Goal: Task Accomplishment & Management: Use online tool/utility

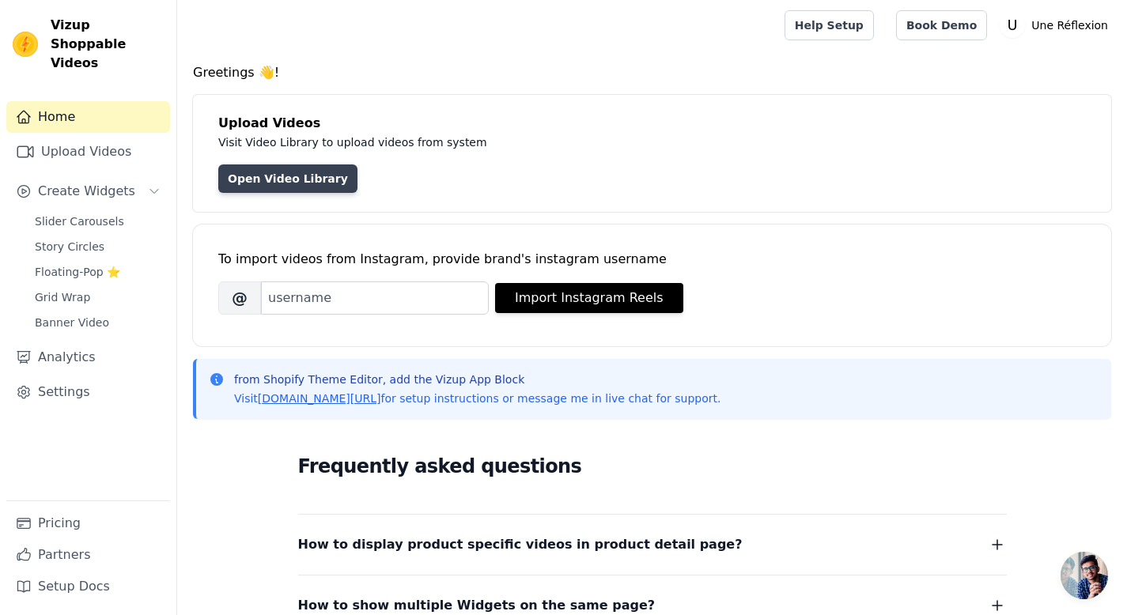
click at [314, 182] on link "Open Video Library" at bounding box center [287, 178] width 139 height 28
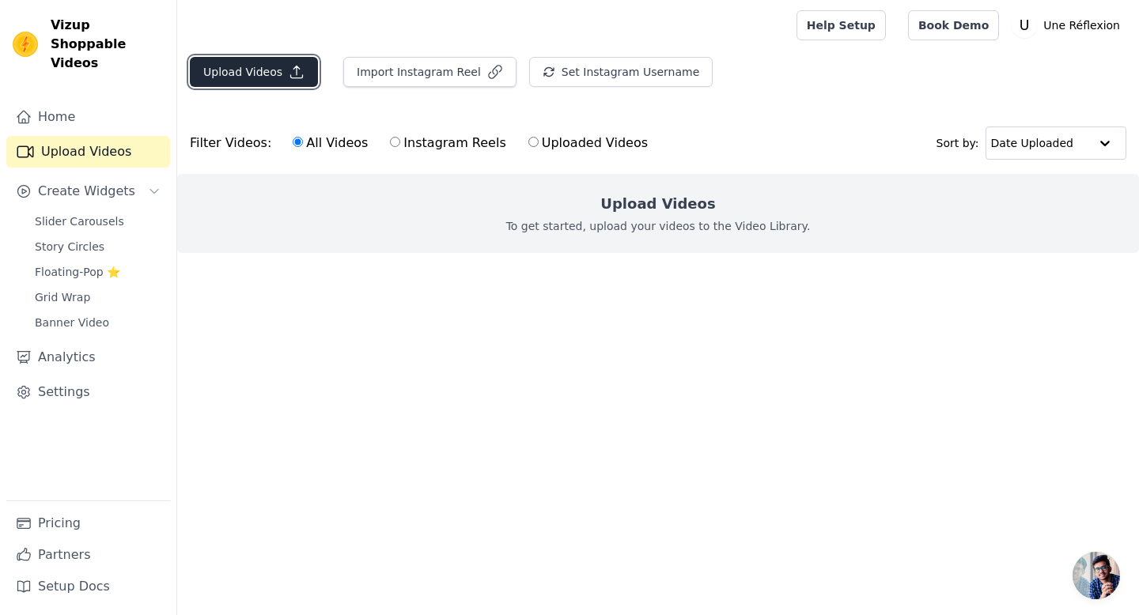
click at [289, 74] on icon "button" at bounding box center [297, 72] width 16 height 16
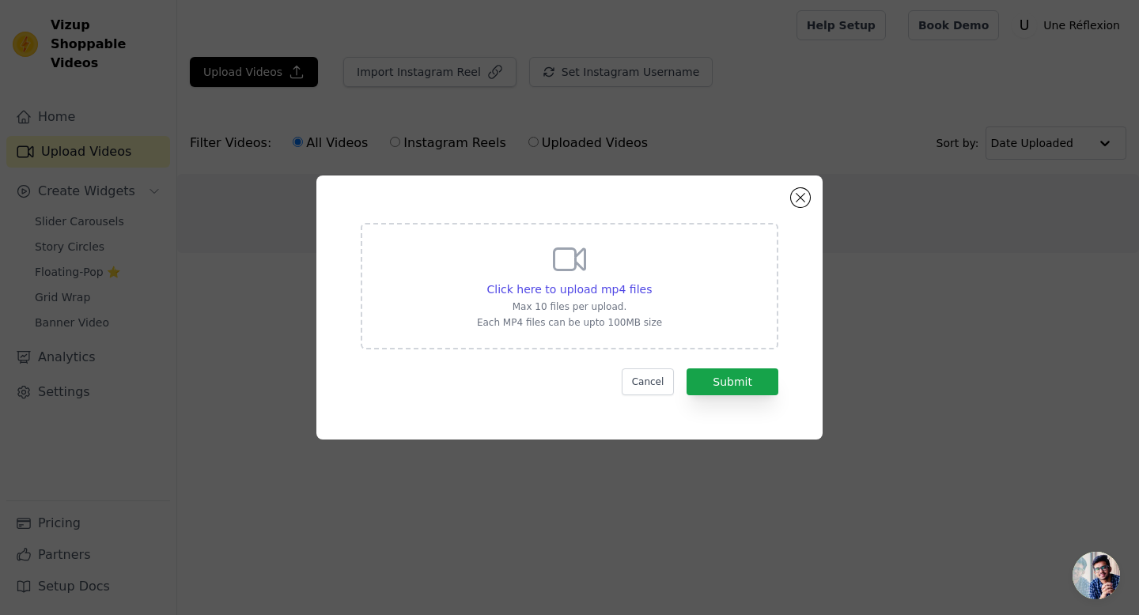
click at [619, 304] on p "Max 10 files per upload." at bounding box center [569, 306] width 185 height 13
click at [651, 281] on input "Click here to upload mp4 files Max 10 files per upload. Each MP4 files can be u…" at bounding box center [651, 281] width 1 height 1
type input "C:\fakepath\😰 @drjimmymohamed explique le TROUBLE ANXIEUX - Allo Docteurs.mp4"
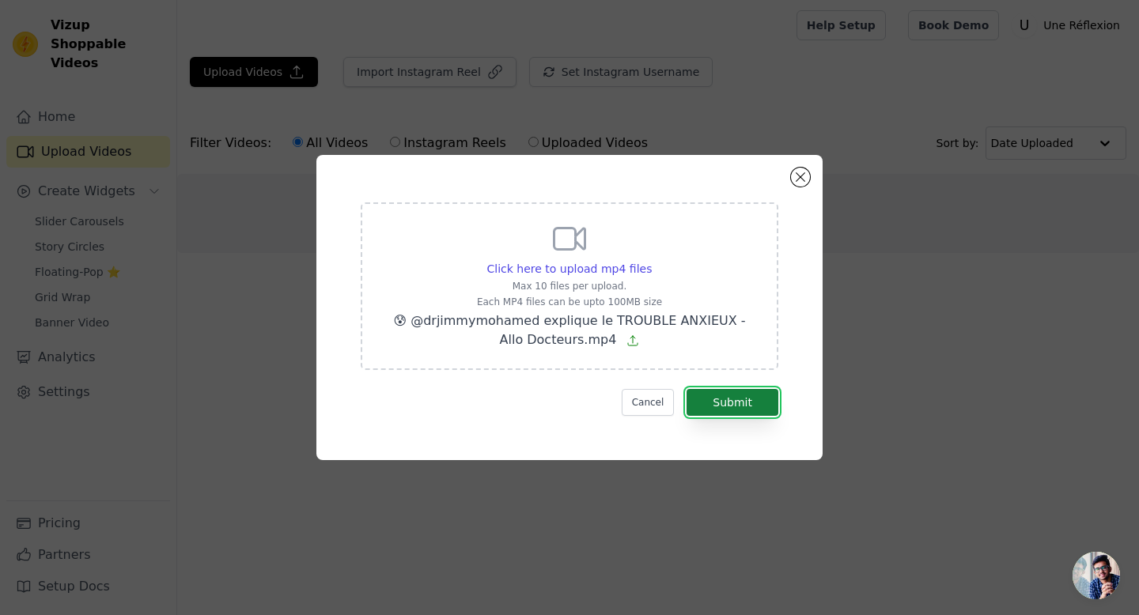
click at [745, 407] on button "Submit" at bounding box center [732, 402] width 92 height 27
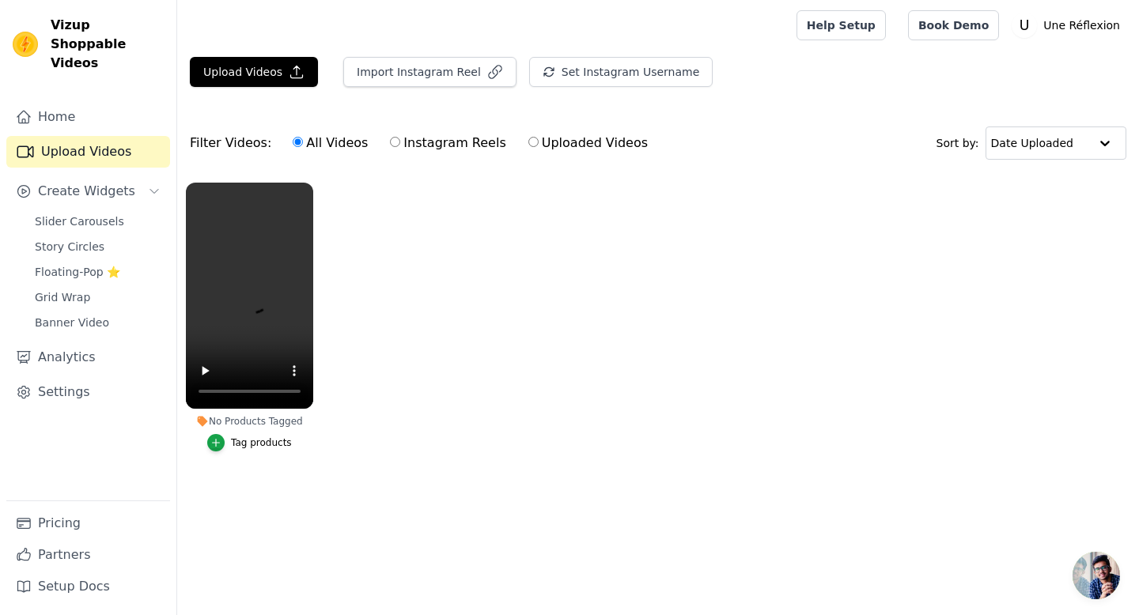
click at [251, 439] on div "Tag products" at bounding box center [261, 442] width 61 height 13
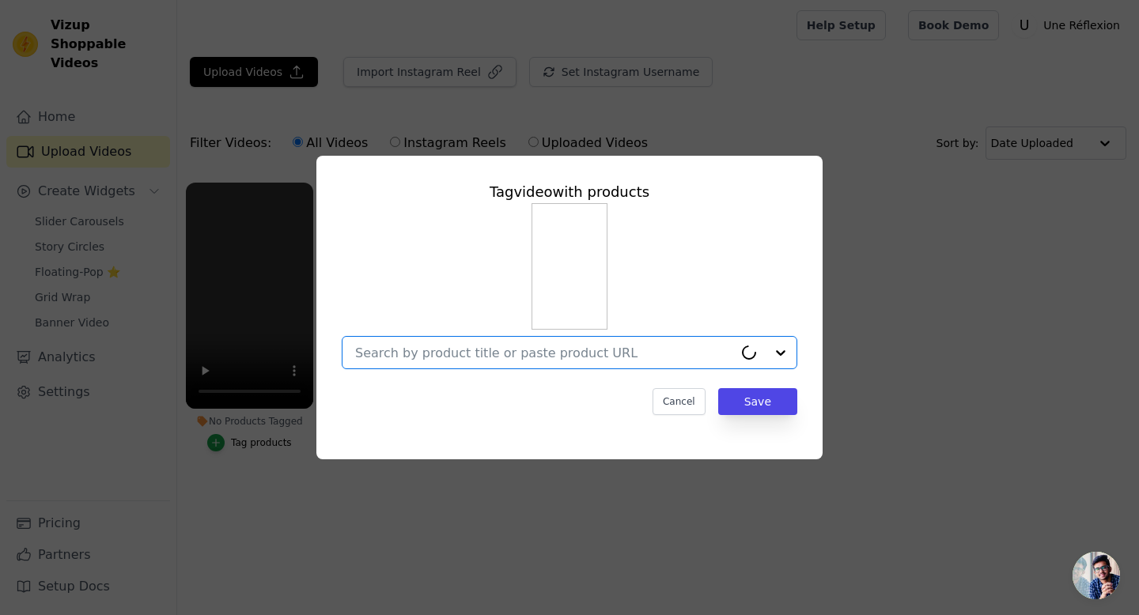
click at [606, 357] on input "No Products Tagged Tag video with products Option undefined, selected. Cancel S…" at bounding box center [544, 353] width 378 height 15
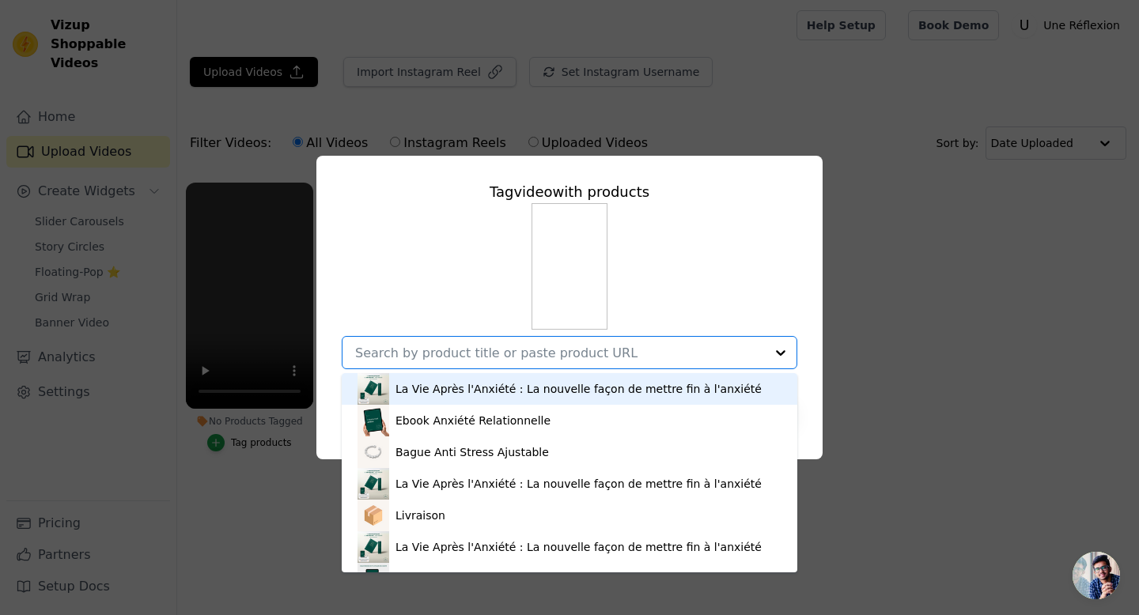
click at [592, 392] on div "La Vie Après l'Anxiété : La nouvelle façon de mettre fin à l'anxiété" at bounding box center [578, 389] width 366 height 16
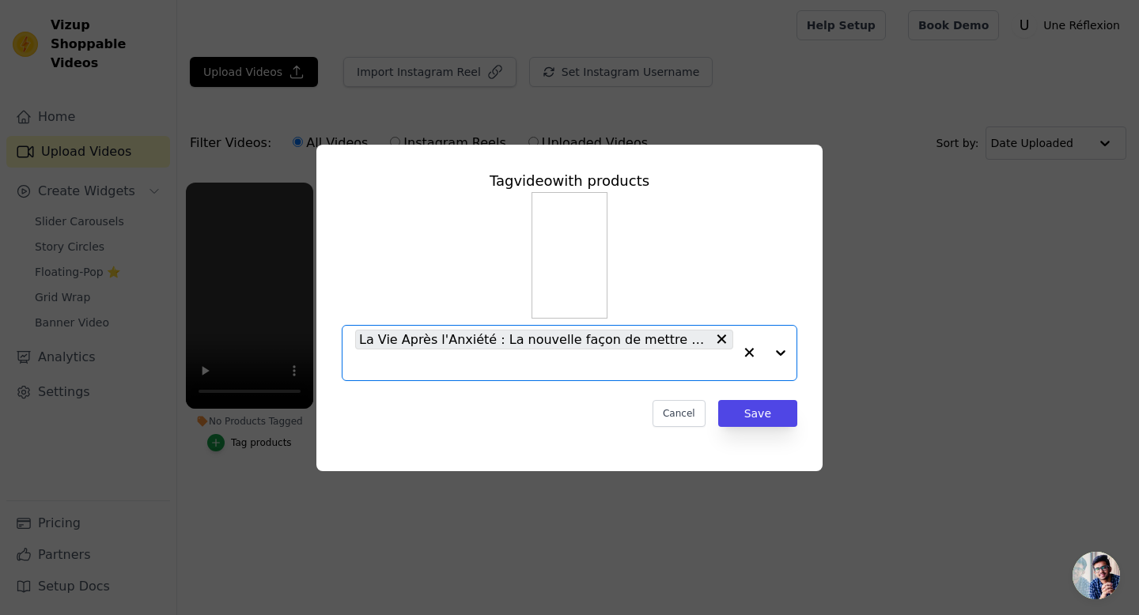
click at [781, 355] on div at bounding box center [764, 353] width 63 height 55
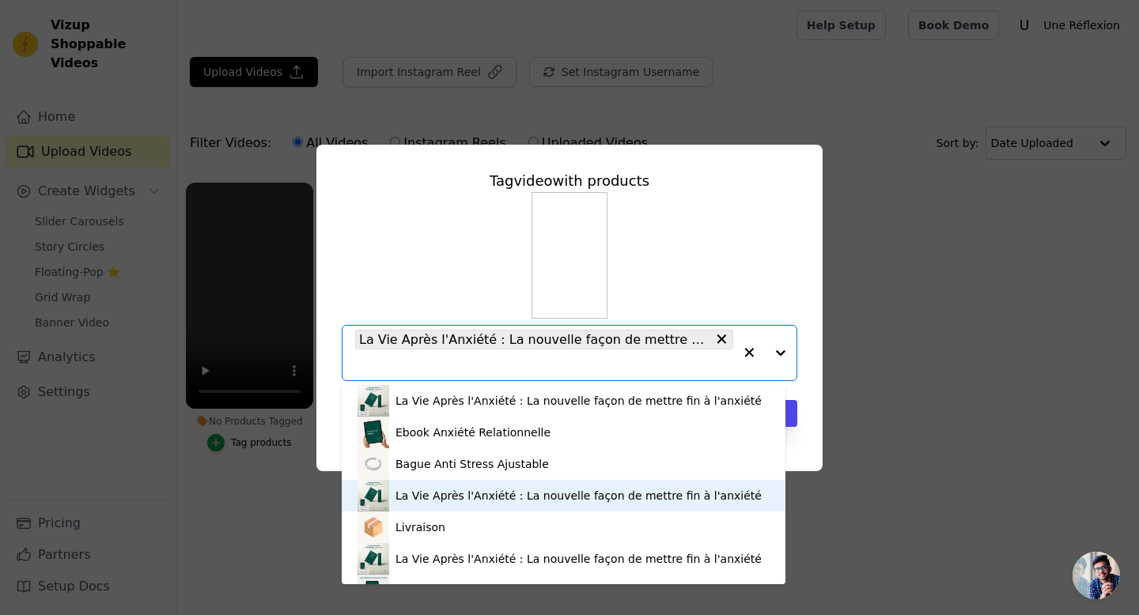
click at [621, 491] on div "La Vie Après l'Anxiété : La nouvelle façon de mettre fin à l'anxiété" at bounding box center [578, 496] width 366 height 16
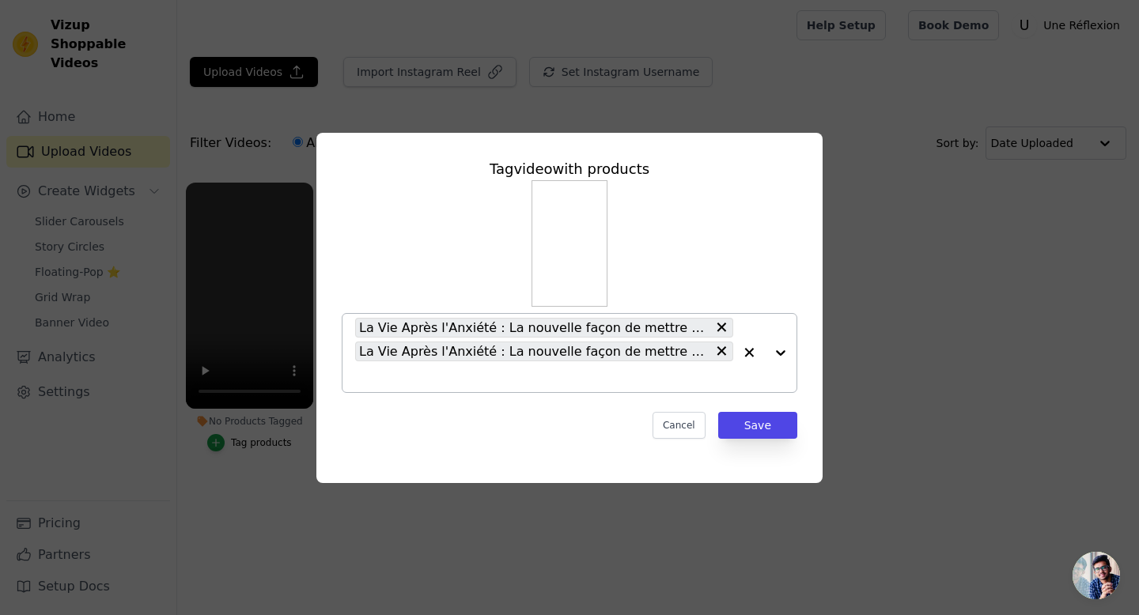
click at [779, 355] on div at bounding box center [764, 353] width 63 height 78
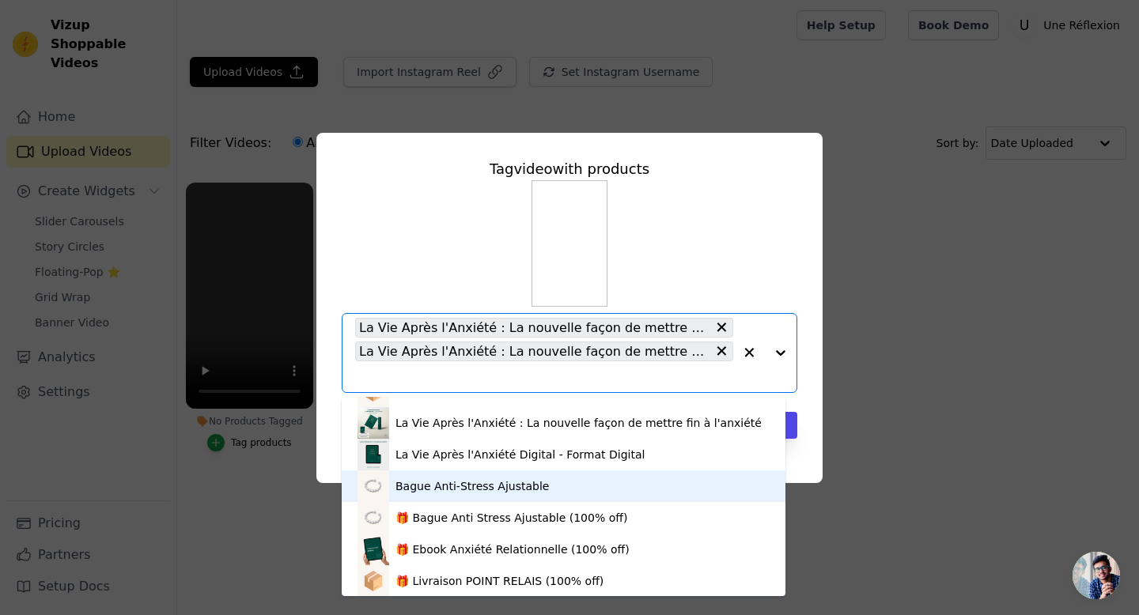
scroll to position [149, 0]
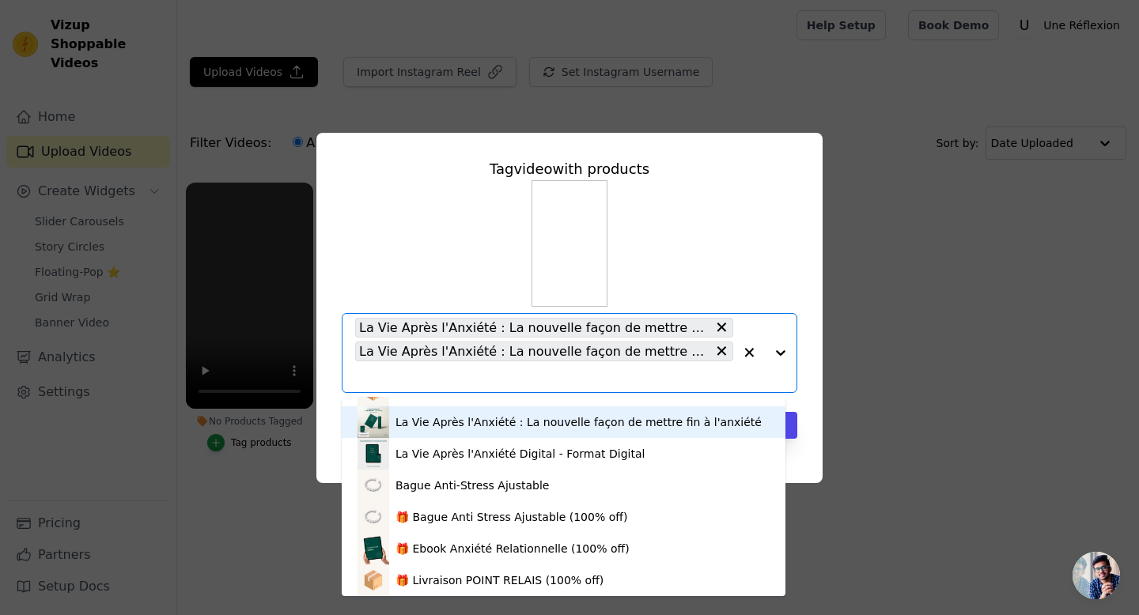
click at [533, 421] on div "La Vie Après l'Anxiété : La nouvelle façon de mettre fin à l'anxiété" at bounding box center [578, 422] width 366 height 16
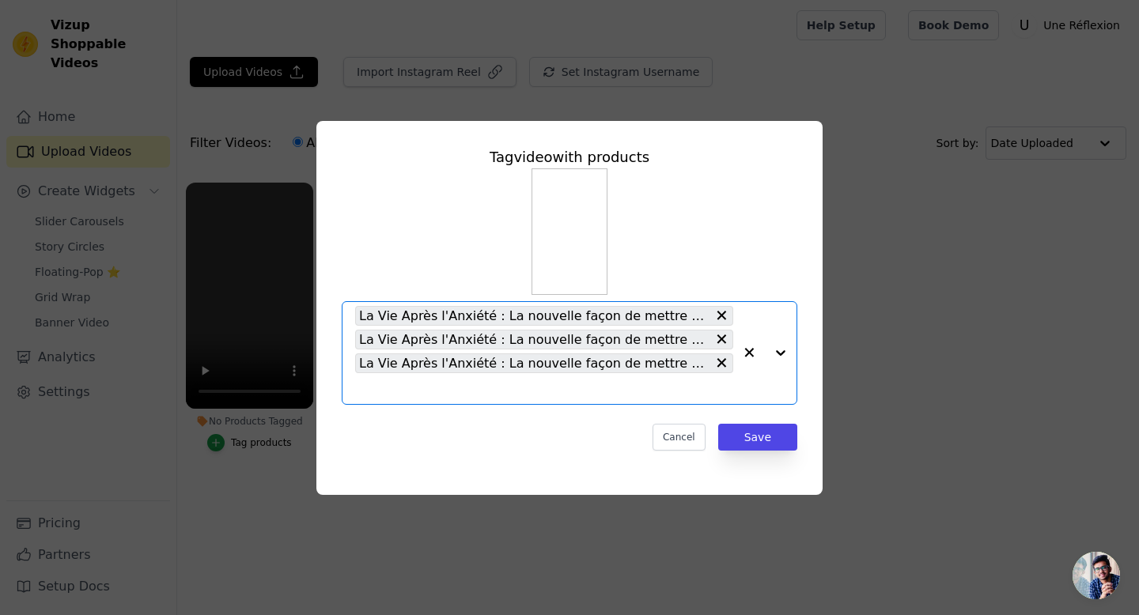
click at [787, 354] on div at bounding box center [764, 353] width 63 height 102
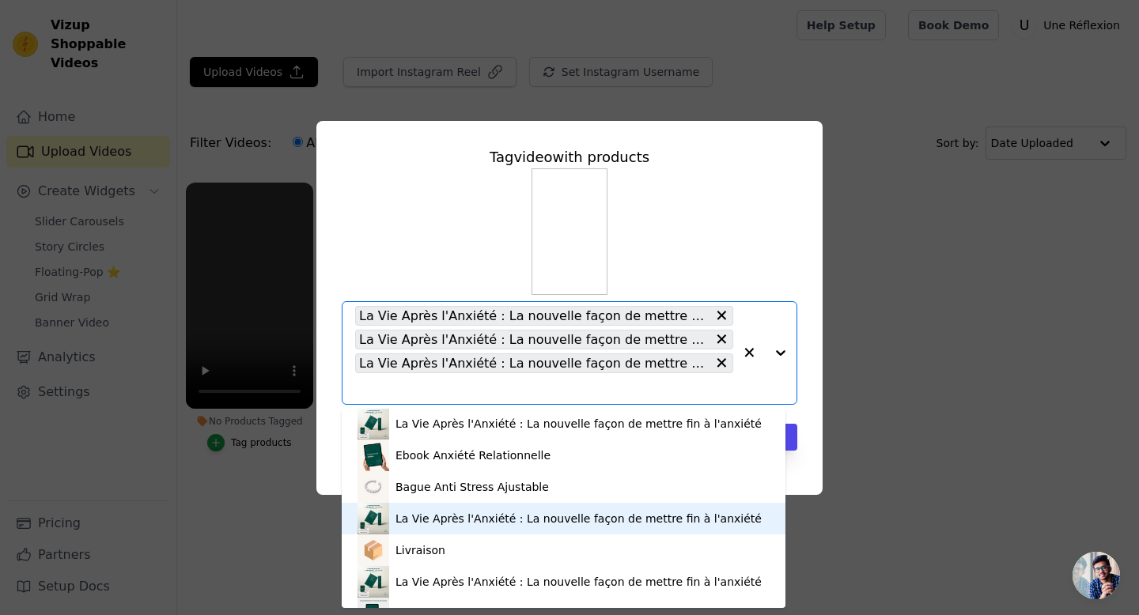
scroll to position [0, 0]
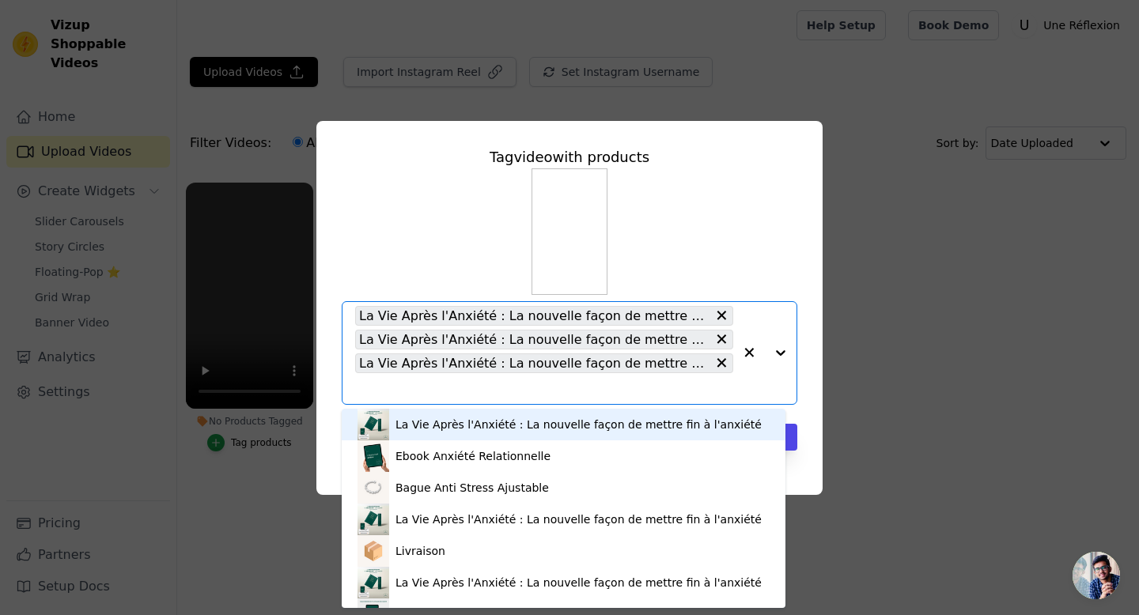
click at [936, 414] on div "Tag video with products La Vie Après l'Anxiété : La nouvelle façon de mettre fi…" at bounding box center [569, 308] width 1088 height 425
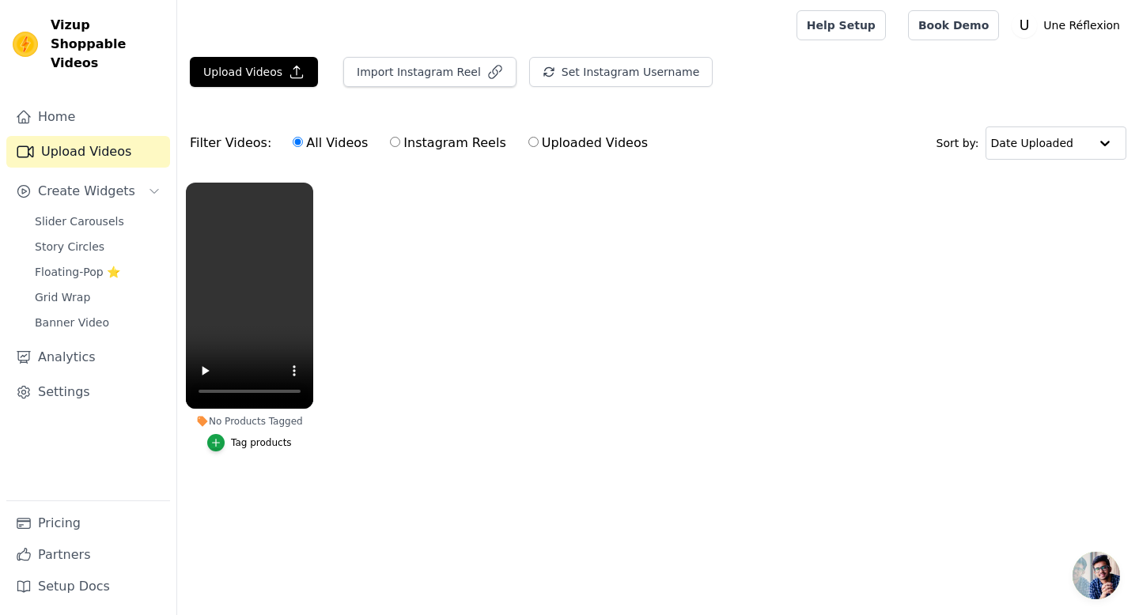
click at [278, 423] on div "No Products Tagged" at bounding box center [249, 421] width 127 height 13
click at [251, 419] on div "No Products Tagged" at bounding box center [249, 421] width 127 height 13
click at [227, 443] on button "Tag products" at bounding box center [249, 442] width 85 height 17
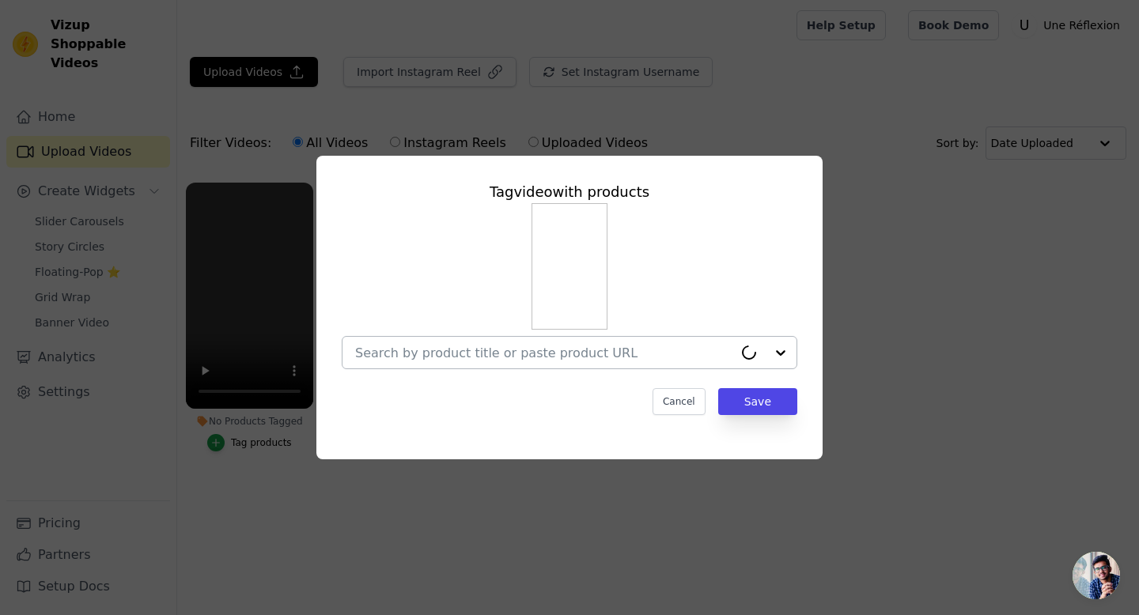
click at [692, 354] on input "No Products Tagged Tag video with products Cancel Save Tag products" at bounding box center [544, 353] width 378 height 15
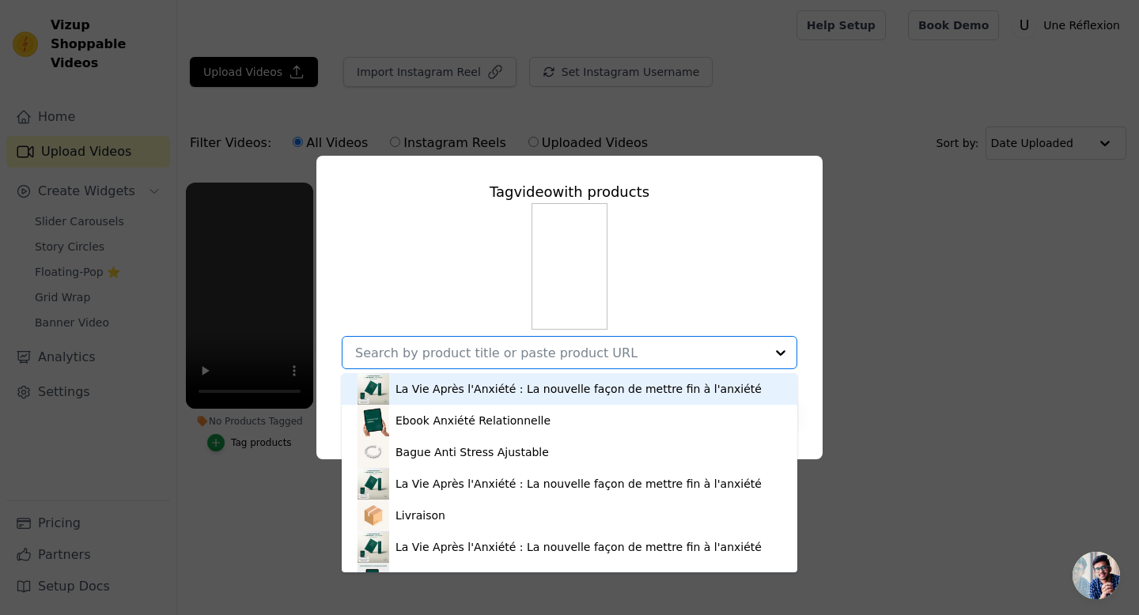
click at [571, 389] on div "La Vie Après l'Anxiété : La nouvelle façon de mettre fin à l'anxiété" at bounding box center [578, 389] width 366 height 16
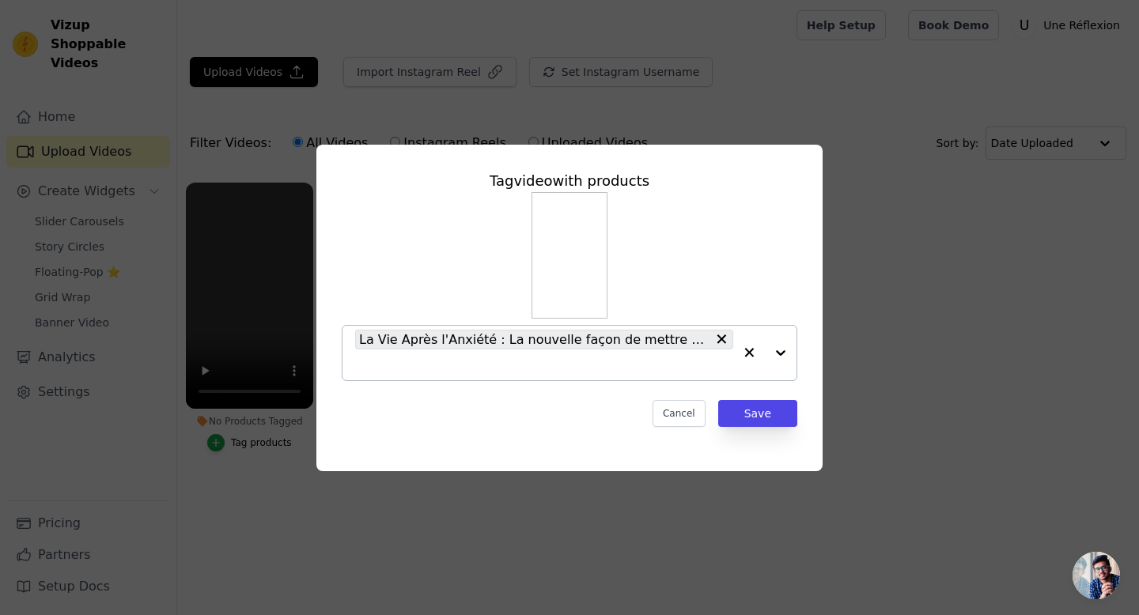
click at [784, 352] on div at bounding box center [764, 353] width 63 height 55
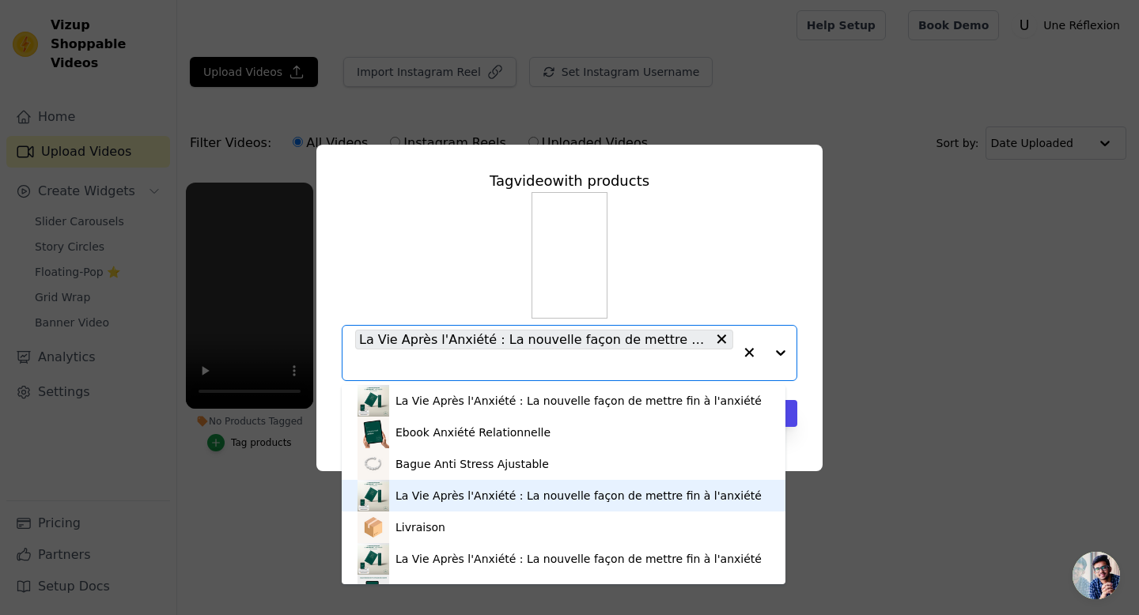
click at [581, 493] on div "La Vie Après l'Anxiété : La nouvelle façon de mettre fin à l'anxiété" at bounding box center [578, 496] width 366 height 16
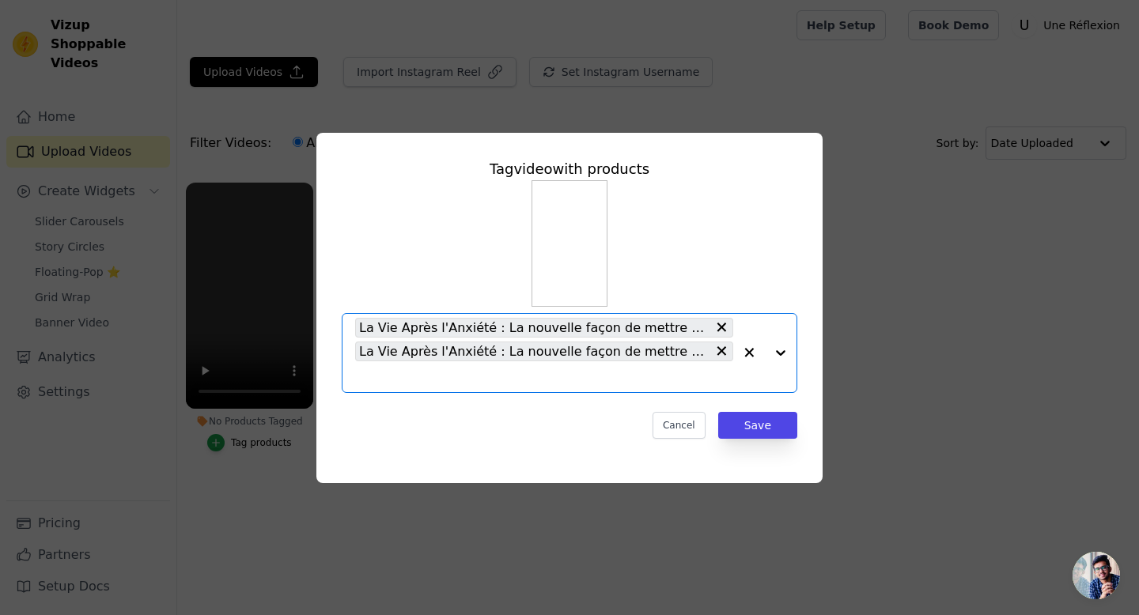
click at [781, 349] on div at bounding box center [764, 353] width 63 height 78
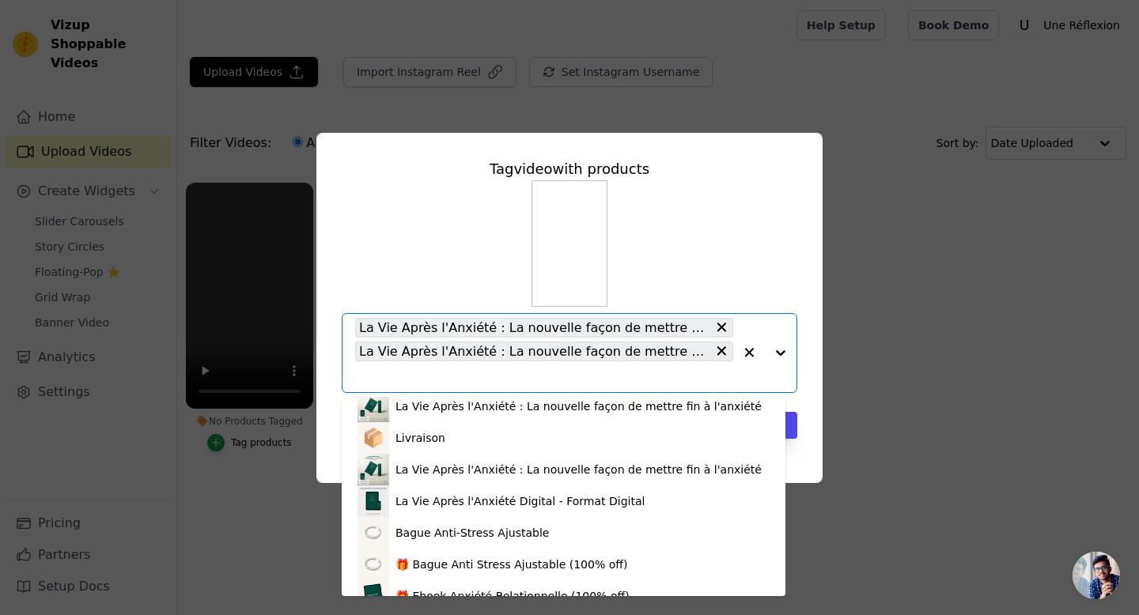
scroll to position [106, 0]
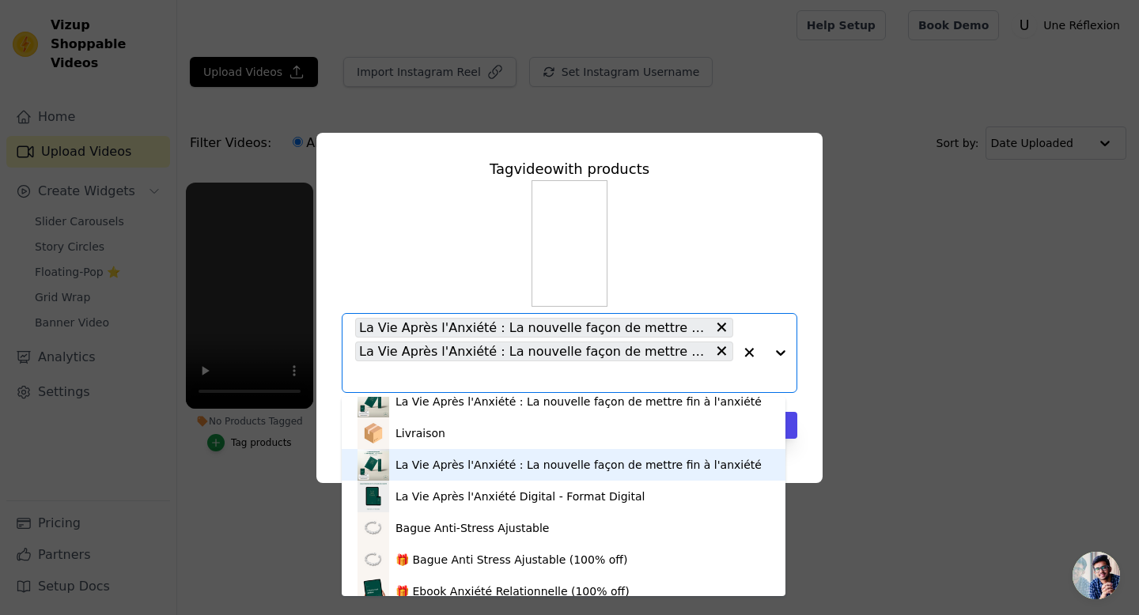
click at [636, 459] on div "La Vie Après l'Anxiété : La nouvelle façon de mettre fin à l'anxiété" at bounding box center [578, 465] width 366 height 16
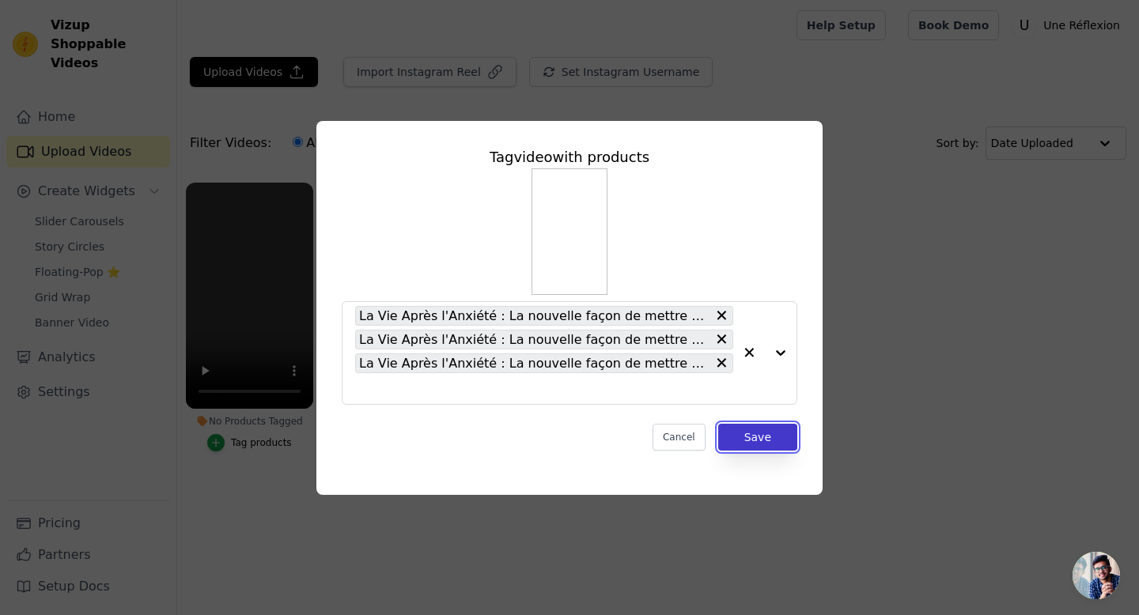
click at [751, 433] on button "Save" at bounding box center [757, 437] width 79 height 27
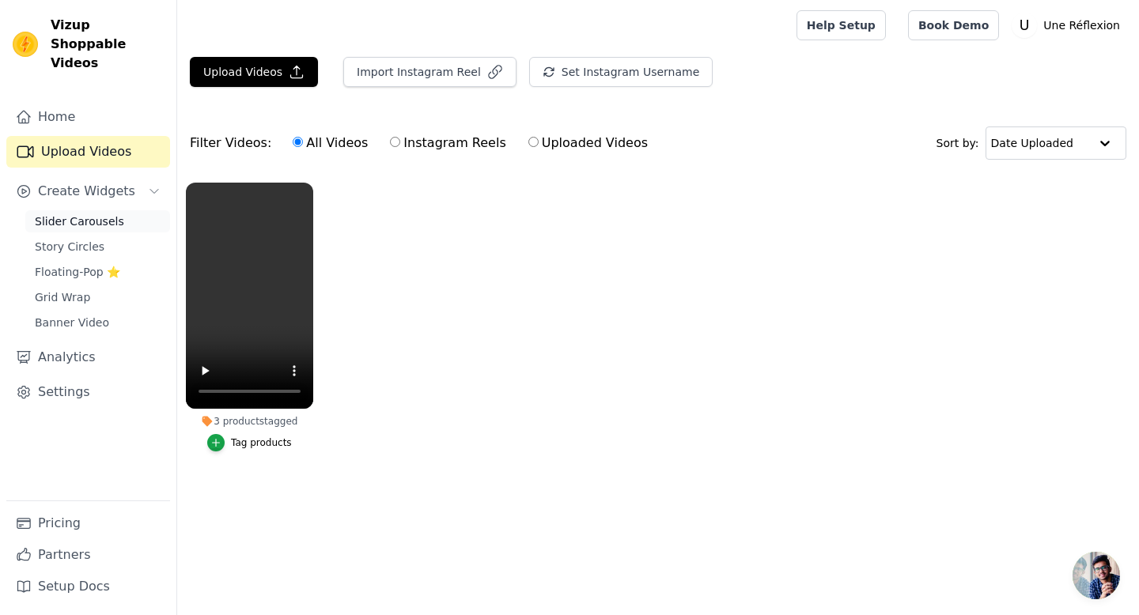
click at [87, 213] on span "Slider Carousels" at bounding box center [79, 221] width 89 height 16
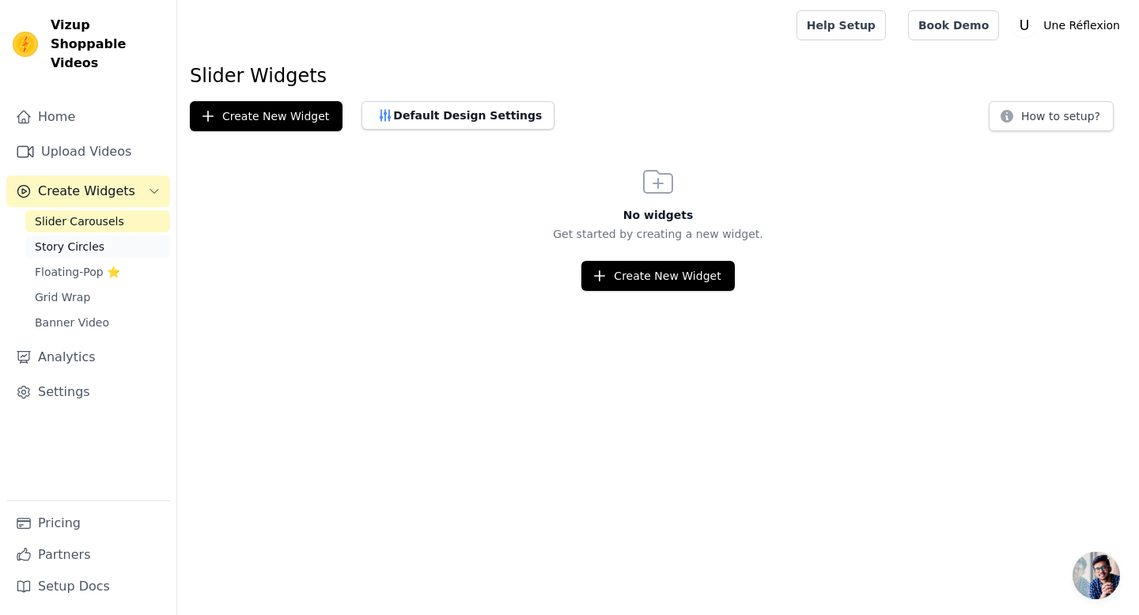
click at [89, 239] on span "Story Circles" at bounding box center [70, 247] width 70 height 16
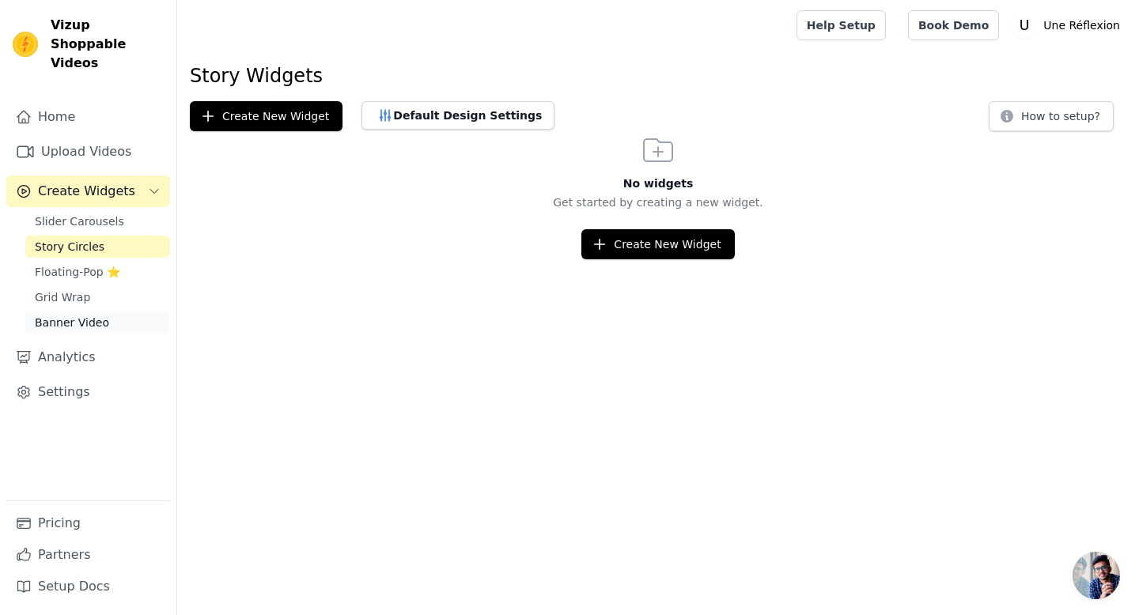
click at [93, 315] on span "Banner Video" at bounding box center [72, 323] width 74 height 16
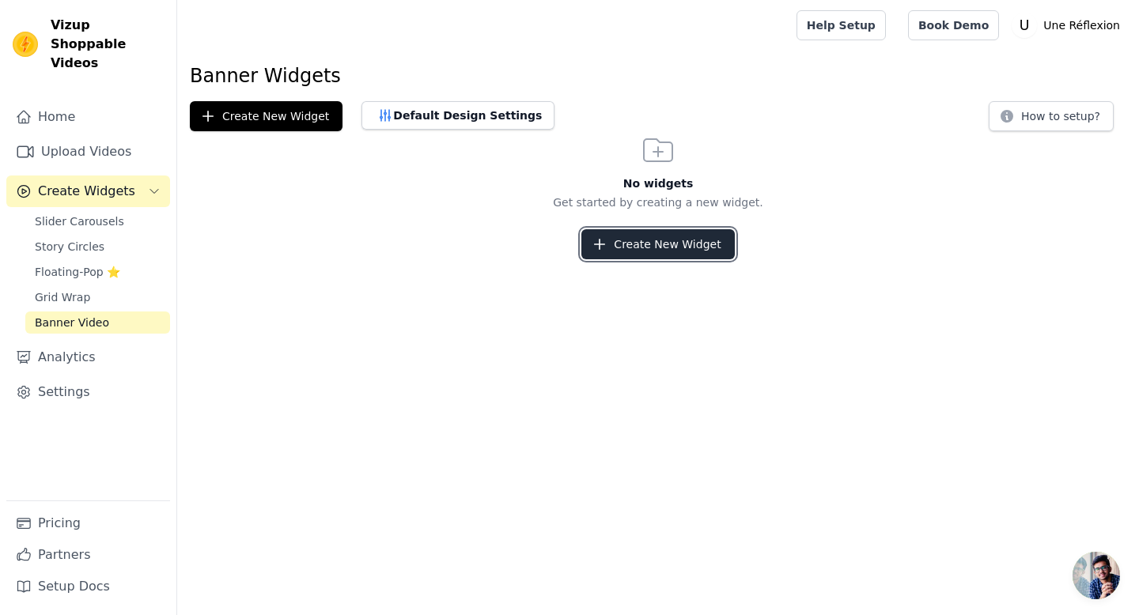
click at [652, 249] on button "Create New Widget" at bounding box center [657, 244] width 153 height 30
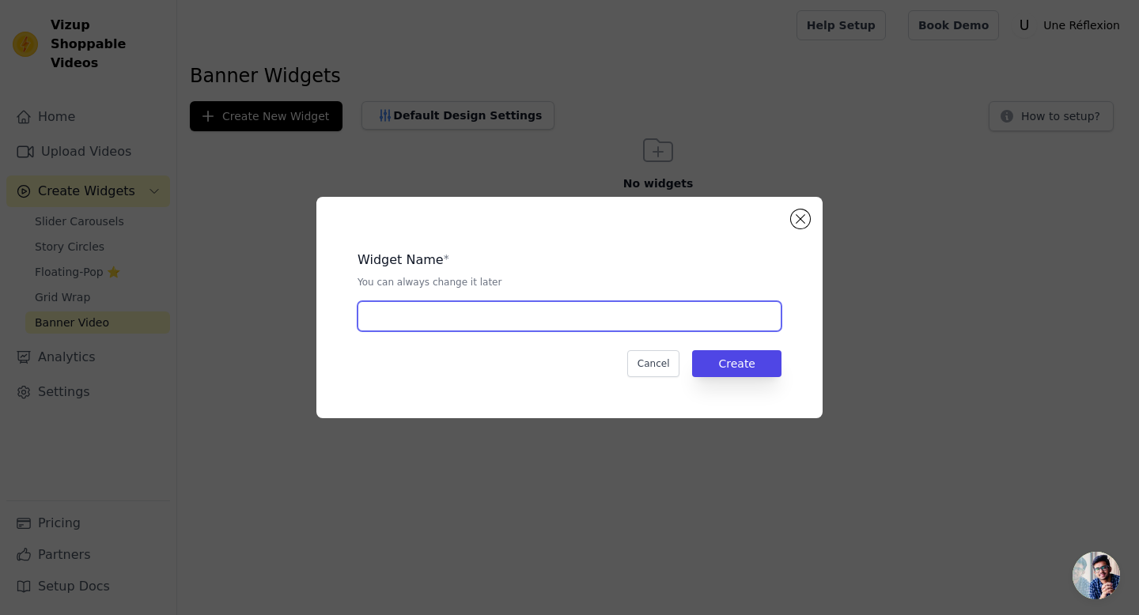
click at [557, 315] on input "text" at bounding box center [569, 316] width 424 height 30
type input "L'anxiété expliquée"
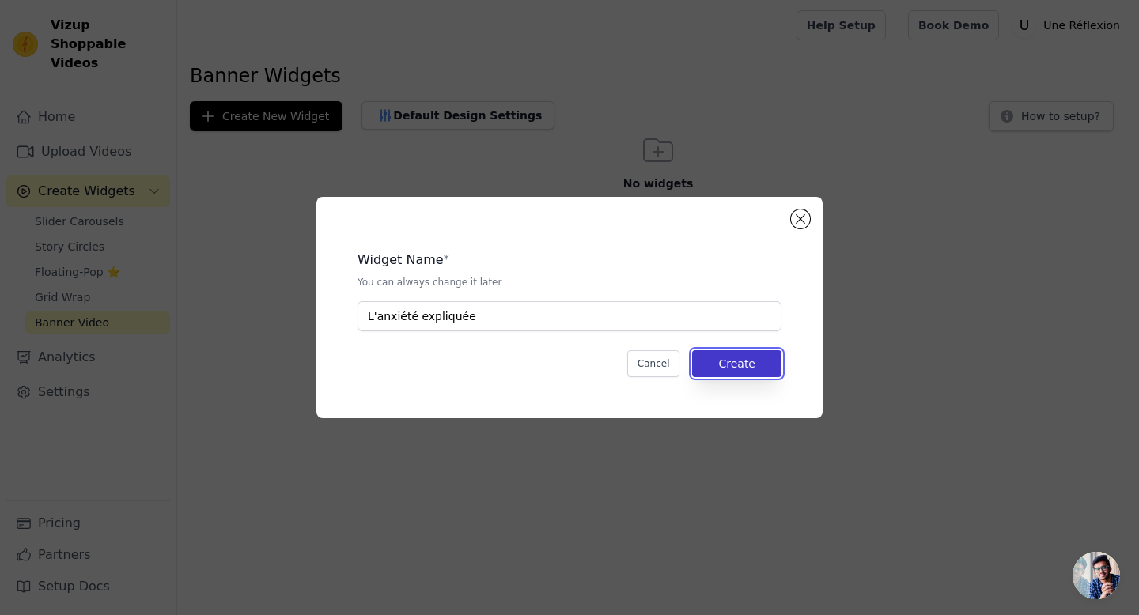
click at [720, 371] on button "Create" at bounding box center [736, 363] width 89 height 27
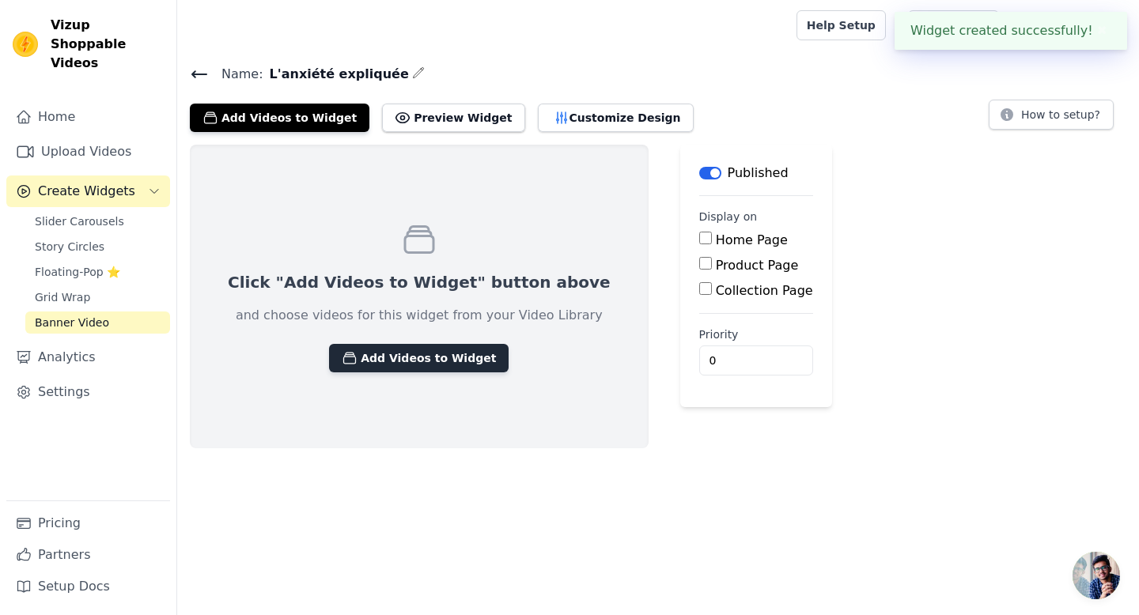
click at [444, 355] on button "Add Videos to Widget" at bounding box center [418, 358] width 179 height 28
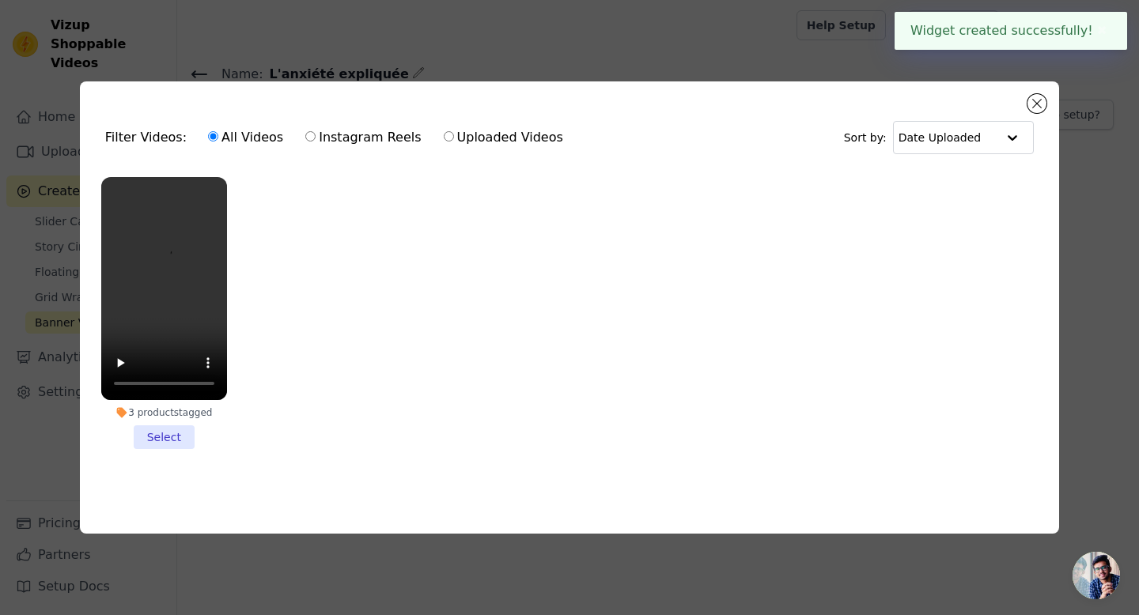
click at [168, 428] on li "3 products tagged Select" at bounding box center [164, 313] width 126 height 273
click at [0, 0] on input "3 products tagged Select" at bounding box center [0, 0] width 0 height 0
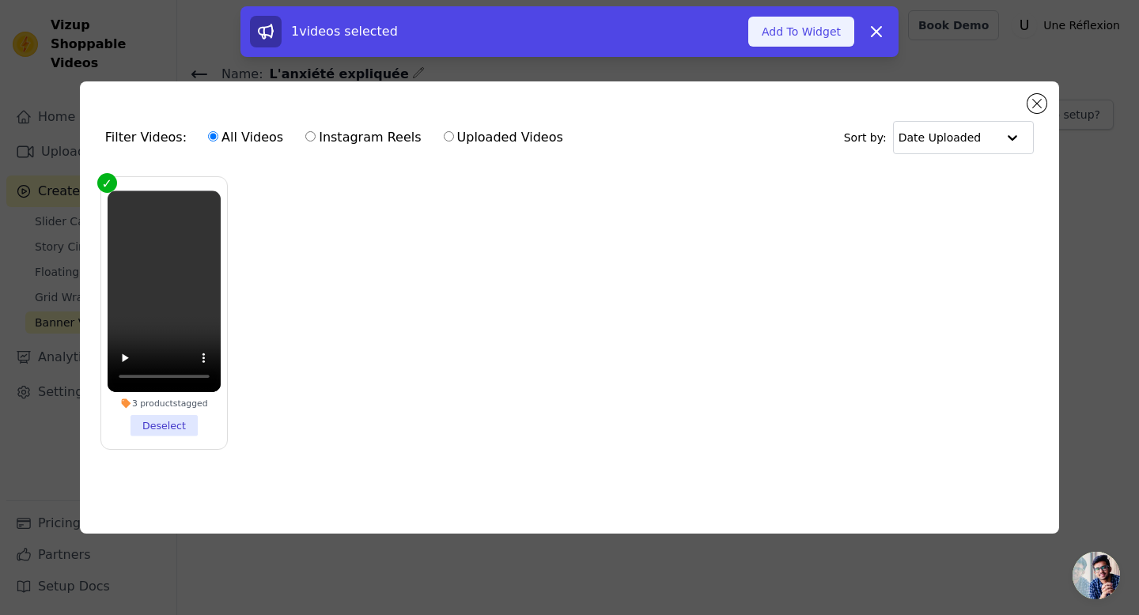
click at [802, 28] on button "Add To Widget" at bounding box center [801, 32] width 106 height 30
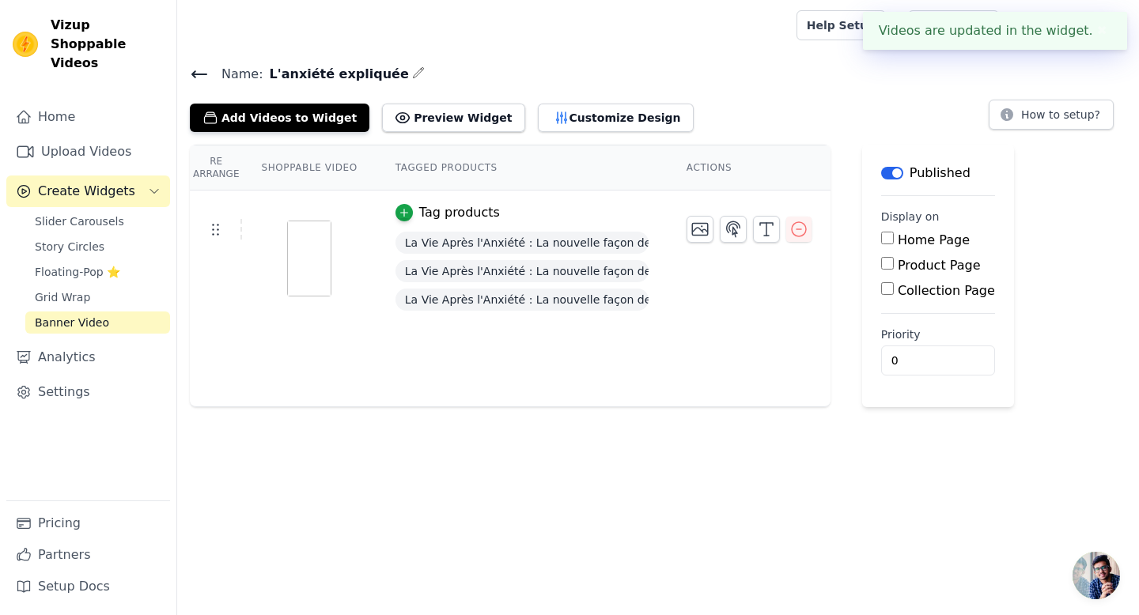
click at [923, 265] on label "Product Page" at bounding box center [938, 265] width 83 height 15
click at [893, 265] on input "Product Page" at bounding box center [887, 263] width 13 height 13
checkbox input "true"
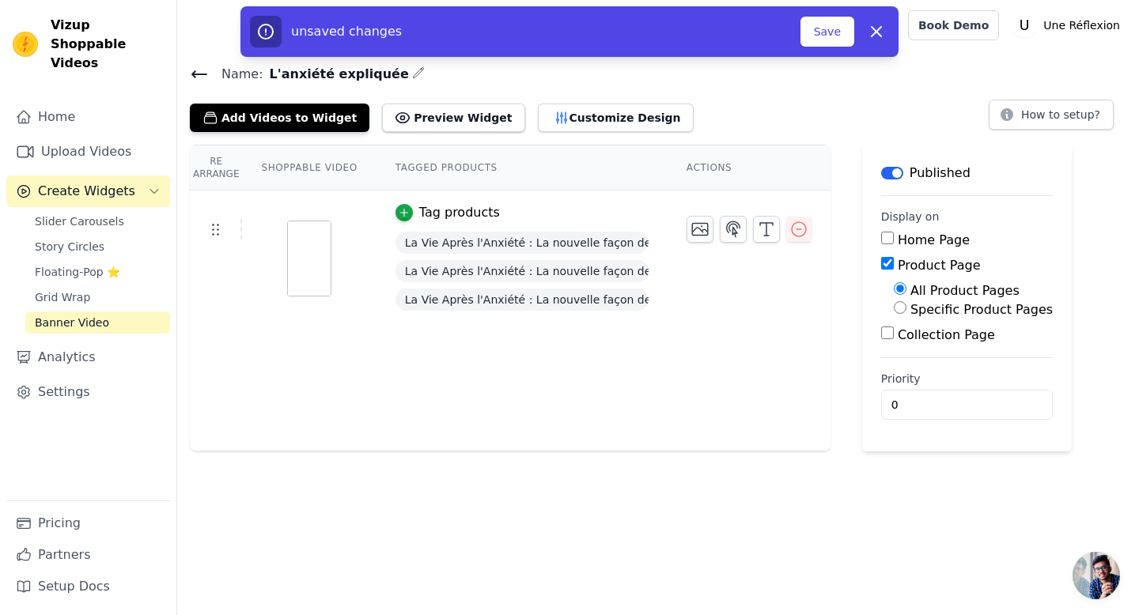
click at [929, 305] on label "Specific Product Pages" at bounding box center [981, 309] width 142 height 15
click at [906, 305] on input "Specific Product Pages" at bounding box center [899, 307] width 13 height 13
radio input "true"
click at [931, 335] on button "Select Products" at bounding box center [946, 345] width 106 height 27
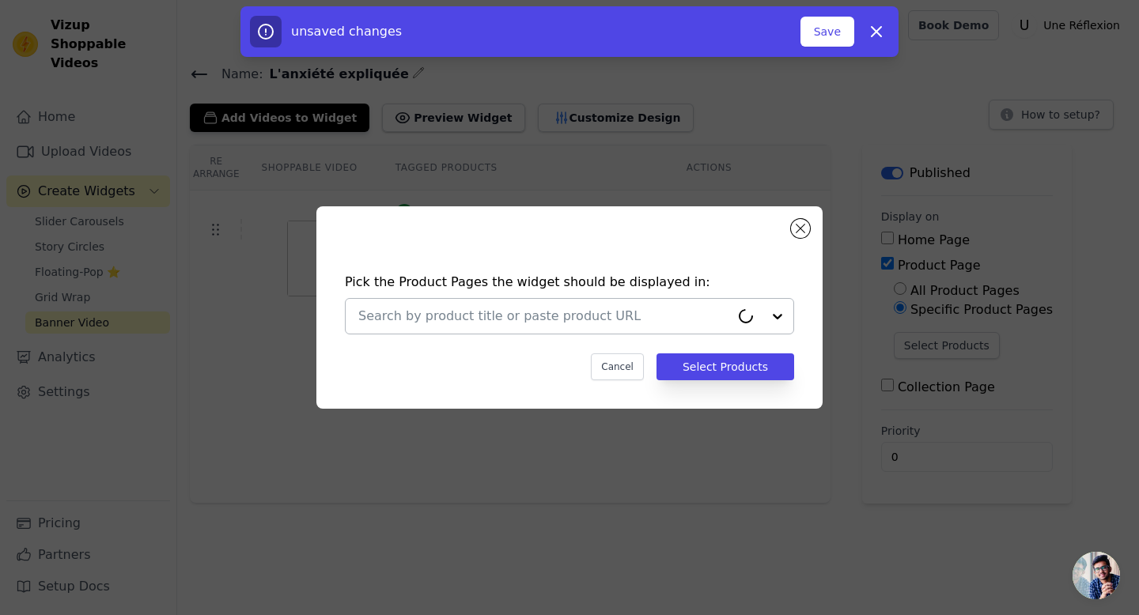
click at [672, 301] on div at bounding box center [544, 316] width 372 height 35
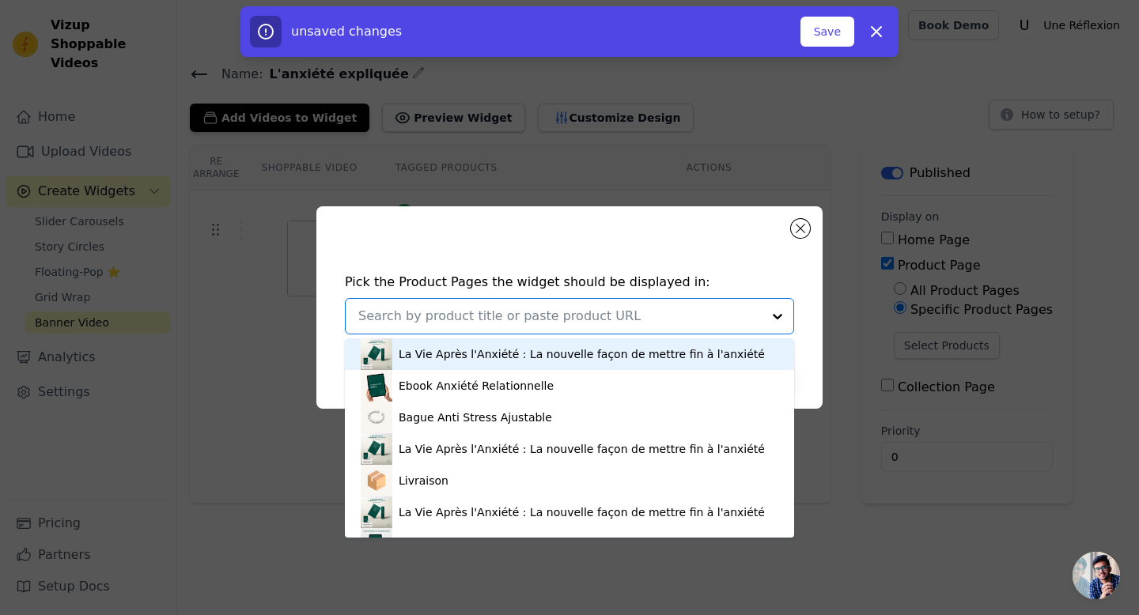
click at [556, 350] on div "La Vie Après l'Anxiété : La nouvelle façon de mettre fin à l'anxiété" at bounding box center [581, 354] width 366 height 16
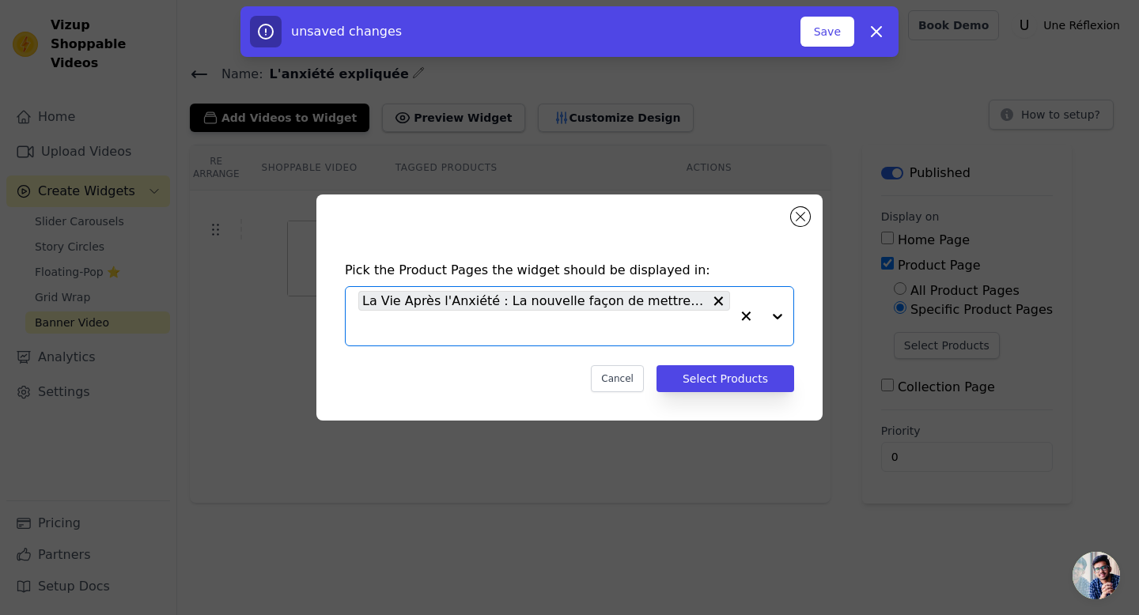
click at [776, 314] on div at bounding box center [761, 316] width 63 height 59
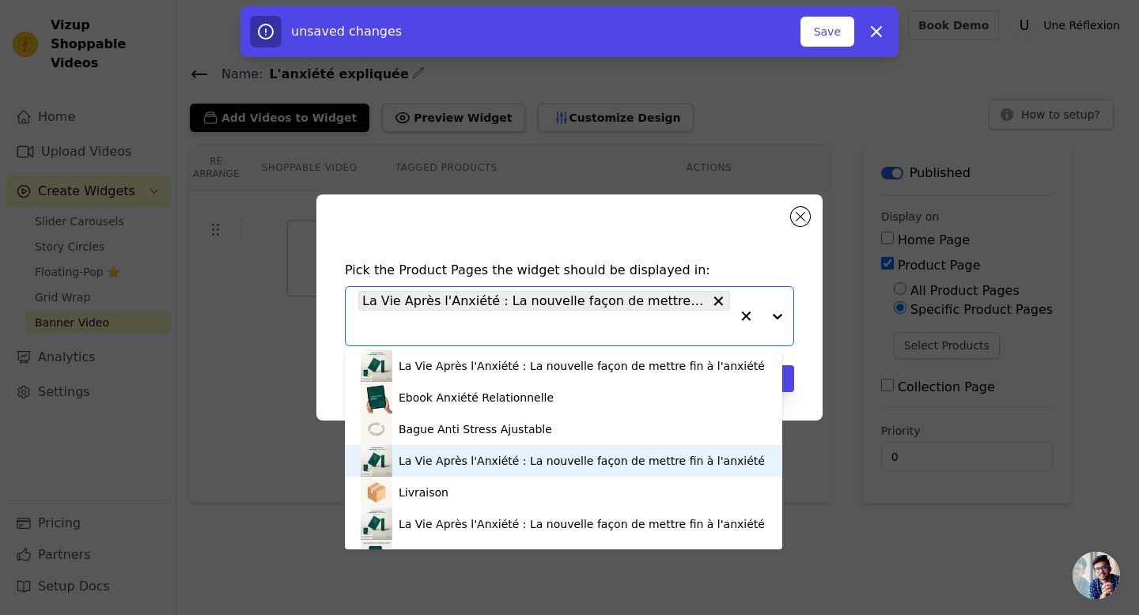
drag, startPoint x: 576, startPoint y: 455, endPoint x: 719, endPoint y: 359, distance: 172.8
click at [576, 455] on div "La Vie Après l'Anxiété : La nouvelle façon de mettre fin à l'anxiété" at bounding box center [581, 461] width 366 height 16
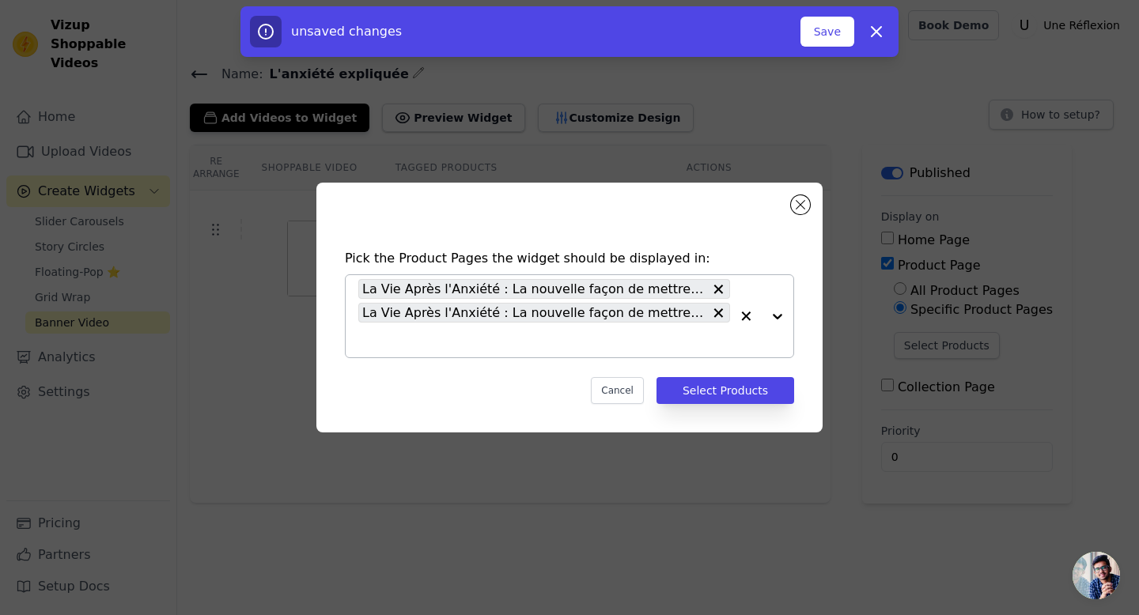
click at [773, 315] on div at bounding box center [761, 316] width 63 height 82
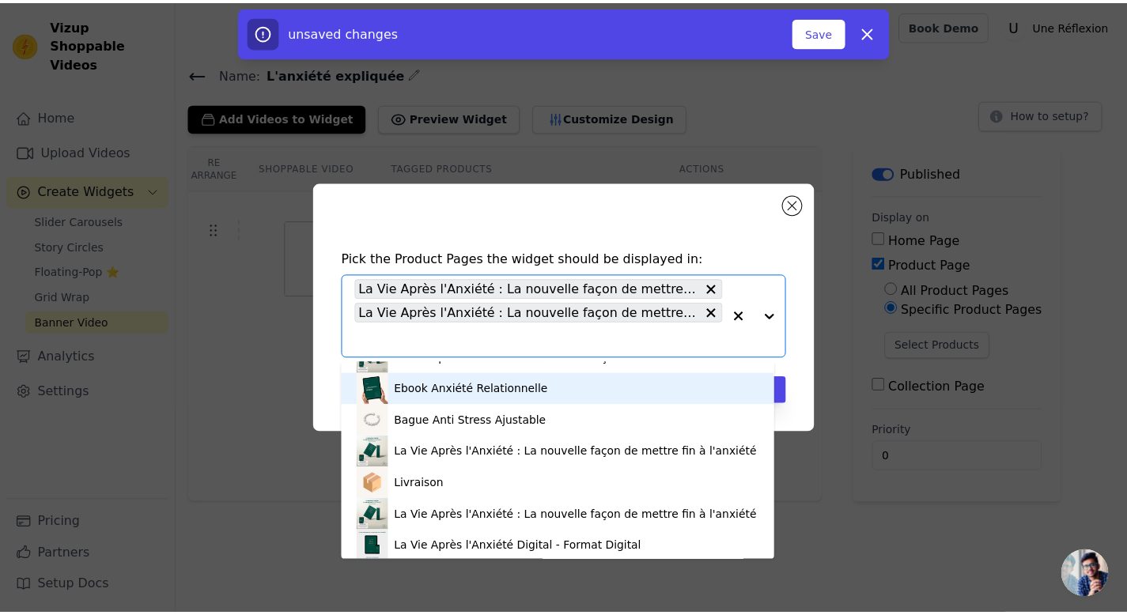
scroll to position [37, 0]
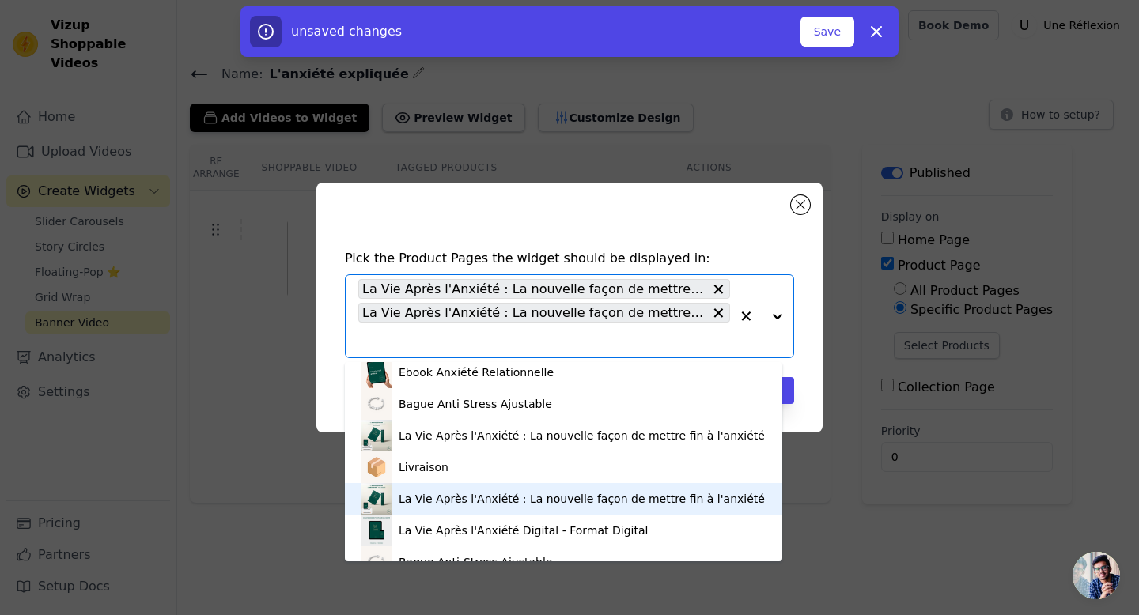
click at [599, 499] on div "La Vie Après l'Anxiété : La nouvelle façon de mettre fin à l'anxiété" at bounding box center [581, 499] width 366 height 16
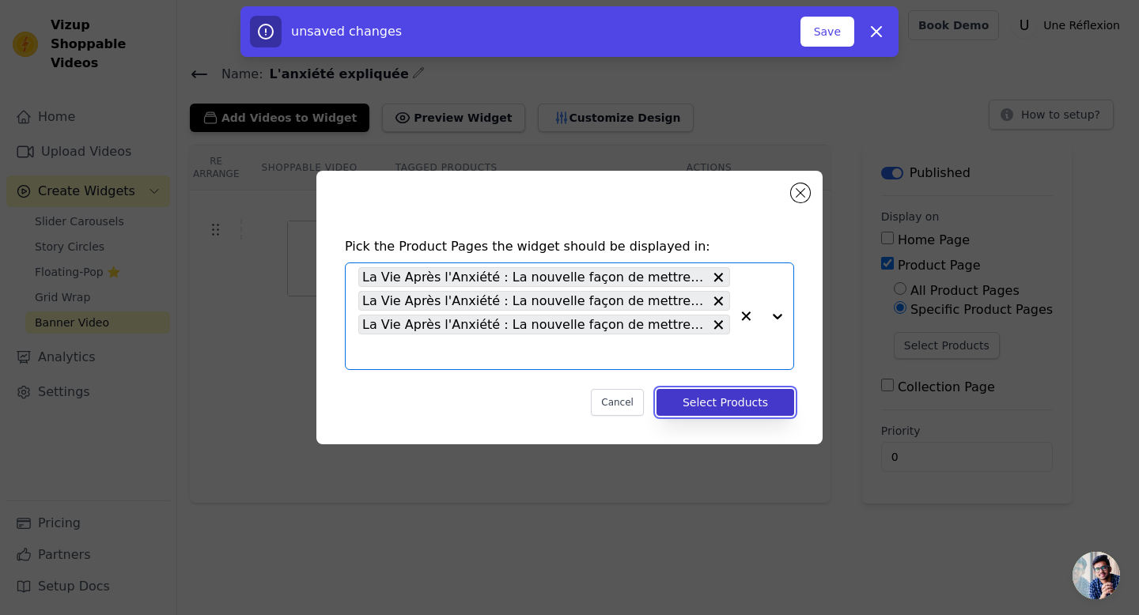
click at [758, 402] on button "Select Products" at bounding box center [725, 402] width 138 height 27
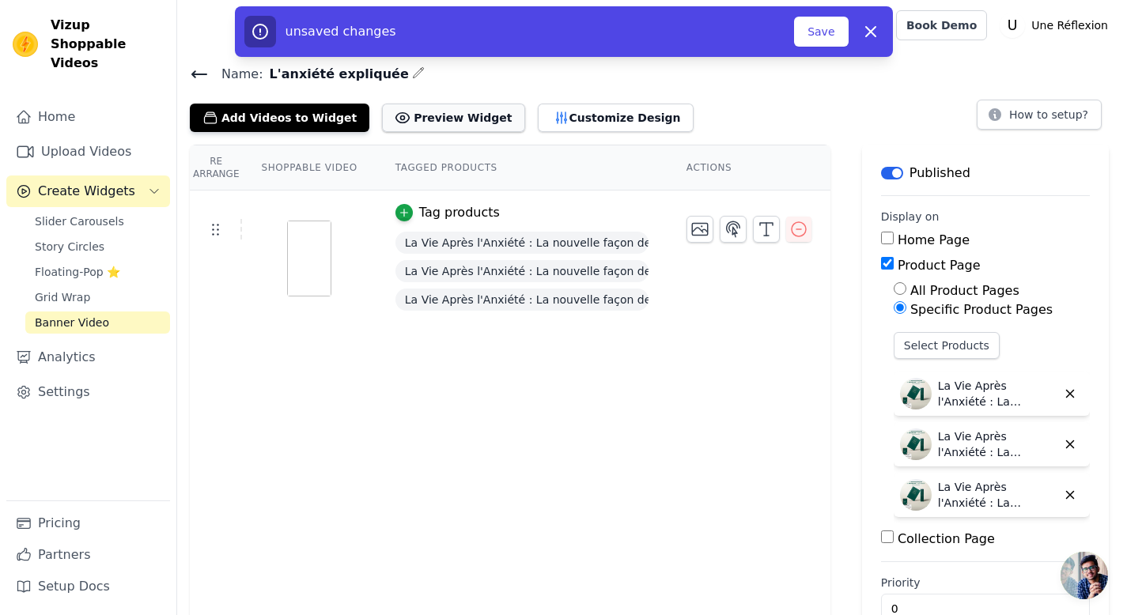
click at [478, 117] on button "Preview Widget" at bounding box center [453, 118] width 142 height 28
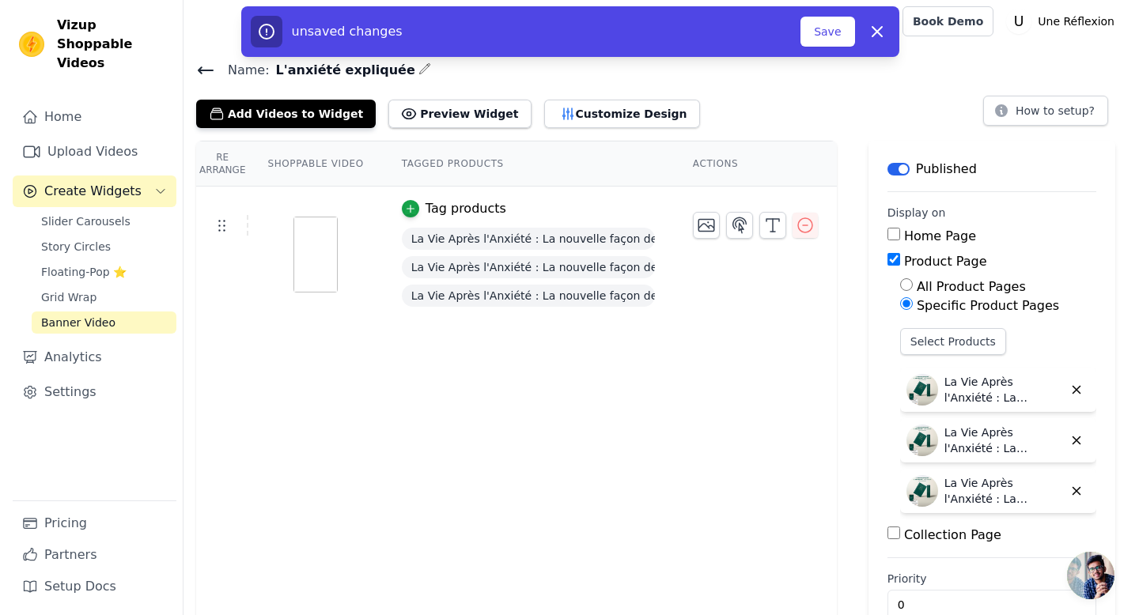
scroll to position [0, 0]
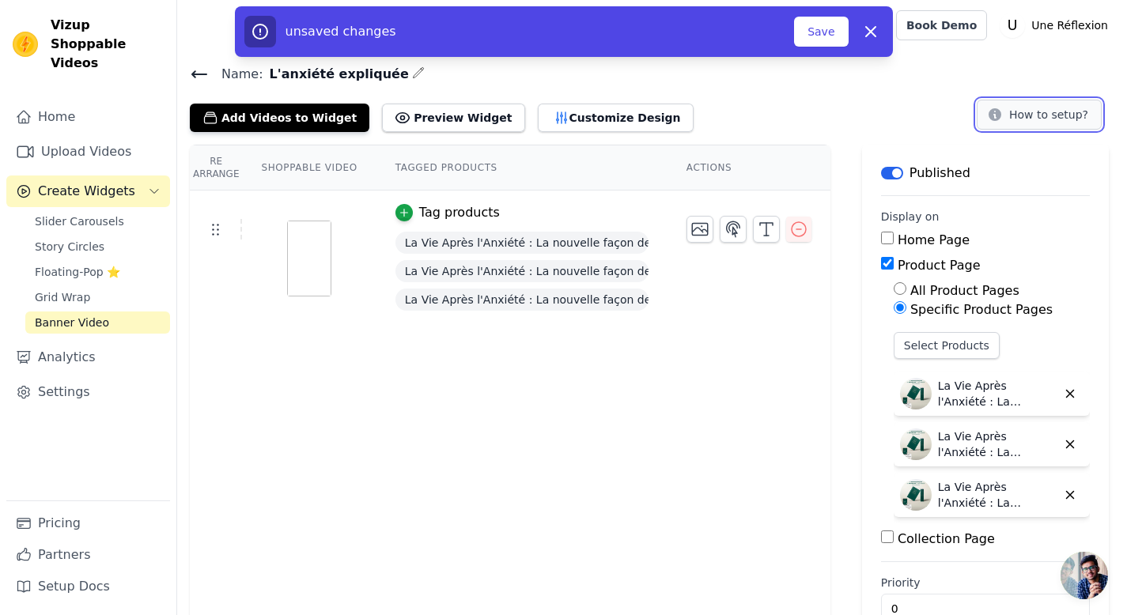
click at [1015, 117] on button "How to setup?" at bounding box center [1038, 115] width 125 height 30
click at [106, 213] on span "Slider Carousels" at bounding box center [79, 221] width 89 height 16
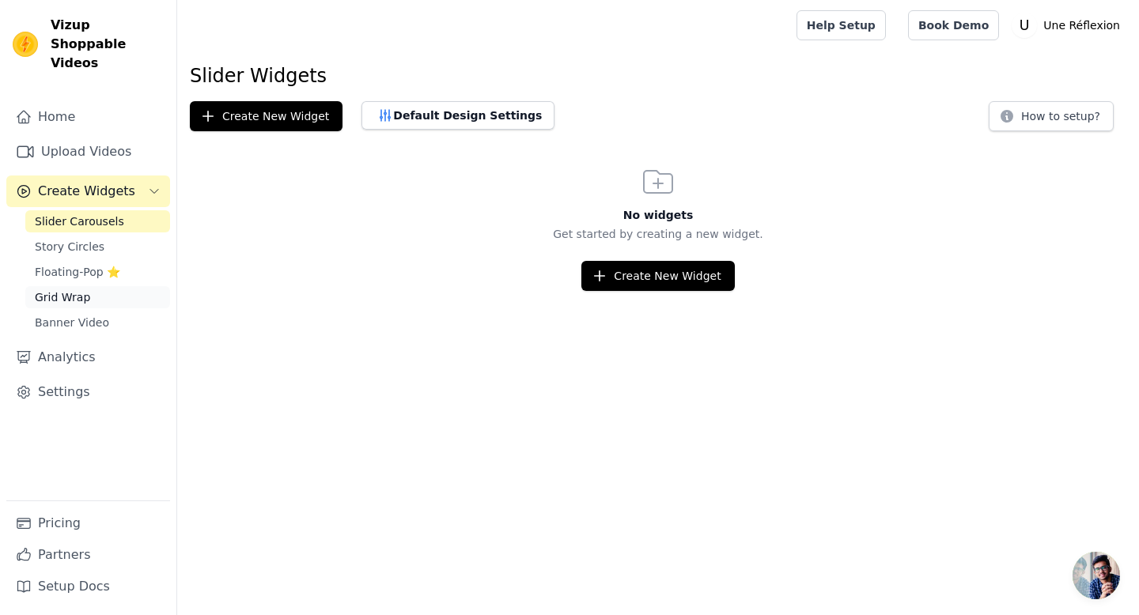
click at [127, 286] on link "Grid Wrap" at bounding box center [97, 297] width 145 height 22
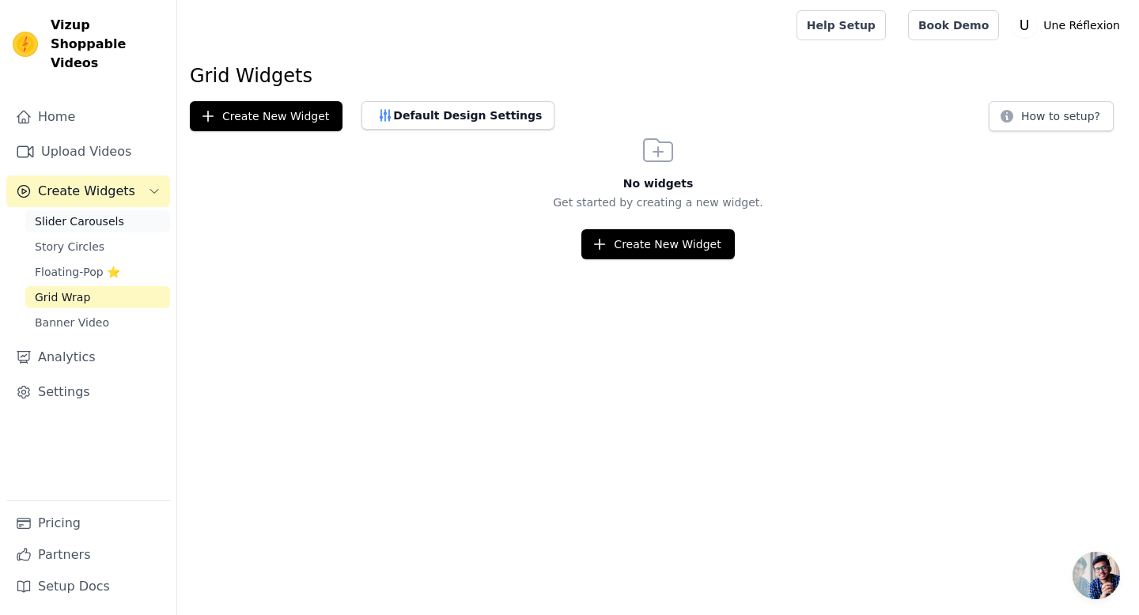
click at [110, 213] on span "Slider Carousels" at bounding box center [79, 221] width 89 height 16
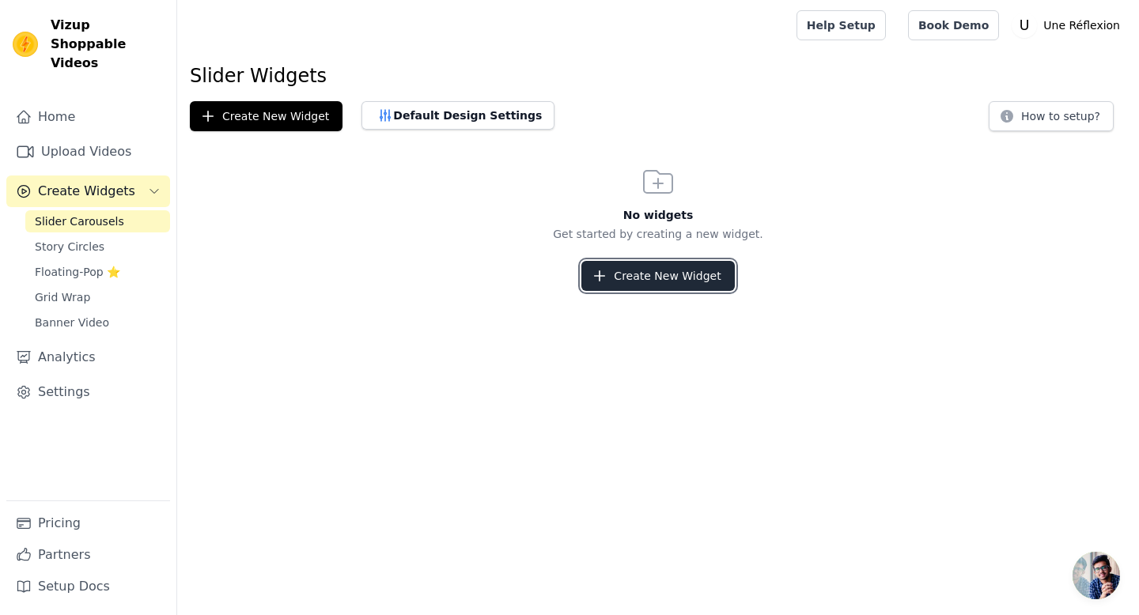
click at [663, 275] on button "Create New Widget" at bounding box center [657, 276] width 153 height 30
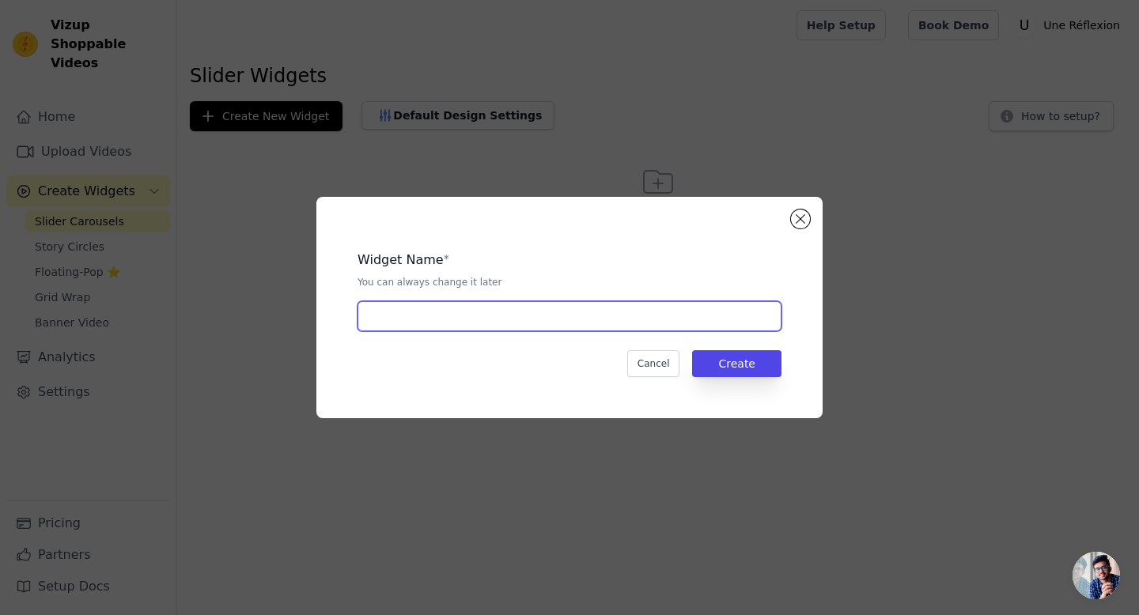
click at [527, 320] on input "text" at bounding box center [569, 316] width 424 height 30
type input "L'anxiété expliquée"
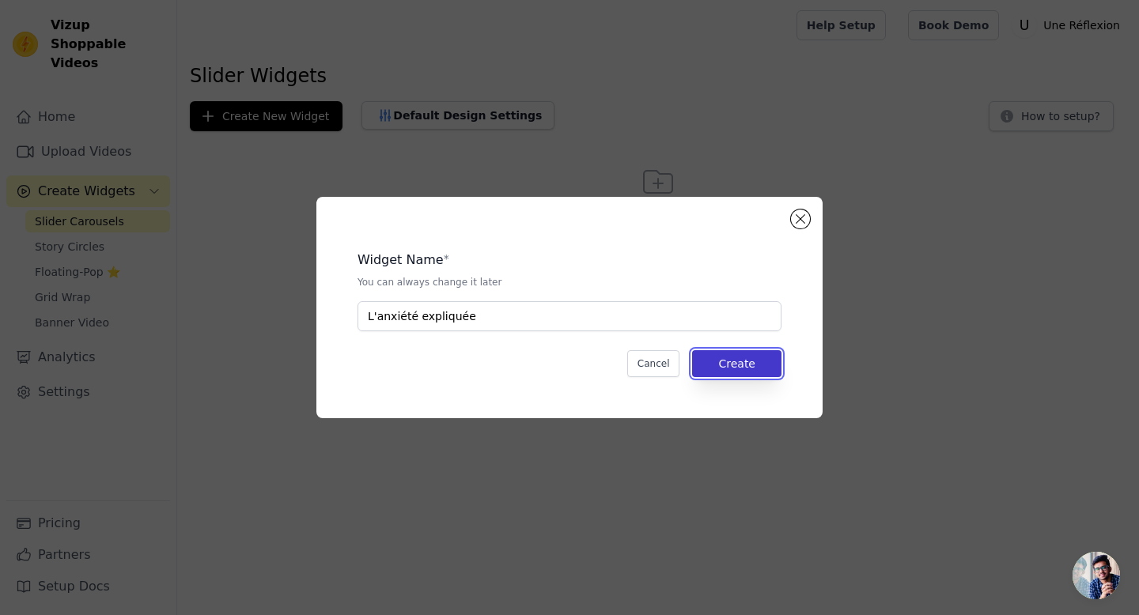
click at [750, 355] on button "Create" at bounding box center [736, 363] width 89 height 27
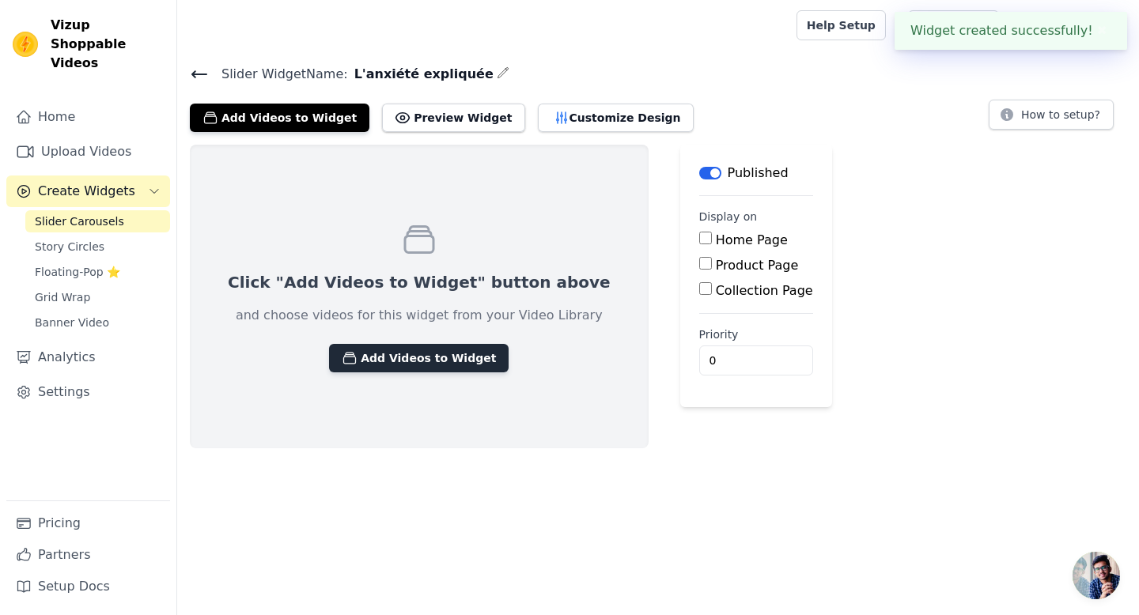
click at [414, 360] on button "Add Videos to Widget" at bounding box center [418, 358] width 179 height 28
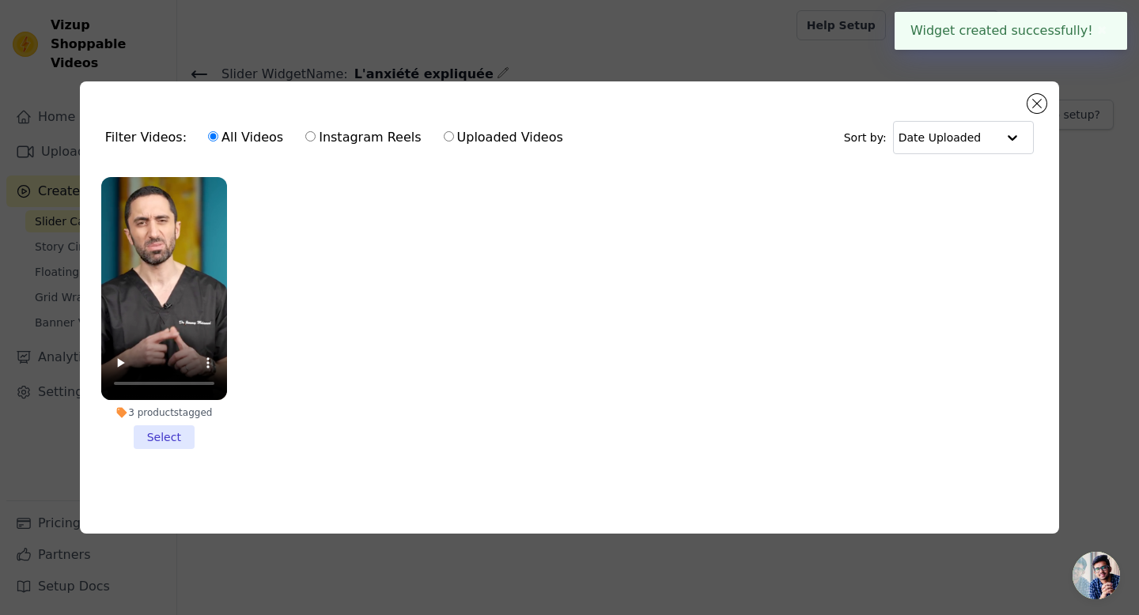
click at [169, 440] on li "3 products tagged Select" at bounding box center [164, 313] width 126 height 273
click at [0, 0] on input "3 products tagged Select" at bounding box center [0, 0] width 0 height 0
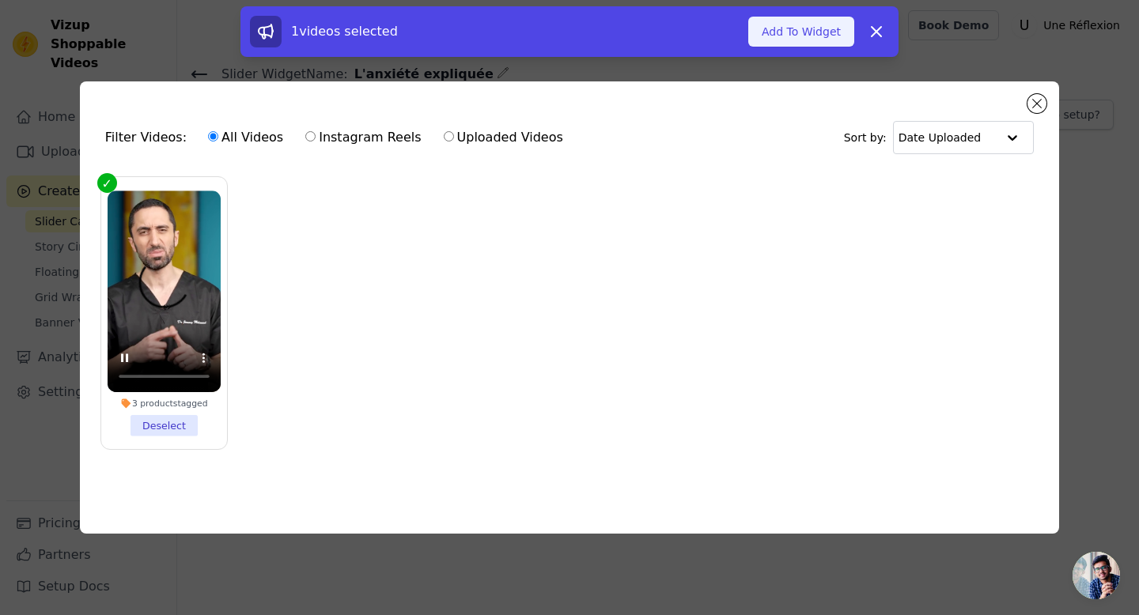
click at [829, 39] on button "Add To Widget" at bounding box center [801, 32] width 106 height 30
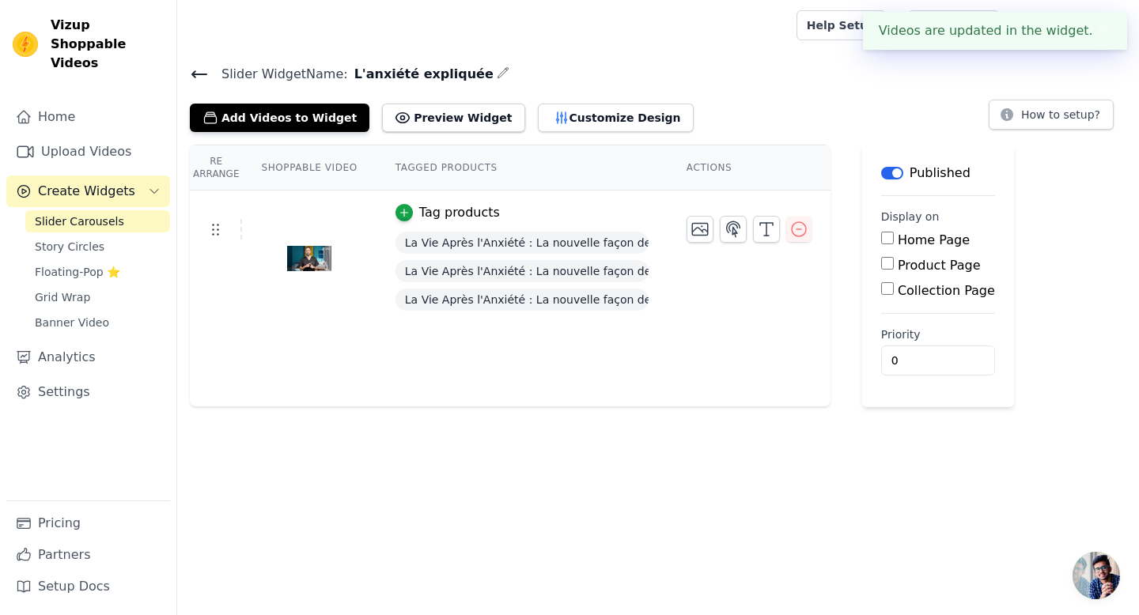
click at [919, 264] on label "Product Page" at bounding box center [938, 265] width 83 height 15
click at [893, 264] on input "Product Page" at bounding box center [887, 263] width 13 height 13
checkbox input "true"
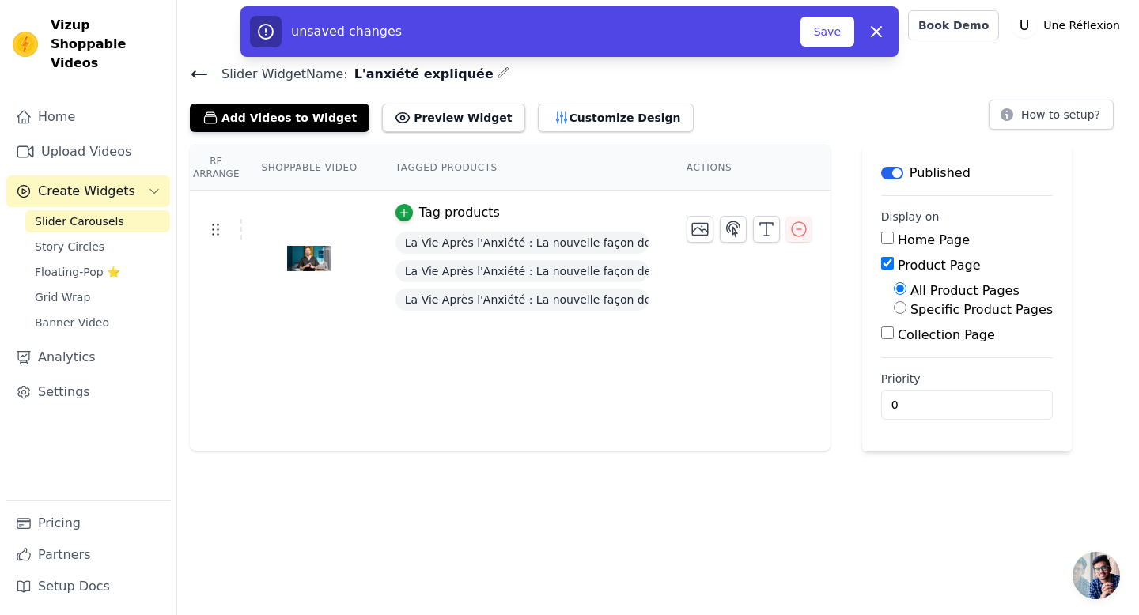
click at [960, 312] on label "Specific Product Pages" at bounding box center [981, 309] width 142 height 15
click at [906, 312] on input "Specific Product Pages" at bounding box center [899, 307] width 13 height 13
radio input "true"
click at [973, 346] on button "Select Products" at bounding box center [946, 345] width 106 height 27
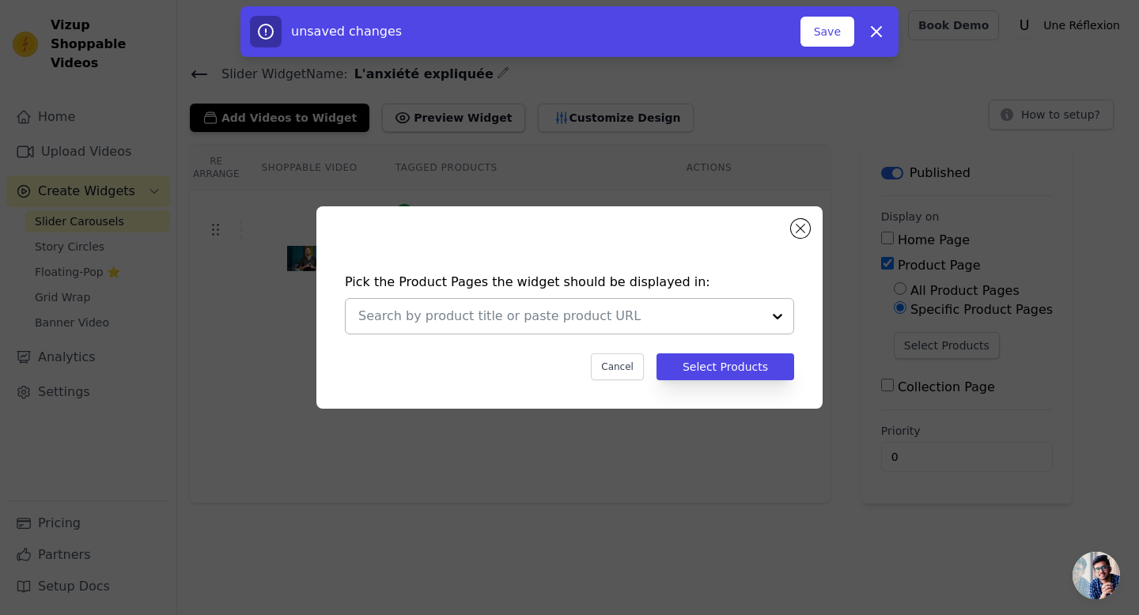
click at [677, 316] on input "text" at bounding box center [559, 316] width 403 height 19
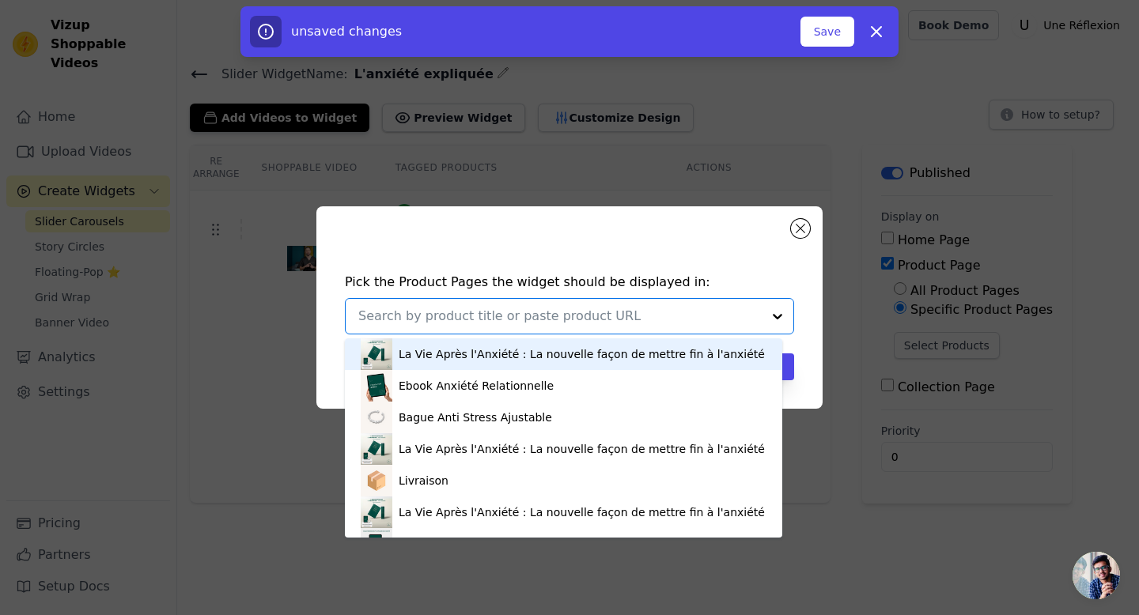
click at [586, 346] on div "La Vie Après l'Anxiété : La nouvelle façon de mettre fin à l'anxiété" at bounding box center [581, 354] width 366 height 16
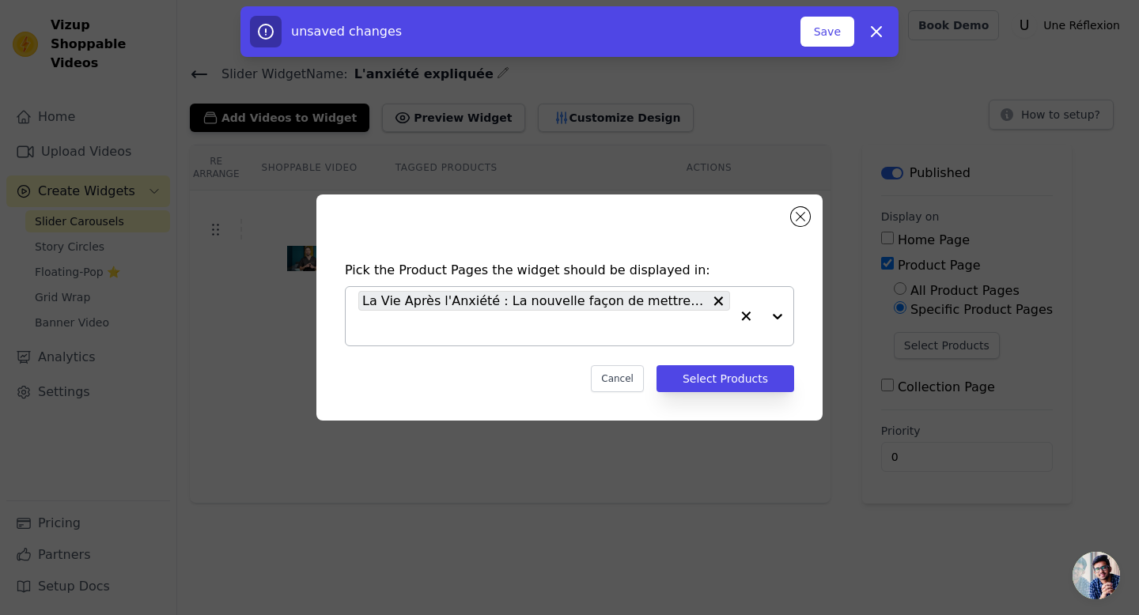
click at [780, 315] on div at bounding box center [761, 316] width 63 height 59
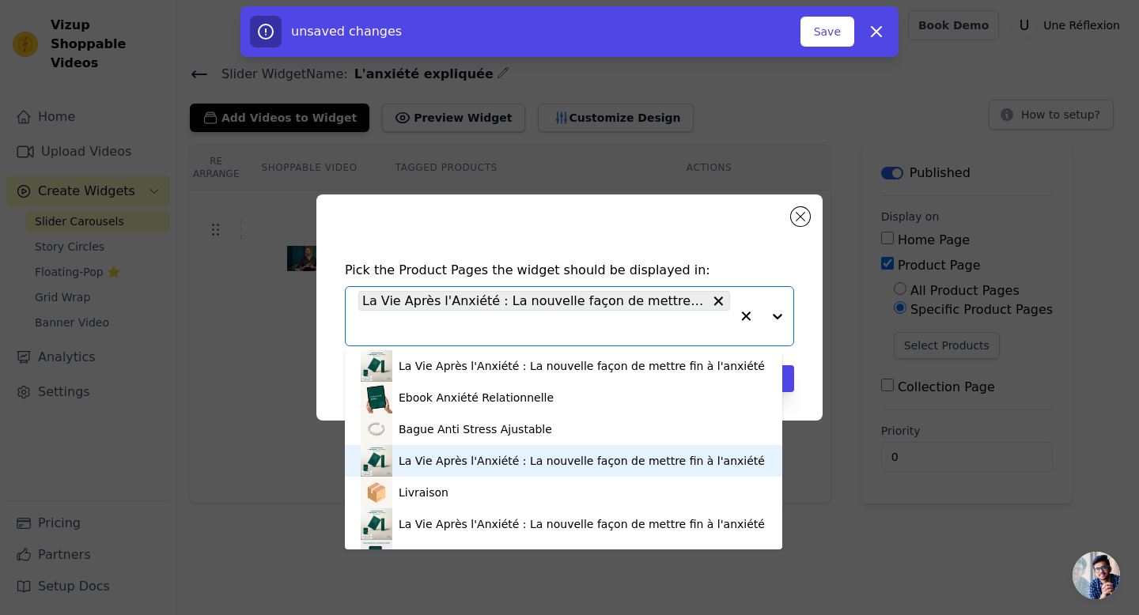
drag, startPoint x: 547, startPoint y: 456, endPoint x: 581, endPoint y: 444, distance: 36.3
click at [548, 456] on div "La Vie Après l'Anxiété : La nouvelle façon de mettre fin à l'anxiété" at bounding box center [581, 461] width 366 height 16
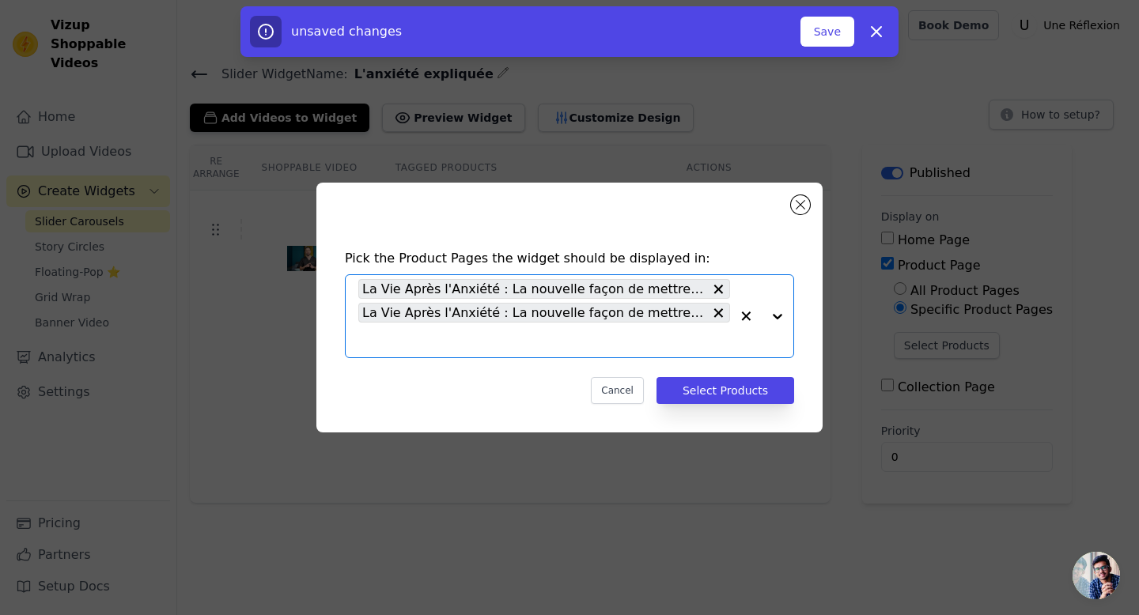
click at [780, 319] on div at bounding box center [761, 316] width 63 height 82
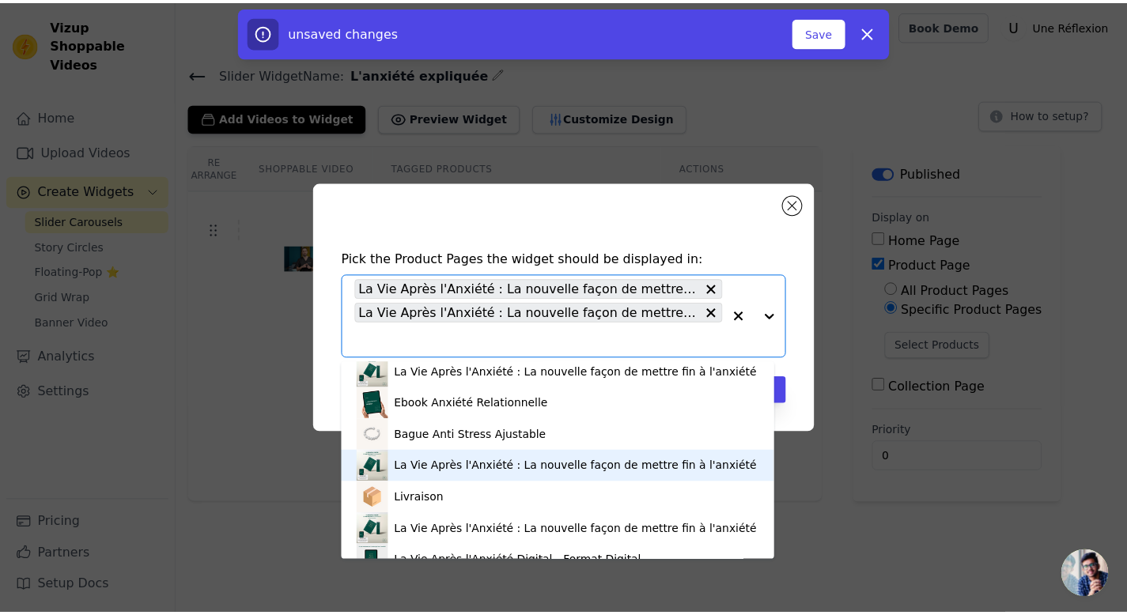
scroll to position [6, 0]
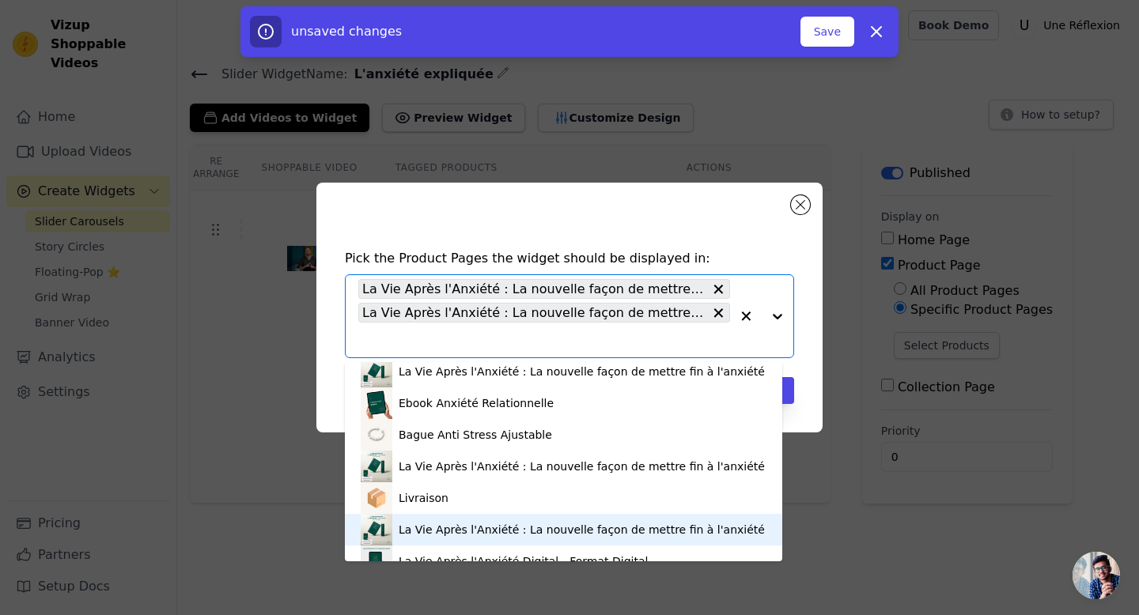
click at [625, 527] on div "La Vie Après l'Anxiété : La nouvelle façon de mettre fin à l'anxiété" at bounding box center [581, 530] width 366 height 16
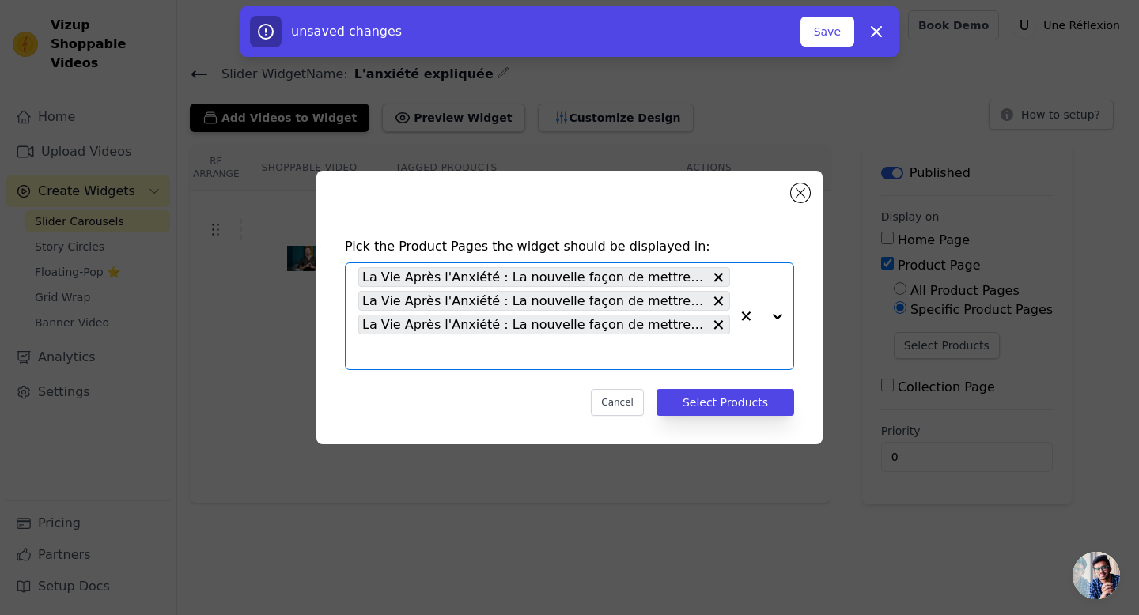
click at [739, 421] on div "Pick the Product Pages the widget should be displayed in: Option La Vie Après l…" at bounding box center [569, 326] width 481 height 210
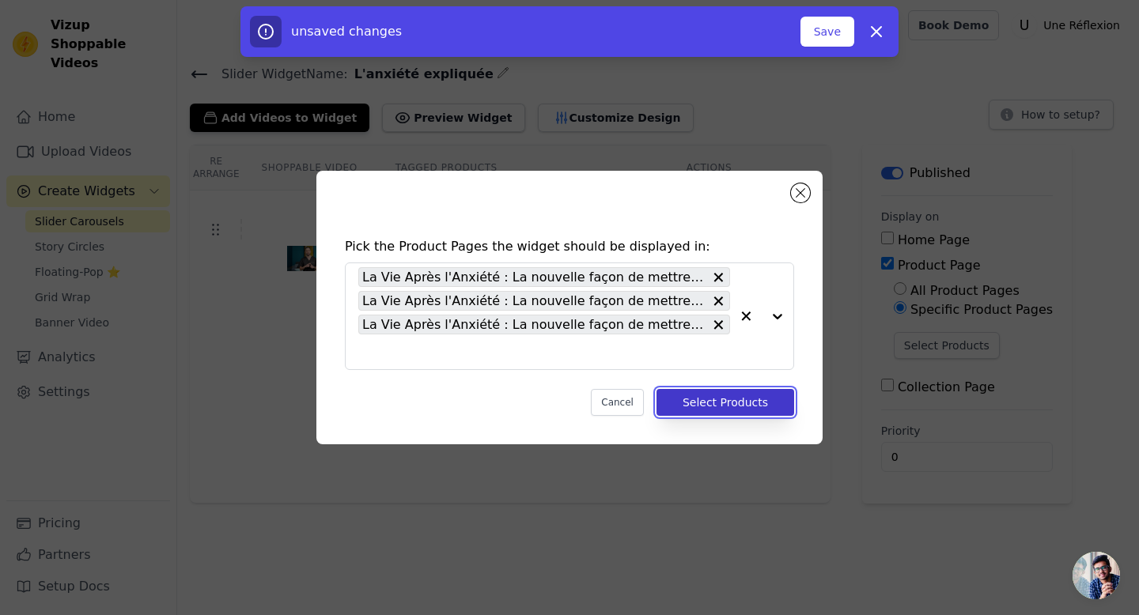
click at [734, 410] on button "Select Products" at bounding box center [725, 402] width 138 height 27
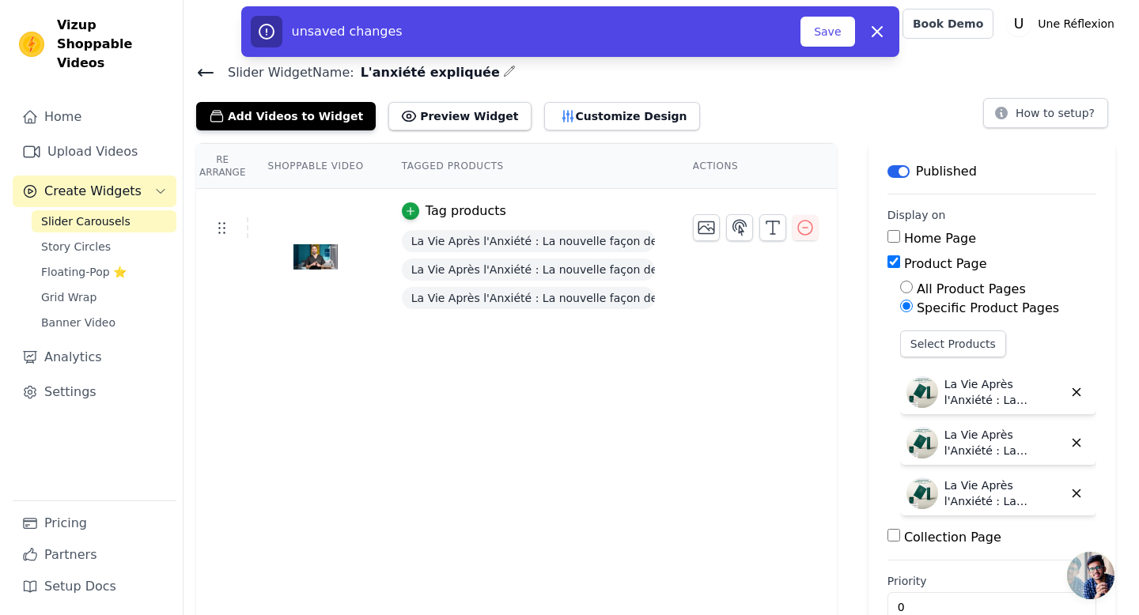
scroll to position [0, 0]
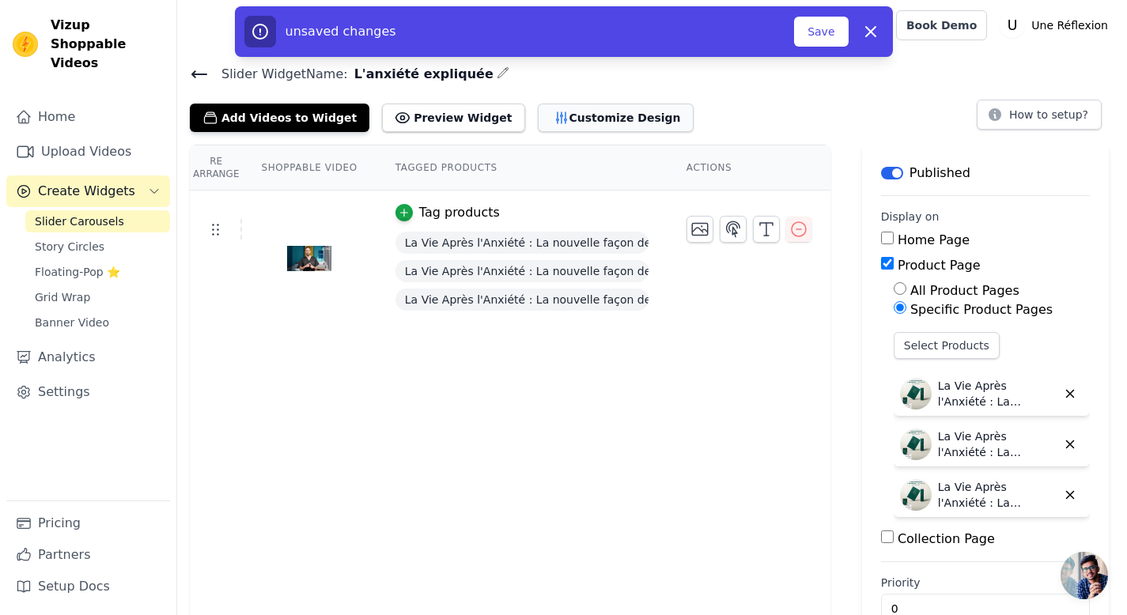
click at [584, 117] on button "Customize Design" at bounding box center [616, 118] width 156 height 28
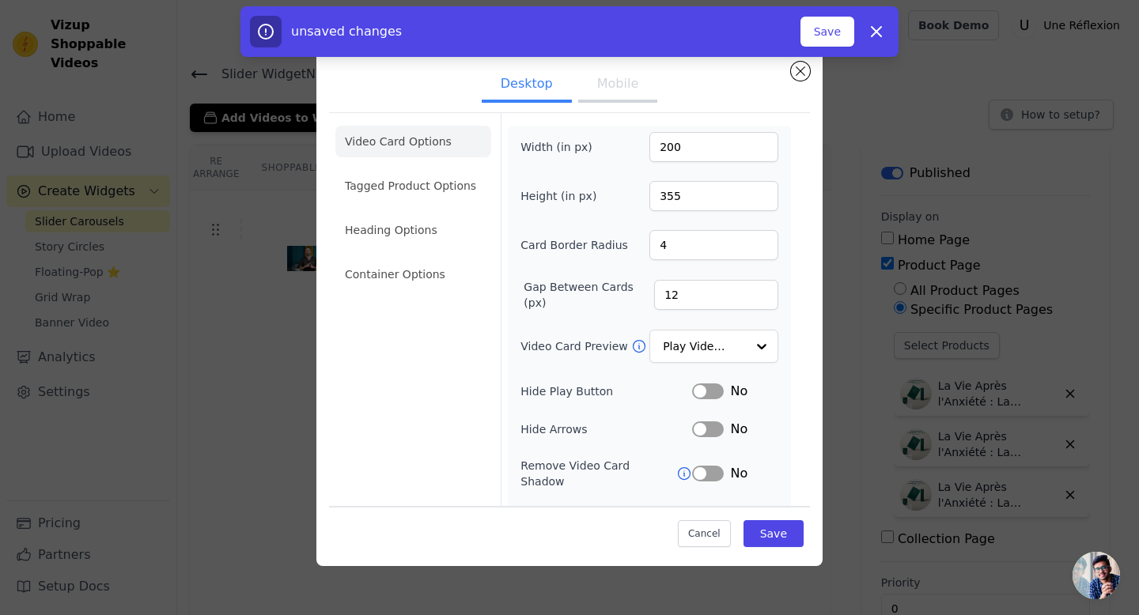
click at [585, 92] on button "Mobile" at bounding box center [617, 85] width 79 height 35
click at [442, 166] on ul "Video Card Options Tagged Product Options Heading Options Container Options" at bounding box center [413, 207] width 156 height 177
click at [417, 259] on li "Tagged Product Options" at bounding box center [413, 275] width 156 height 32
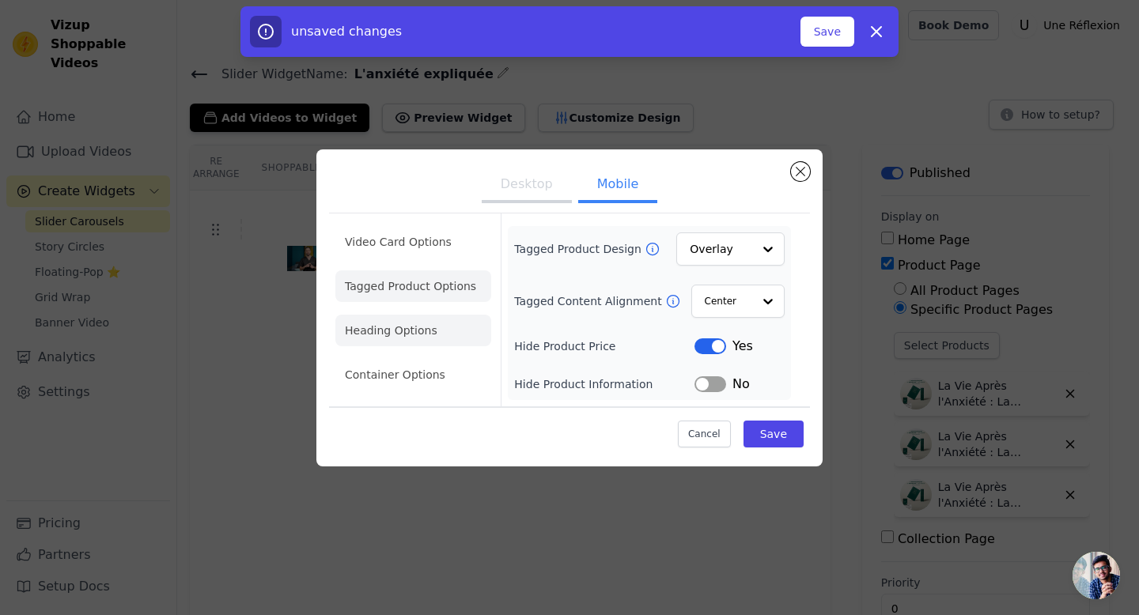
click at [396, 320] on li "Heading Options" at bounding box center [413, 331] width 156 height 32
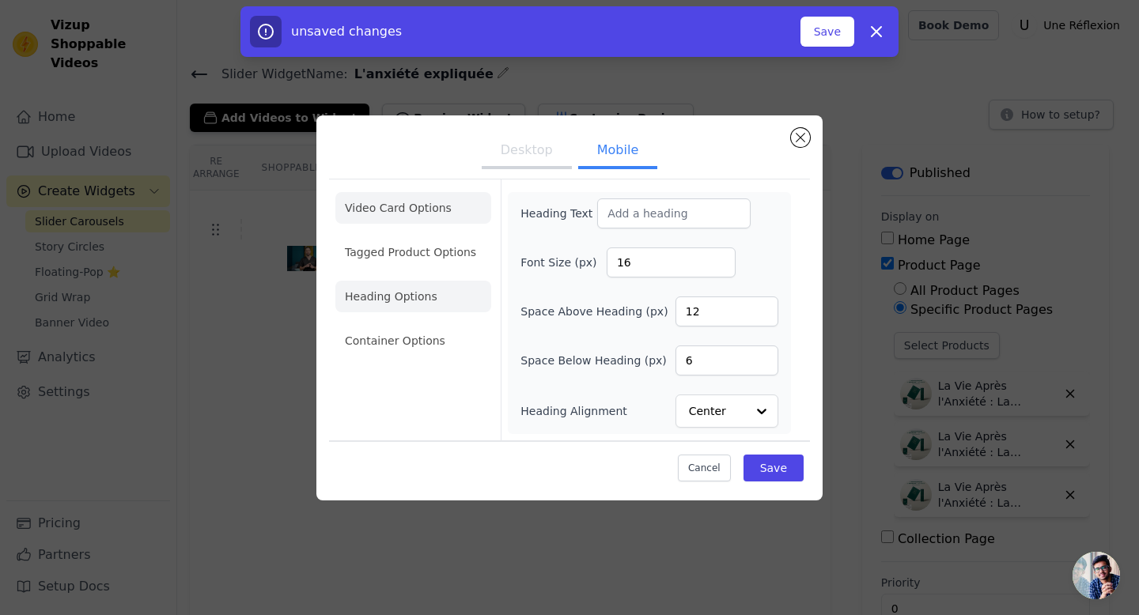
click at [402, 236] on li "Video Card Options" at bounding box center [413, 252] width 156 height 32
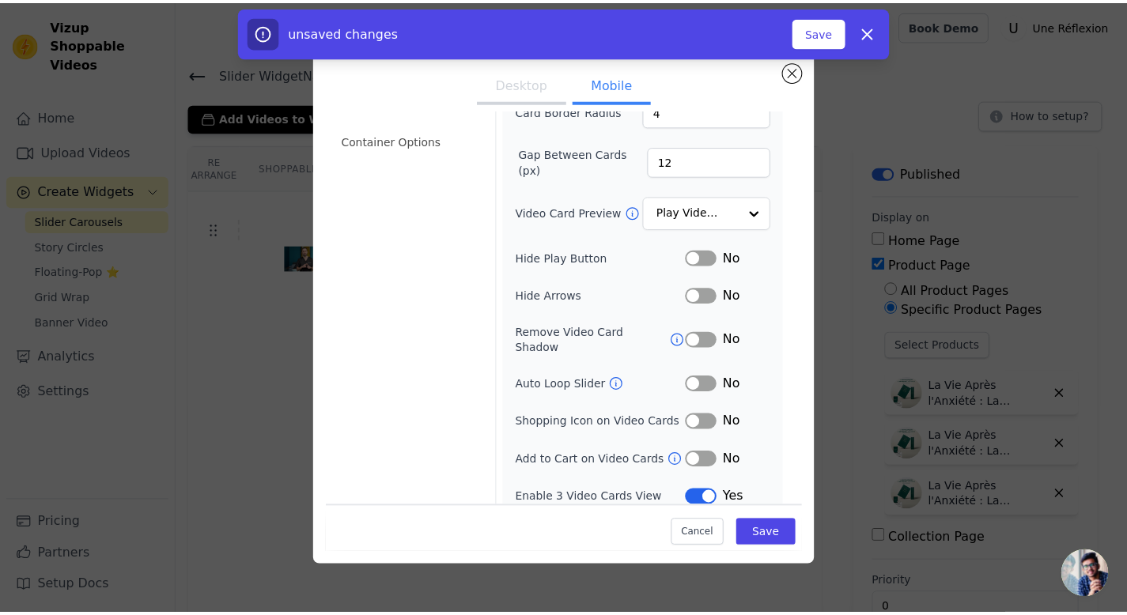
scroll to position [134, 0]
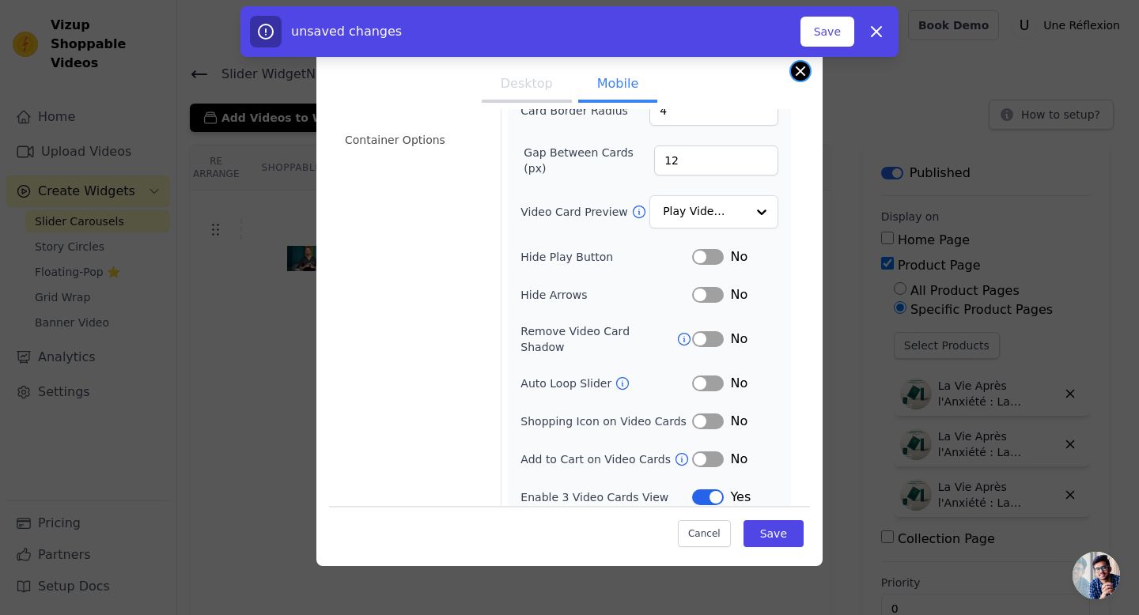
click at [795, 72] on button "Close modal" at bounding box center [800, 71] width 19 height 19
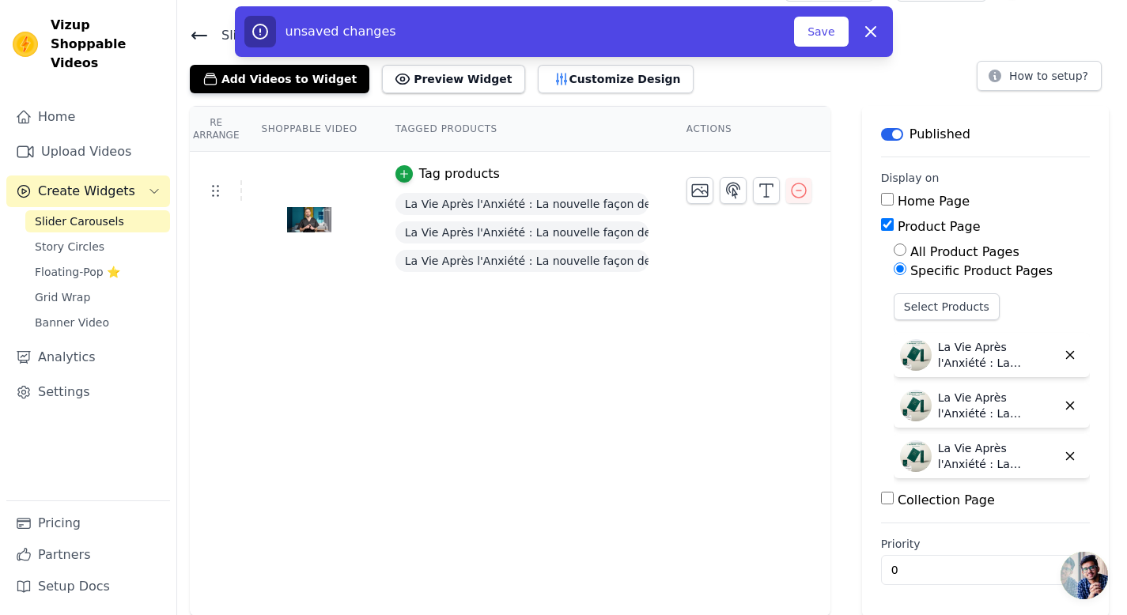
scroll to position [40, 0]
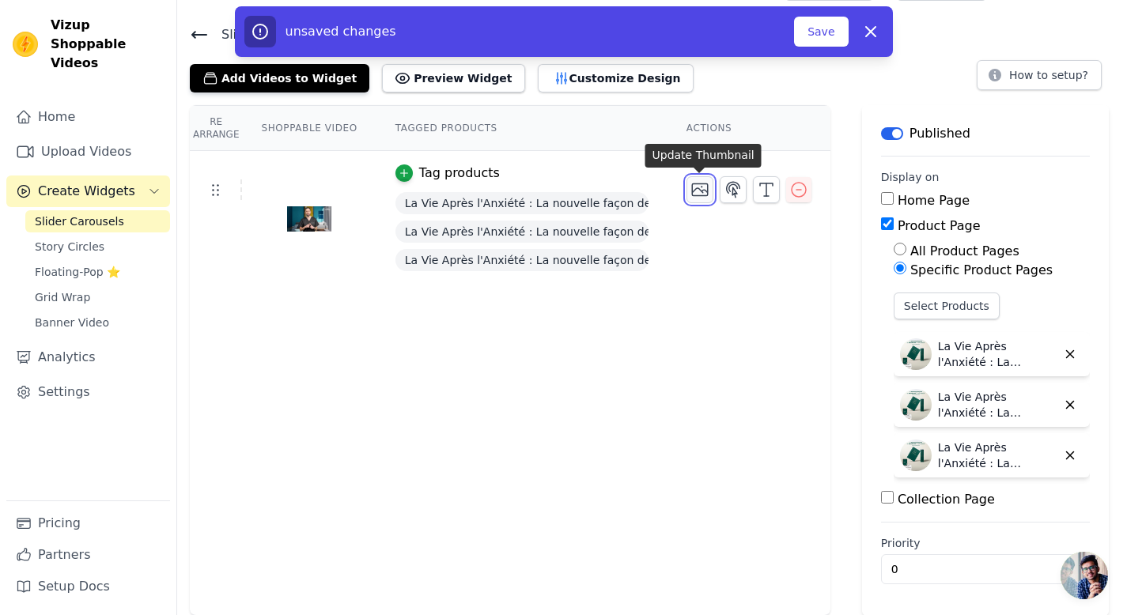
click at [699, 192] on icon "button" at bounding box center [699, 189] width 19 height 19
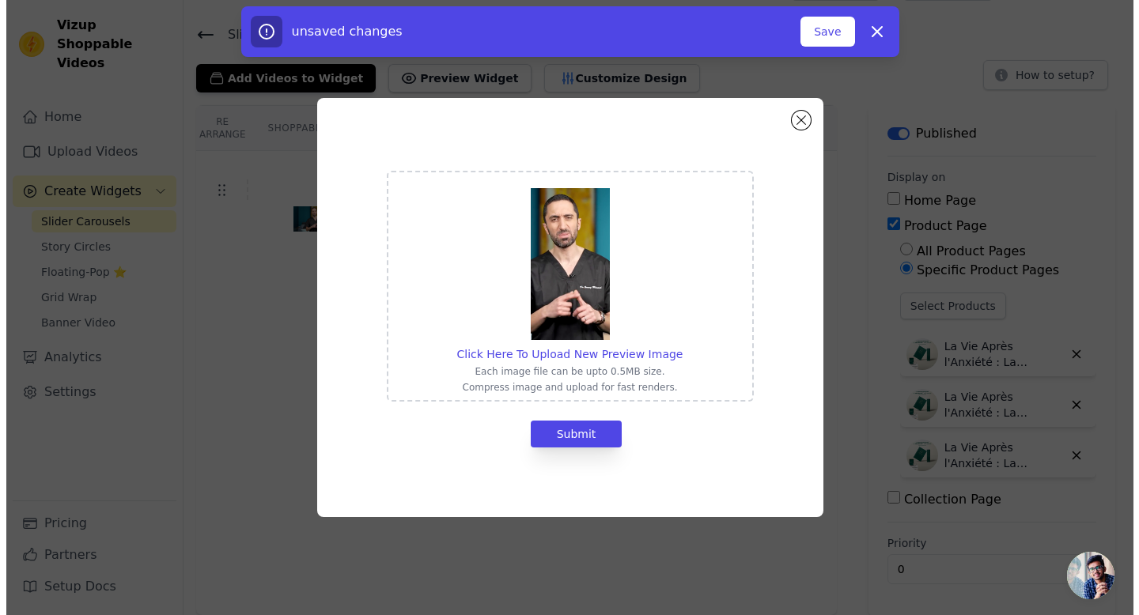
scroll to position [0, 0]
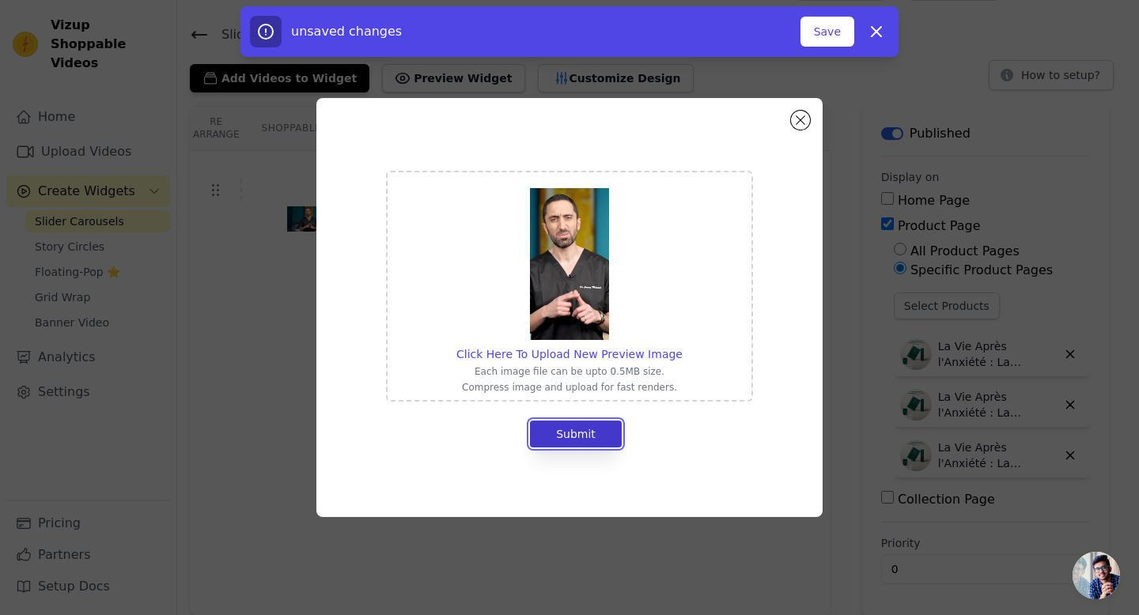
click at [584, 431] on button "Submit" at bounding box center [576, 434] width 92 height 27
click at [799, 121] on button "Close modal" at bounding box center [800, 120] width 19 height 19
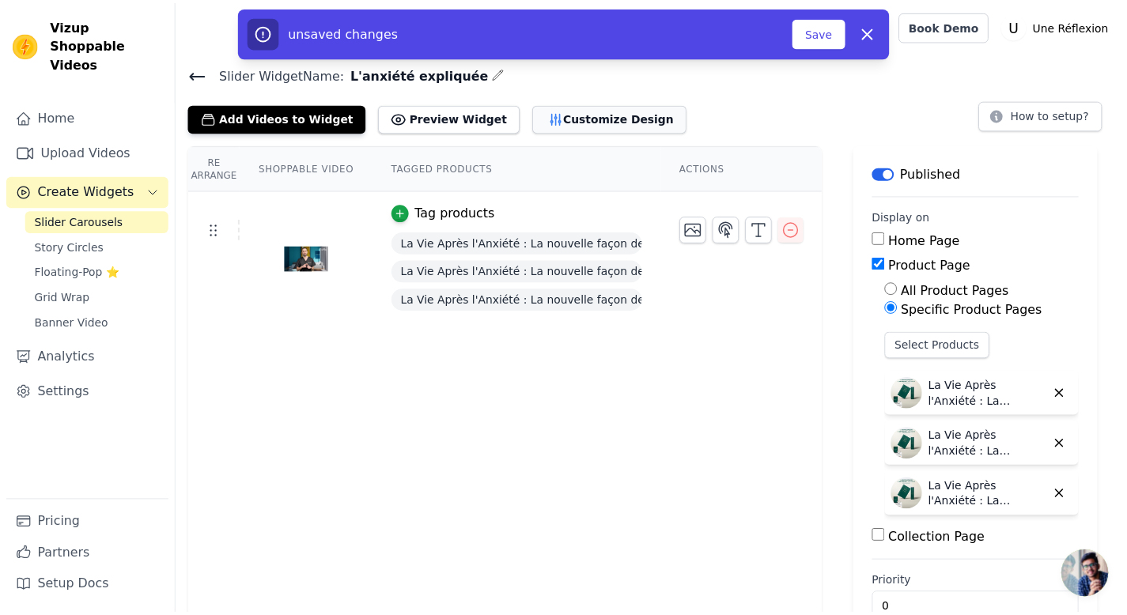
scroll to position [40, 0]
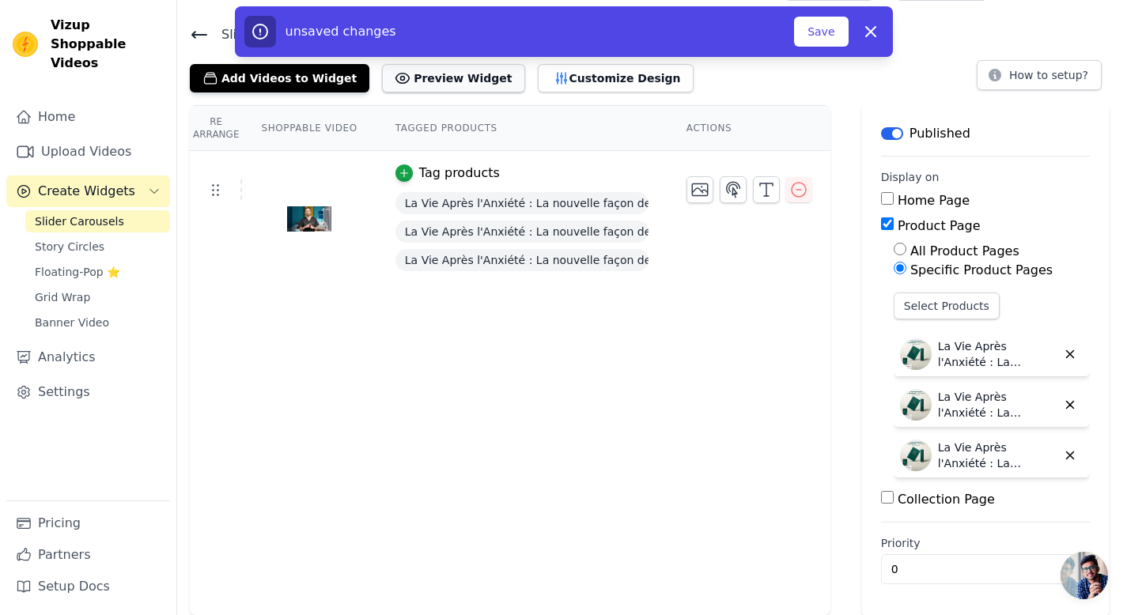
click at [432, 87] on button "Preview Widget" at bounding box center [453, 78] width 142 height 28
click at [1091, 570] on span "Ouvrir le chat" at bounding box center [1083, 575] width 47 height 47
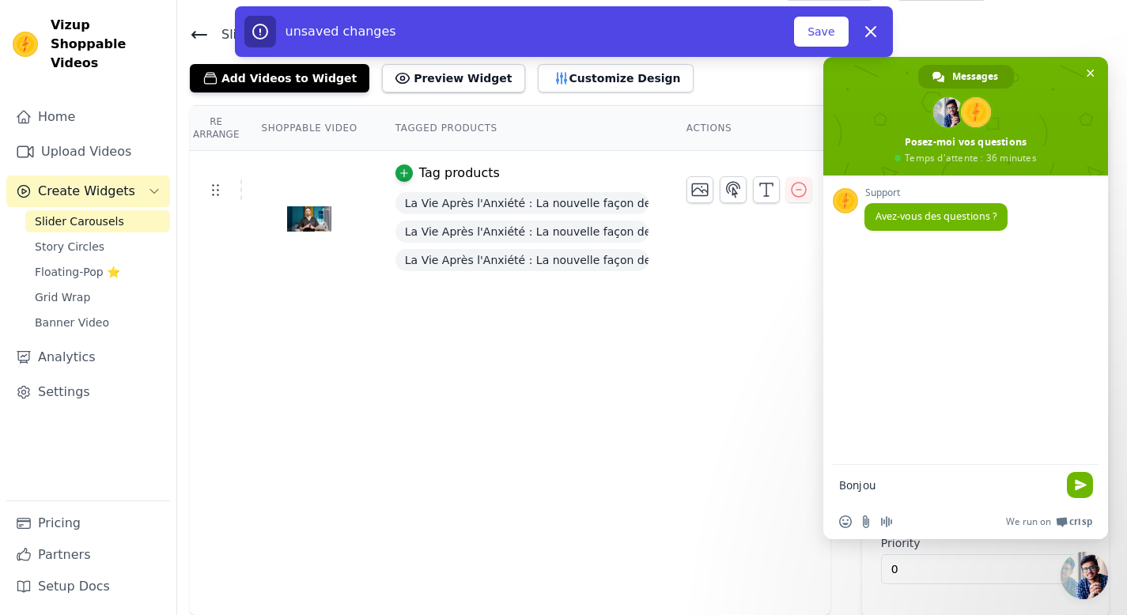
type textarea "Bonjour"
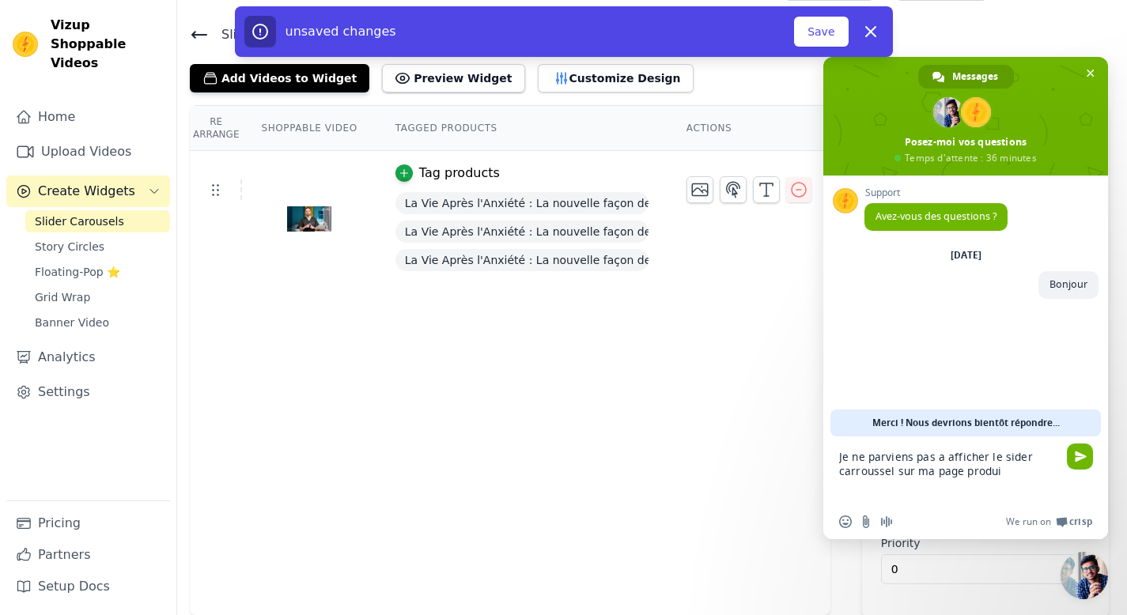
type textarea "Je ne parviens pas a afficher le sider carroussel sur ma page produit"
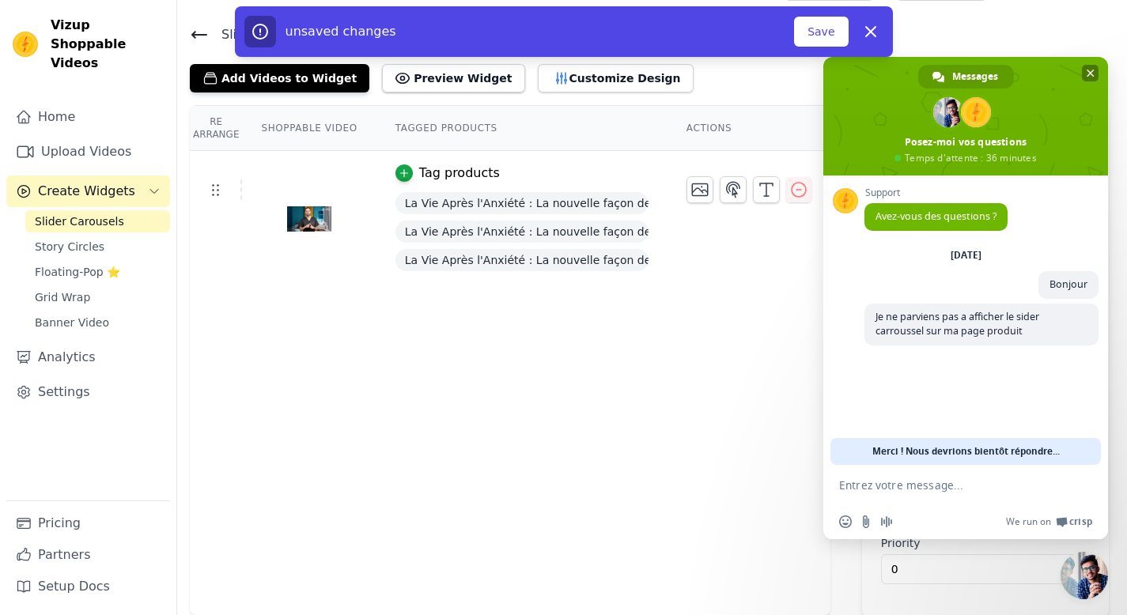
click at [1089, 74] on span "Fermer le chat" at bounding box center [1090, 73] width 8 height 10
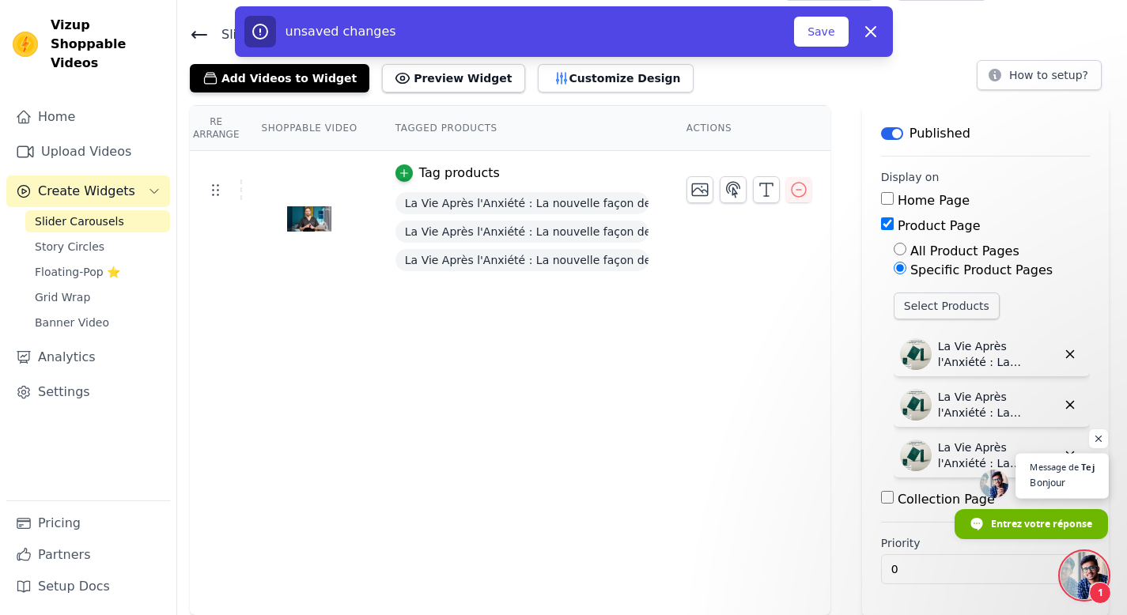
click at [1069, 479] on span "Bonjour" at bounding box center [1061, 482] width 64 height 15
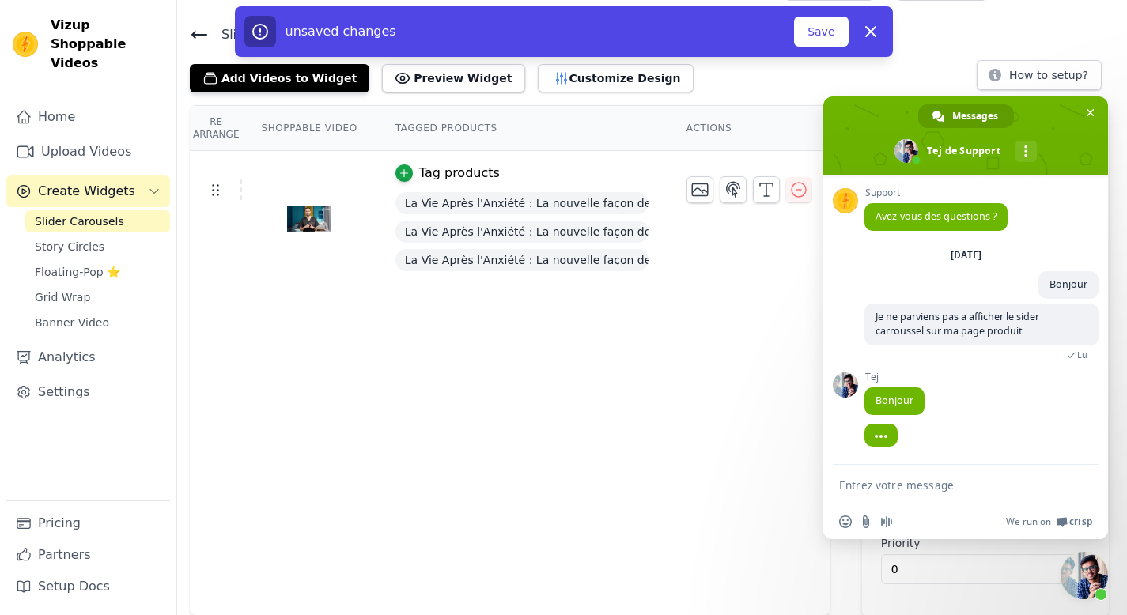
scroll to position [118, 0]
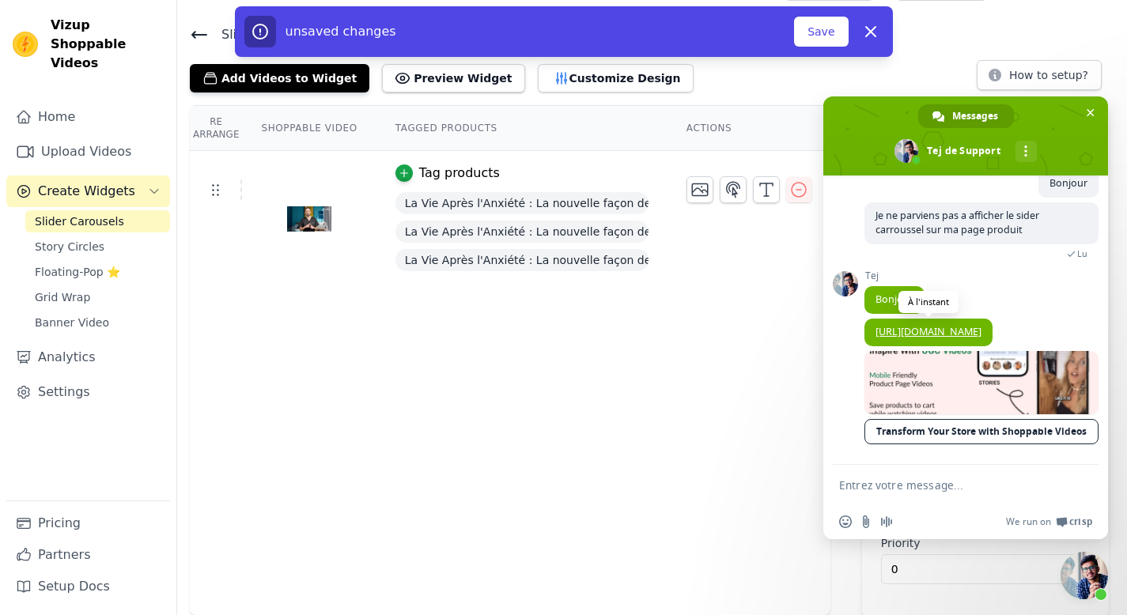
click at [959, 326] on link "https://vizupcommerce.com/docs/setup-in-pagefly-gem-builders/" at bounding box center [928, 331] width 106 height 13
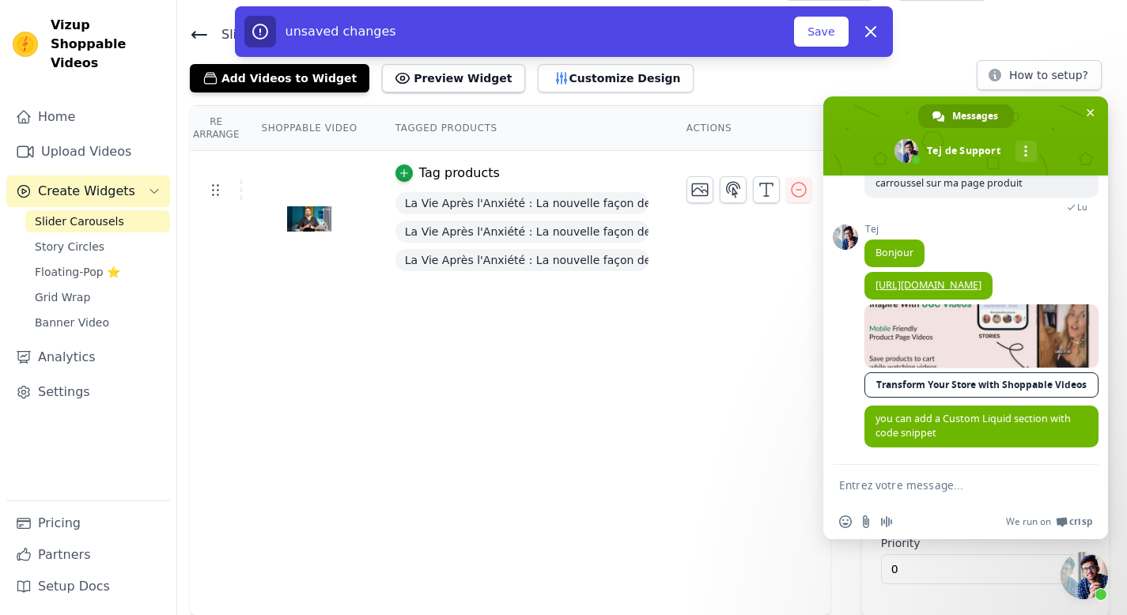
scroll to position [165, 0]
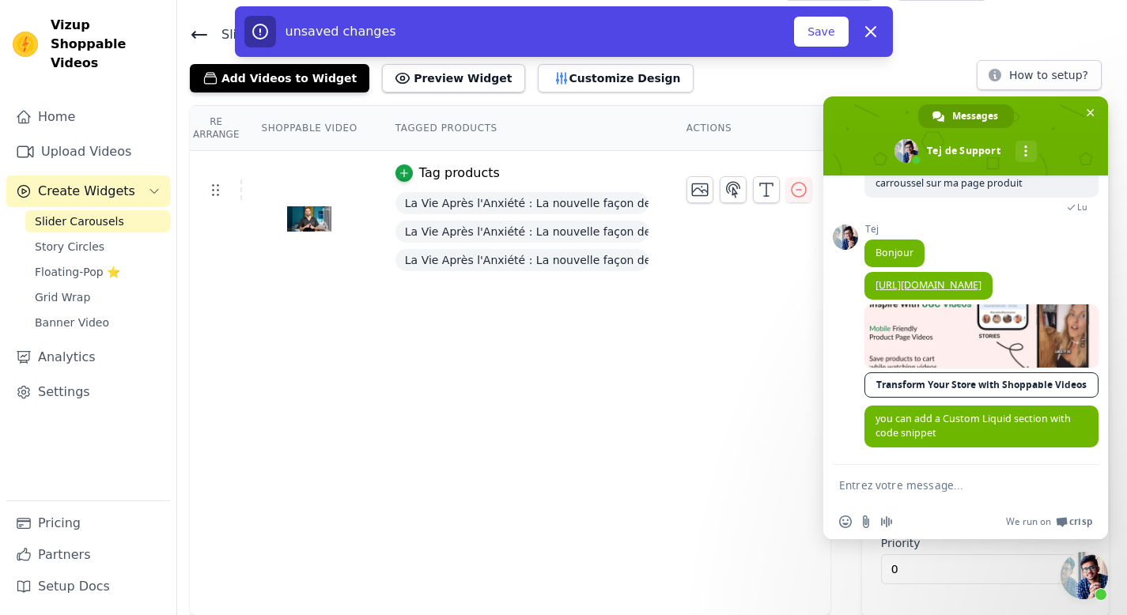
click at [901, 493] on textarea "Entrez votre message..." at bounding box center [949, 485] width 221 height 40
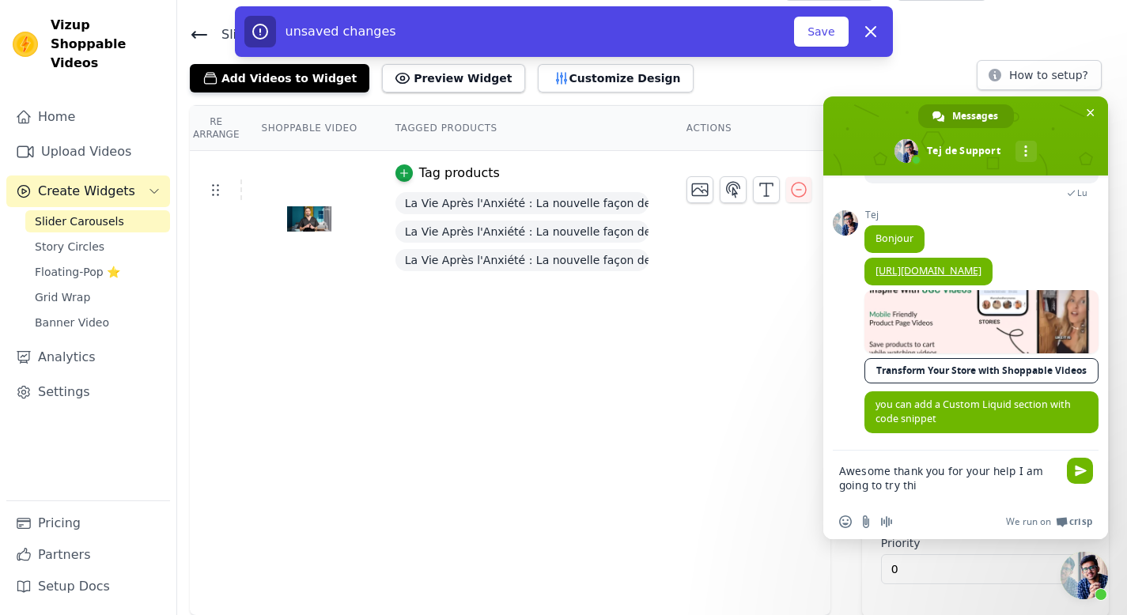
type textarea "Awesome thank you for your help I am going to try this"
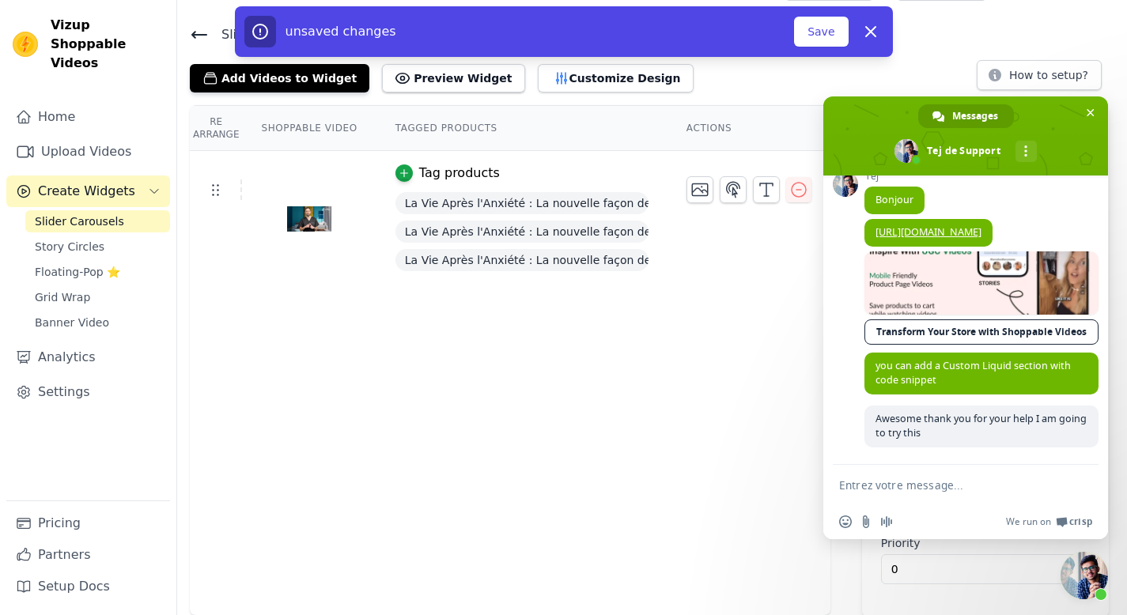
scroll to position [204, 0]
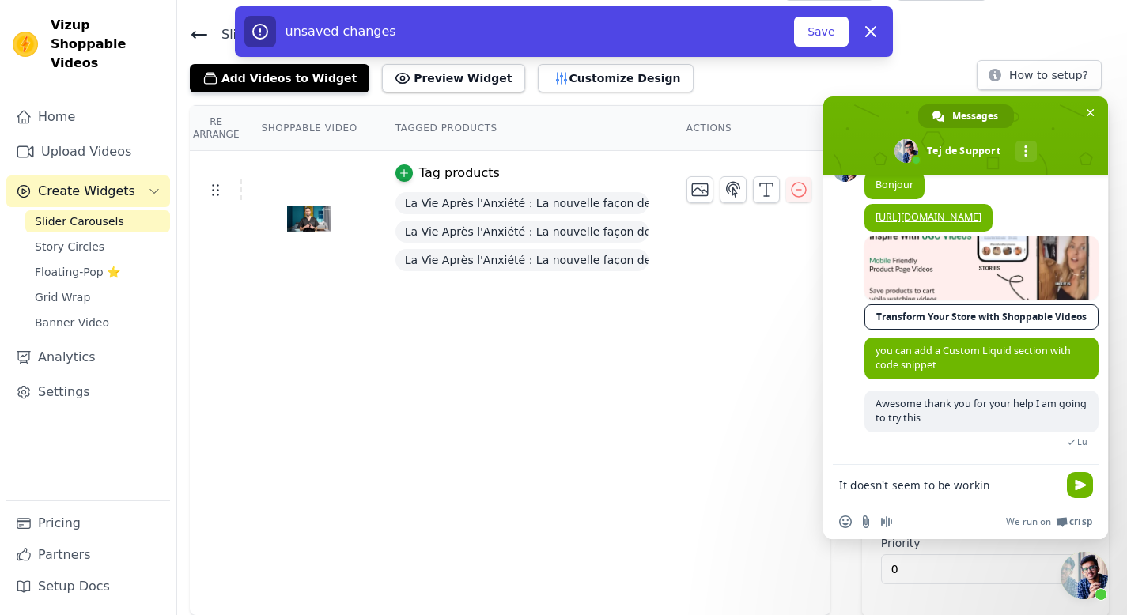
type textarea "It doesn't seem to be working"
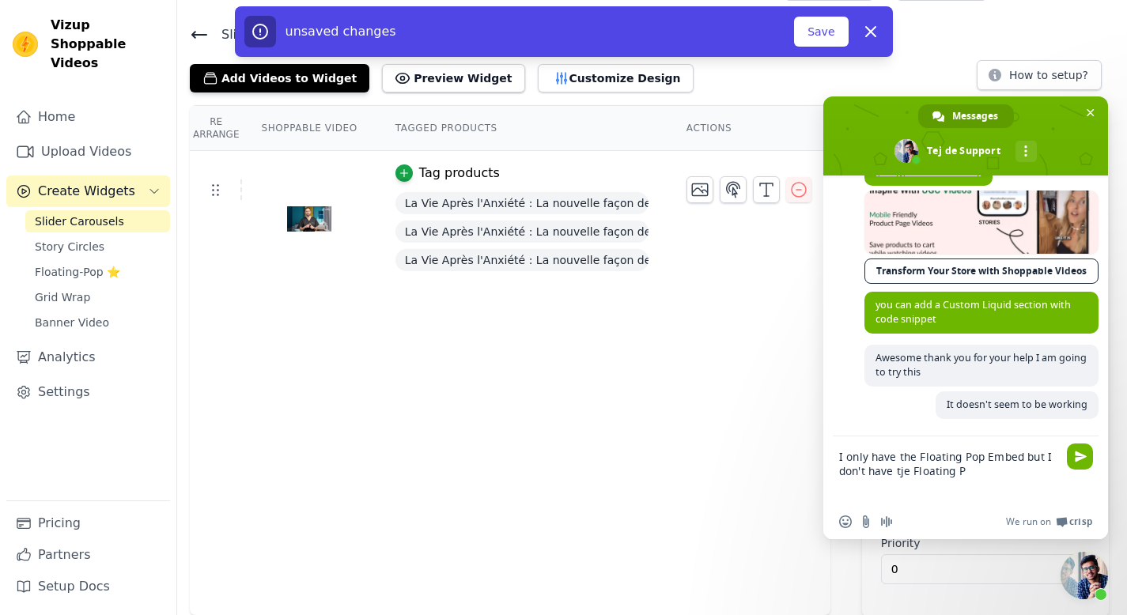
scroll to position [266, 0]
click at [905, 474] on textarea "I only have the Floating Pop Embed but I don't have tje Floating Pop Reels in m…" at bounding box center [949, 470] width 221 height 68
type textarea "I only have the Floating Pop Embed but I don't have the Floating Pop Reels in m…"
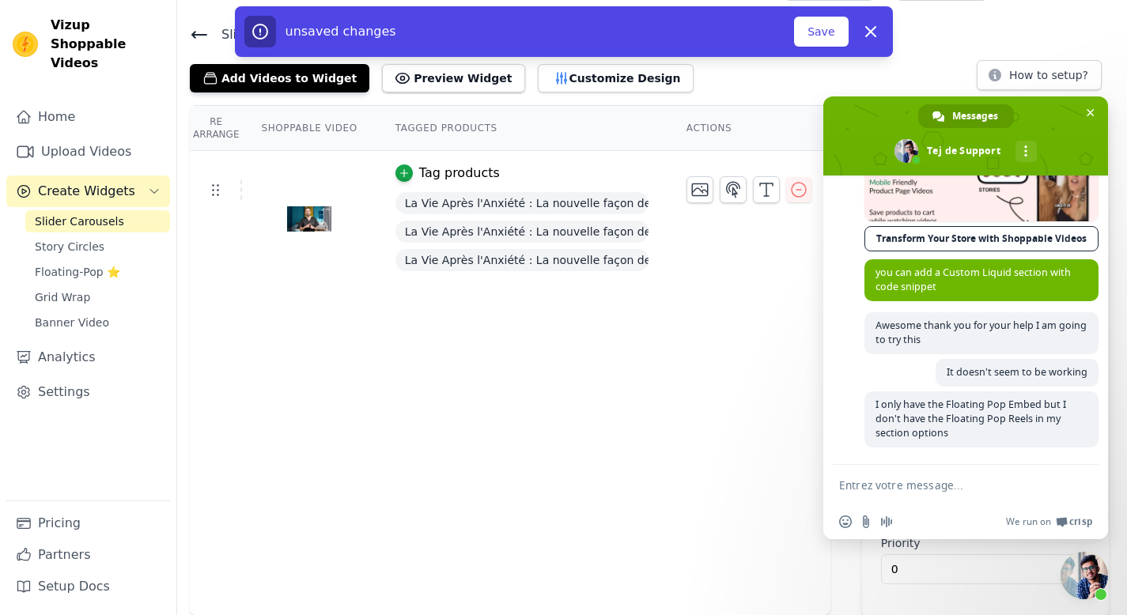
scroll to position [299, 0]
click at [810, 35] on button "Save" at bounding box center [821, 32] width 54 height 30
click at [1090, 115] on span "Fermer le chat" at bounding box center [1090, 113] width 8 height 10
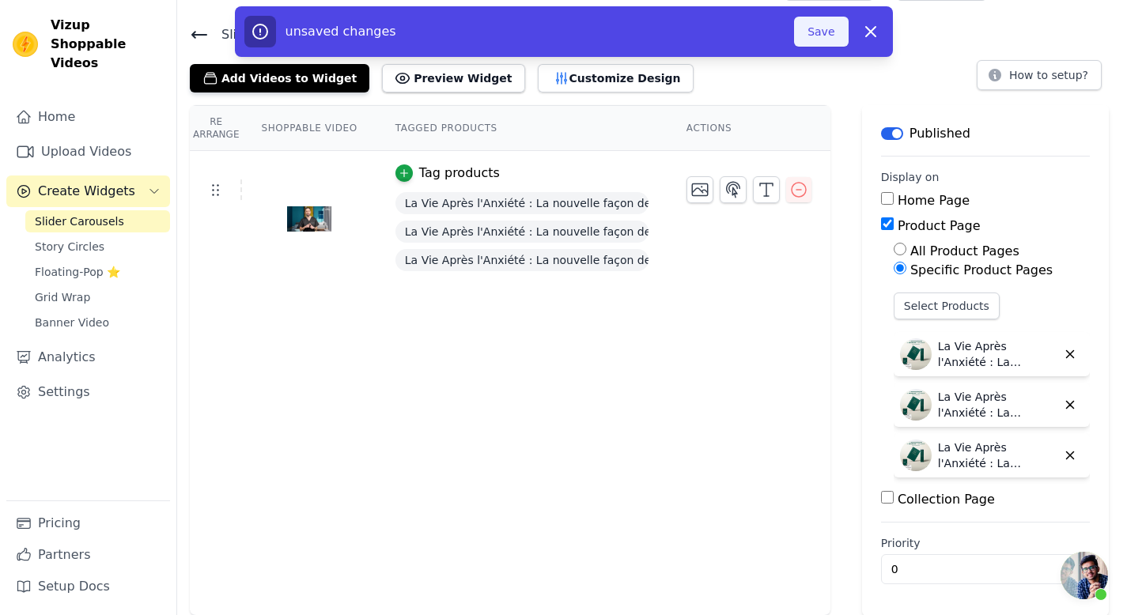
click at [832, 32] on button "Save" at bounding box center [821, 32] width 54 height 30
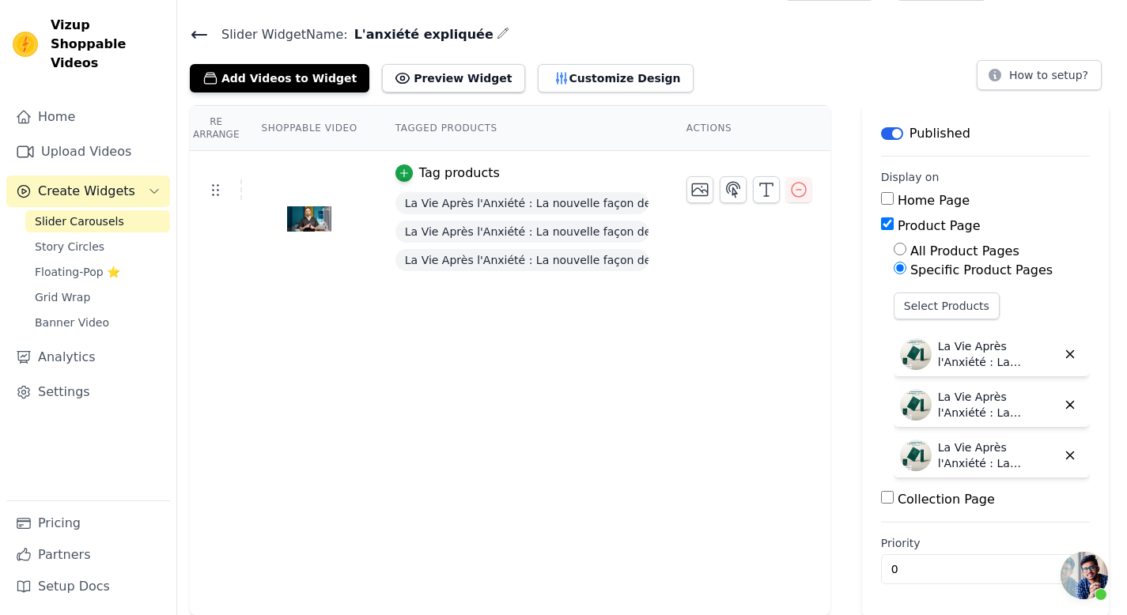
click at [1091, 576] on span "Ouvrir le chat" at bounding box center [1083, 575] width 47 height 47
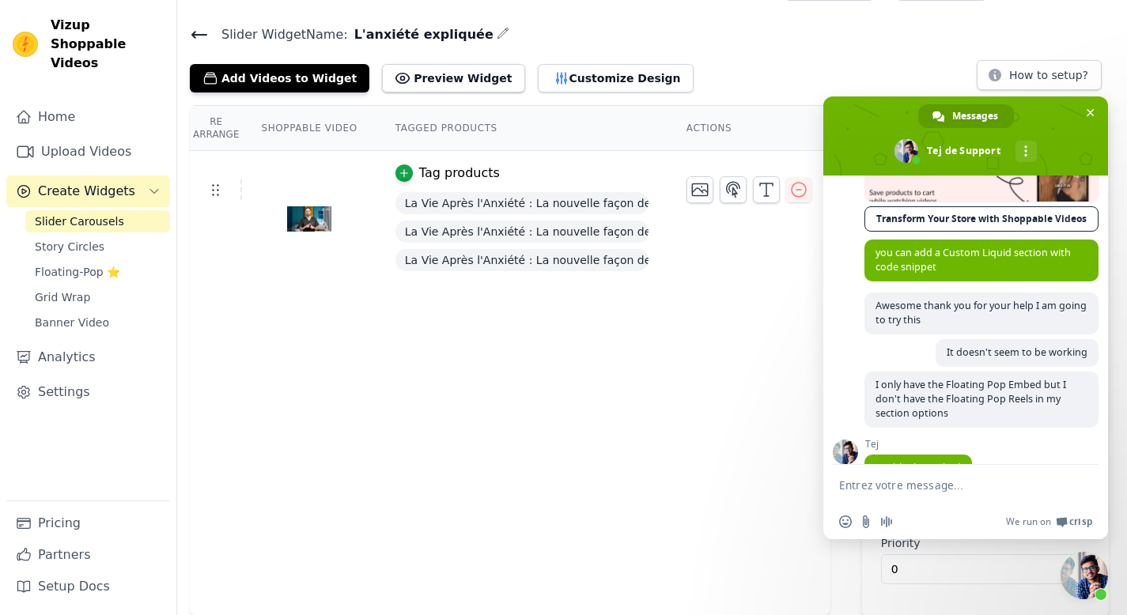
scroll to position [434, 0]
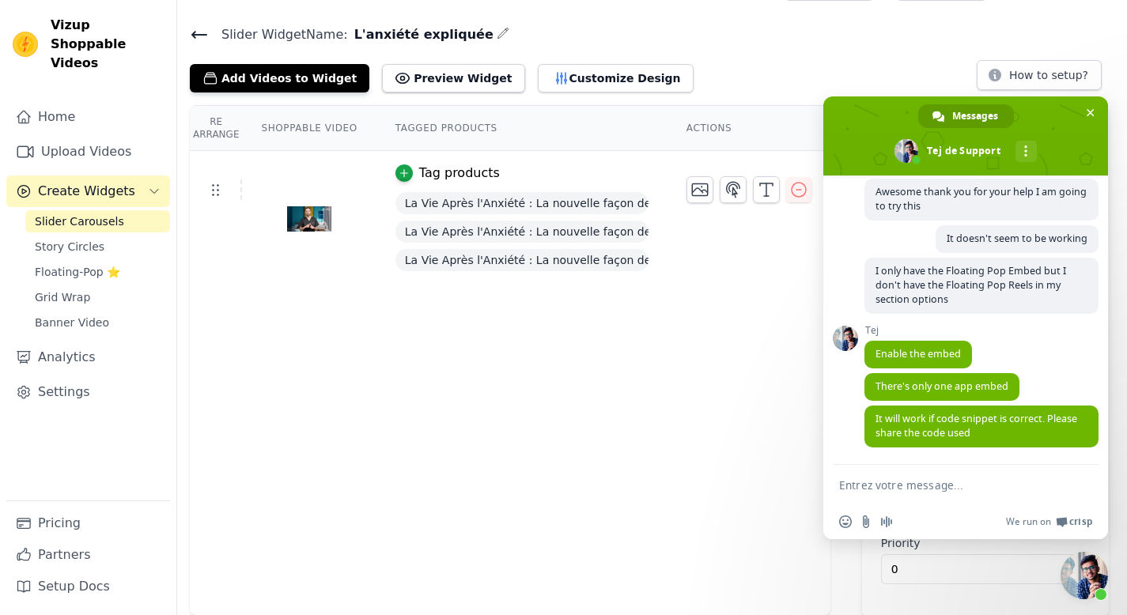
paste textarea "<div class="wizup-app sg-slider sg-floatingpop" data-shopname="www.unereflexion…"
type textarea "<div class="wizup-app sg-slider sg-floatingpop" data-shopname="www.unereflexion…"
click at [1086, 483] on span "Envoyer" at bounding box center [1080, 485] width 26 height 26
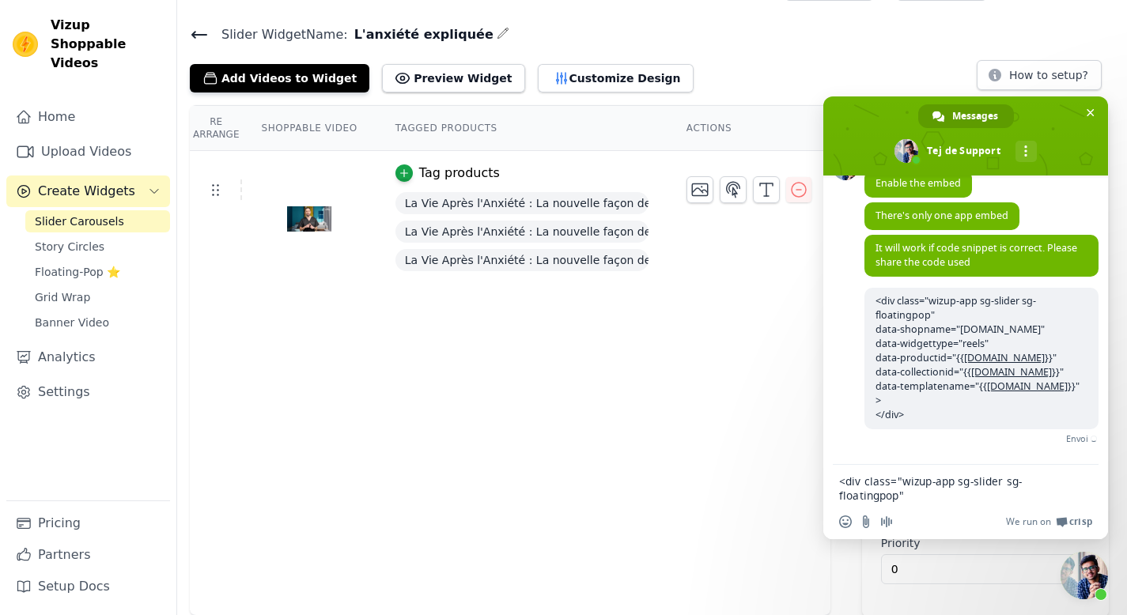
scroll to position [591, 0]
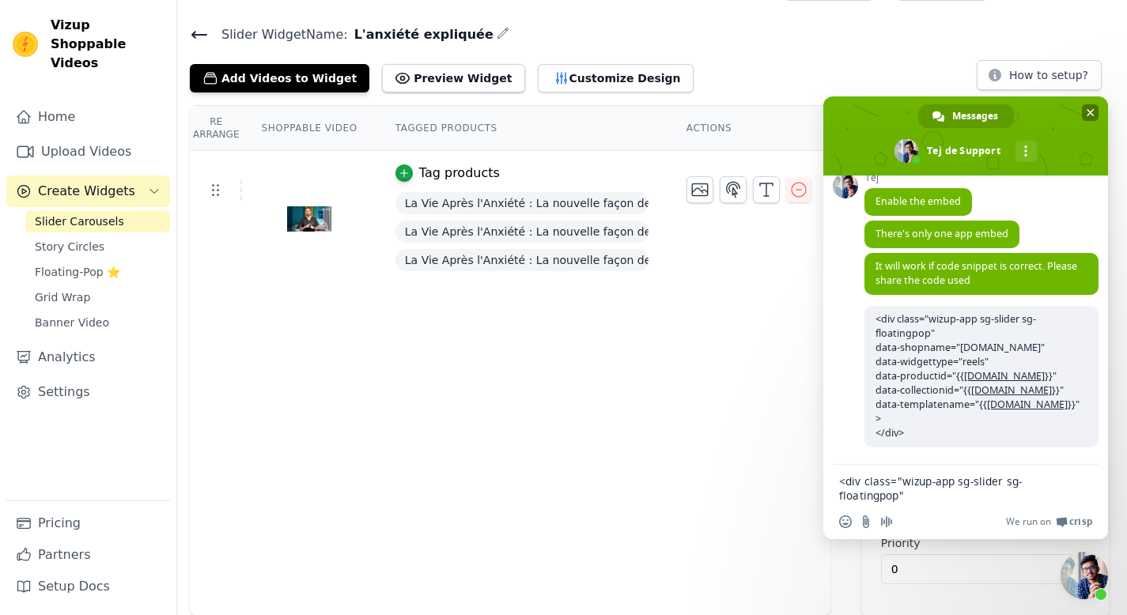
click at [1093, 113] on span "Fermer le chat" at bounding box center [1090, 113] width 8 height 10
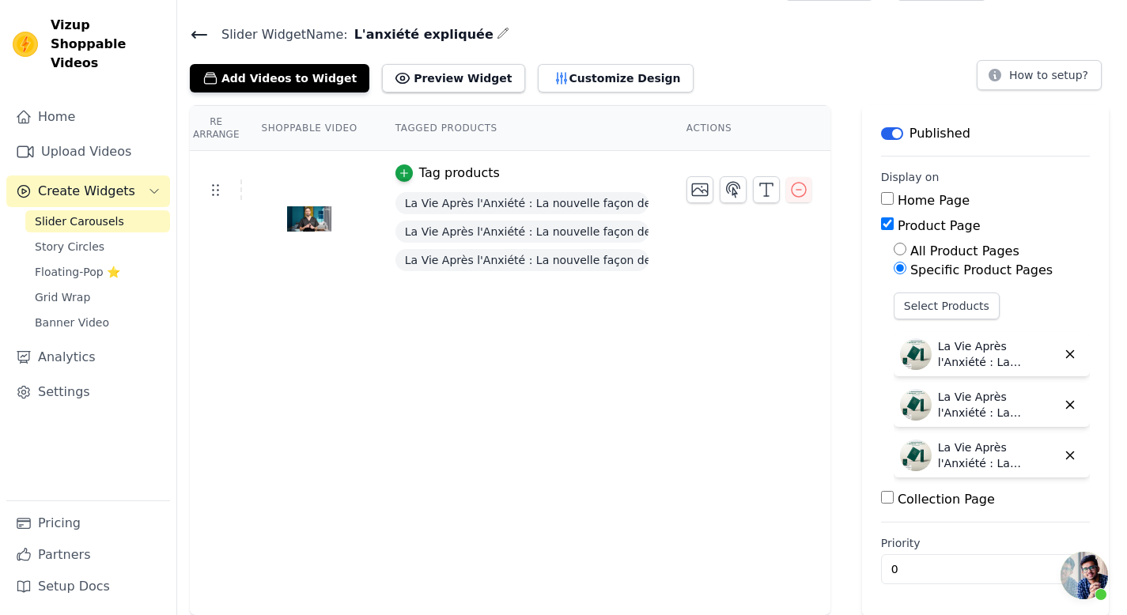
click at [1074, 557] on span "Ouvrir le chat" at bounding box center [1083, 575] width 47 height 47
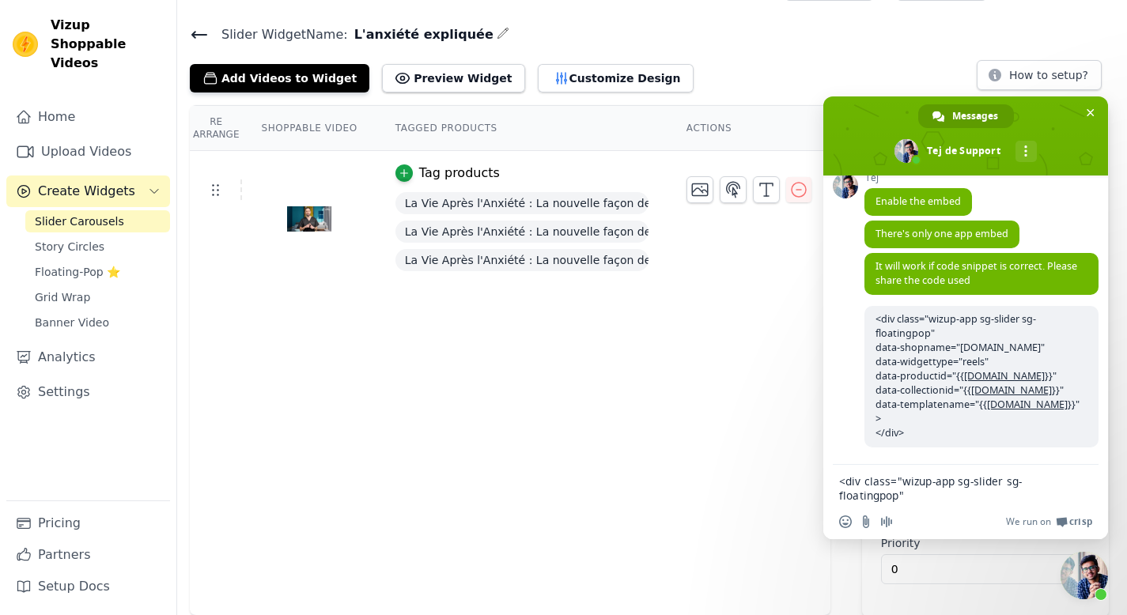
click at [1086, 582] on span "Fermer le chat" at bounding box center [1083, 575] width 47 height 47
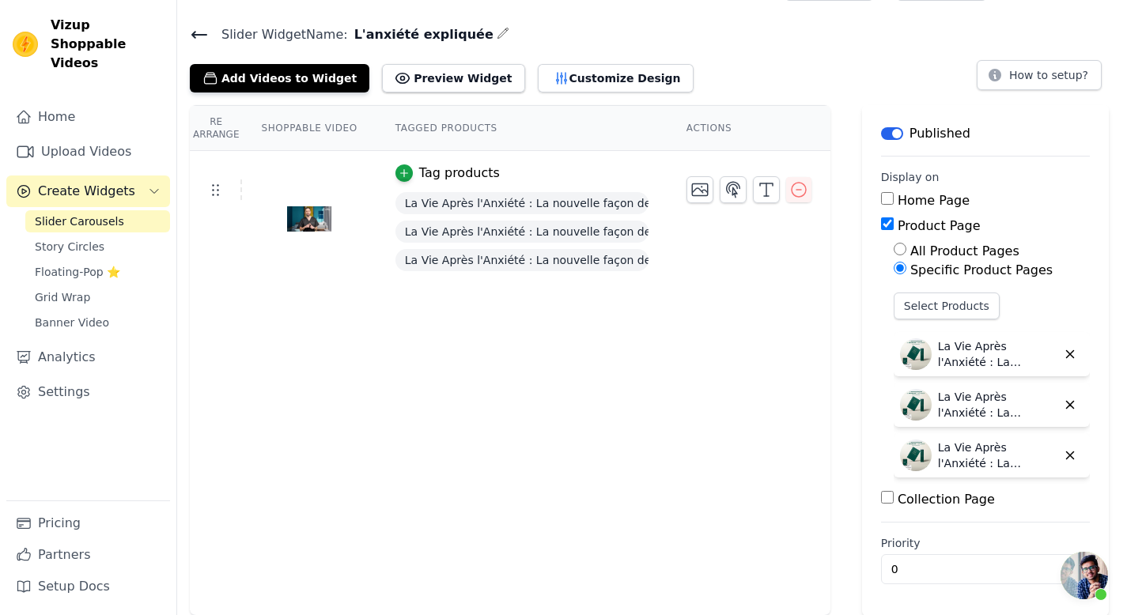
scroll to position [606, 0]
click at [1089, 576] on span "Ouvrir le chat" at bounding box center [1083, 575] width 47 height 47
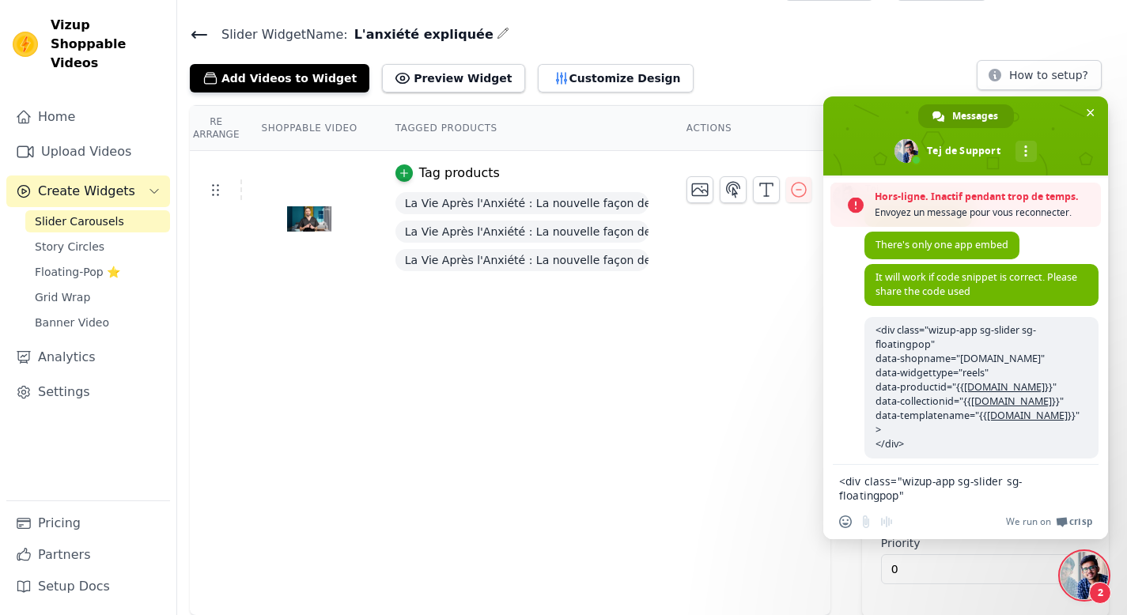
scroll to position [693, 0]
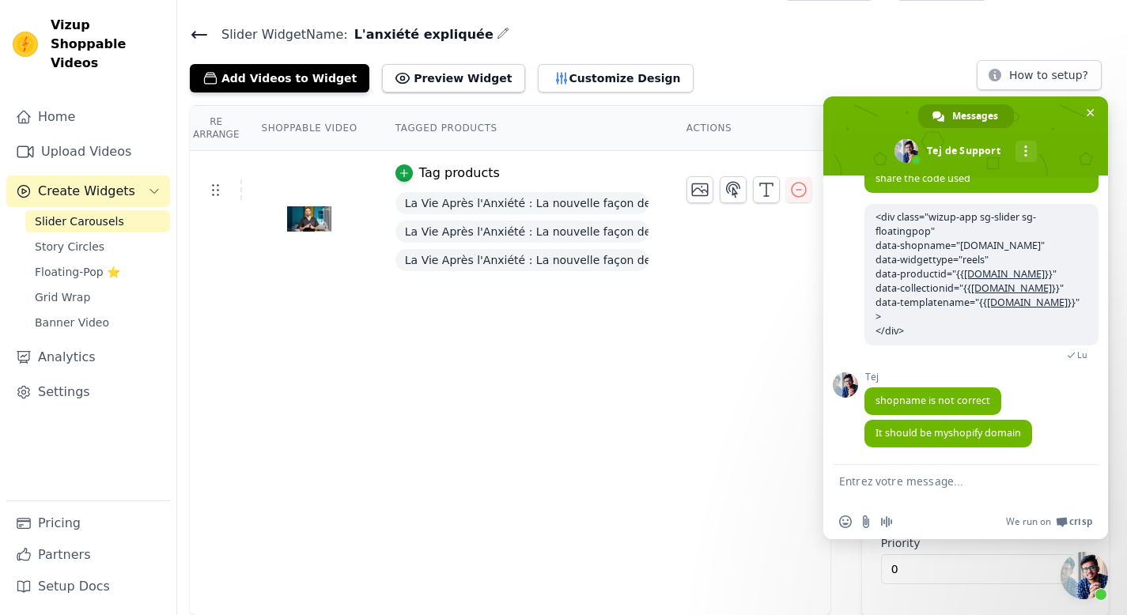
type textarea "G"
type textarea "It works ! Thank you so much !"
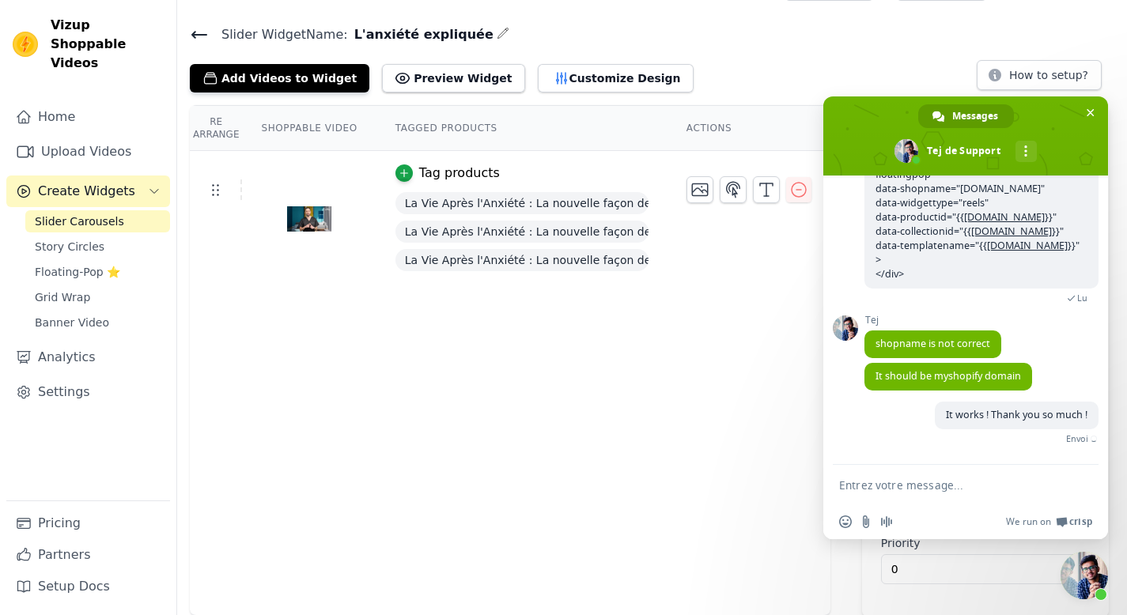
scroll to position [732, 0]
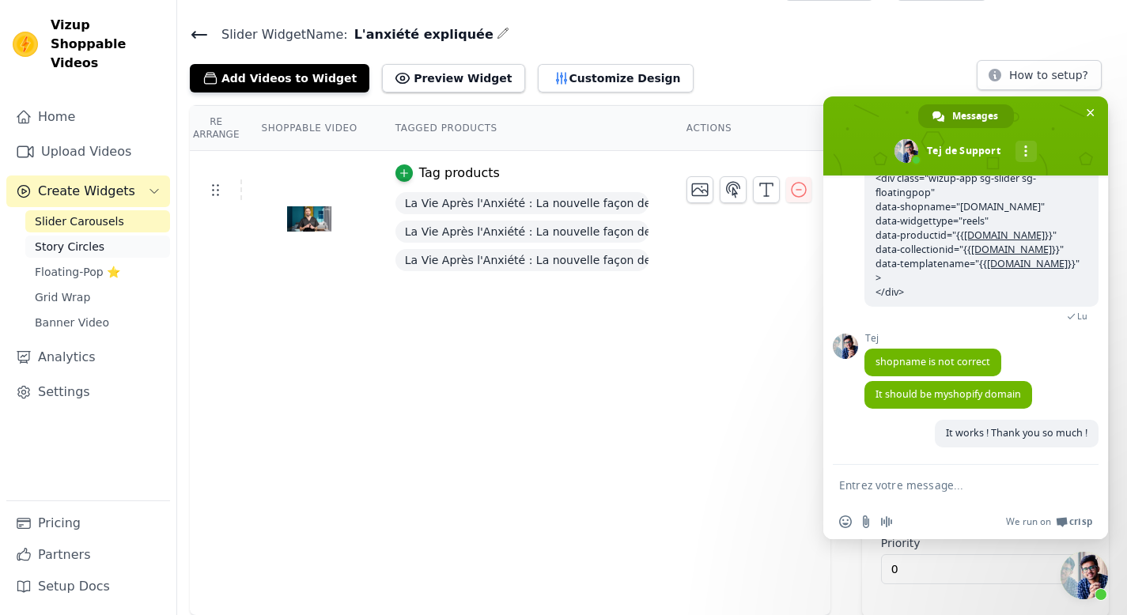
click at [106, 236] on link "Story Circles" at bounding box center [97, 247] width 145 height 22
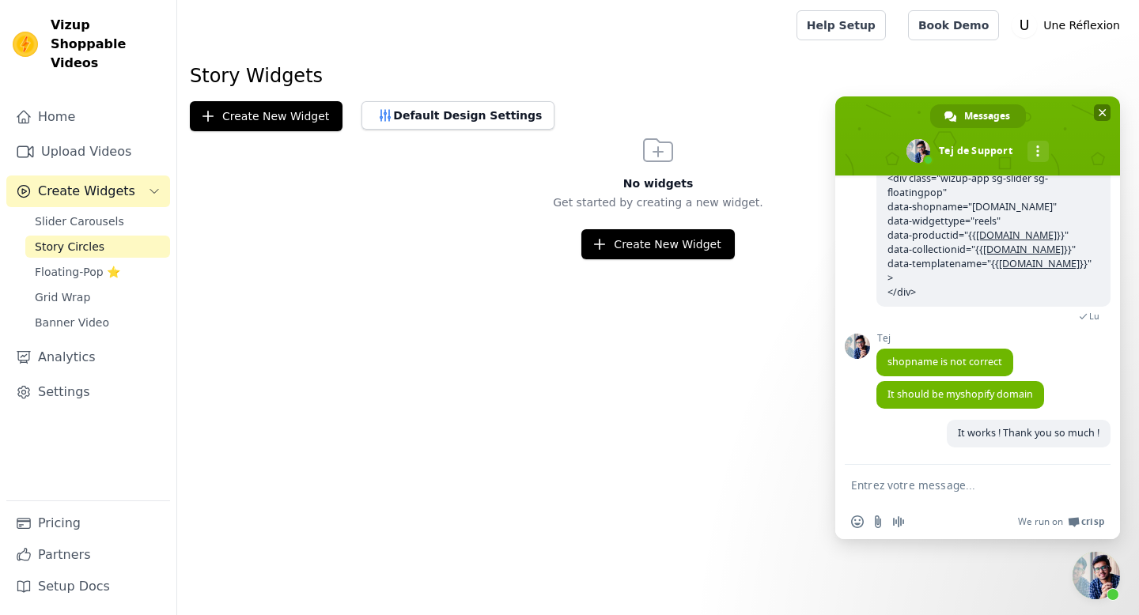
click at [1101, 111] on span "Fermer le chat" at bounding box center [1102, 113] width 8 height 10
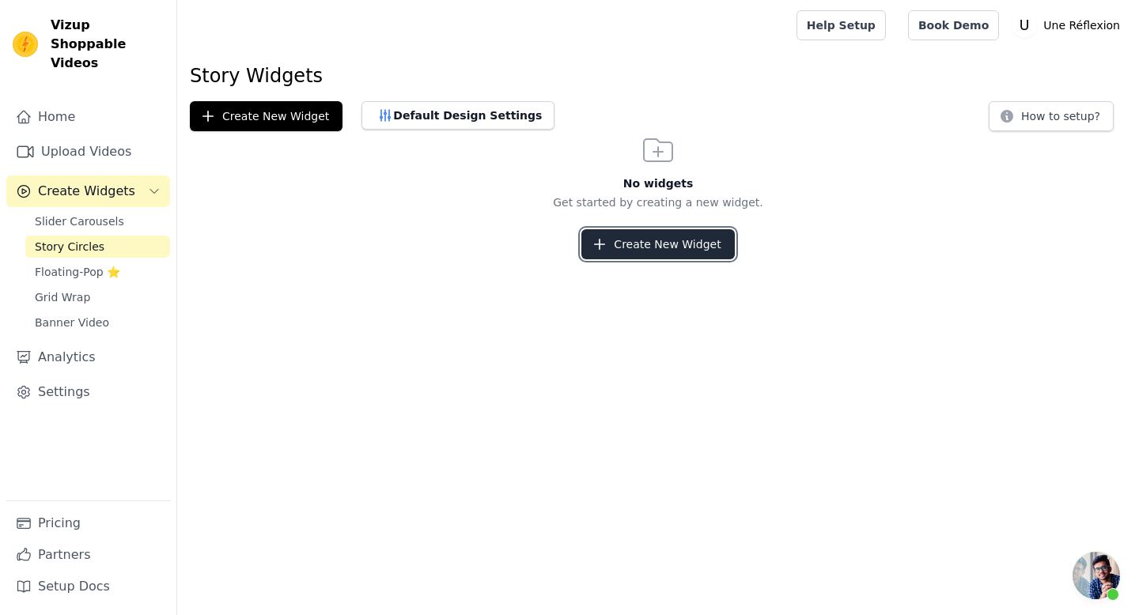
click at [607, 250] on icon "button" at bounding box center [599, 244] width 16 height 16
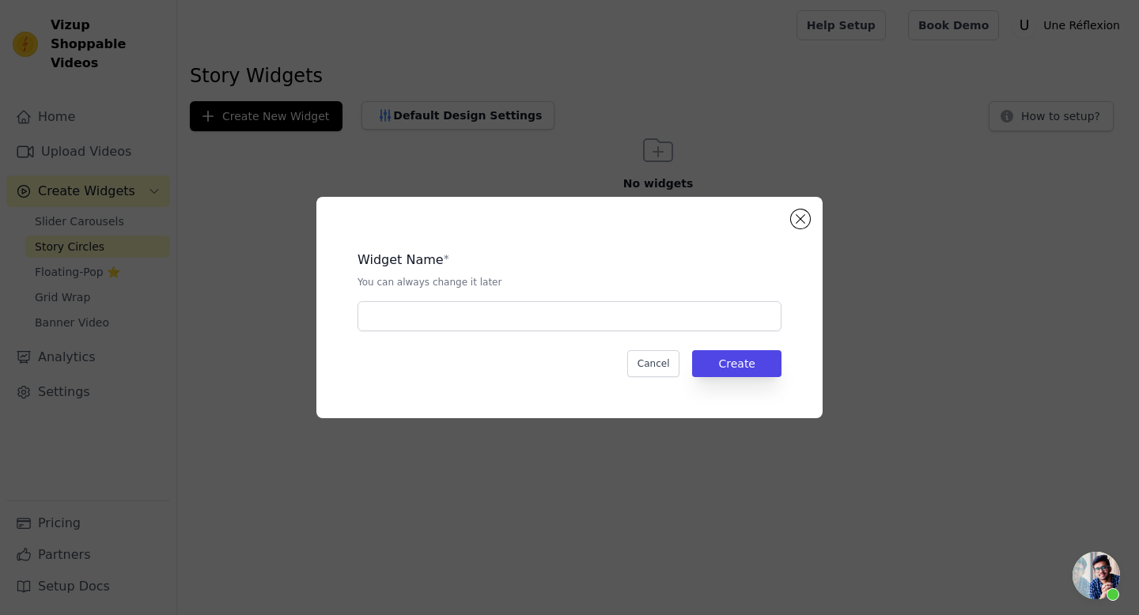
click at [516, 298] on div "Widget Name * You can always change it later" at bounding box center [569, 284] width 424 height 93
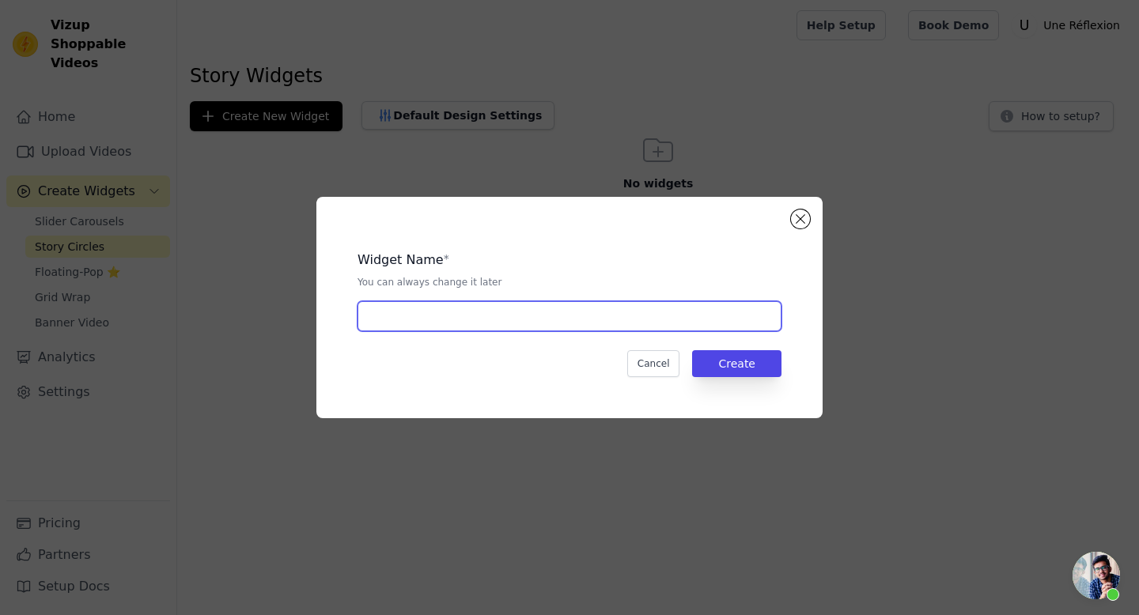
drag, startPoint x: 519, startPoint y: 313, endPoint x: 567, endPoint y: 296, distance: 50.5
click at [519, 313] on input "text" at bounding box center [569, 316] width 424 height 30
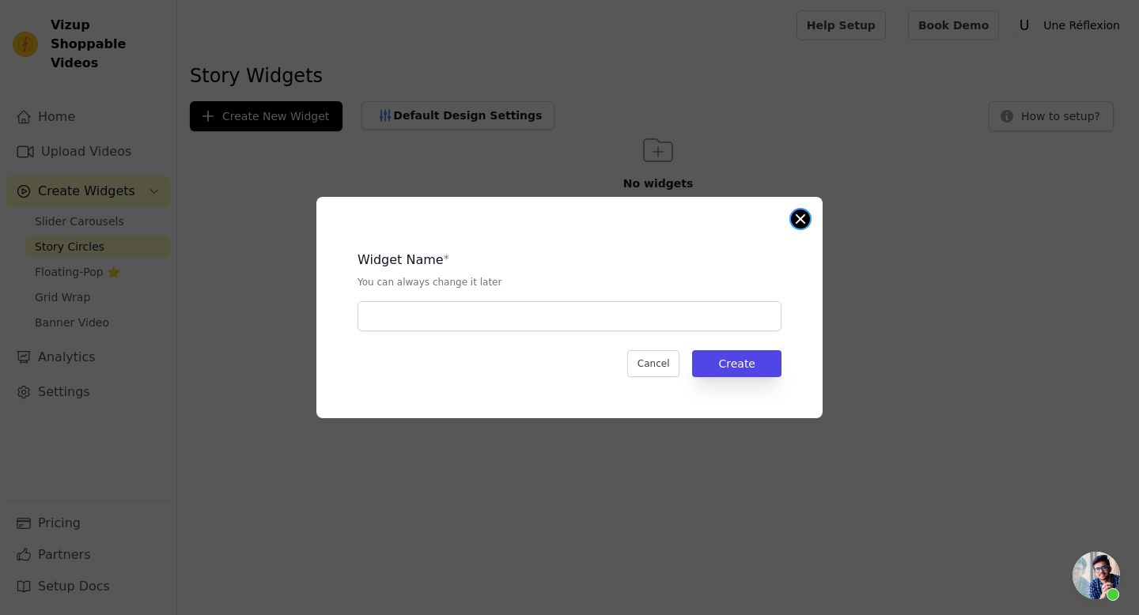
click at [805, 220] on button "Close modal" at bounding box center [800, 219] width 19 height 19
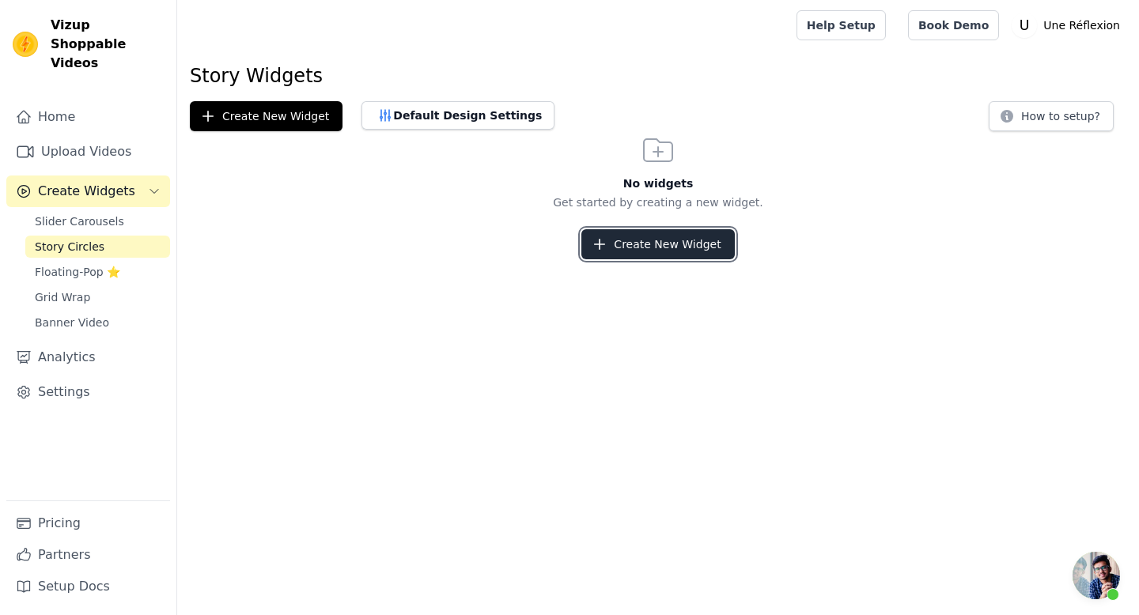
click at [674, 247] on button "Create New Widget" at bounding box center [657, 244] width 153 height 30
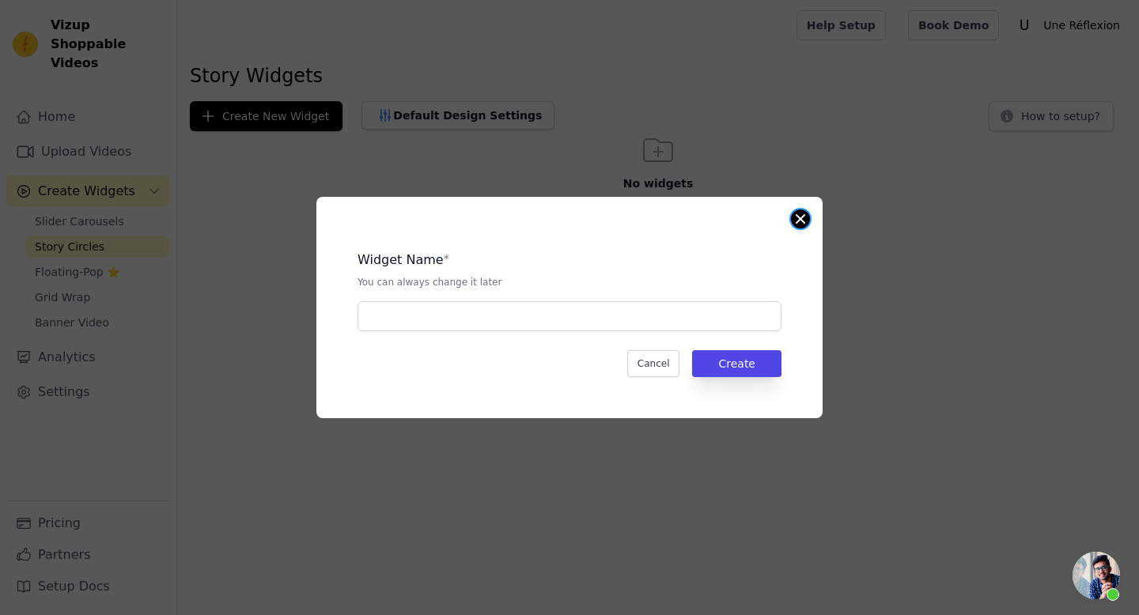
click at [801, 224] on button "Close modal" at bounding box center [800, 219] width 19 height 19
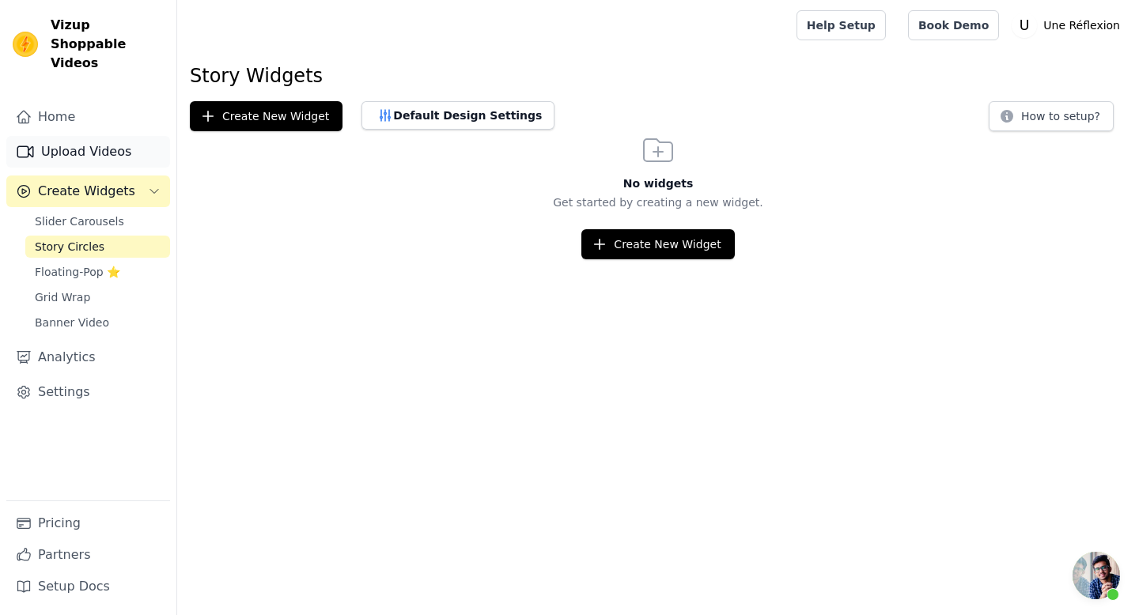
click at [97, 136] on link "Upload Videos" at bounding box center [88, 152] width 164 height 32
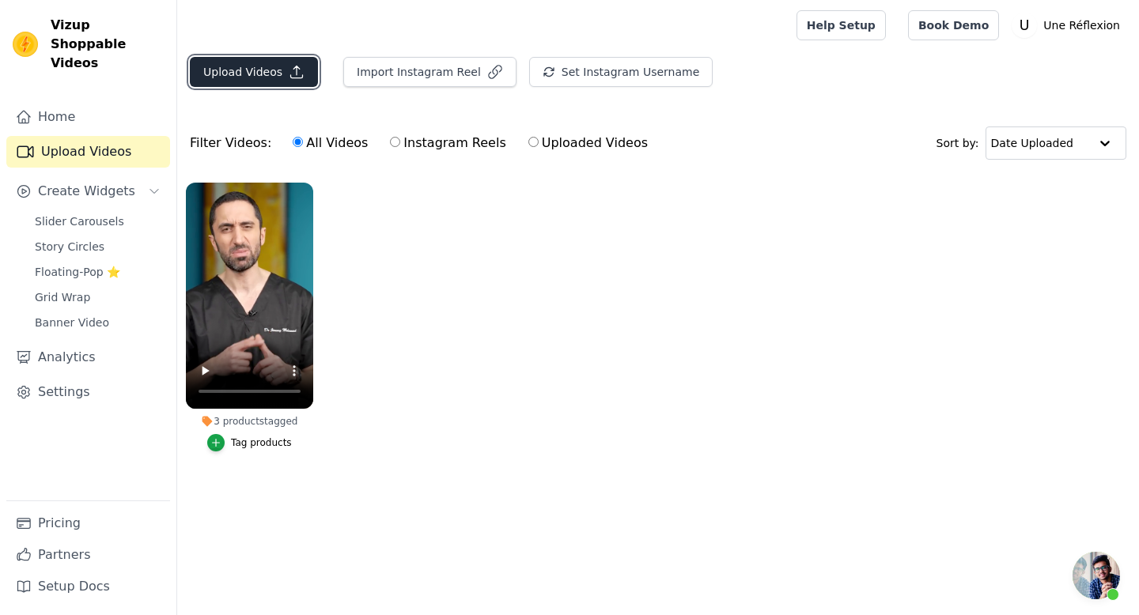
click at [271, 76] on button "Upload Videos" at bounding box center [254, 72] width 128 height 30
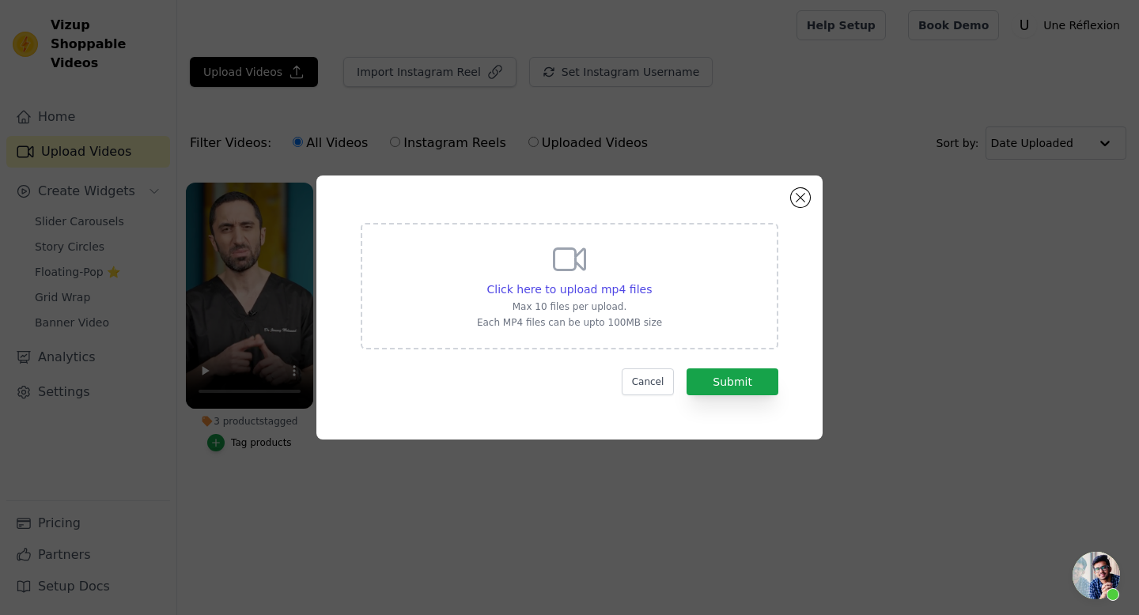
click at [646, 252] on div "Click here to upload mp4 files Max 10 files per upload. Each MP4 files can be u…" at bounding box center [569, 284] width 185 height 89
click at [651, 281] on input "Click here to upload mp4 files Max 10 files per upload. Each MP4 files can be u…" at bounding box center [651, 281] width 1 height 1
type input "C:\fakepath\ANXIETE PSY- Page prod.mp4"
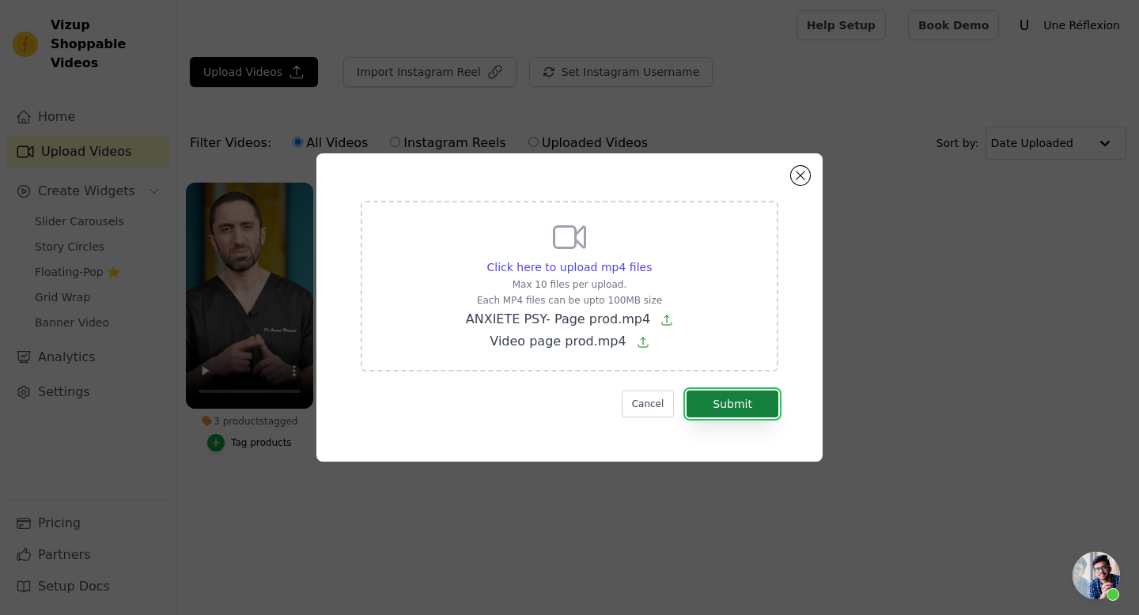
click at [752, 406] on button "Submit" at bounding box center [732, 404] width 92 height 27
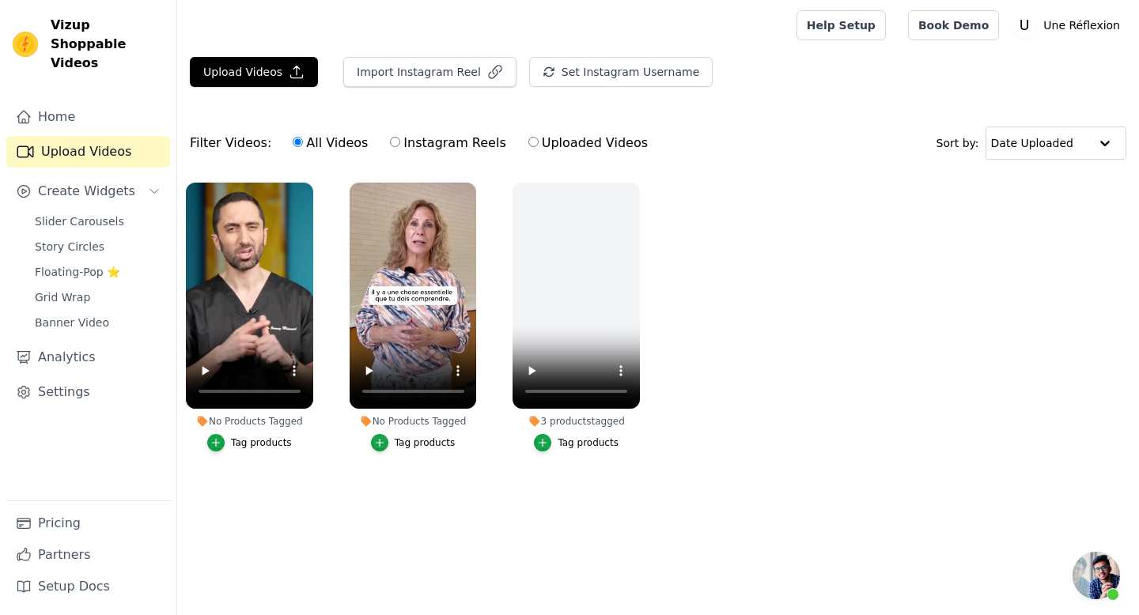
scroll to position [732, 0]
click at [81, 239] on span "Story Circles" at bounding box center [70, 247] width 70 height 16
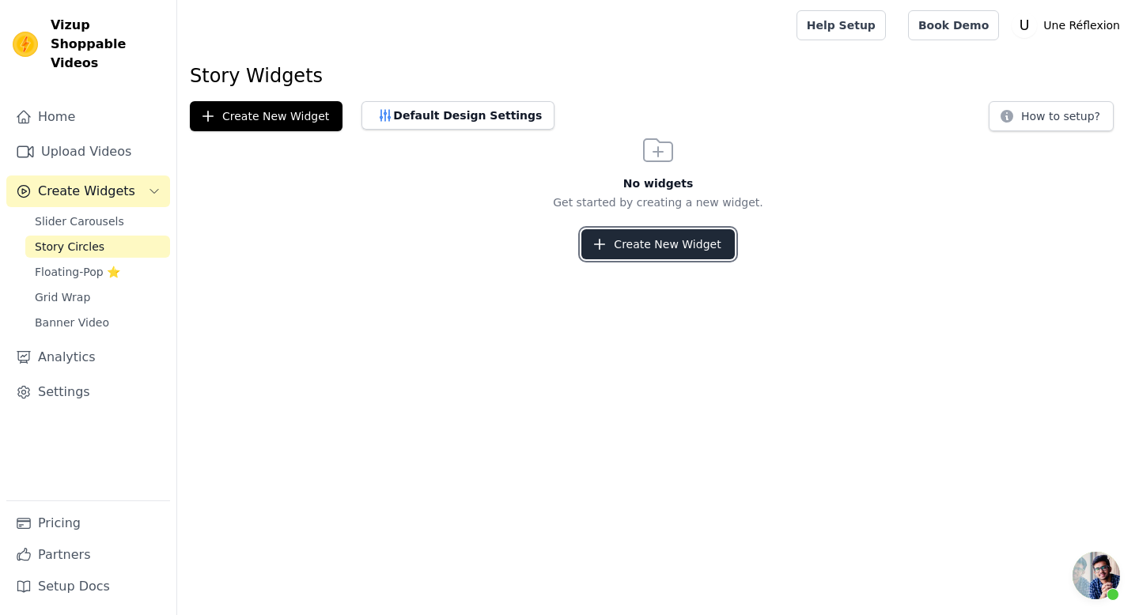
click at [619, 244] on button "Create New Widget" at bounding box center [657, 244] width 153 height 30
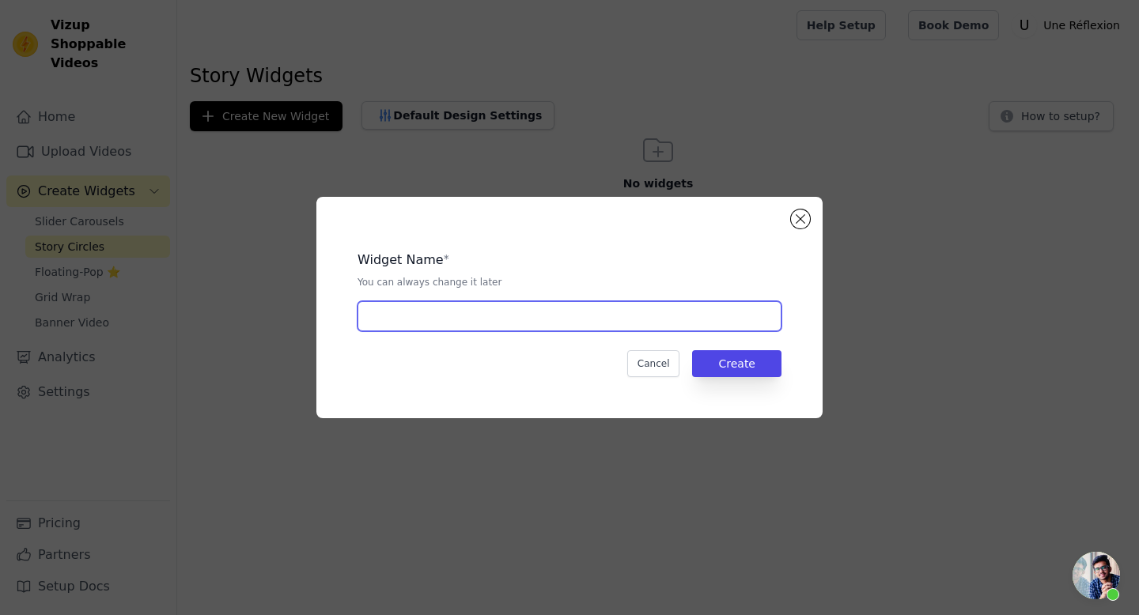
click at [483, 311] on input "text" at bounding box center [569, 316] width 424 height 30
type input "L'anxiété expliquée"
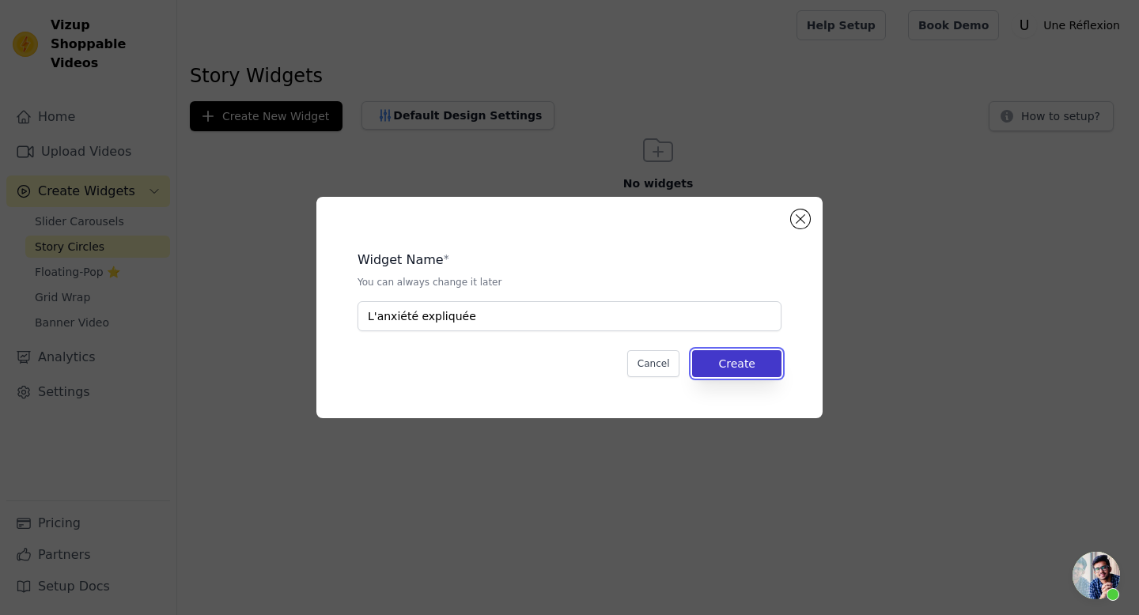
click at [750, 354] on button "Create" at bounding box center [736, 363] width 89 height 27
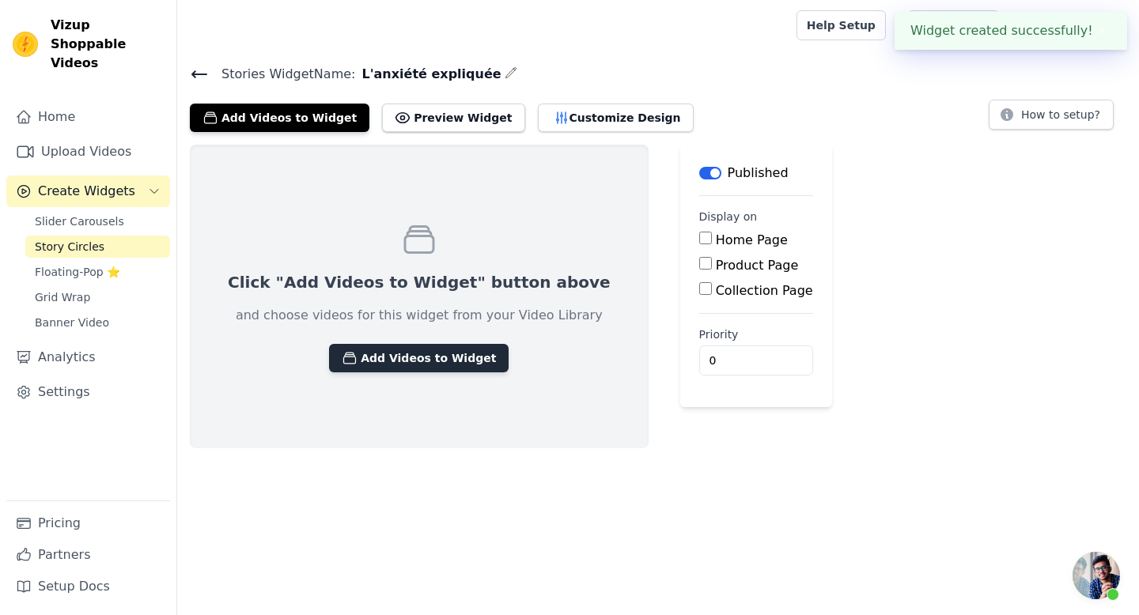
click at [430, 352] on button "Add Videos to Widget" at bounding box center [418, 358] width 179 height 28
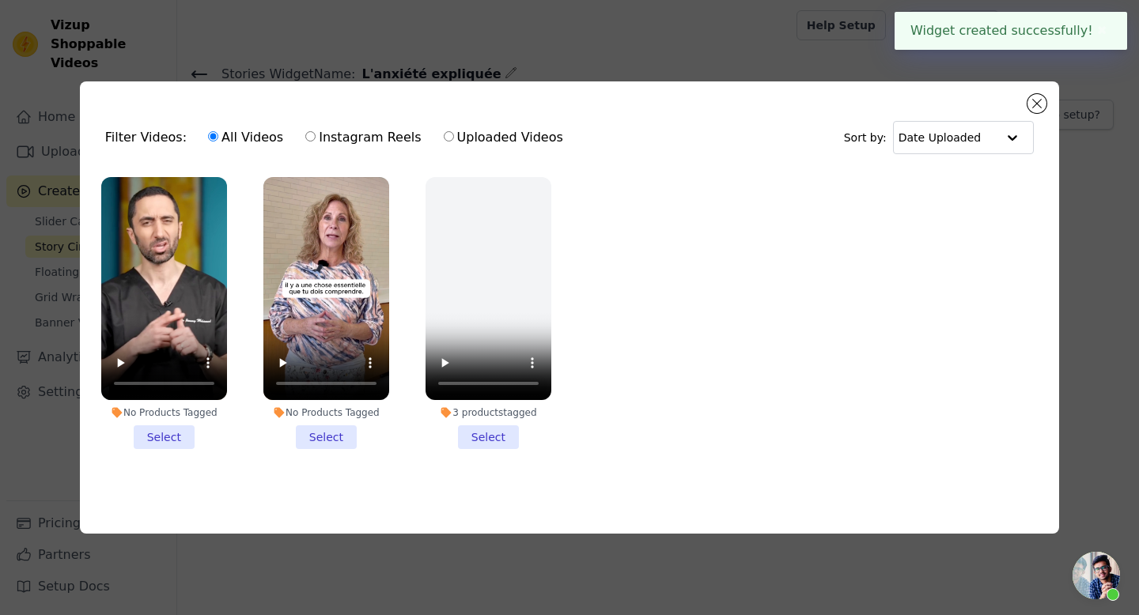
click at [312, 429] on li "No Products Tagged Select" at bounding box center [326, 313] width 126 height 273
click at [0, 0] on input "No Products Tagged Select" at bounding box center [0, 0] width 0 height 0
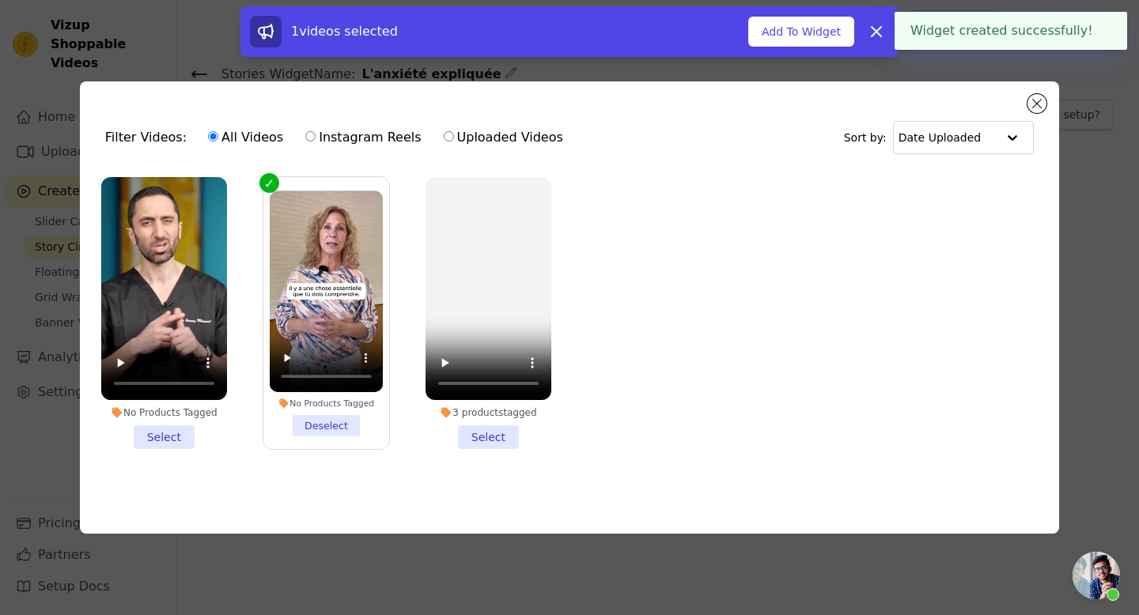
click at [168, 429] on li "No Products Tagged Select" at bounding box center [164, 313] width 126 height 273
click at [0, 0] on input "No Products Tagged Select" at bounding box center [0, 0] width 0 height 0
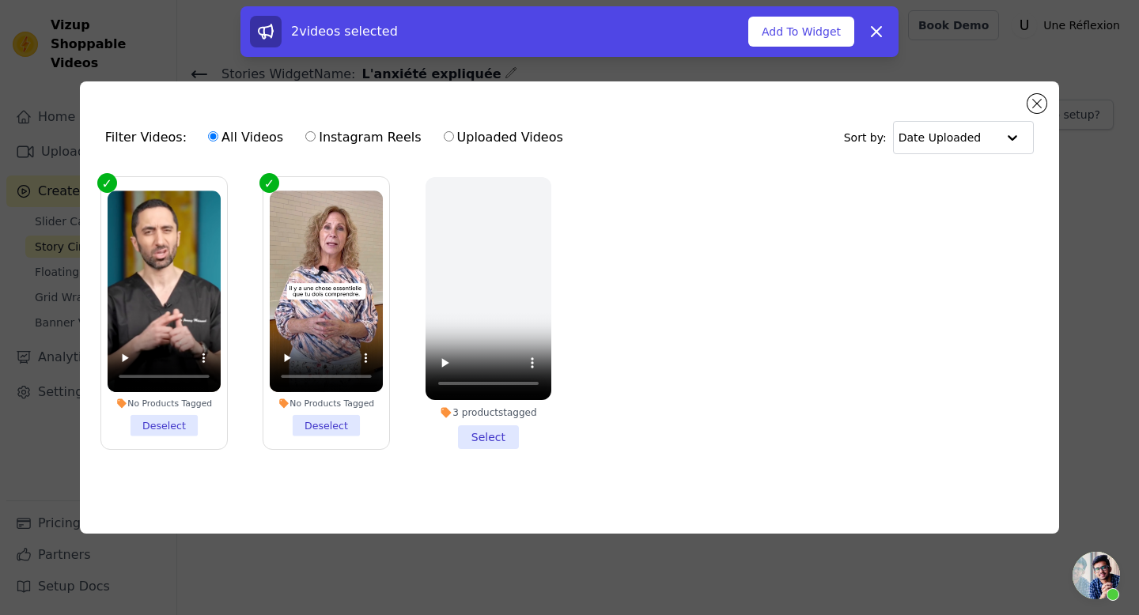
click at [162, 421] on li "No Products Tagged Deselect" at bounding box center [164, 313] width 113 height 245
click at [0, 0] on input "No Products Tagged Deselect" at bounding box center [0, 0] width 0 height 0
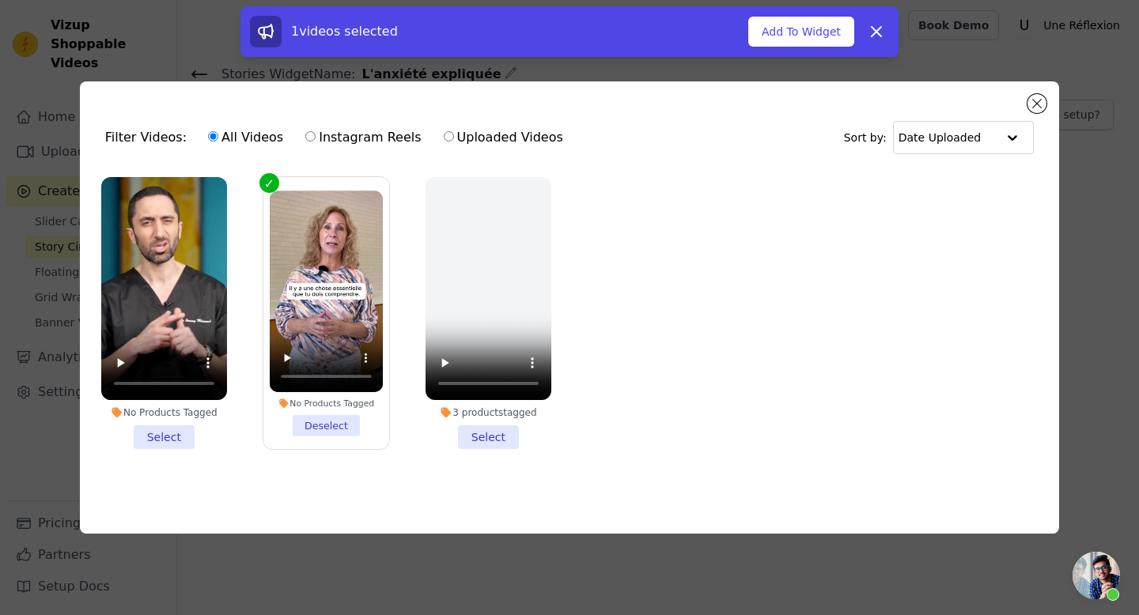
click at [166, 430] on li "No Products Tagged Select" at bounding box center [164, 313] width 126 height 273
click at [0, 0] on input "No Products Tagged Select" at bounding box center [0, 0] width 0 height 0
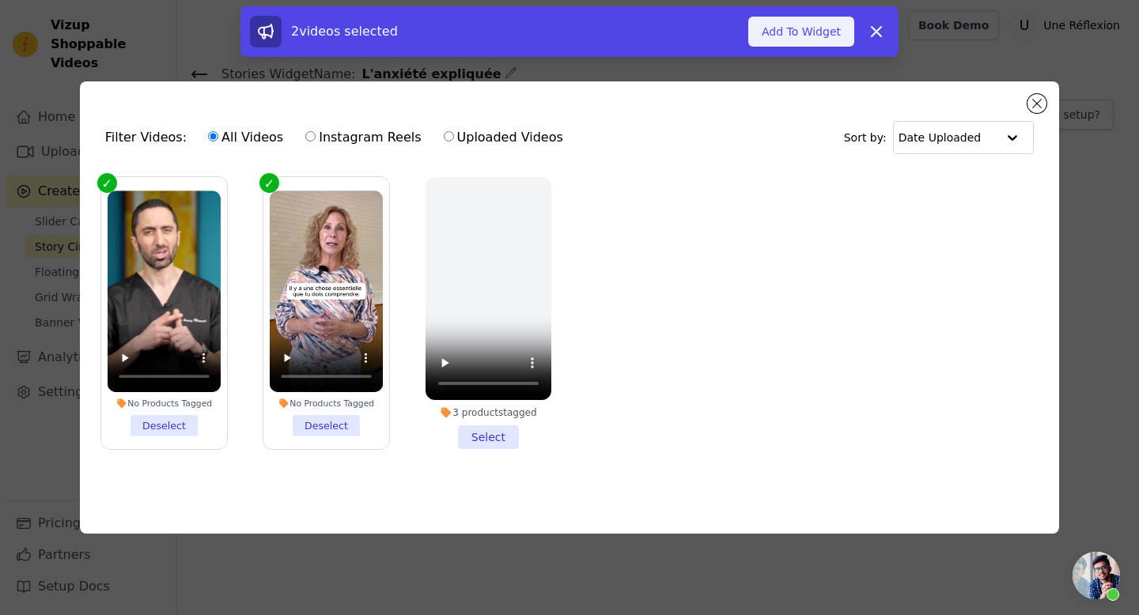
click at [805, 35] on button "Add To Widget" at bounding box center [801, 32] width 106 height 30
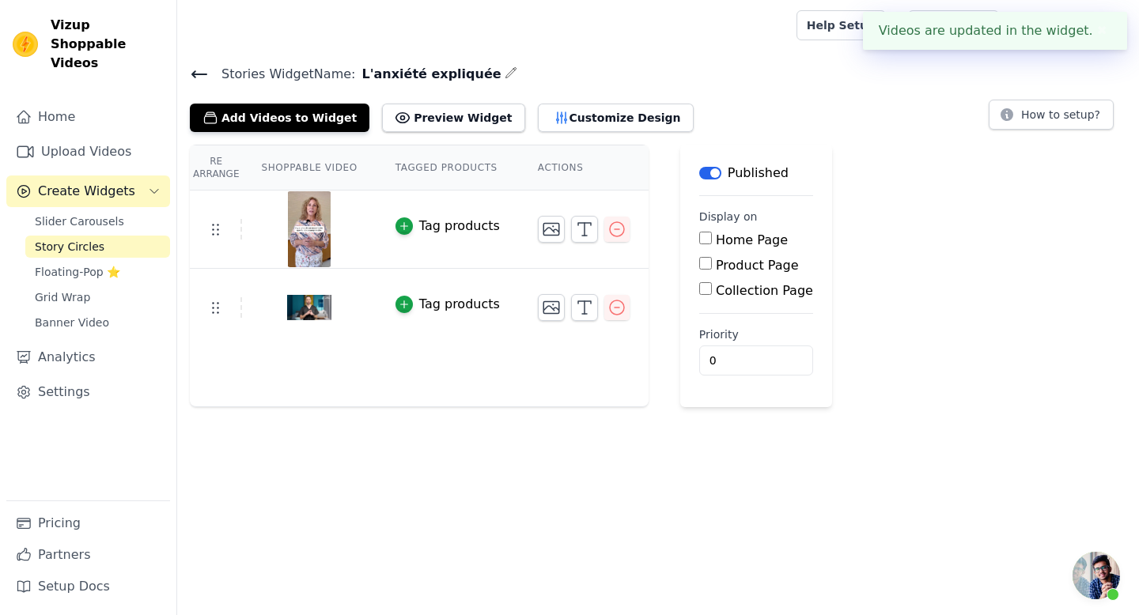
click at [757, 266] on label "Product Page" at bounding box center [757, 265] width 83 height 15
click at [712, 266] on input "Product Page" at bounding box center [705, 263] width 13 height 13
checkbox input "true"
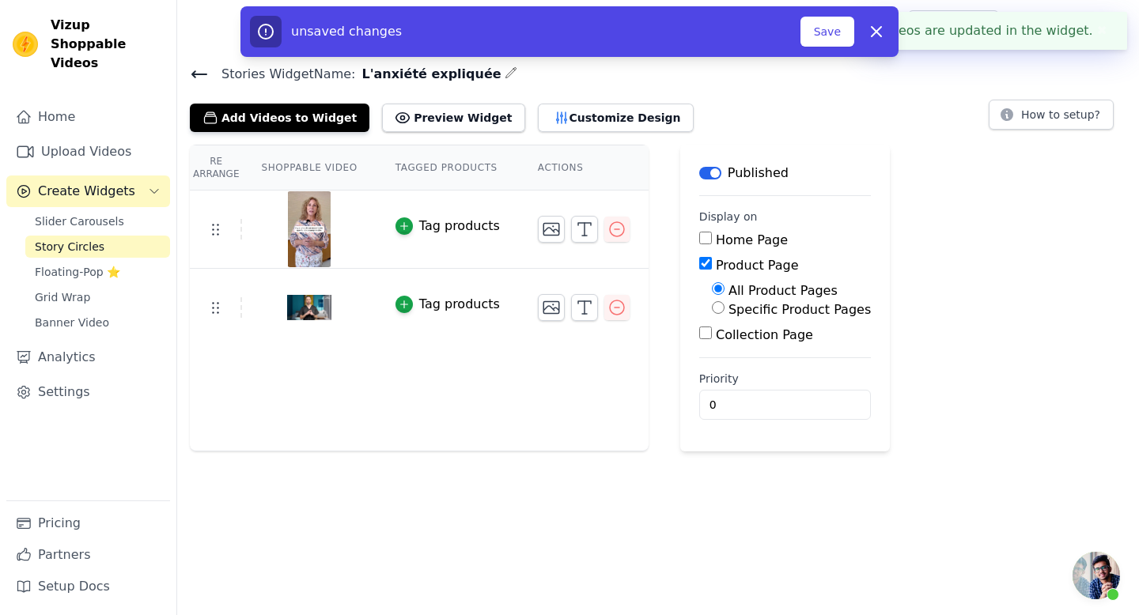
click at [767, 310] on label "Specific Product Pages" at bounding box center [799, 309] width 142 height 15
click at [724, 310] on input "Specific Product Pages" at bounding box center [718, 307] width 13 height 13
radio input "true"
click at [748, 342] on button "Select Products" at bounding box center [765, 345] width 106 height 27
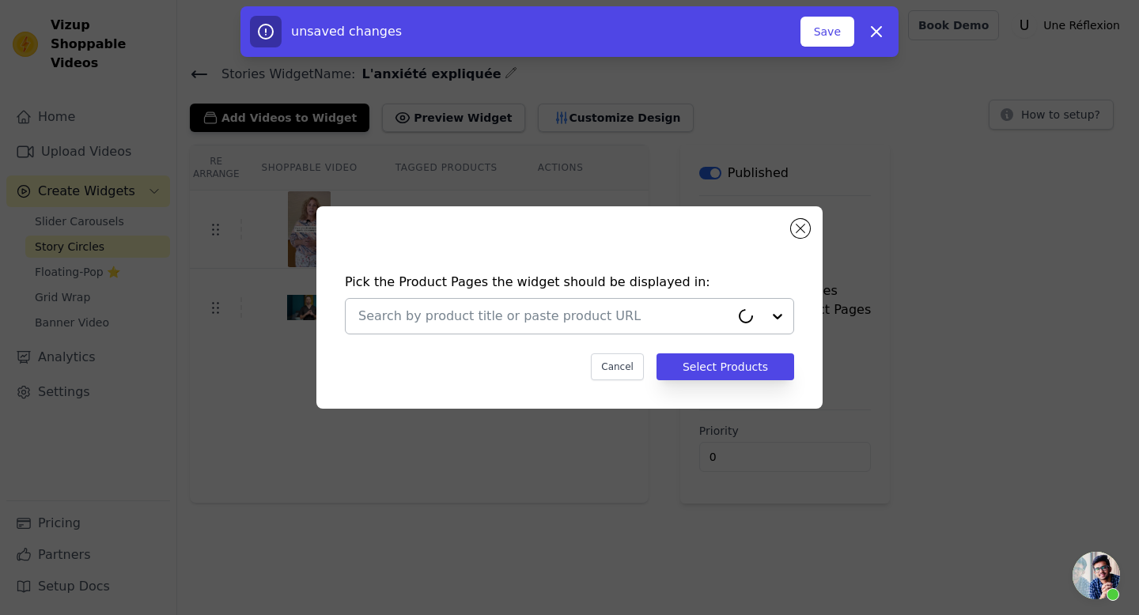
click at [780, 316] on div at bounding box center [761, 316] width 63 height 35
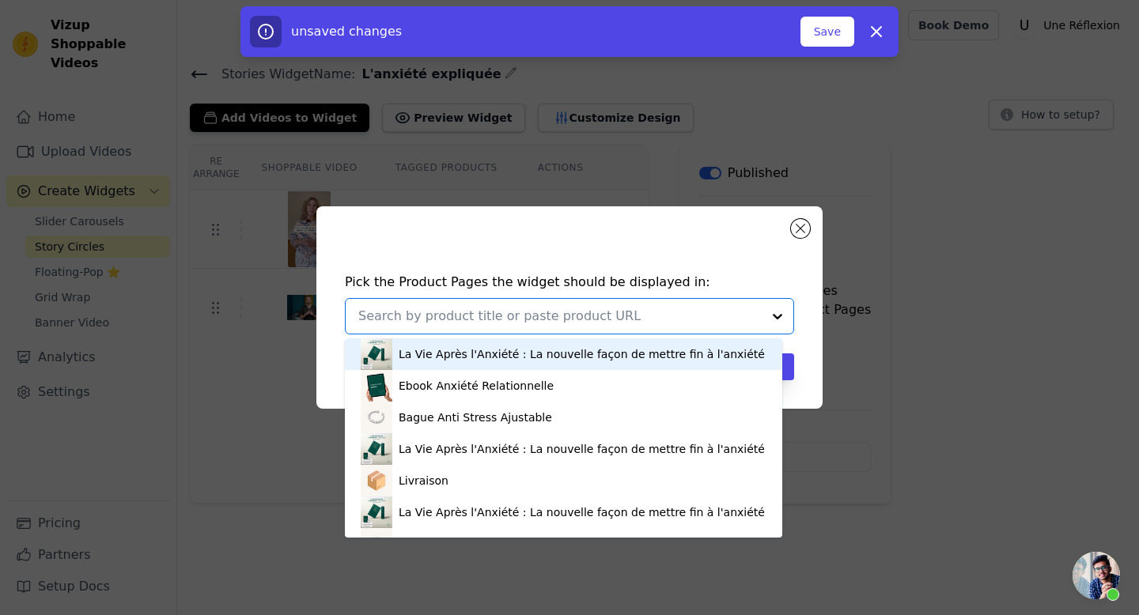
drag, startPoint x: 509, startPoint y: 355, endPoint x: 542, endPoint y: 363, distance: 34.1
click at [508, 355] on div "La Vie Après l'Anxiété : La nouvelle façon de mettre fin à l'anxiété" at bounding box center [581, 354] width 366 height 16
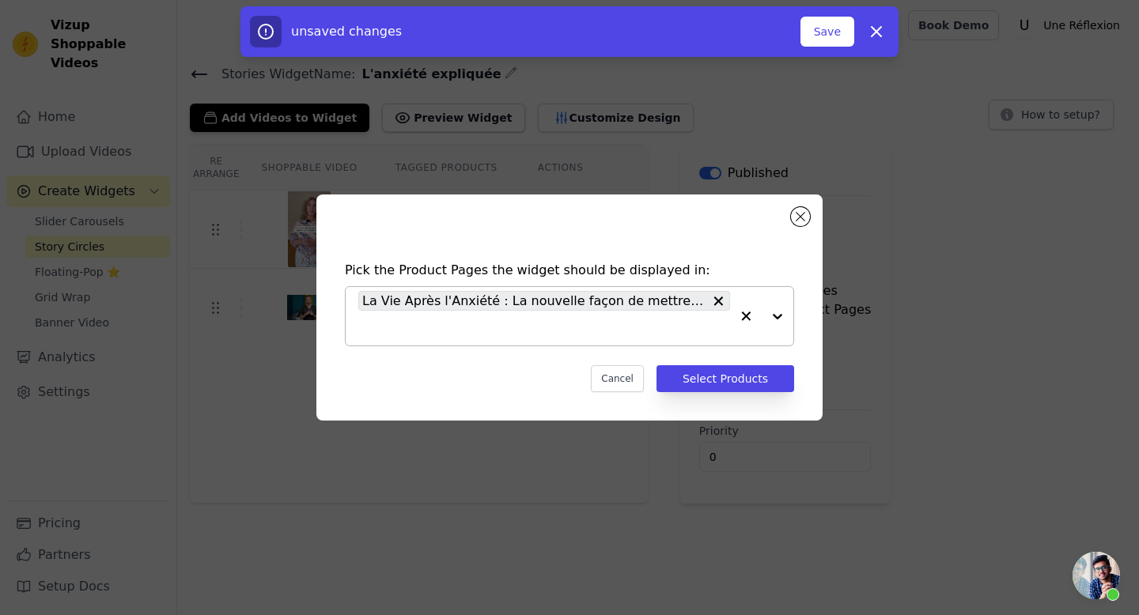
click at [772, 318] on div at bounding box center [761, 316] width 63 height 59
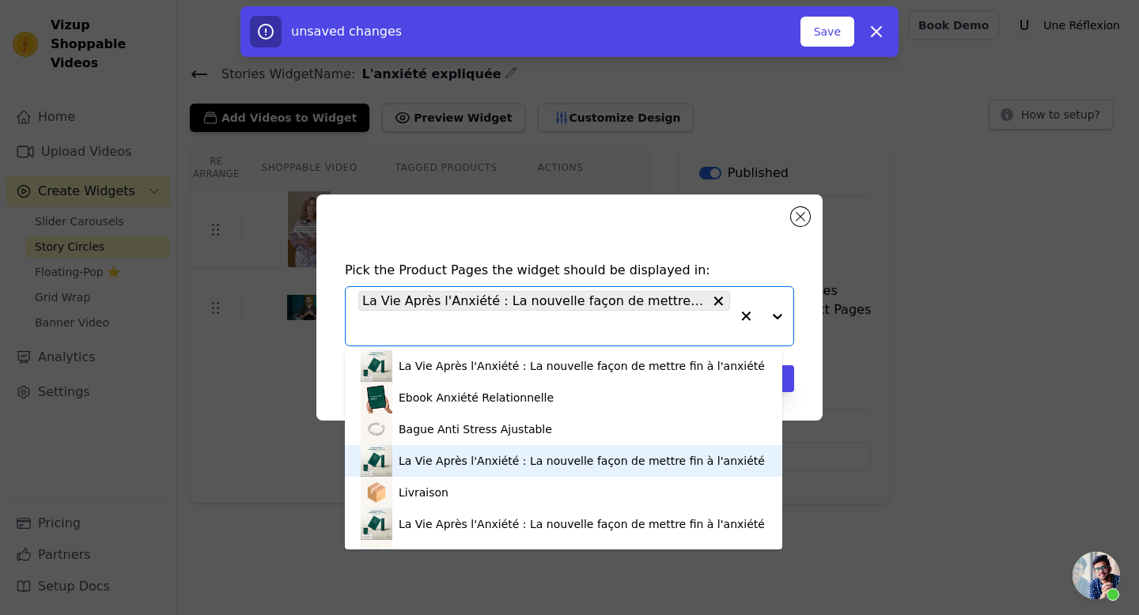
click at [536, 453] on div "La Vie Après l'Anxiété : La nouvelle façon de mettre fin à l'anxiété" at bounding box center [581, 461] width 366 height 16
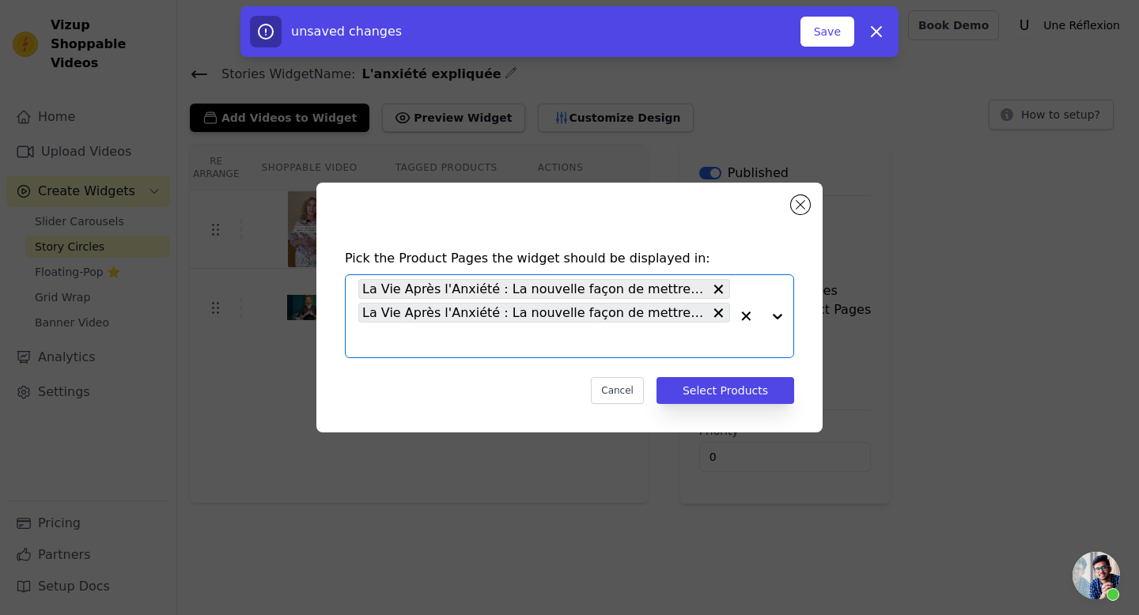
click at [778, 316] on div at bounding box center [761, 316] width 63 height 82
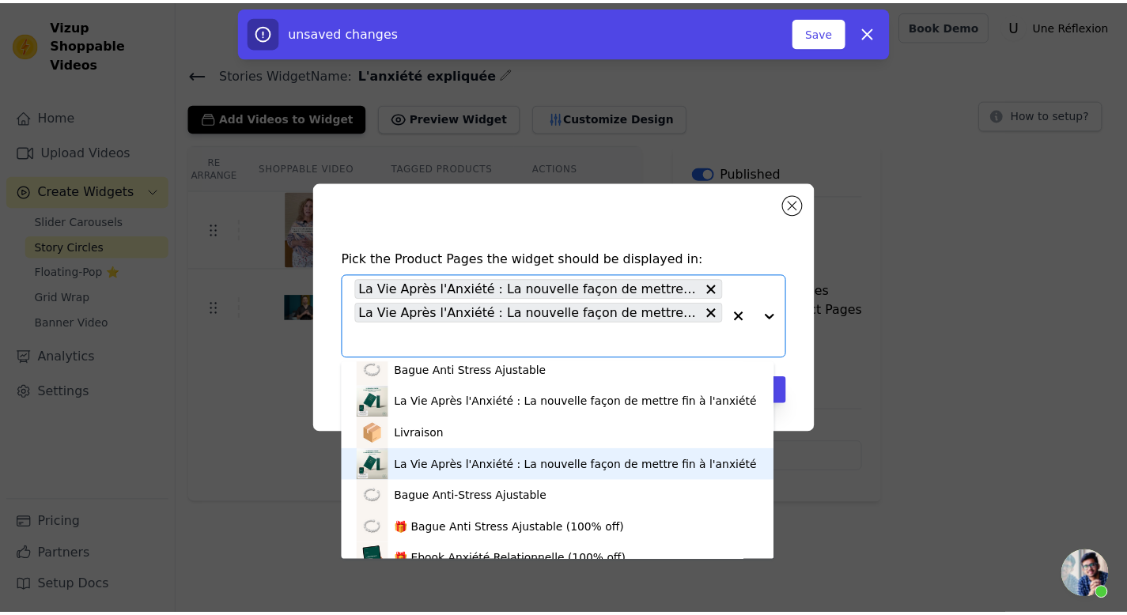
scroll to position [122, 0]
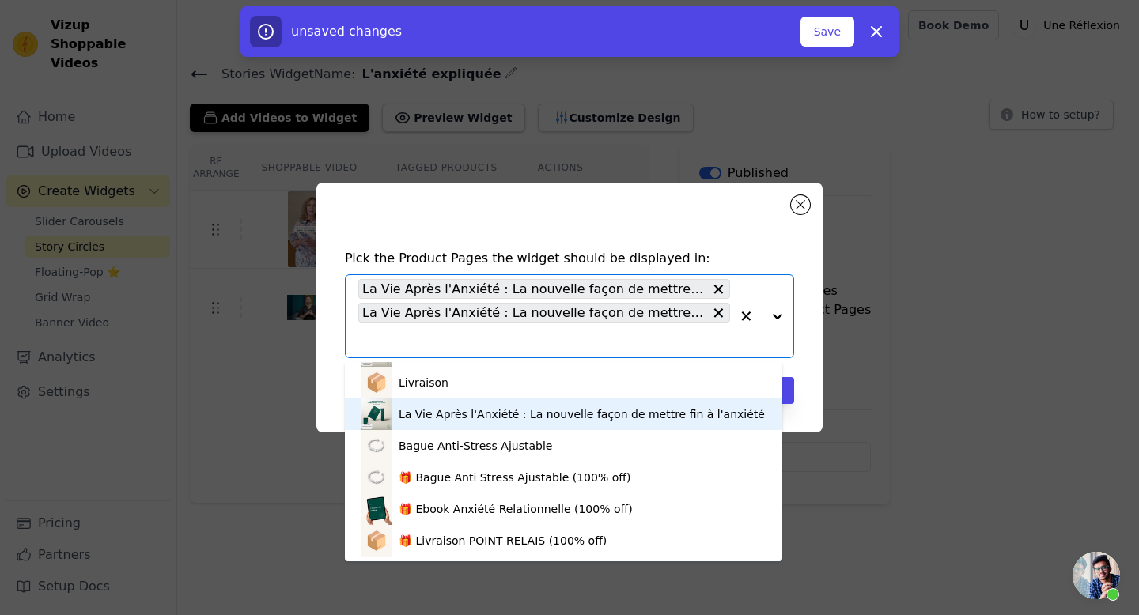
click at [565, 411] on div "La Vie Après l'Anxiété : La nouvelle façon de mettre fin à l'anxiété" at bounding box center [581, 414] width 366 height 16
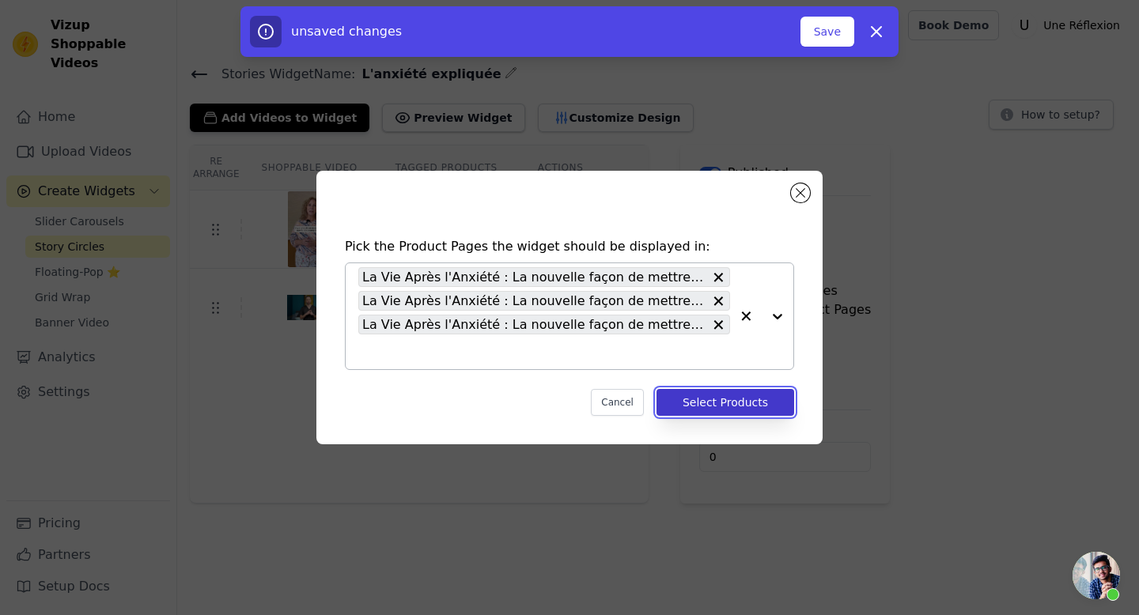
click at [736, 404] on button "Select Products" at bounding box center [725, 402] width 138 height 27
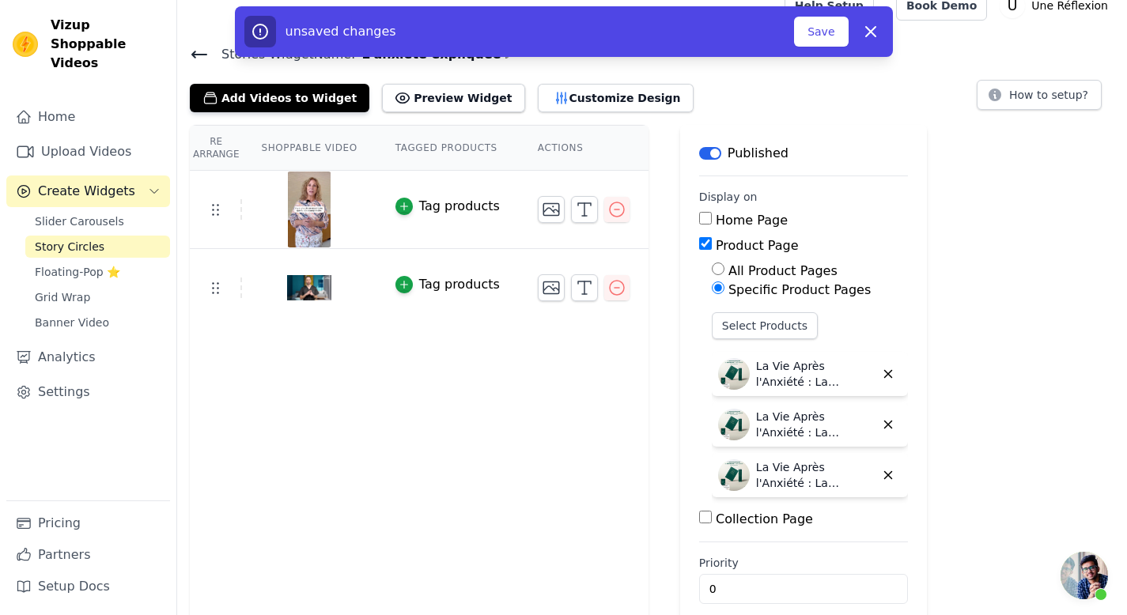
scroll to position [40, 0]
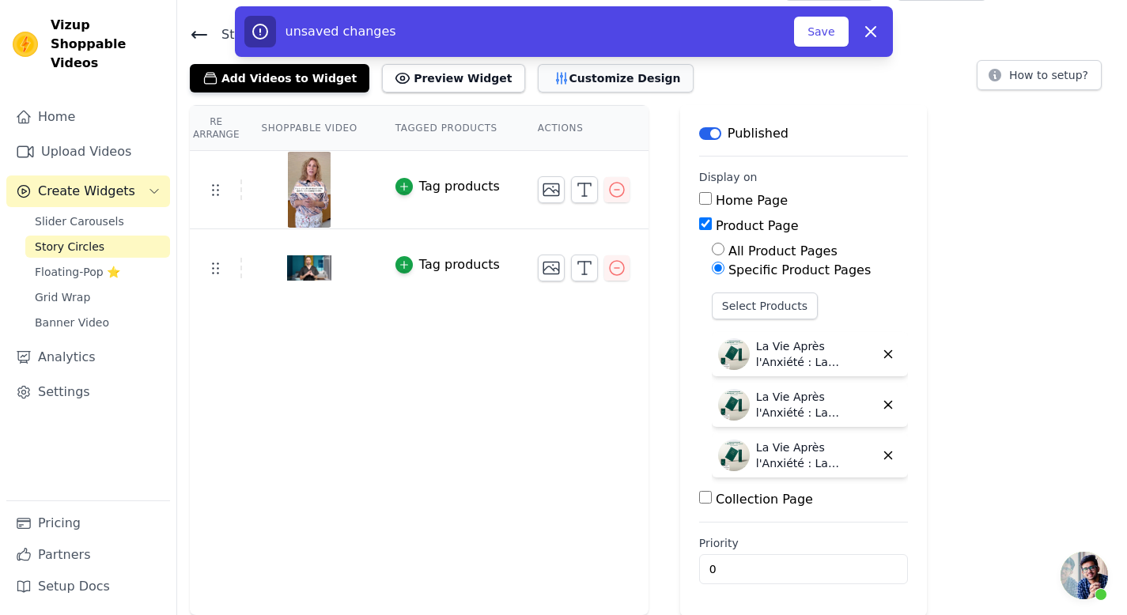
click at [568, 84] on button "Customize Design" at bounding box center [616, 78] width 156 height 28
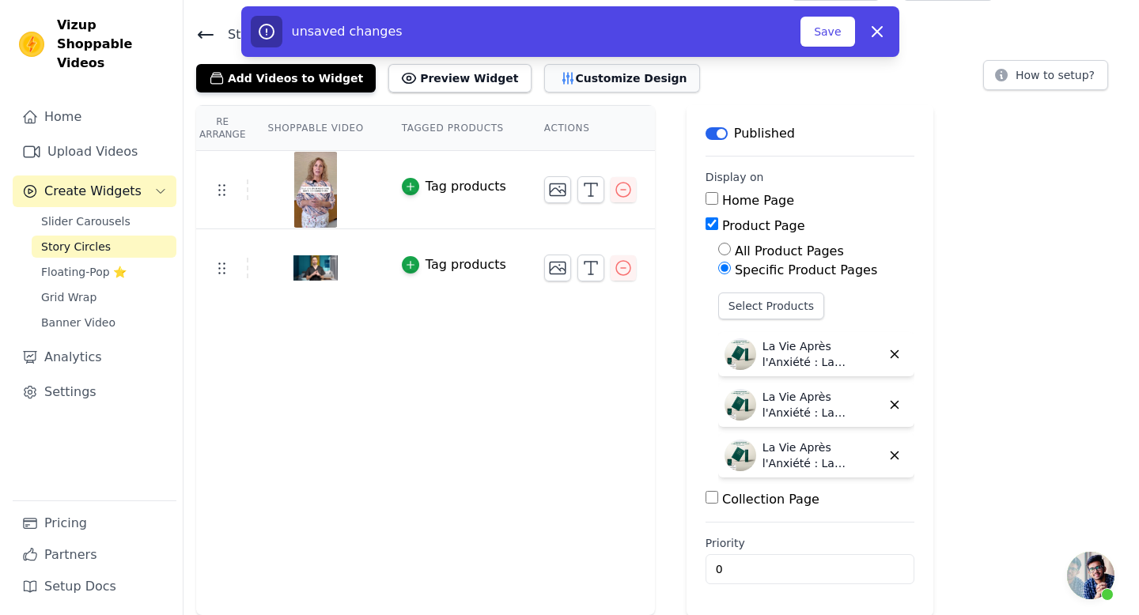
scroll to position [0, 0]
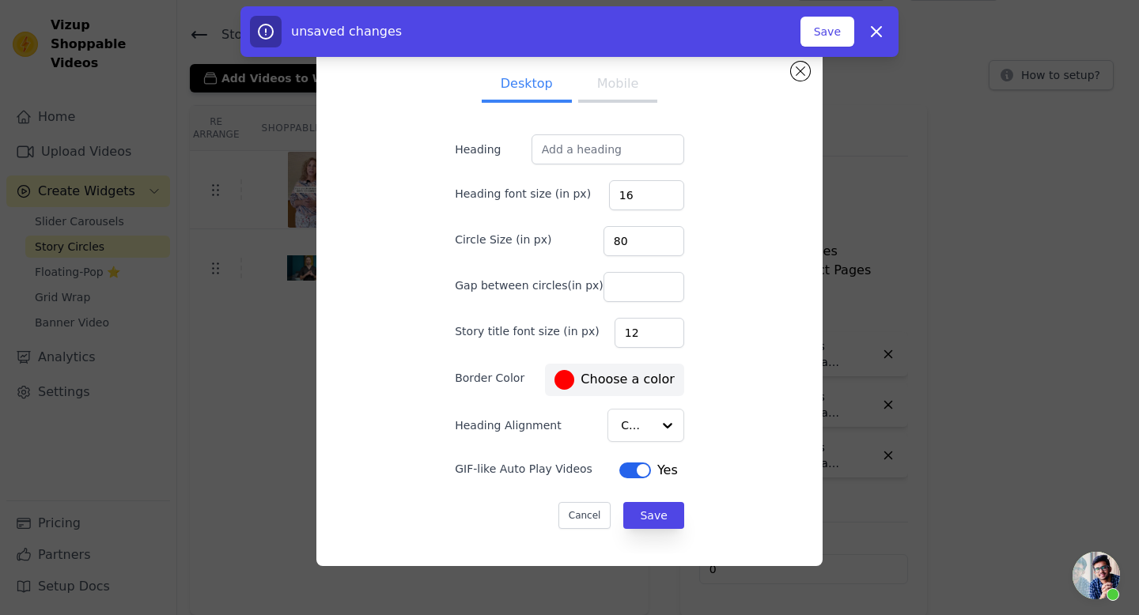
click at [617, 89] on button "Mobile" at bounding box center [617, 85] width 79 height 35
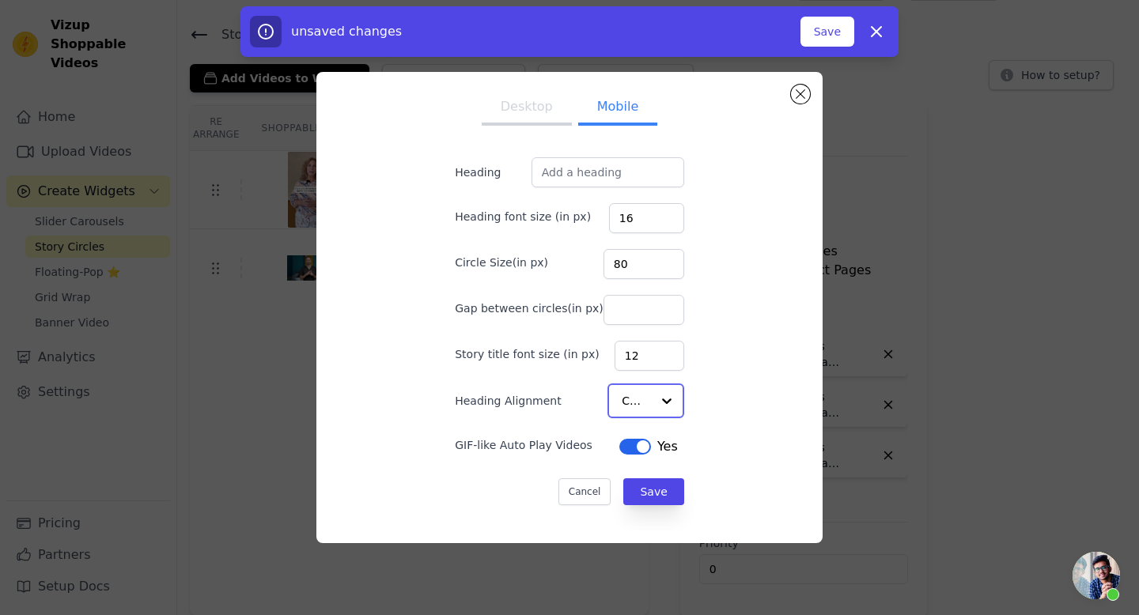
click at [651, 403] on div at bounding box center [667, 401] width 32 height 32
click at [651, 400] on div at bounding box center [667, 401] width 32 height 32
click at [659, 403] on div at bounding box center [667, 401] width 32 height 32
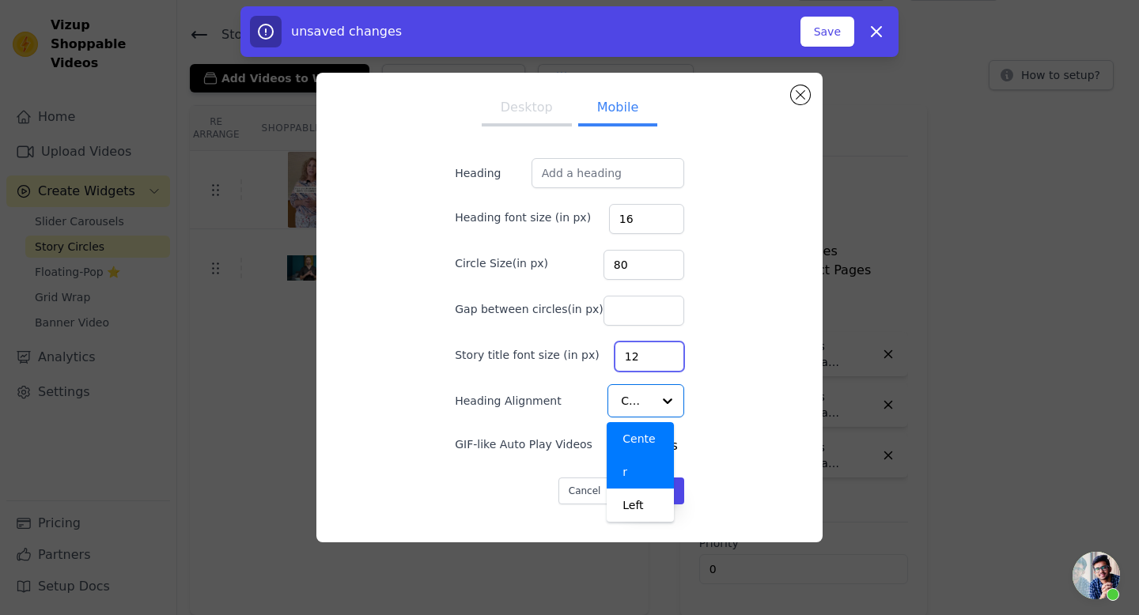
click at [738, 338] on div "Desktop Mobile Heading Heading font size (in px) 16 Circle Size(in px) 80 Gap b…" at bounding box center [569, 307] width 481 height 444
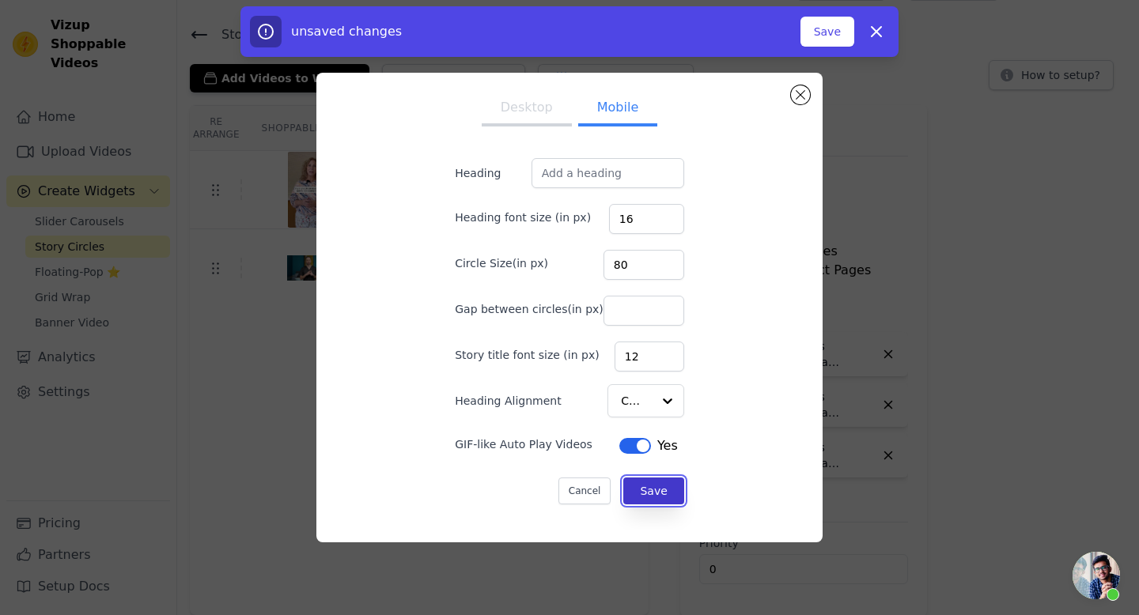
click at [632, 495] on button "Save" at bounding box center [653, 491] width 60 height 27
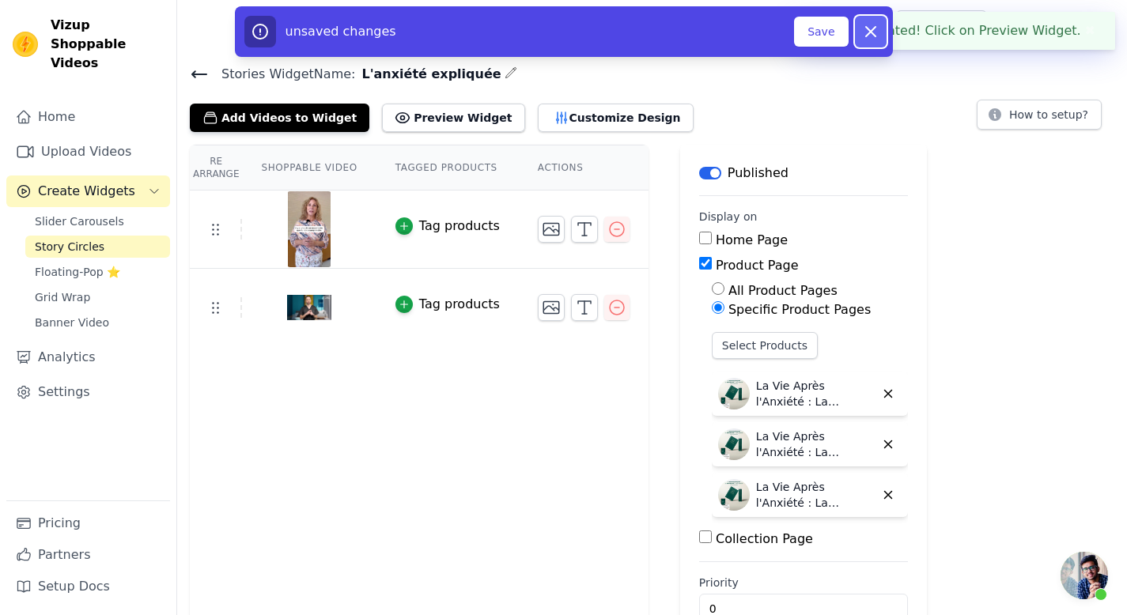
click at [873, 31] on icon "button" at bounding box center [870, 31] width 19 height 19
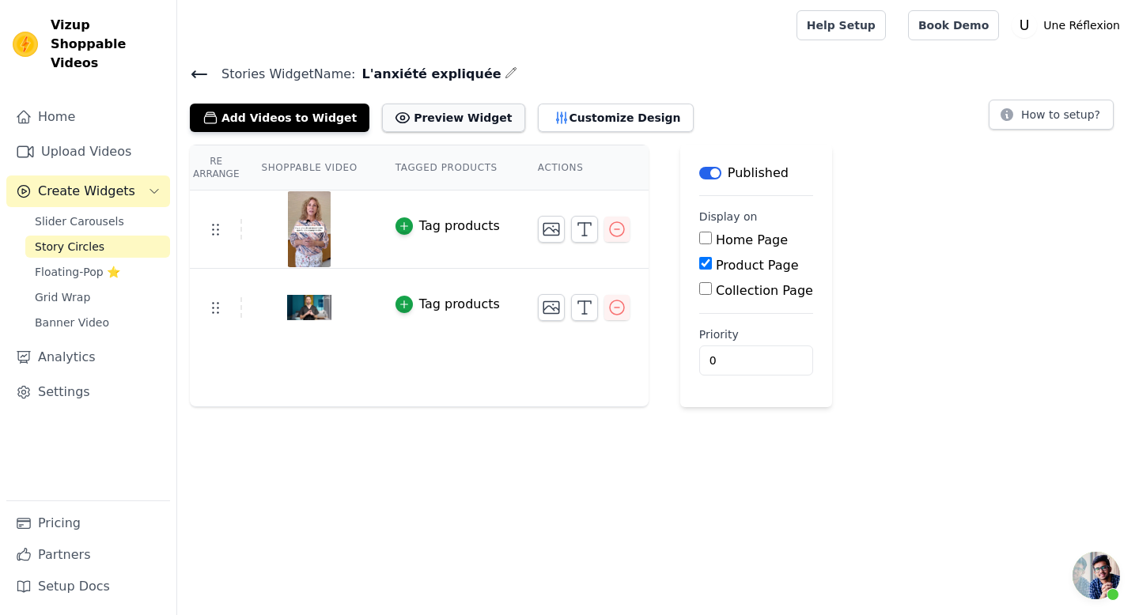
click at [421, 125] on button "Preview Widget" at bounding box center [453, 118] width 142 height 28
click at [406, 225] on icon "button" at bounding box center [403, 226] width 11 height 11
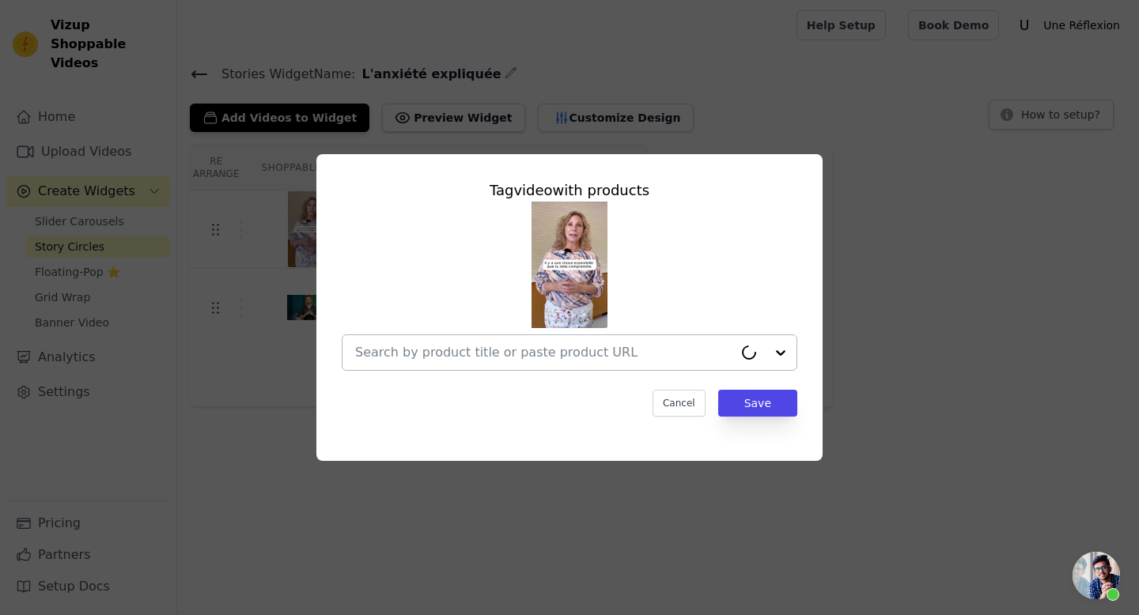
click at [753, 349] on icon at bounding box center [748, 352] width 20 height 20
click at [718, 319] on div at bounding box center [569, 286] width 455 height 169
click at [663, 402] on button "Cancel" at bounding box center [678, 403] width 53 height 27
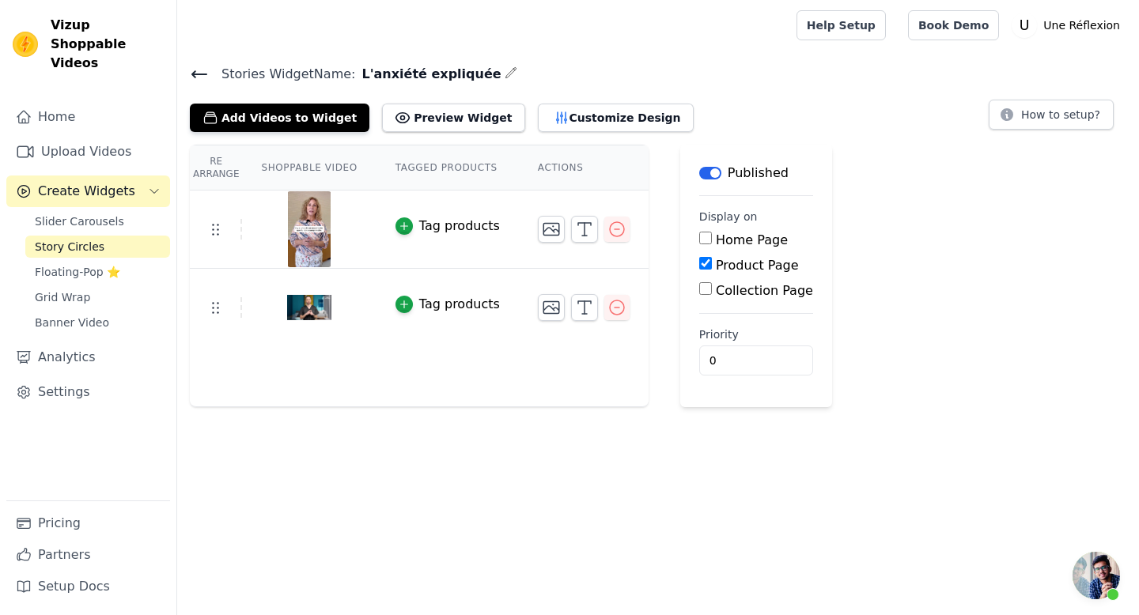
click at [84, 239] on span "Story Circles" at bounding box center [70, 247] width 70 height 16
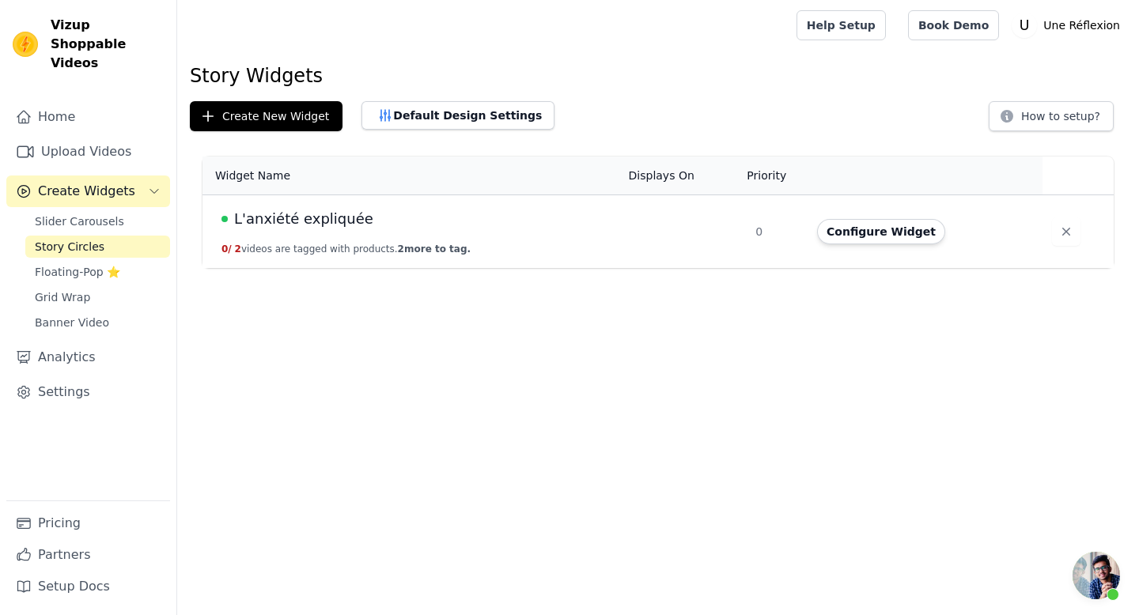
click at [330, 248] on button "0 / 2 videos are tagged with products. 2 more to tag." at bounding box center [345, 249] width 249 height 13
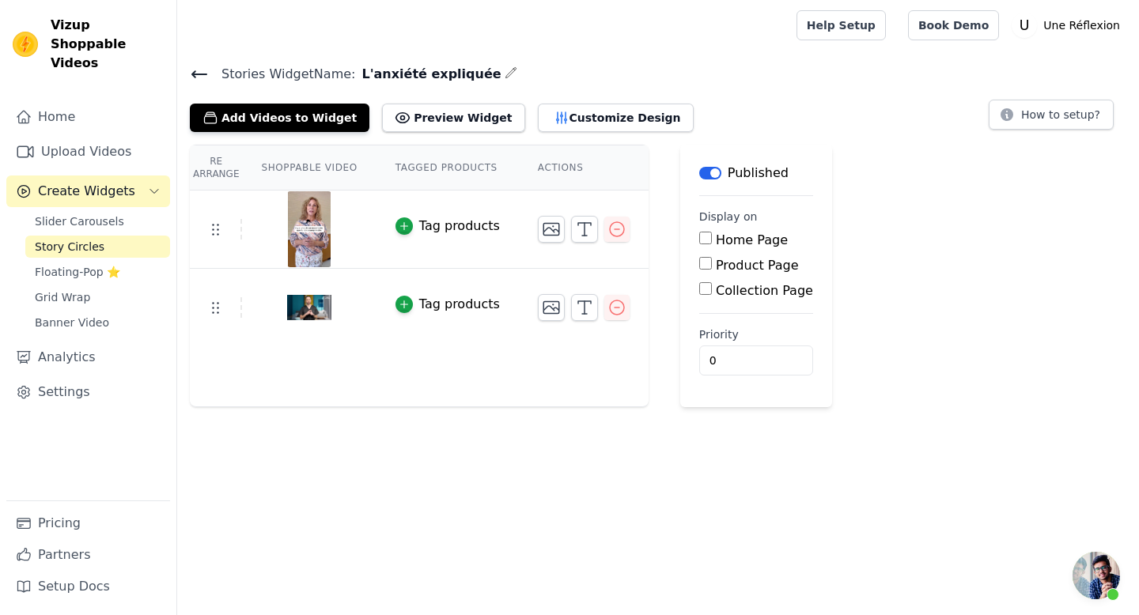
click at [194, 72] on icon at bounding box center [199, 74] width 19 height 19
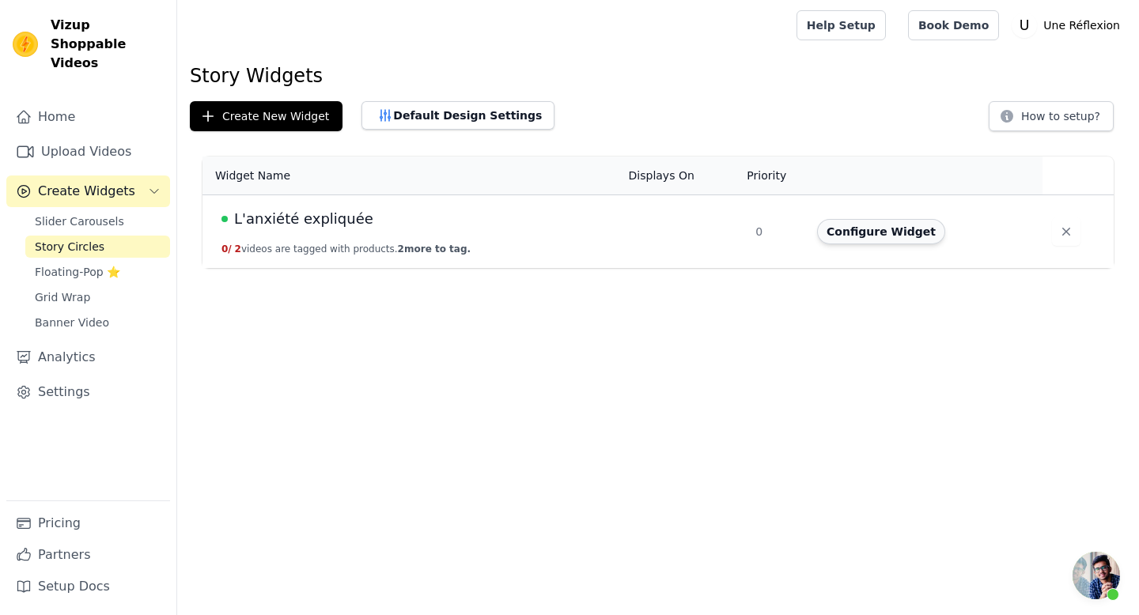
click at [866, 238] on button "Configure Widget" at bounding box center [881, 231] width 128 height 25
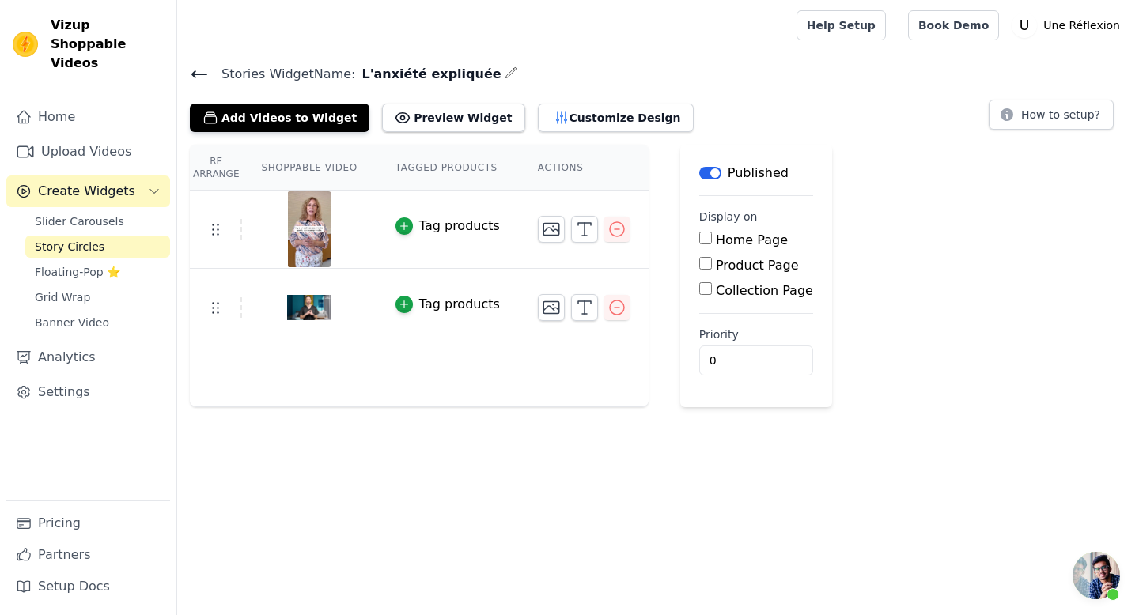
click at [744, 261] on label "Product Page" at bounding box center [757, 265] width 83 height 15
click at [712, 261] on input "Product Page" at bounding box center [705, 263] width 13 height 13
checkbox input "true"
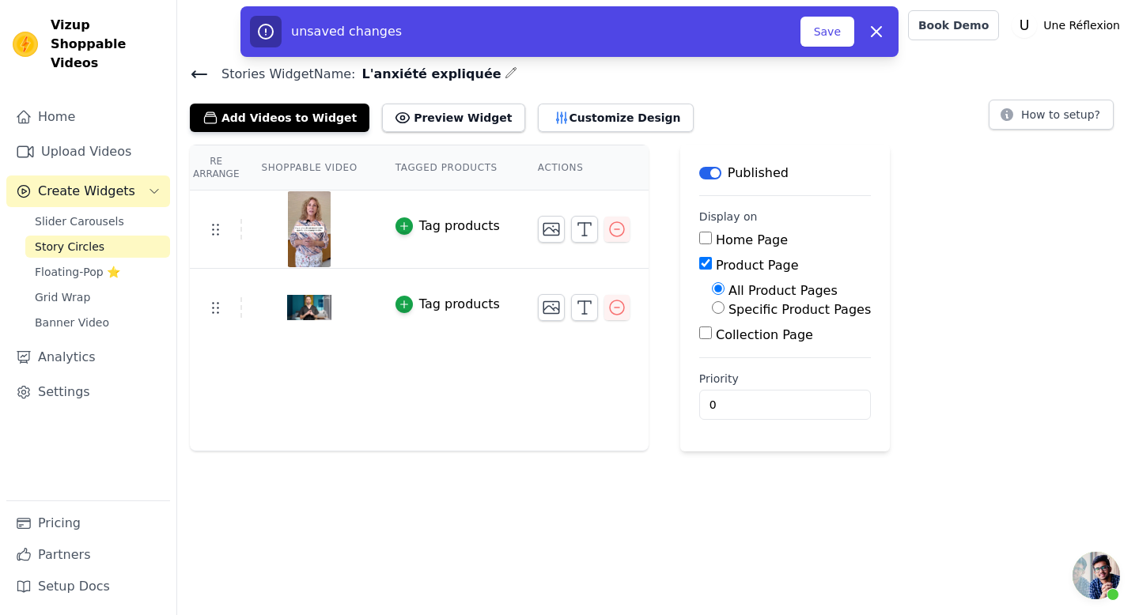
click at [761, 307] on label "Specific Product Pages" at bounding box center [799, 309] width 142 height 15
click at [724, 307] on input "Specific Product Pages" at bounding box center [718, 307] width 13 height 13
radio input "true"
click at [777, 339] on button "Select Products" at bounding box center [765, 345] width 106 height 27
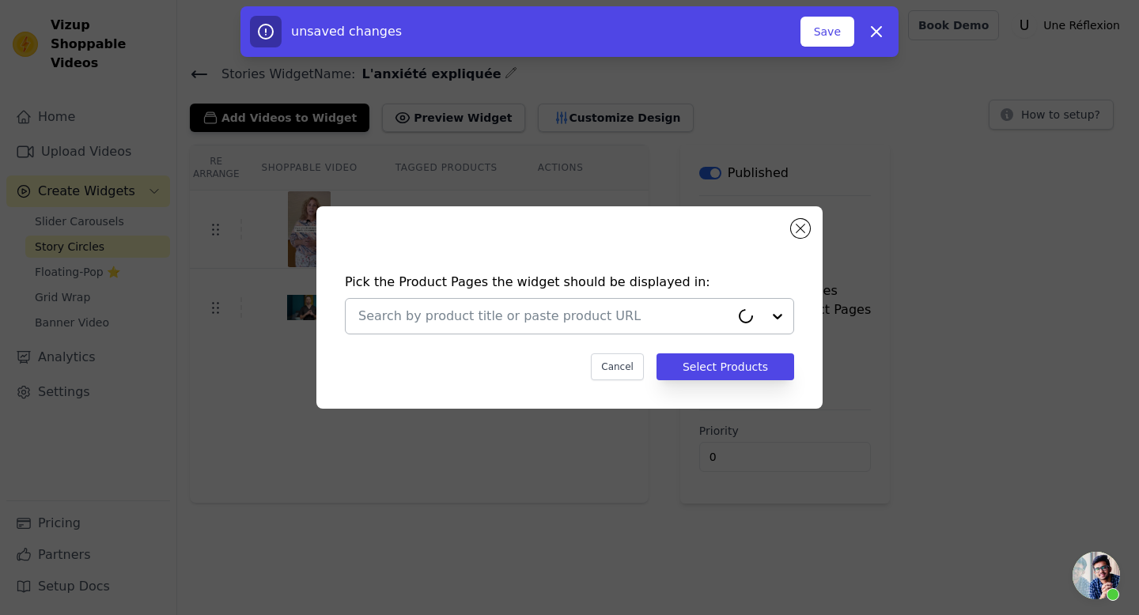
click at [775, 319] on div at bounding box center [761, 316] width 63 height 35
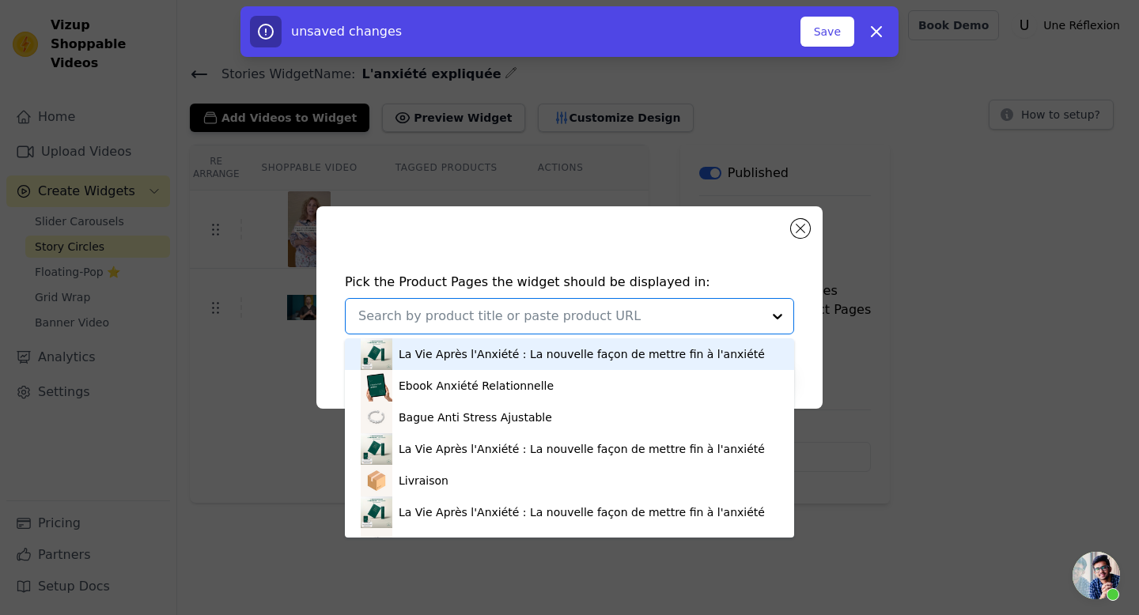
click at [614, 349] on div "La Vie Après l'Anxiété : La nouvelle façon de mettre fin à l'anxiété" at bounding box center [581, 354] width 366 height 16
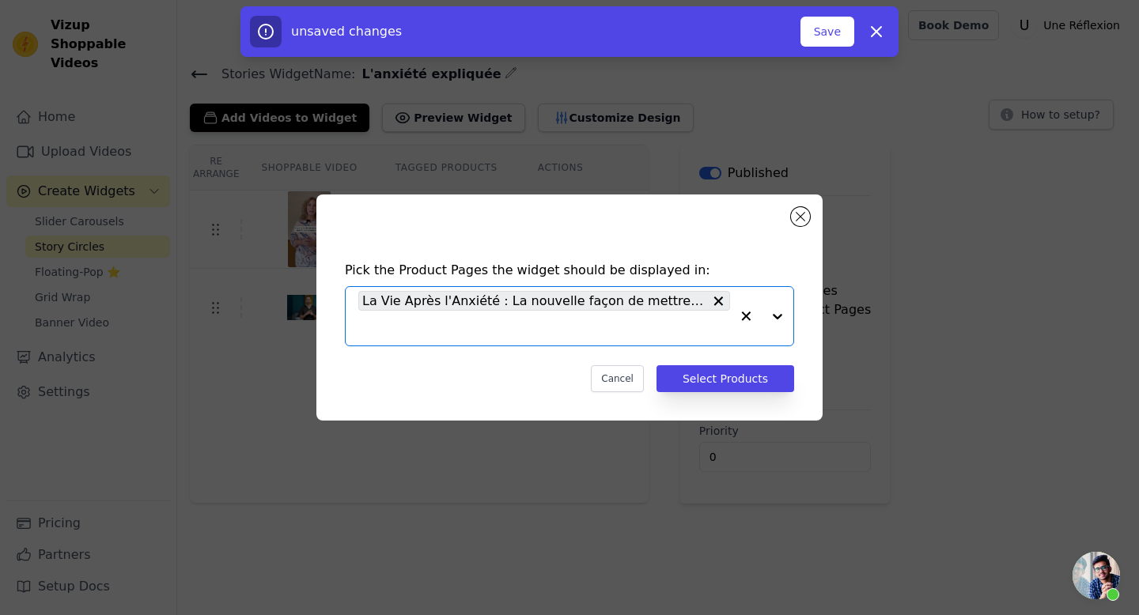
click at [774, 320] on div at bounding box center [761, 316] width 63 height 59
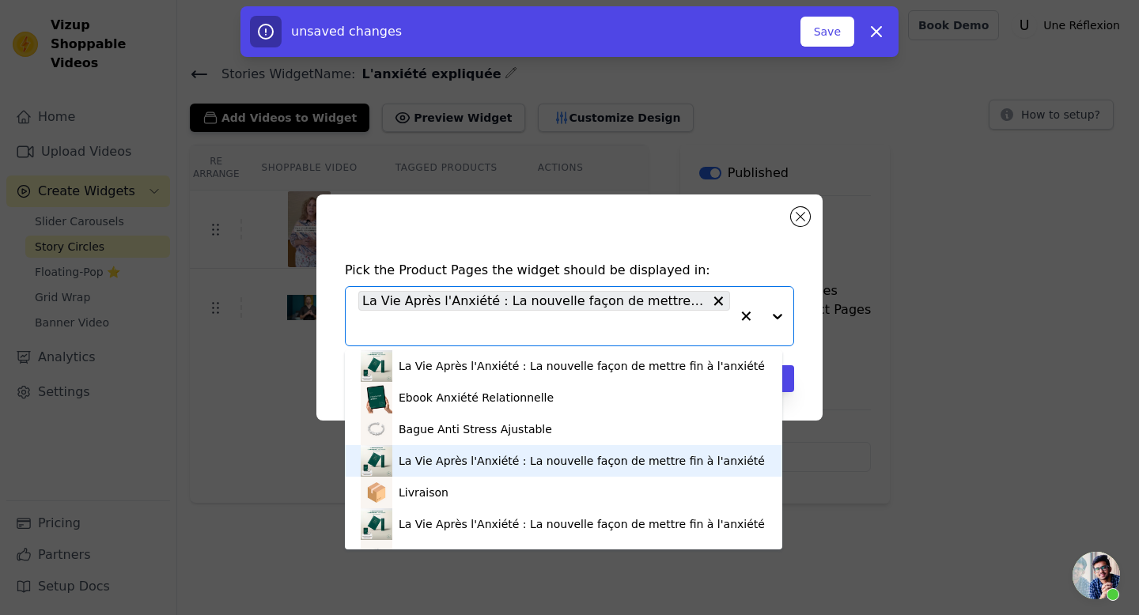
click at [669, 455] on div "La Vie Après l'Anxiété : La nouvelle façon de mettre fin à l'anxiété" at bounding box center [581, 461] width 366 height 16
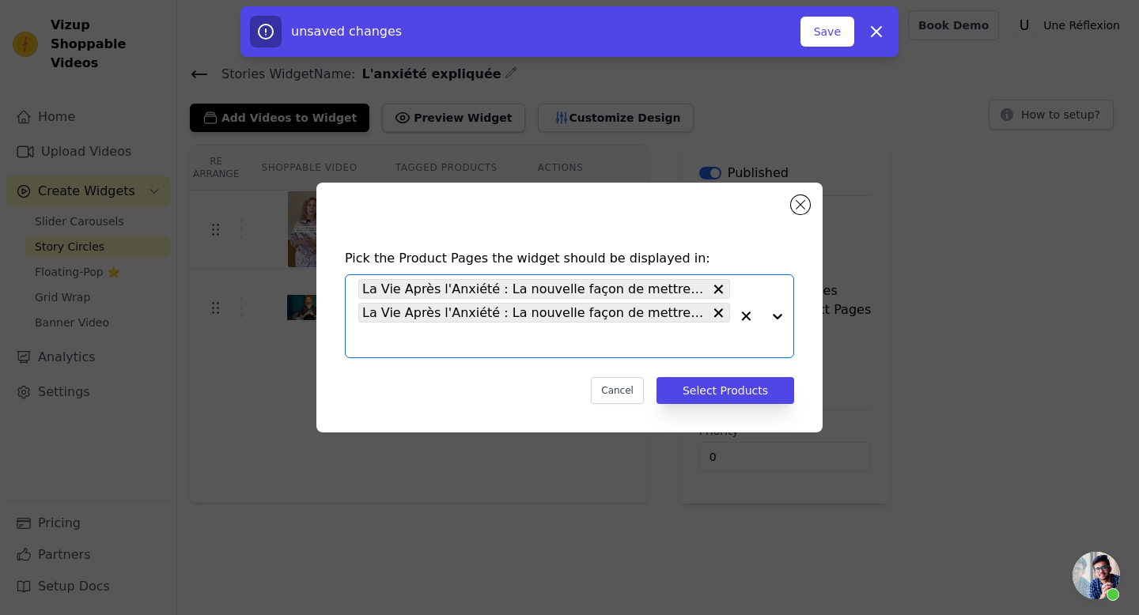
click at [782, 311] on div at bounding box center [761, 316] width 63 height 82
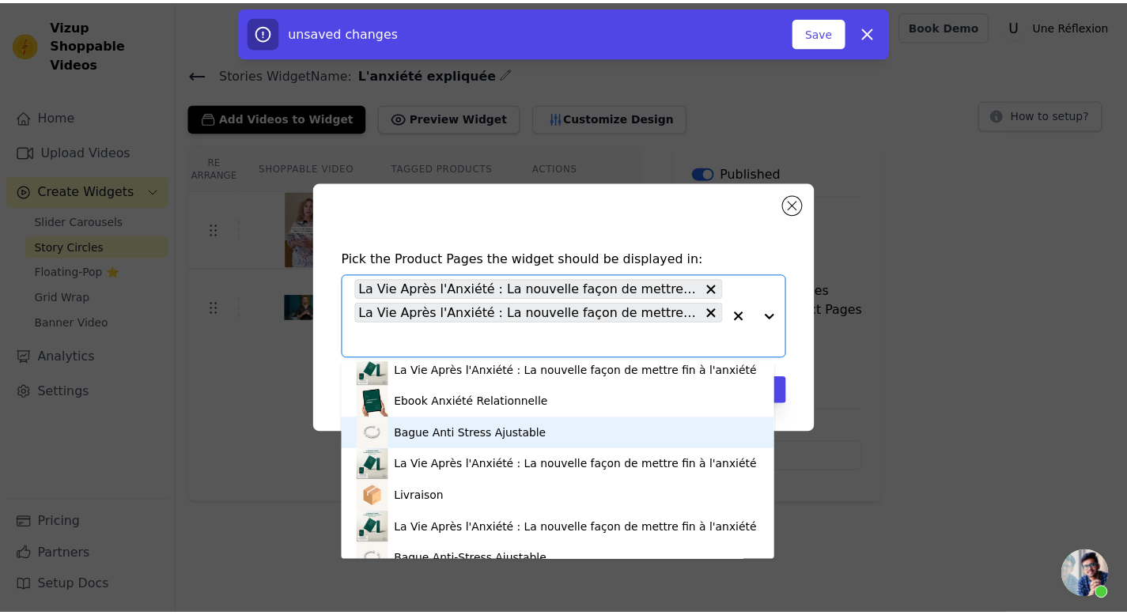
scroll to position [122, 0]
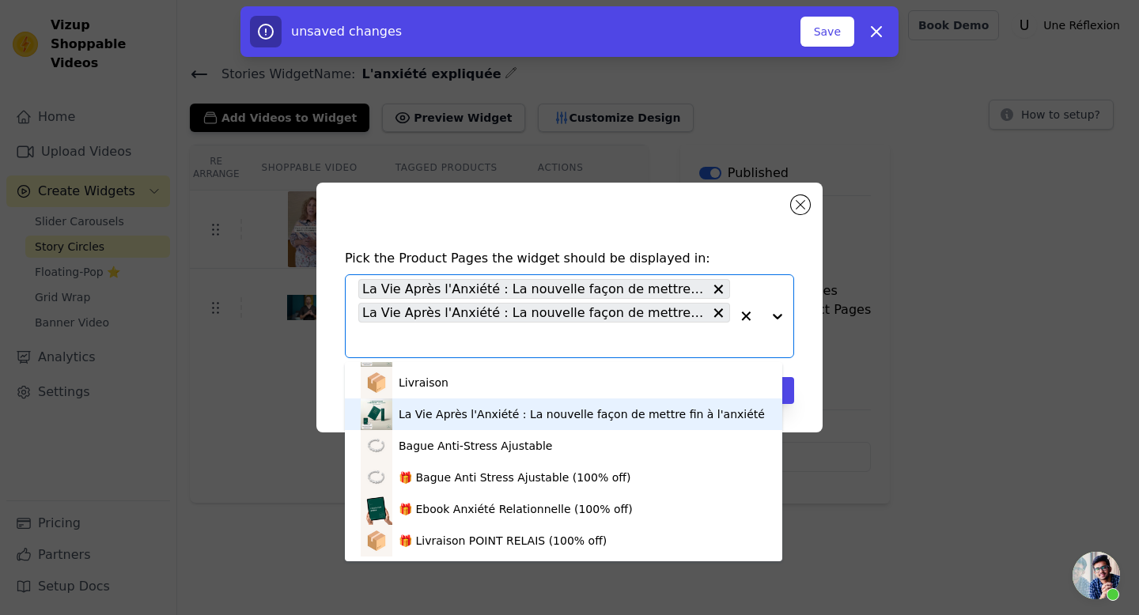
click at [648, 412] on div "La Vie Après l'Anxiété : La nouvelle façon de mettre fin à l'anxiété" at bounding box center [581, 414] width 366 height 16
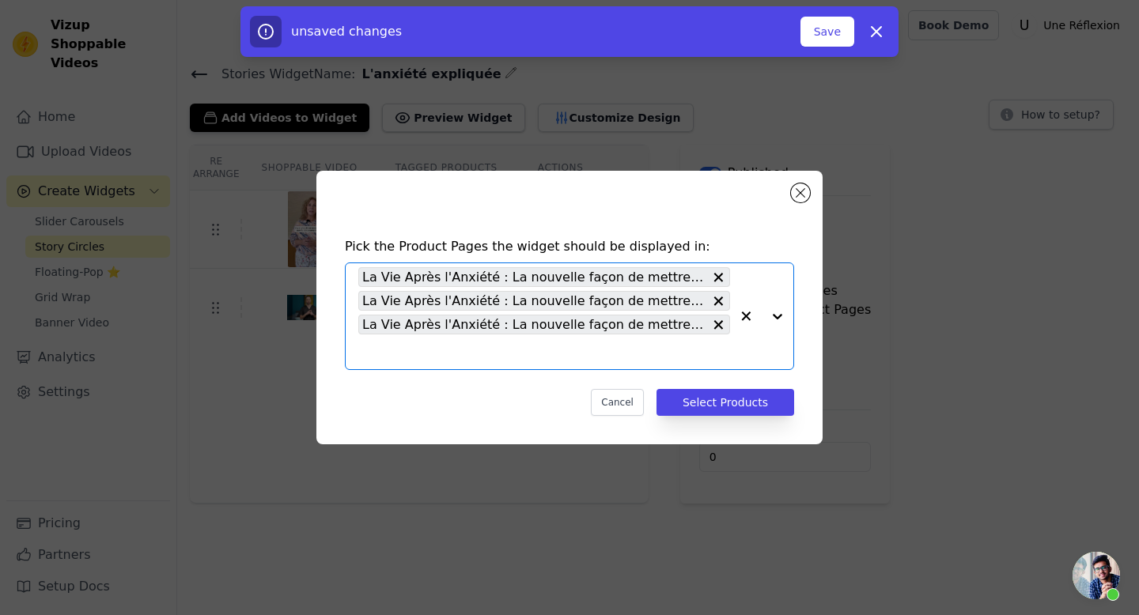
click at [727, 387] on div "Pick the Product Pages the widget should be displayed in: Option La Vie Après l…" at bounding box center [569, 326] width 481 height 210
click at [731, 403] on button "Select Products" at bounding box center [725, 402] width 138 height 27
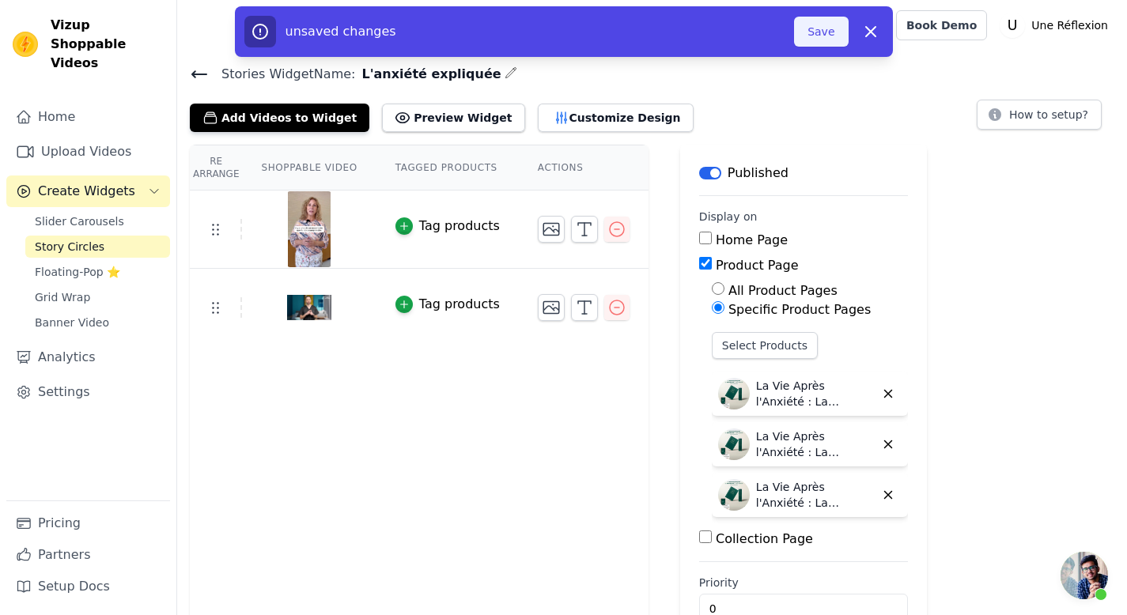
click at [806, 26] on button "Save" at bounding box center [821, 32] width 54 height 30
click at [824, 36] on button "Save" at bounding box center [821, 32] width 54 height 30
click at [824, 35] on button "Save" at bounding box center [821, 32] width 54 height 30
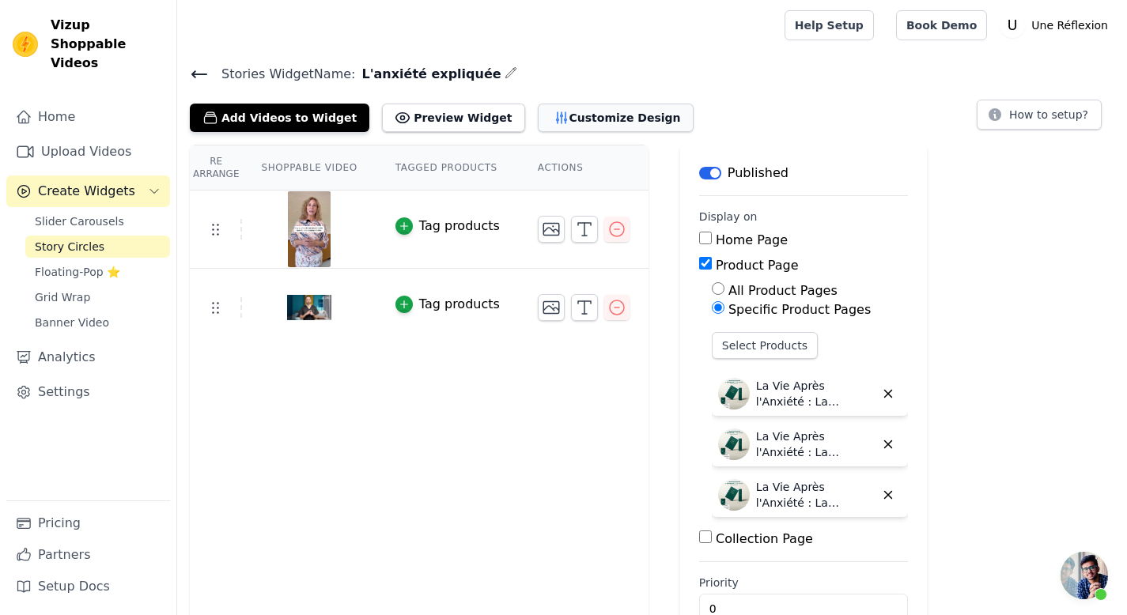
click at [553, 121] on icon "button" at bounding box center [561, 118] width 16 height 16
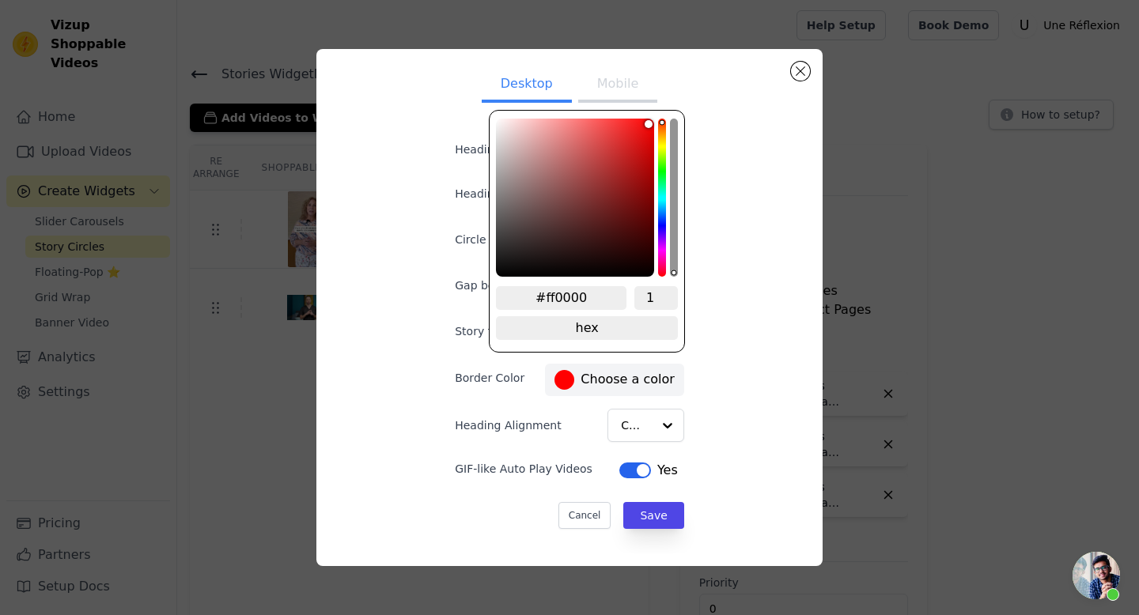
click at [591, 380] on label "#ff0000 Choose a color" at bounding box center [613, 380] width 119 height 20
click at [660, 220] on div "hue channel" at bounding box center [662, 198] width 8 height 158
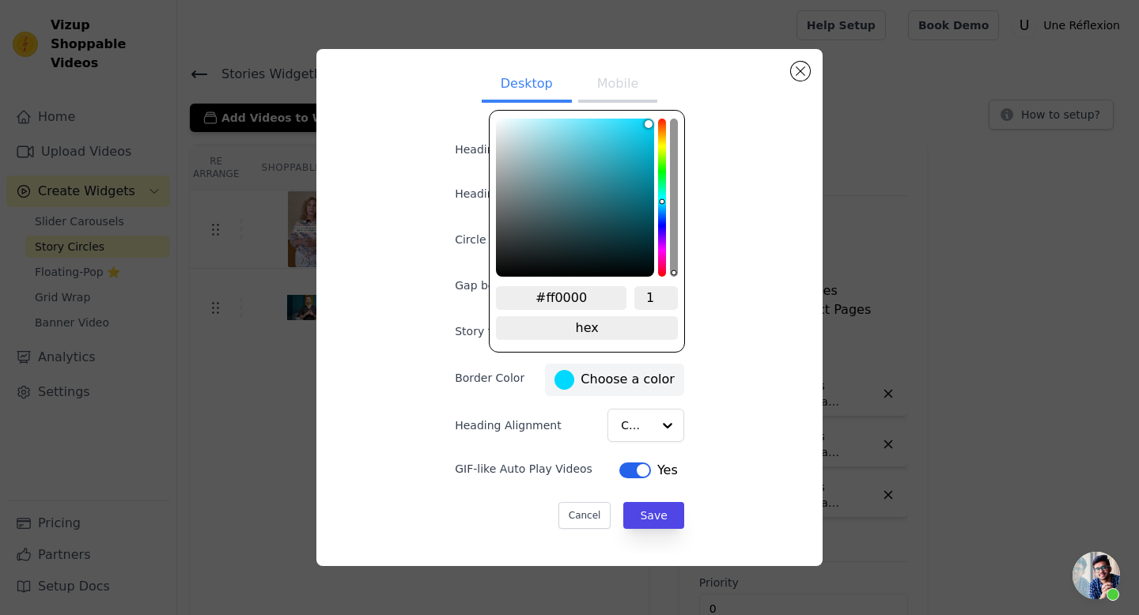
drag, startPoint x: 662, startPoint y: 217, endPoint x: 657, endPoint y: 202, distance: 15.8
click at [658, 202] on div "hue channel" at bounding box center [662, 198] width 8 height 158
drag, startPoint x: 630, startPoint y: 176, endPoint x: 627, endPoint y: 130, distance: 45.2
click at [627, 130] on div "color picker" at bounding box center [575, 198] width 158 height 158
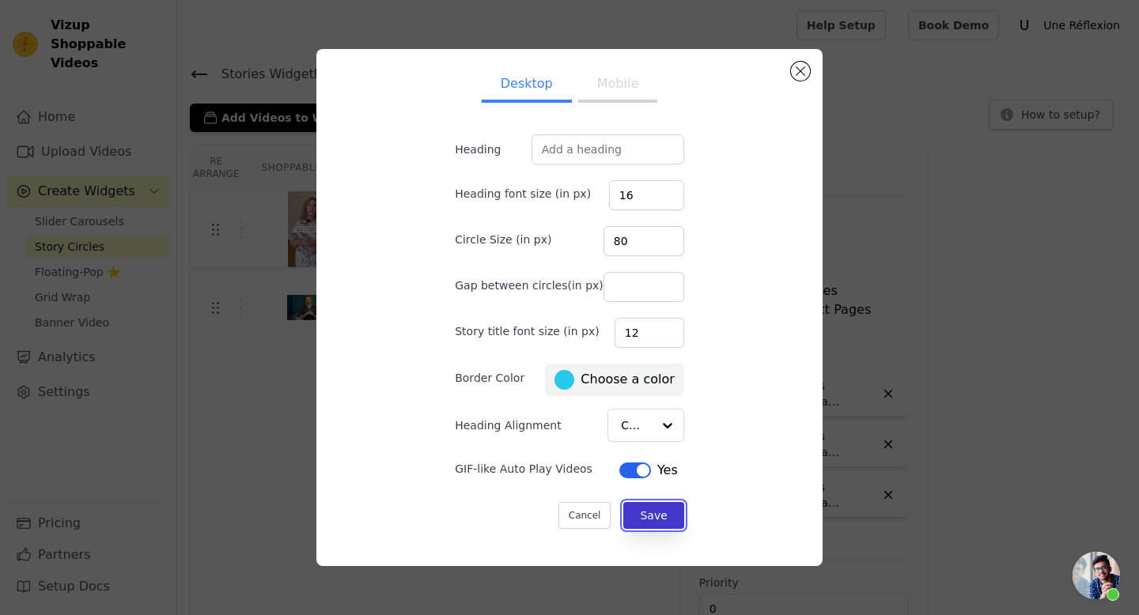
click at [641, 517] on button "Save" at bounding box center [653, 515] width 60 height 27
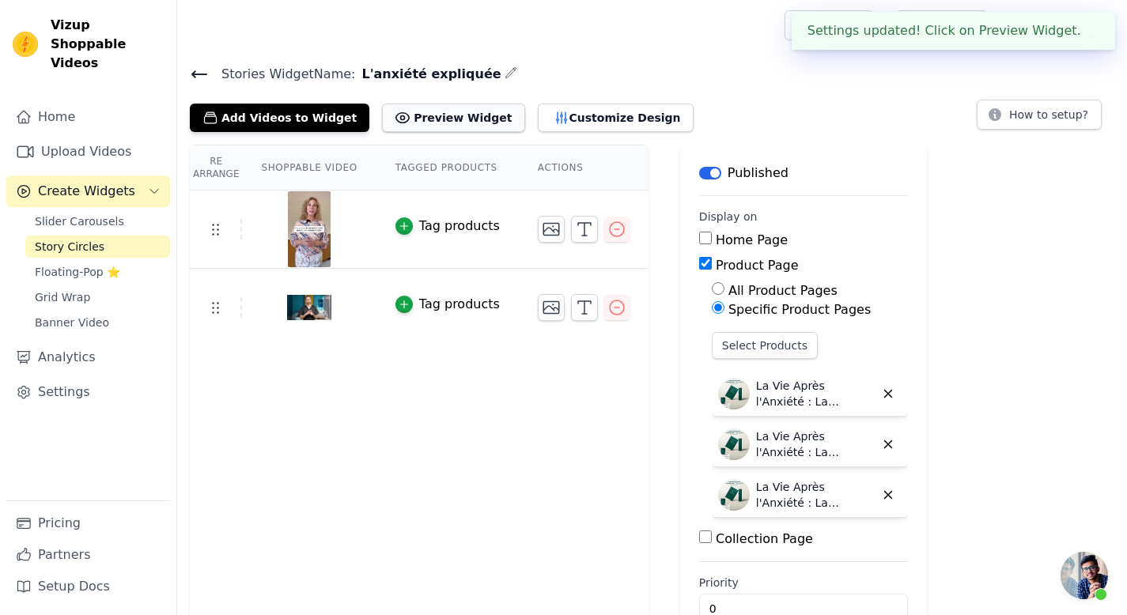
click at [461, 118] on button "Preview Widget" at bounding box center [453, 118] width 142 height 28
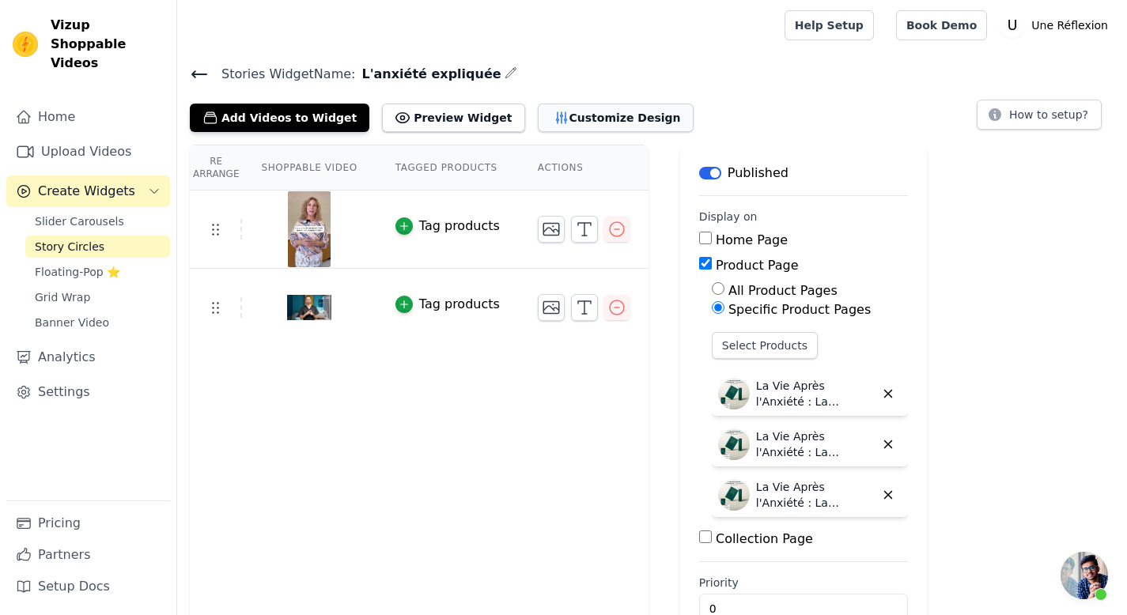
click at [596, 123] on button "Customize Design" at bounding box center [616, 118] width 156 height 28
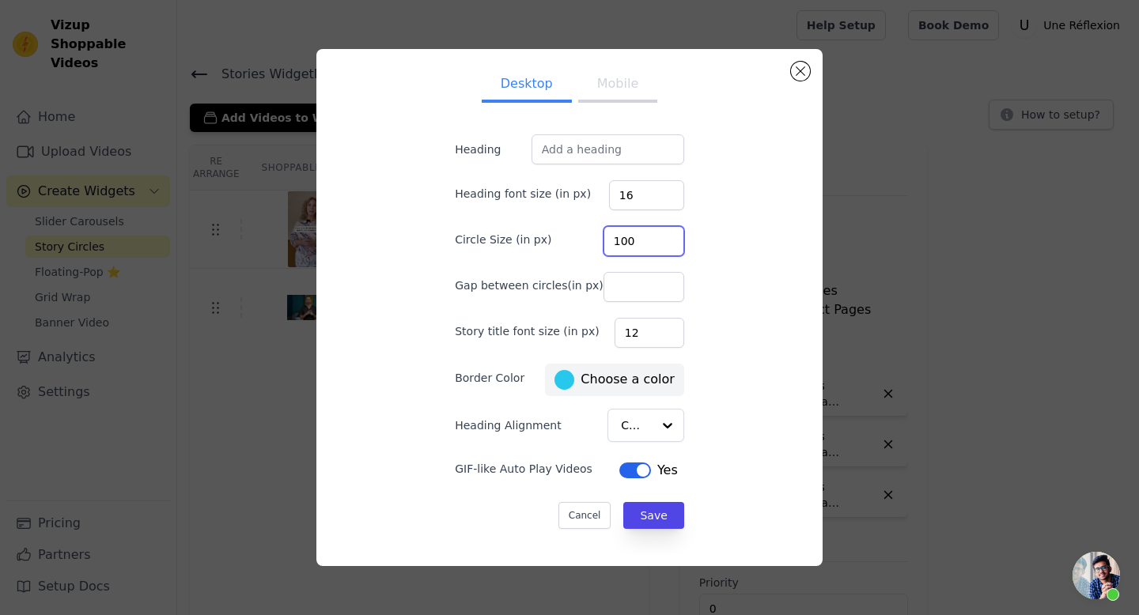
click at [651, 236] on input "100" at bounding box center [643, 241] width 81 height 30
click at [651, 236] on input "101" at bounding box center [643, 241] width 81 height 30
type input "100"
click at [650, 245] on input "100" at bounding box center [643, 241] width 81 height 30
click at [644, 518] on button "Save" at bounding box center [653, 515] width 60 height 27
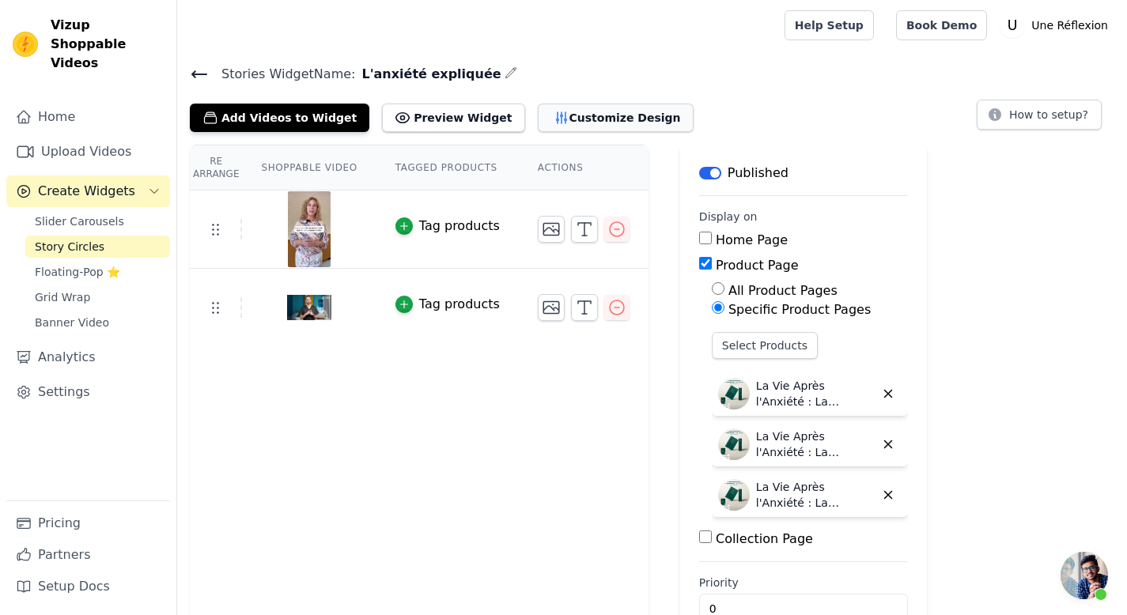
click at [556, 116] on icon "button" at bounding box center [561, 117] width 10 height 11
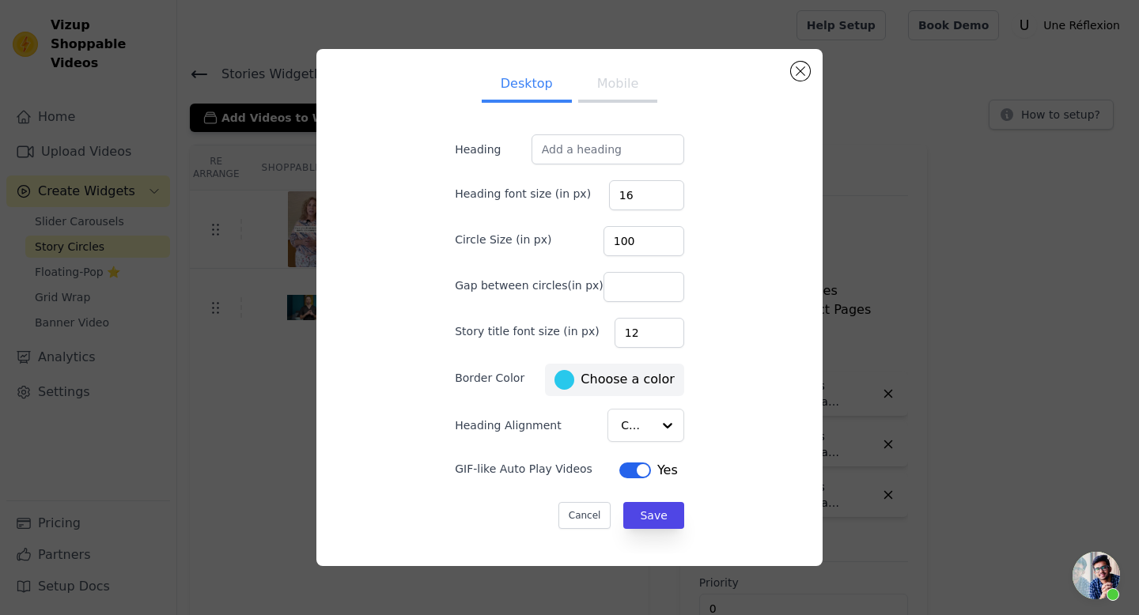
click at [610, 85] on button "Mobile" at bounding box center [617, 85] width 79 height 35
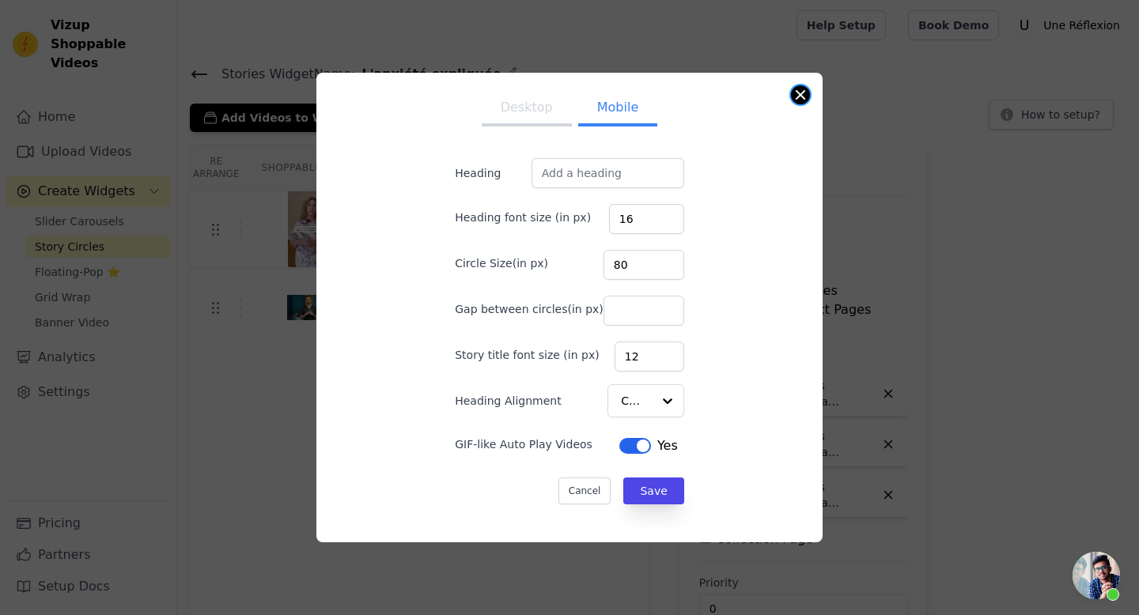
click at [799, 89] on button "Close modal" at bounding box center [800, 94] width 19 height 19
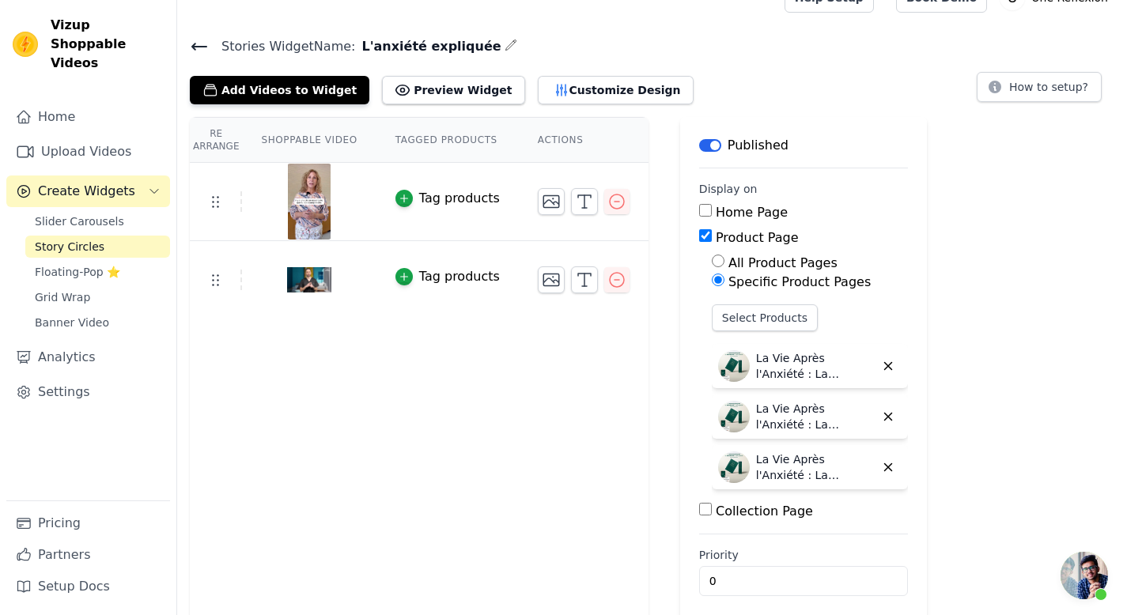
scroll to position [40, 0]
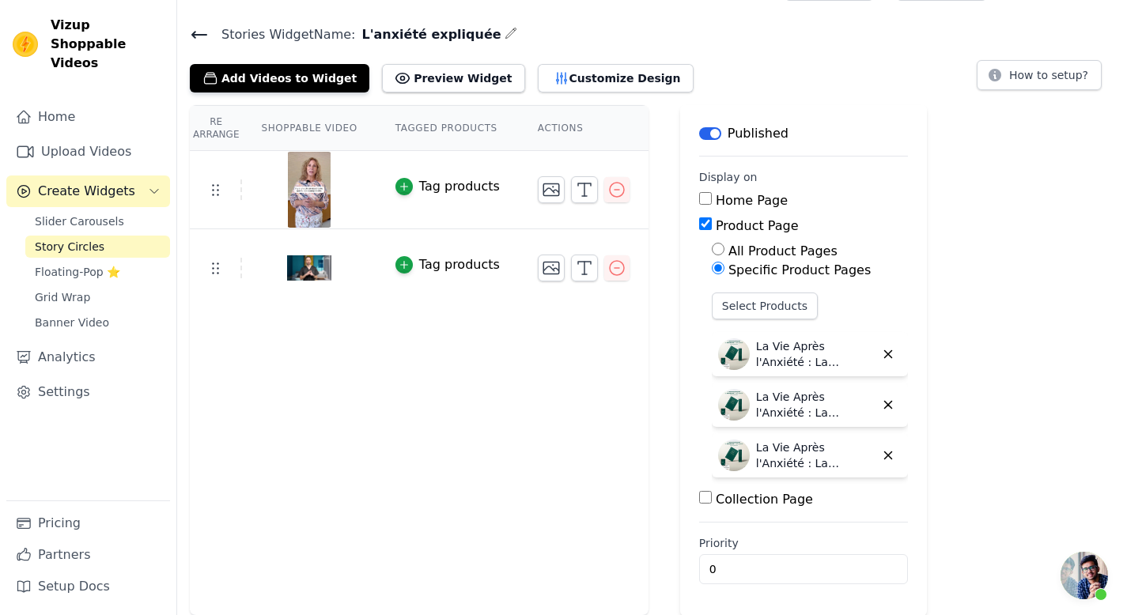
click at [318, 190] on img at bounding box center [309, 190] width 44 height 76
click at [545, 183] on icon "button" at bounding box center [551, 189] width 19 height 19
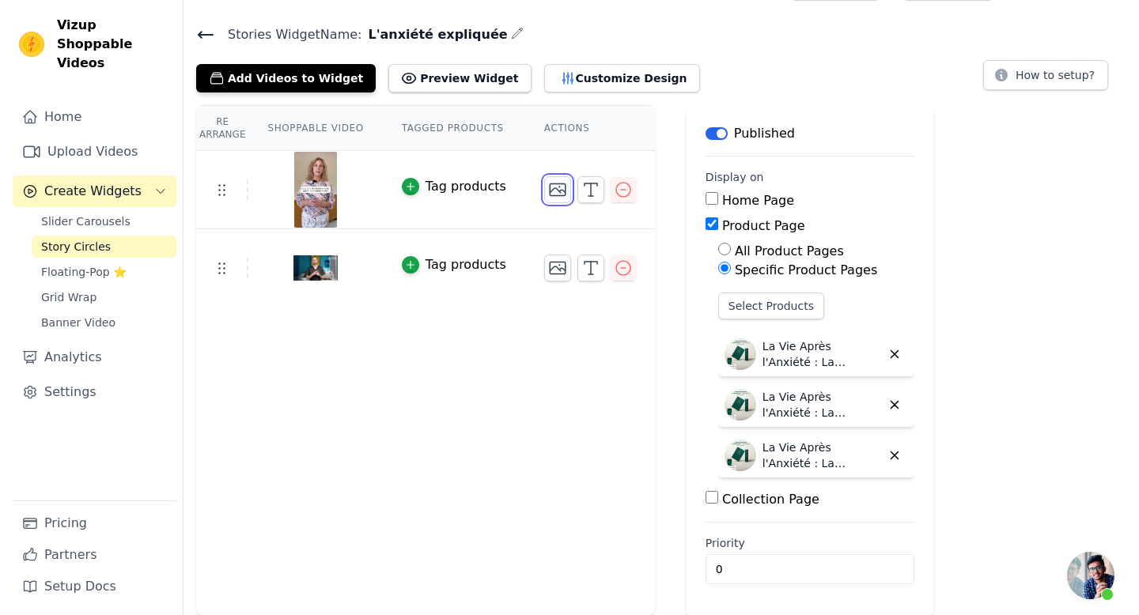
scroll to position [0, 0]
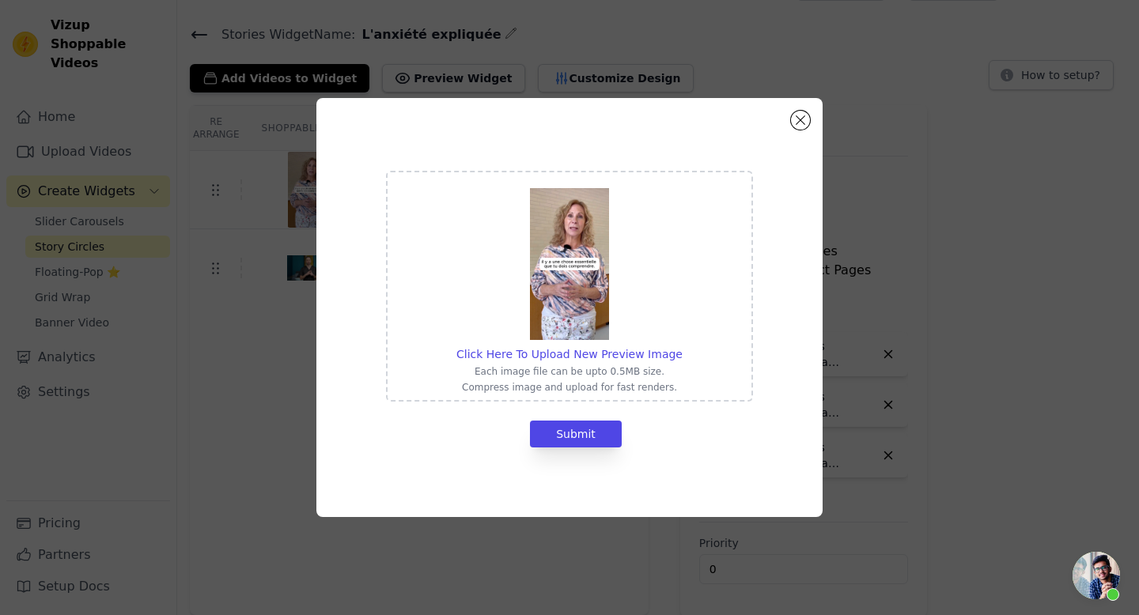
click at [573, 244] on img at bounding box center [569, 264] width 79 height 152
click at [682, 346] on input "Click Here To Upload New Preview Image Each image file can be upto 0.5MB size. …" at bounding box center [682, 346] width 1 height 1
click at [798, 122] on button "Close modal" at bounding box center [800, 120] width 19 height 19
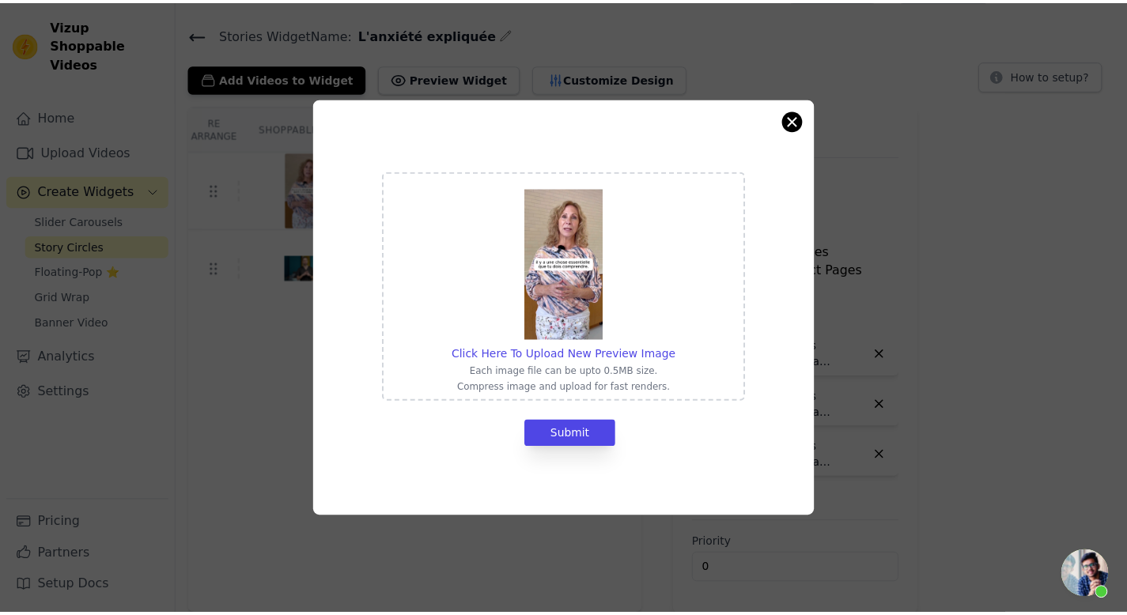
scroll to position [40, 0]
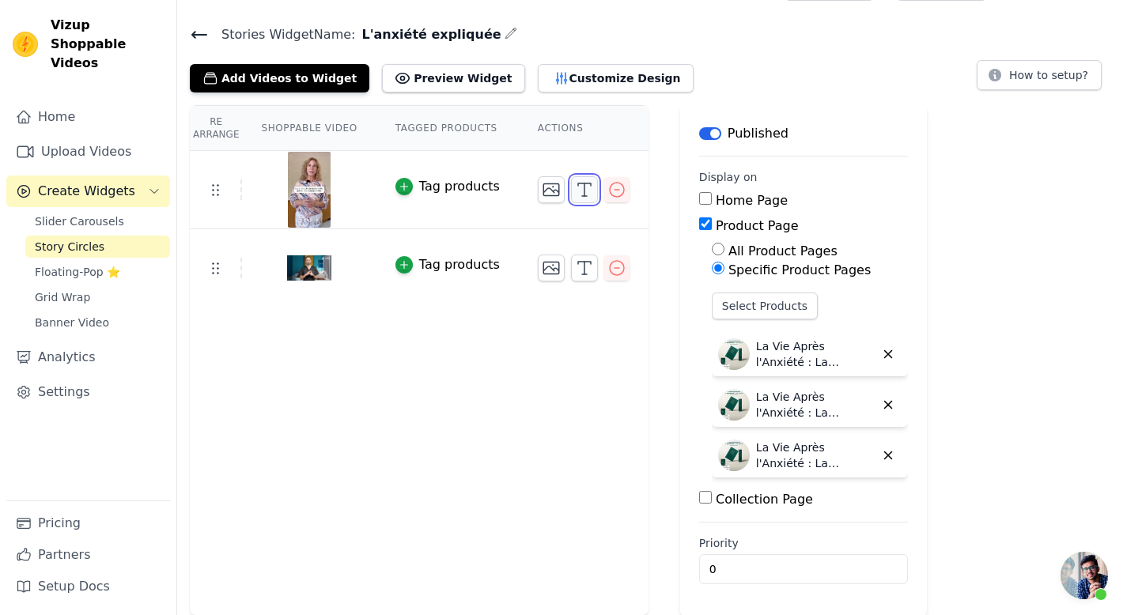
click at [582, 192] on icon "button" at bounding box center [584, 189] width 19 height 19
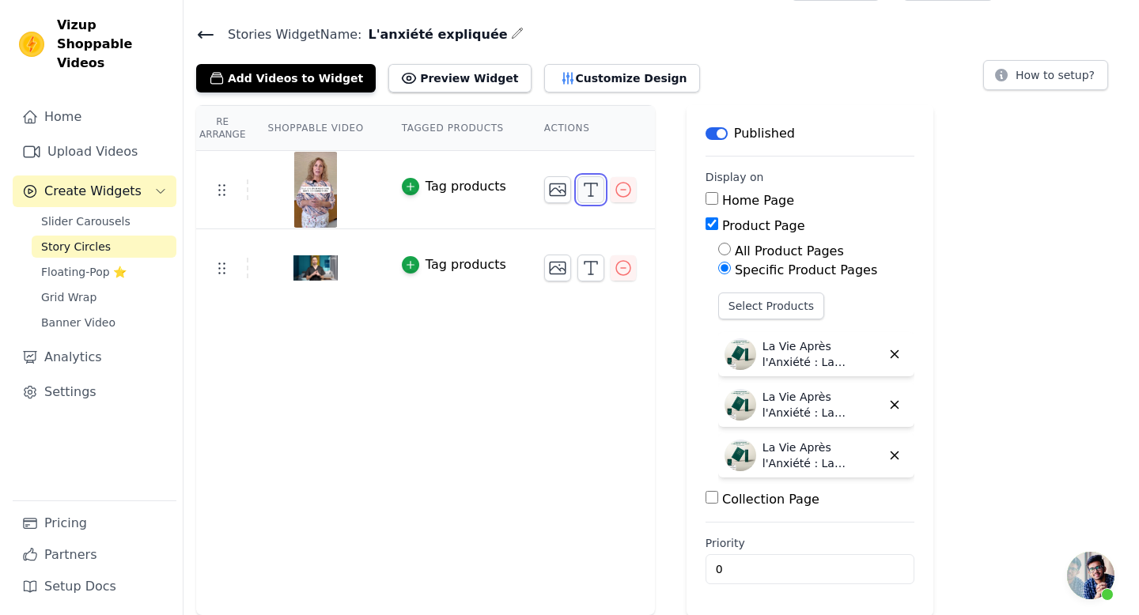
scroll to position [0, 0]
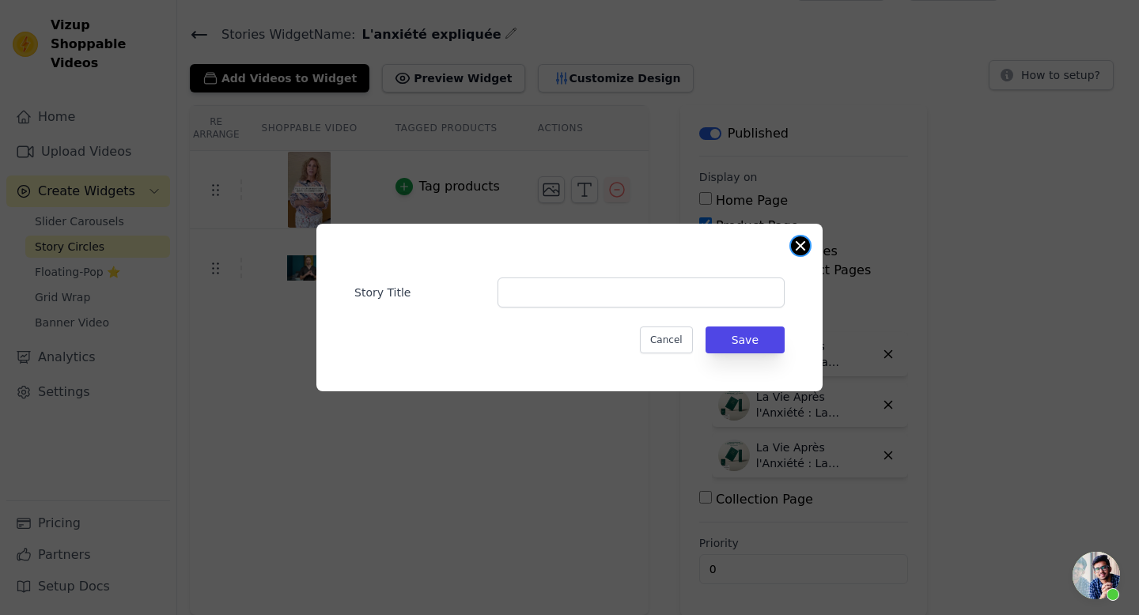
click at [802, 245] on button "Close modal" at bounding box center [800, 245] width 19 height 19
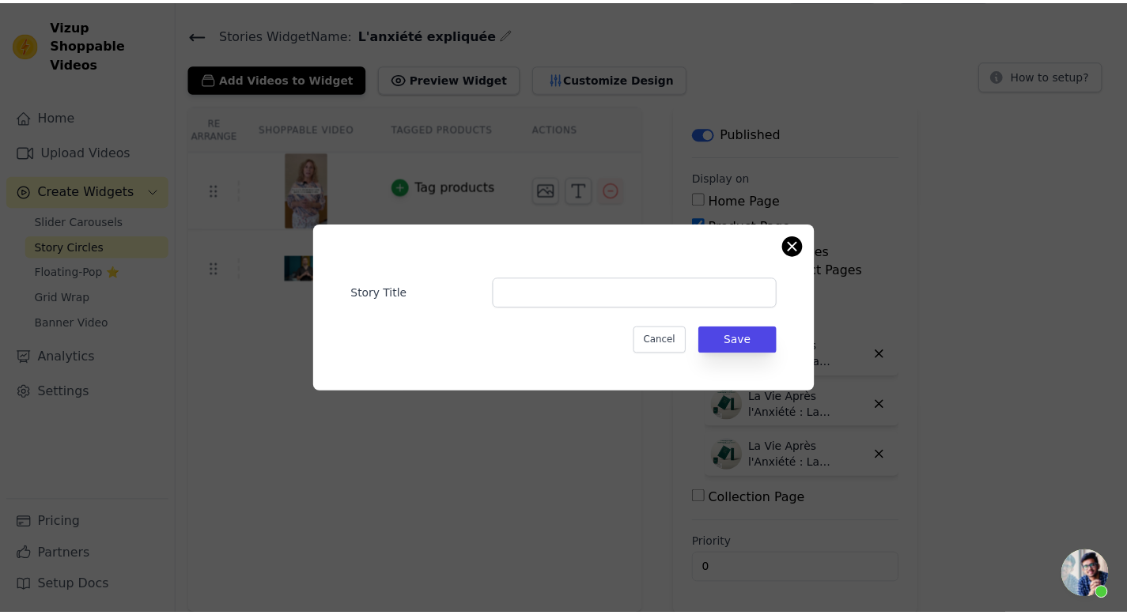
scroll to position [40, 0]
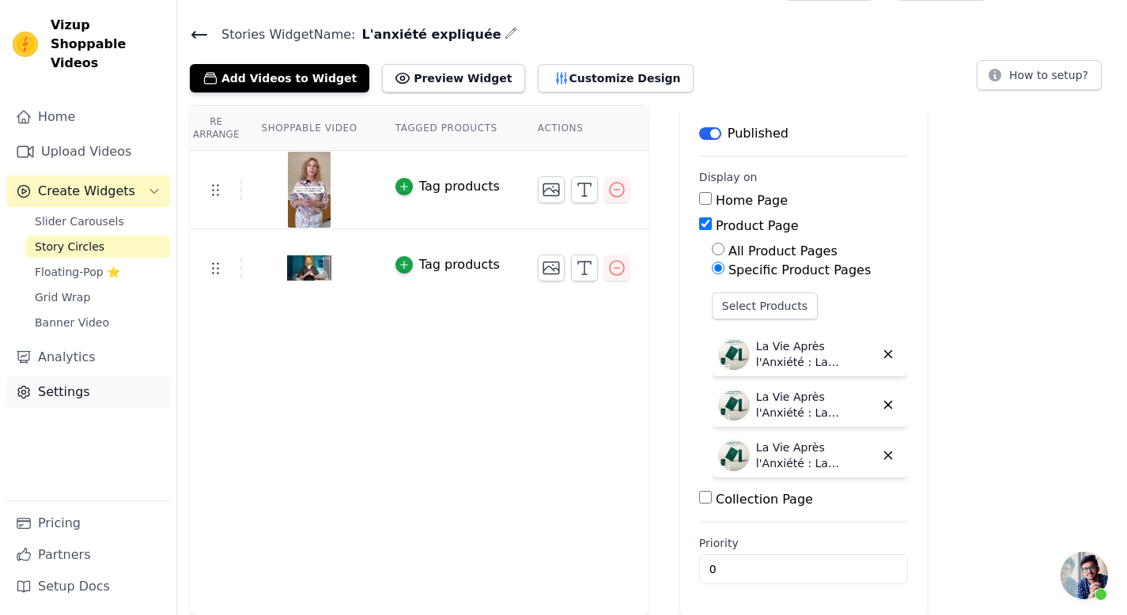
click at [105, 377] on link "Settings" at bounding box center [88, 392] width 164 height 32
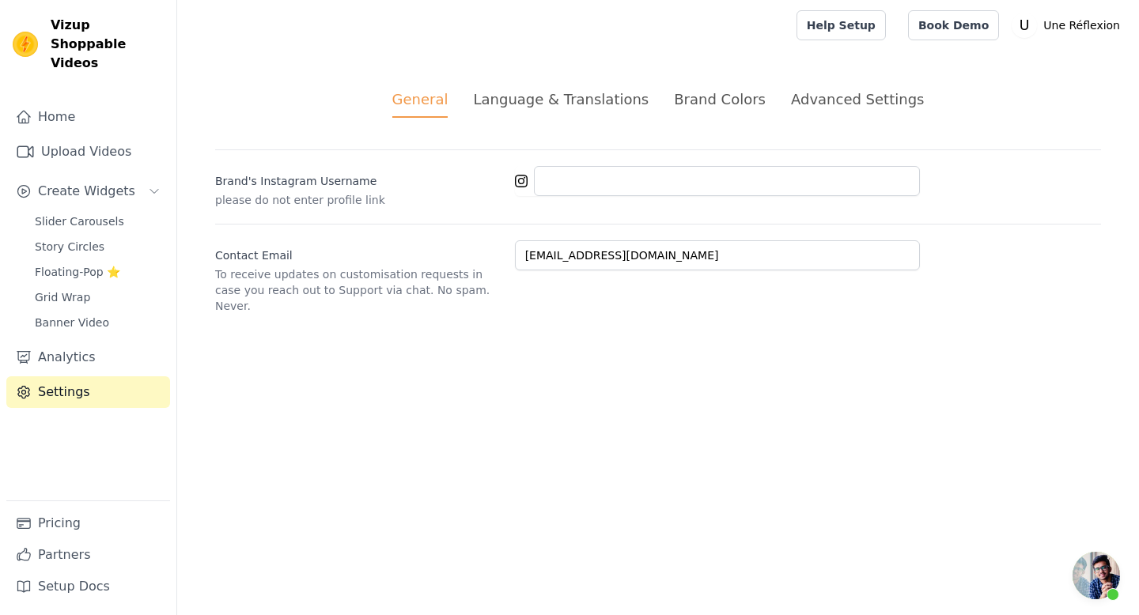
click at [595, 103] on div "Language & Translations" at bounding box center [561, 99] width 176 height 21
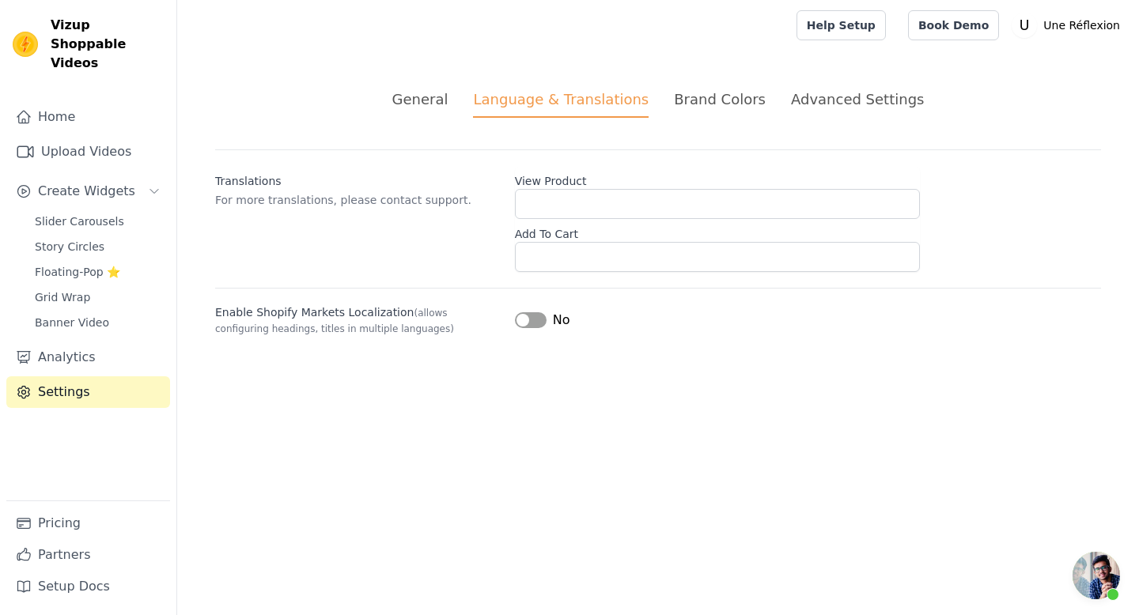
click at [710, 107] on div "Brand Colors" at bounding box center [720, 99] width 92 height 21
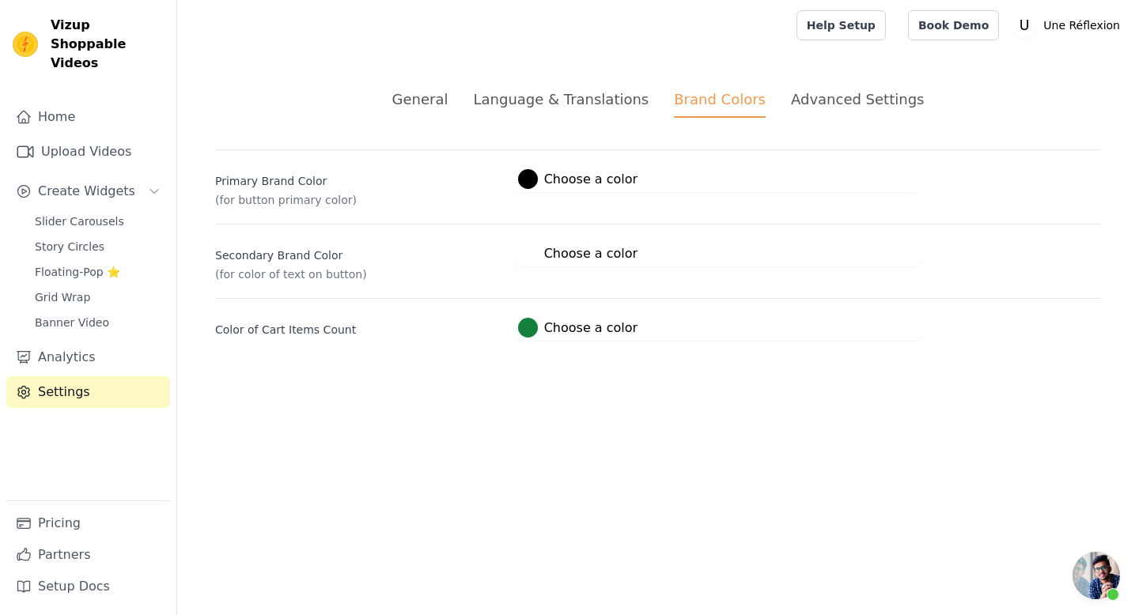
click at [617, 109] on div "Language & Translations" at bounding box center [561, 99] width 176 height 21
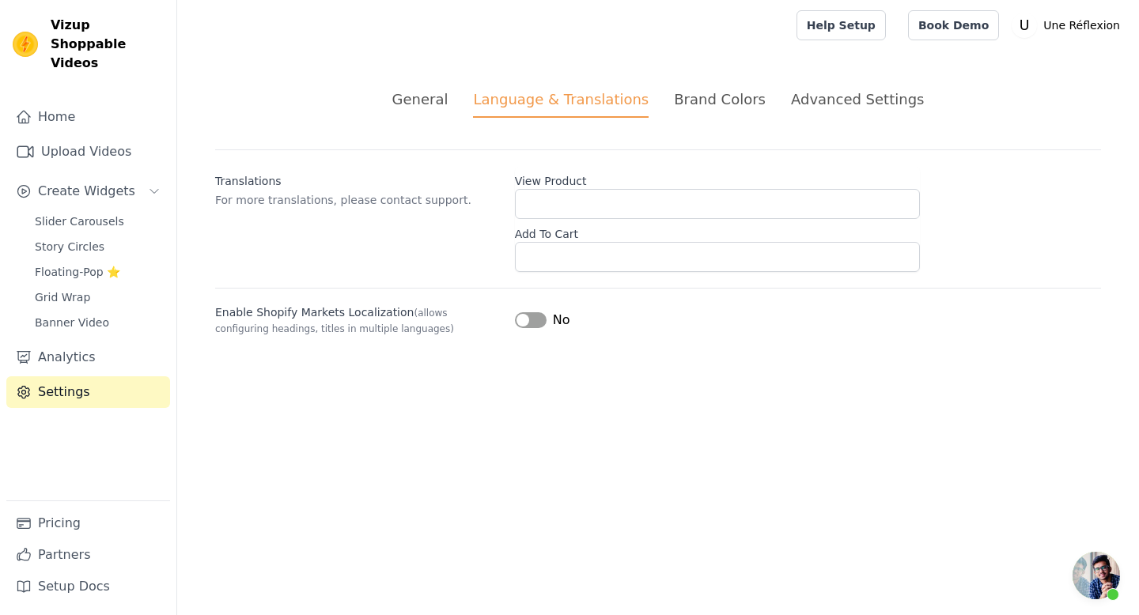
click at [715, 104] on div "Brand Colors" at bounding box center [720, 99] width 92 height 21
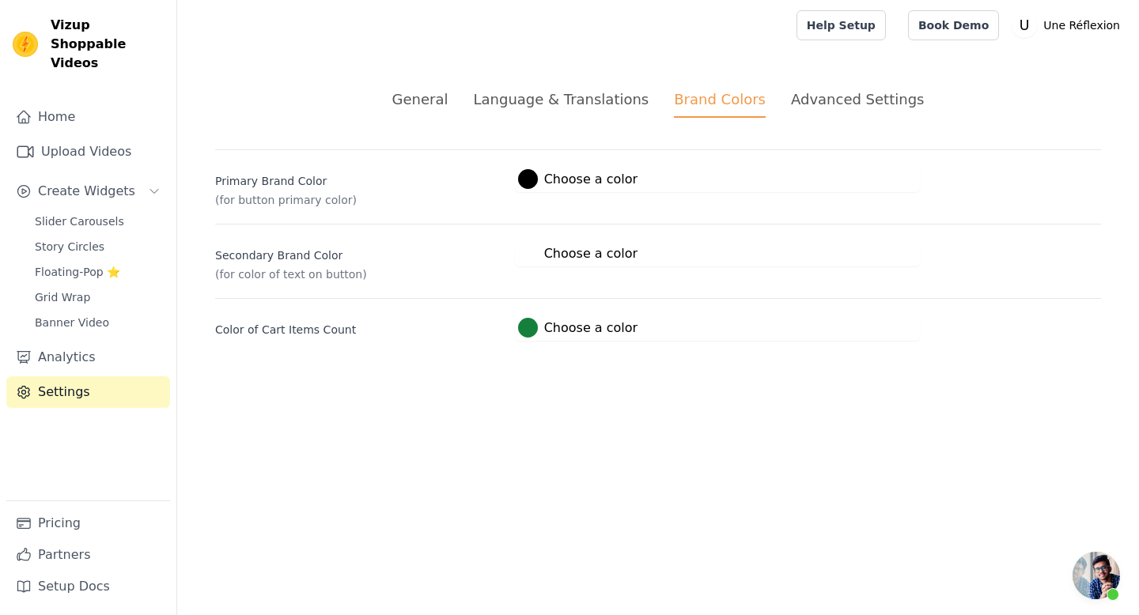
click at [837, 99] on div "Advanced Settings" at bounding box center [857, 99] width 133 height 21
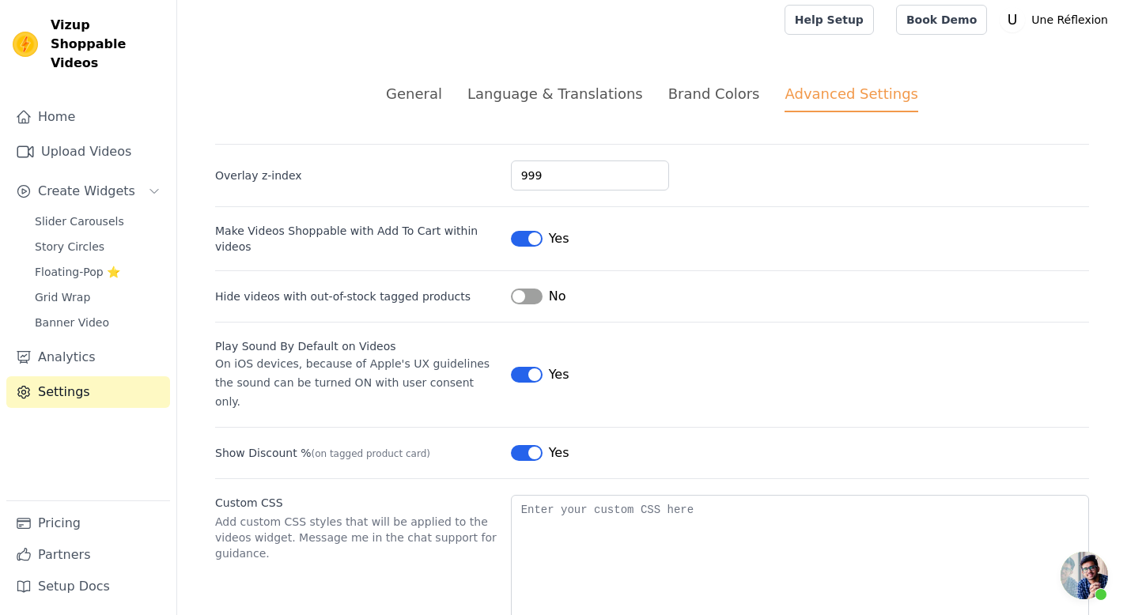
scroll to position [45, 0]
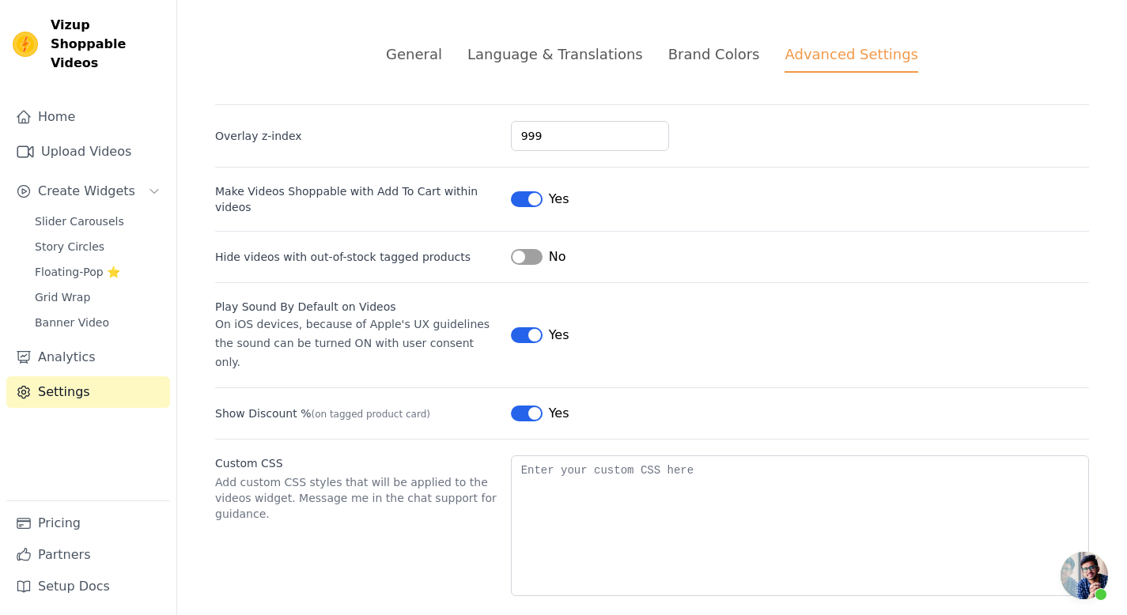
click at [439, 57] on div "General" at bounding box center [414, 53] width 56 height 21
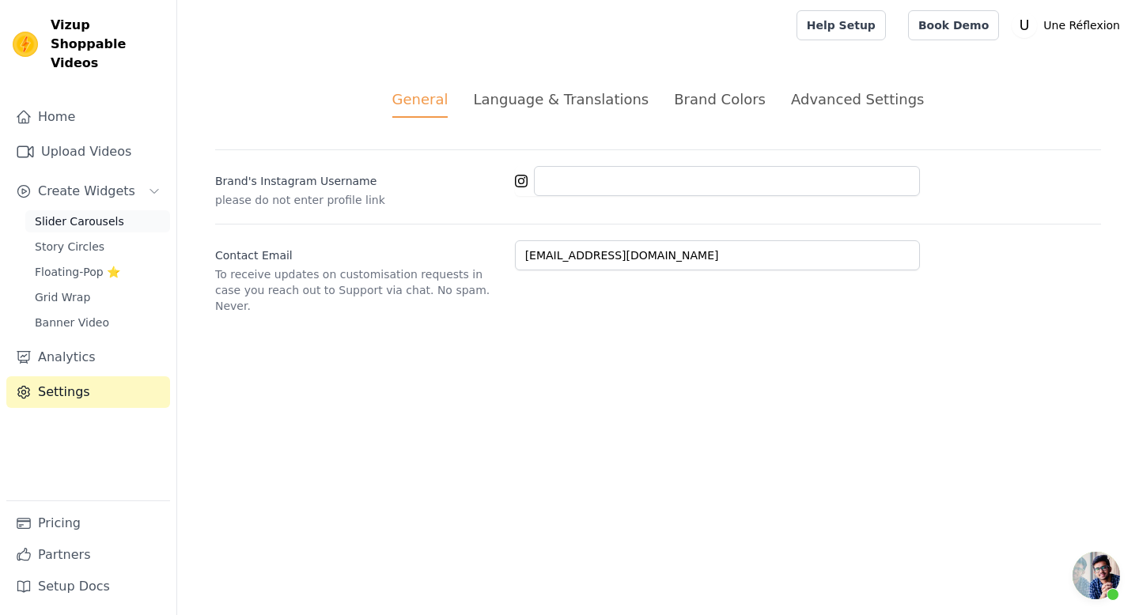
click at [115, 213] on span "Slider Carousels" at bounding box center [79, 221] width 89 height 16
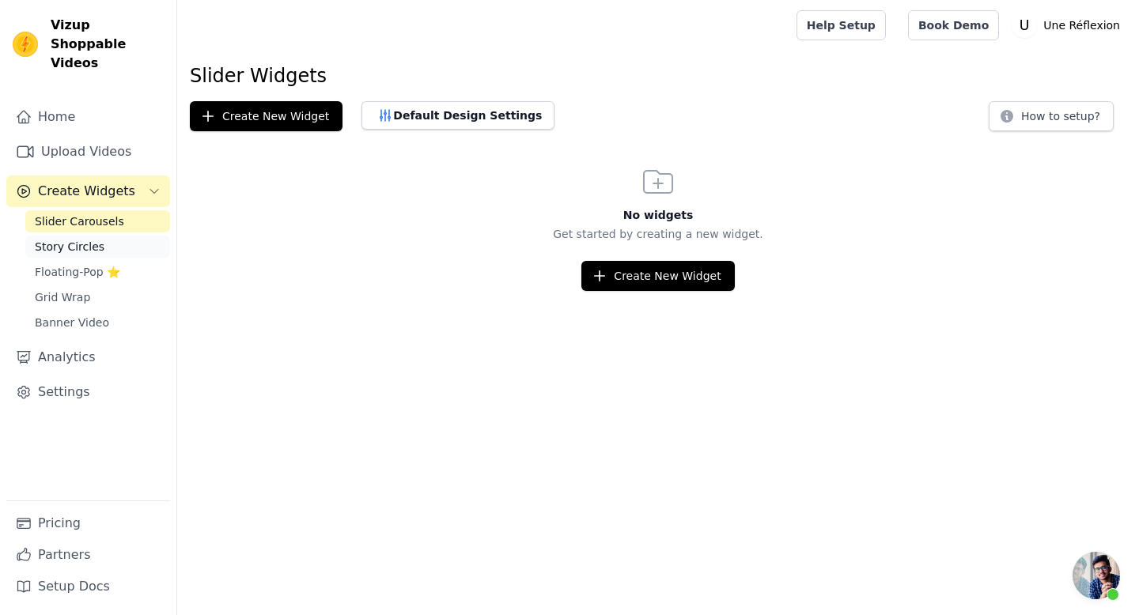
click at [104, 236] on link "Story Circles" at bounding box center [97, 247] width 145 height 22
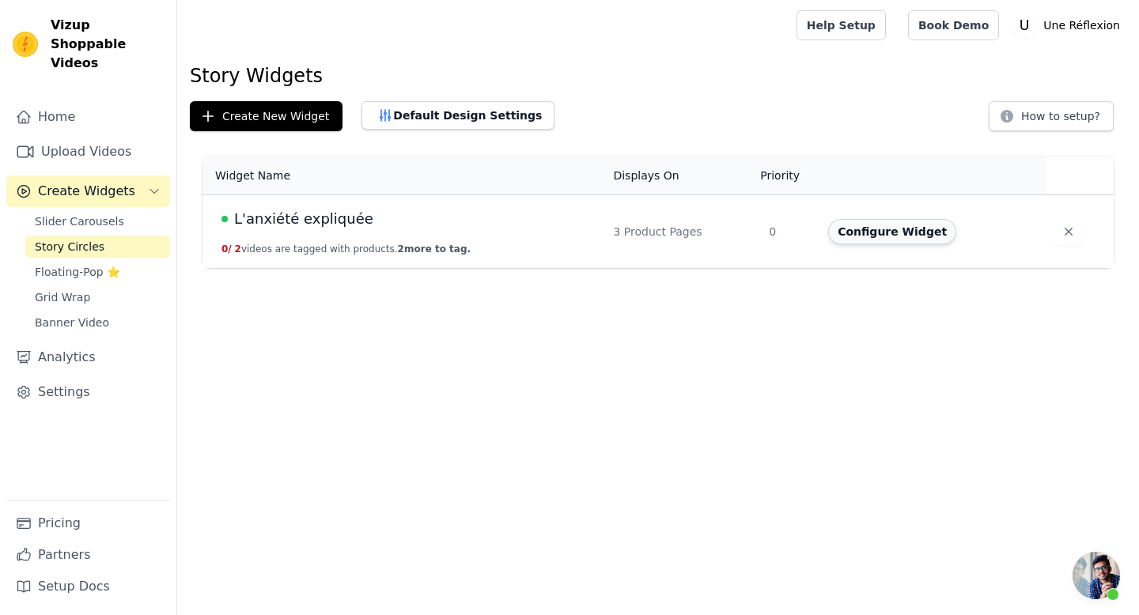
click at [897, 233] on button "Configure Widget" at bounding box center [892, 231] width 128 height 25
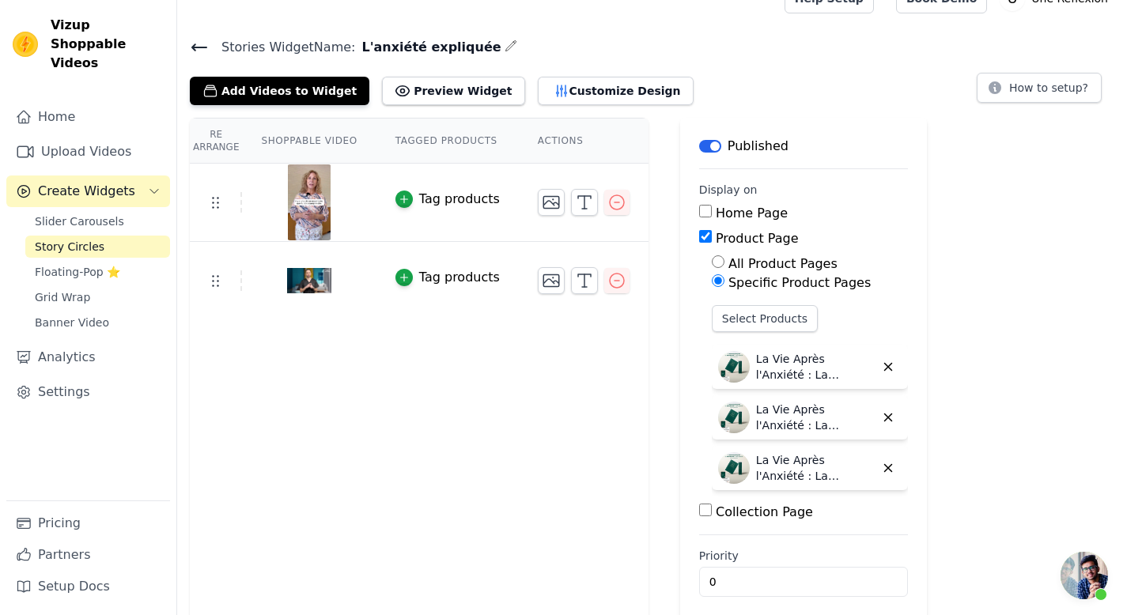
scroll to position [40, 0]
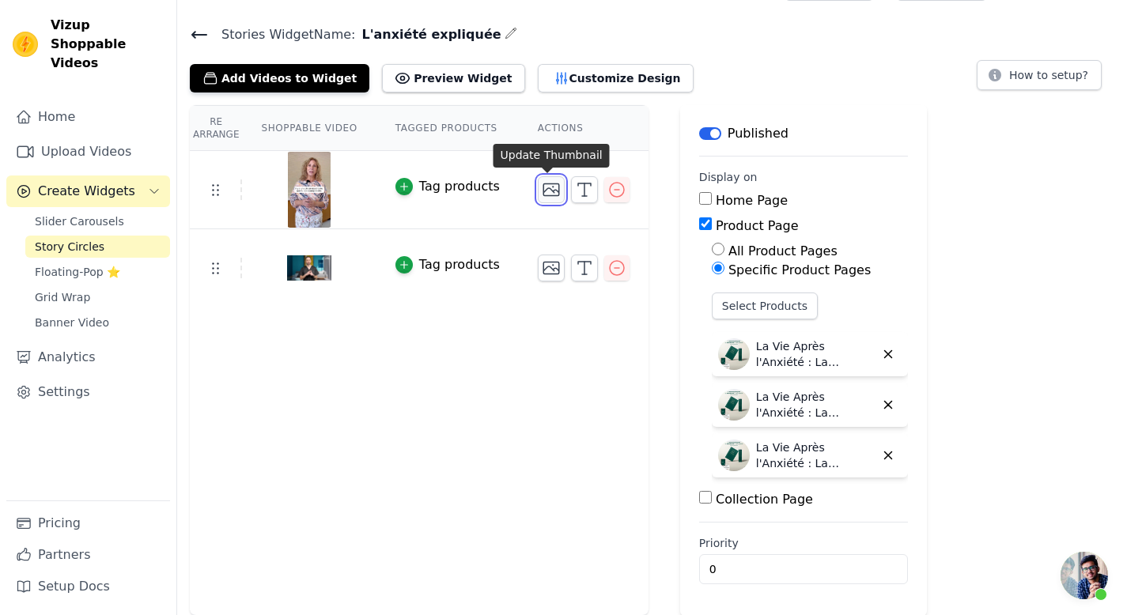
click at [548, 186] on icon "button" at bounding box center [551, 190] width 16 height 12
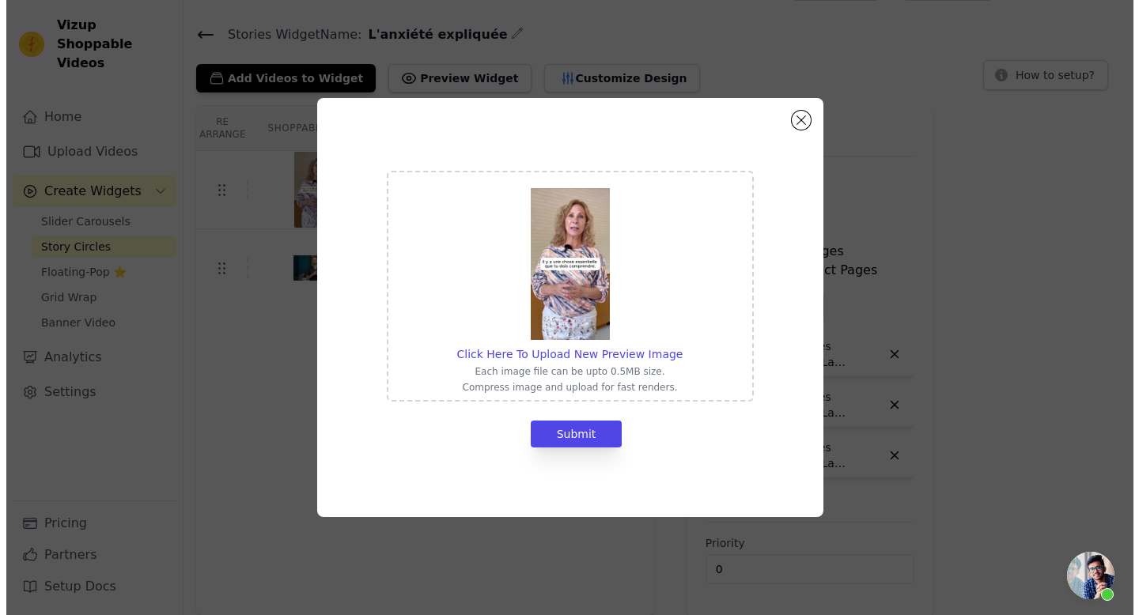
scroll to position [0, 0]
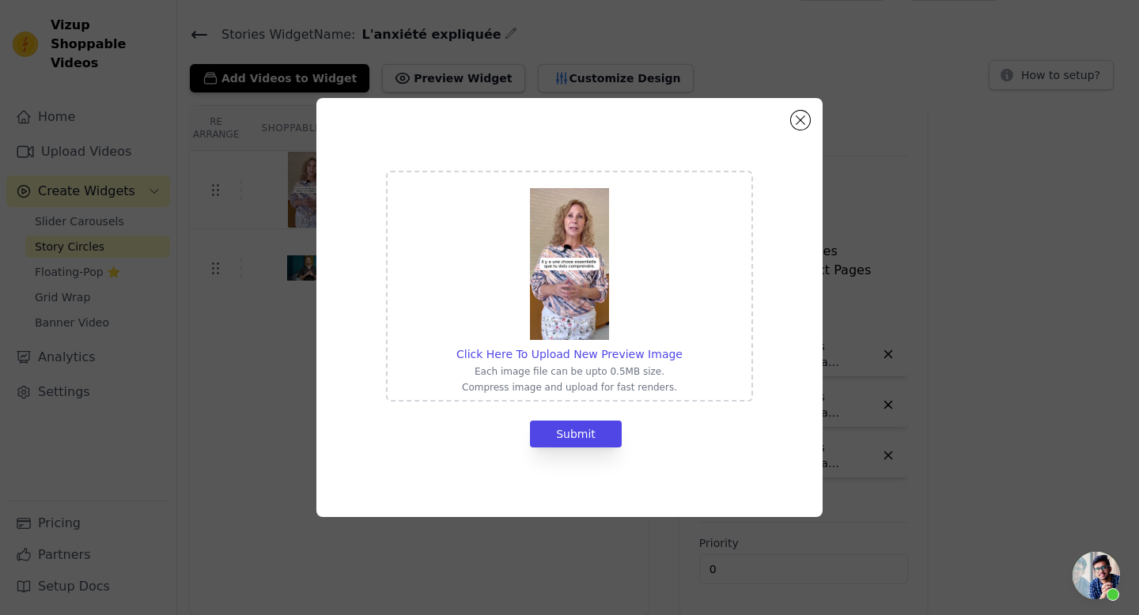
click at [572, 308] on img at bounding box center [569, 264] width 79 height 152
click at [682, 346] on input "Click Here To Upload New Preview Image Each image file can be upto 0.5MB size. …" at bounding box center [682, 346] width 1 height 1
type input "C:\fakepath\Screenshot 2025-08-24 at 16.32.26.png"
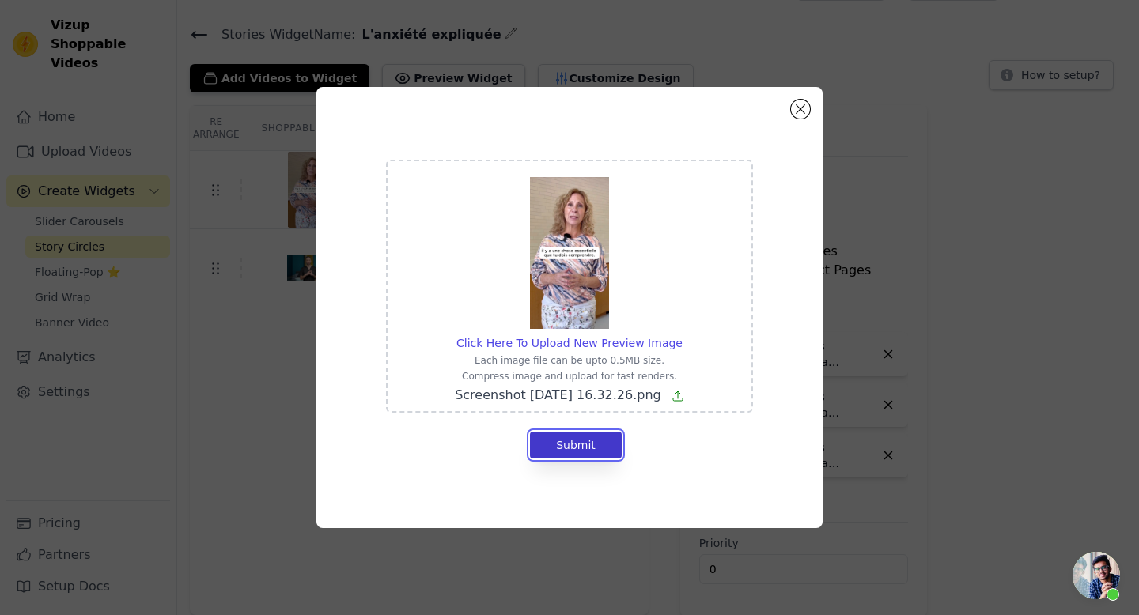
click at [596, 444] on button "Submit" at bounding box center [576, 445] width 92 height 27
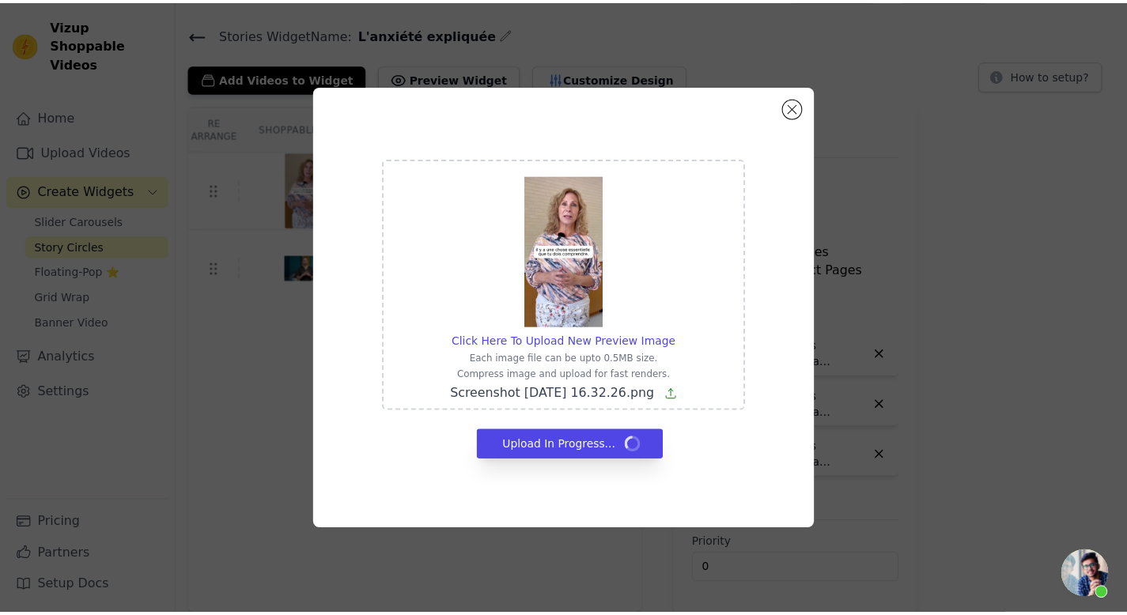
scroll to position [40, 0]
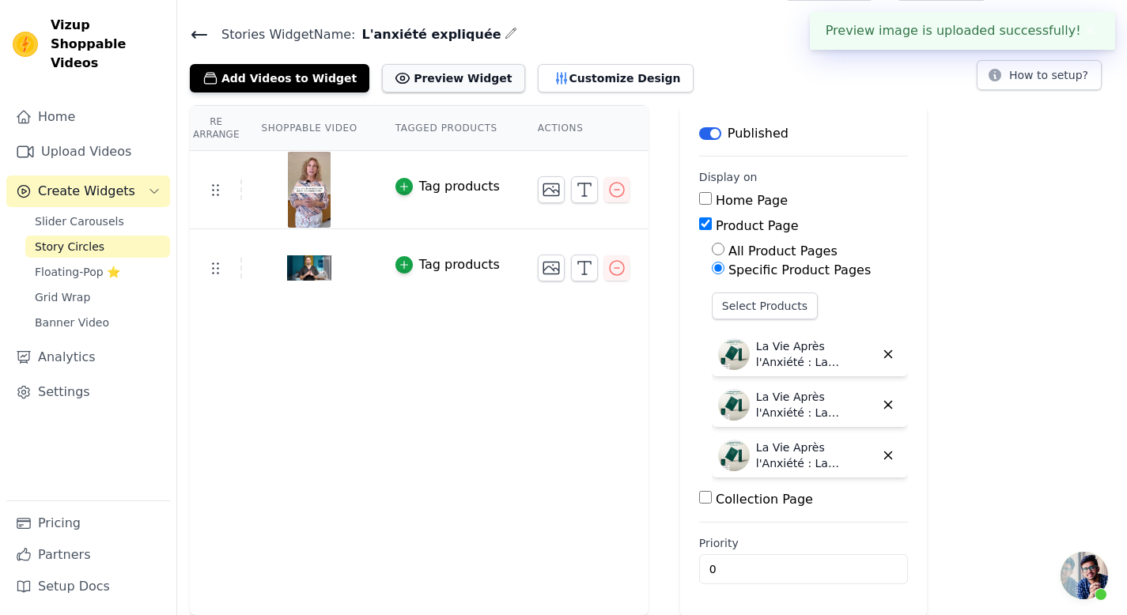
click at [466, 80] on button "Preview Widget" at bounding box center [453, 78] width 142 height 28
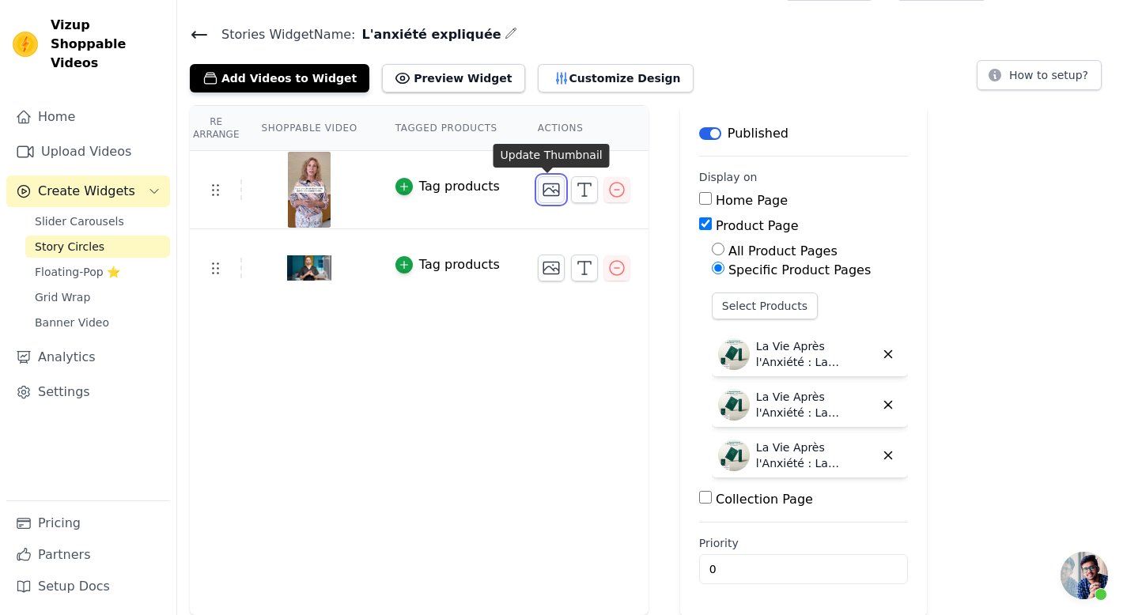
click at [545, 198] on icon "button" at bounding box center [551, 189] width 19 height 19
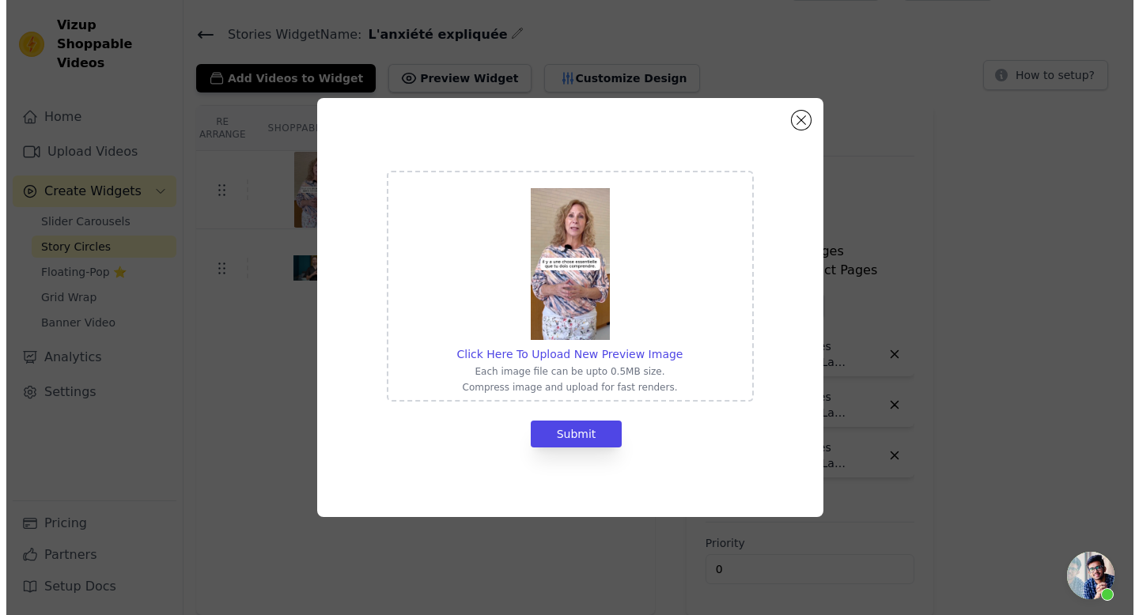
scroll to position [0, 0]
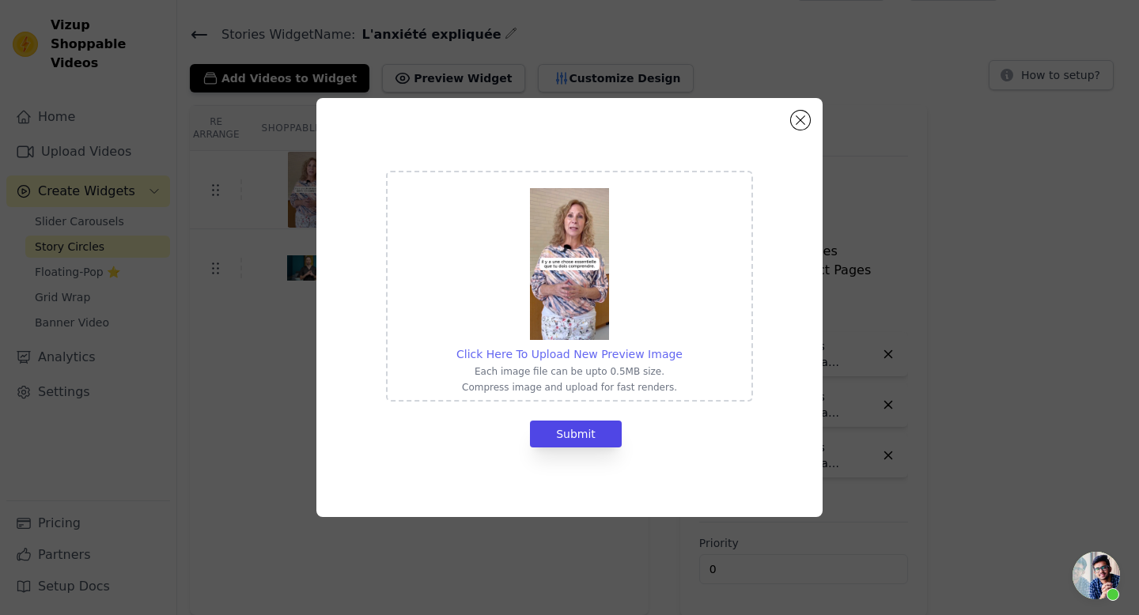
click at [596, 353] on span "Click Here To Upload New Preview Image" at bounding box center [569, 354] width 226 height 13
click at [682, 346] on input "Click Here To Upload New Preview Image Each image file can be upto 0.5MB size. …" at bounding box center [682, 346] width 1 height 1
type input "C:\fakepath\Screenshot 2025-08-24 at 16.32.26.png"
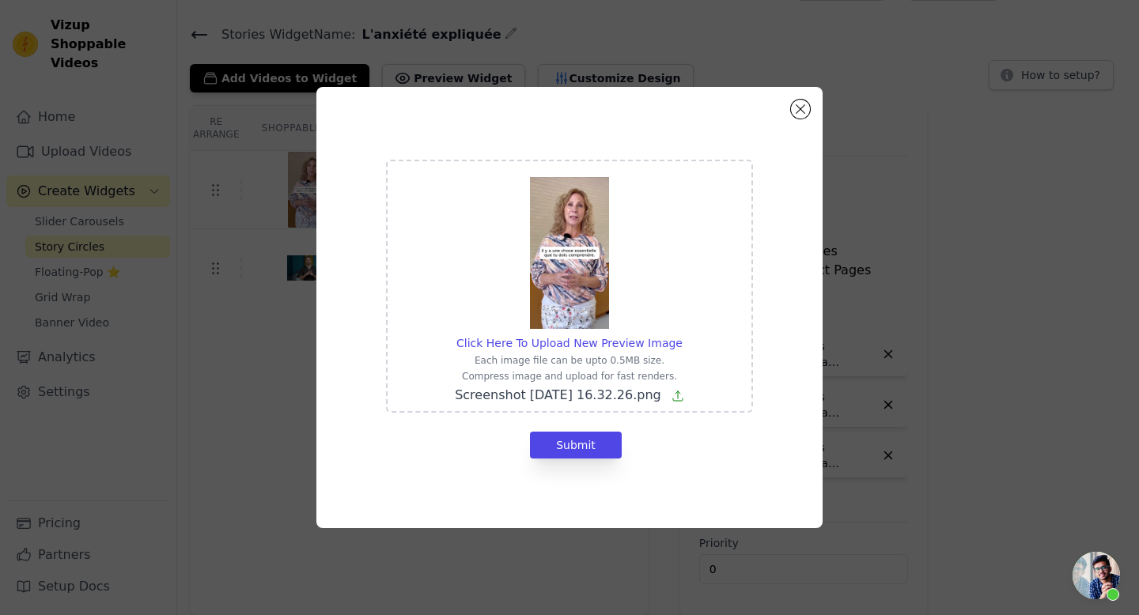
click at [589, 247] on img at bounding box center [569, 253] width 79 height 152
click at [682, 334] on input "Click Here To Upload New Preview Image Each image file can be upto 0.5MB size. …" at bounding box center [682, 334] width 1 height 1
click at [577, 448] on button "Submit" at bounding box center [576, 445] width 92 height 27
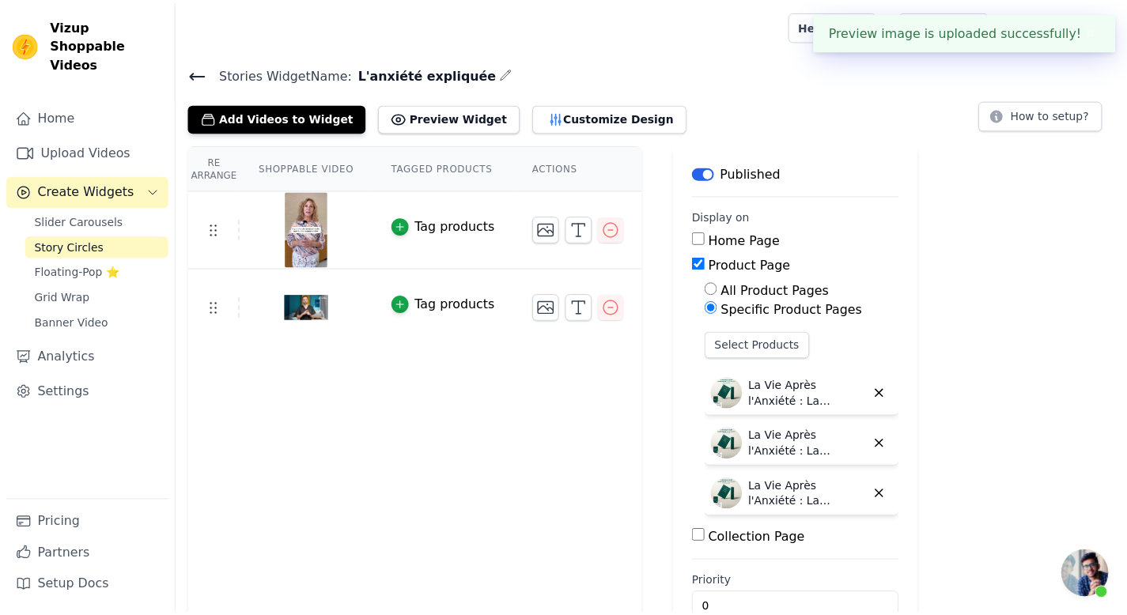
scroll to position [40, 0]
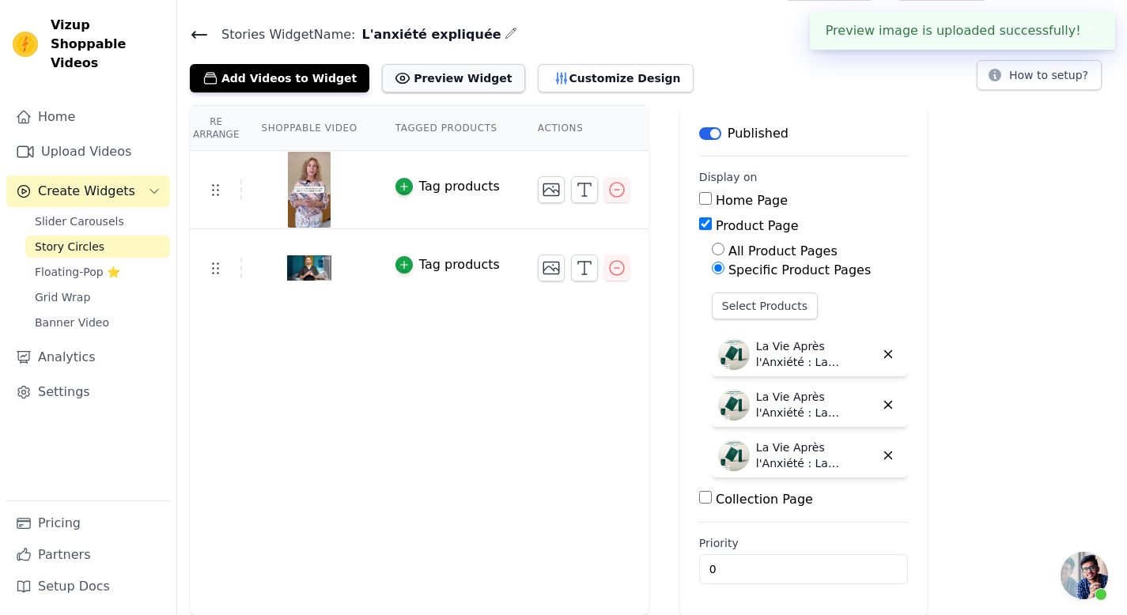
click at [463, 82] on button "Preview Widget" at bounding box center [453, 78] width 142 height 28
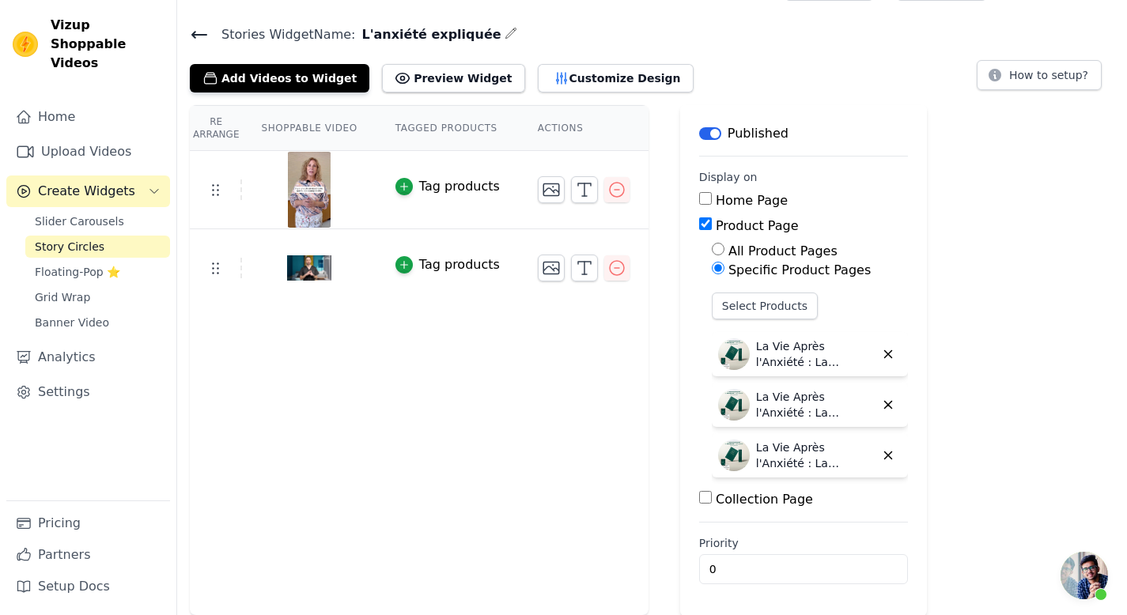
click at [303, 183] on img at bounding box center [309, 190] width 44 height 76
click at [553, 80] on button "Customize Design" at bounding box center [616, 78] width 156 height 28
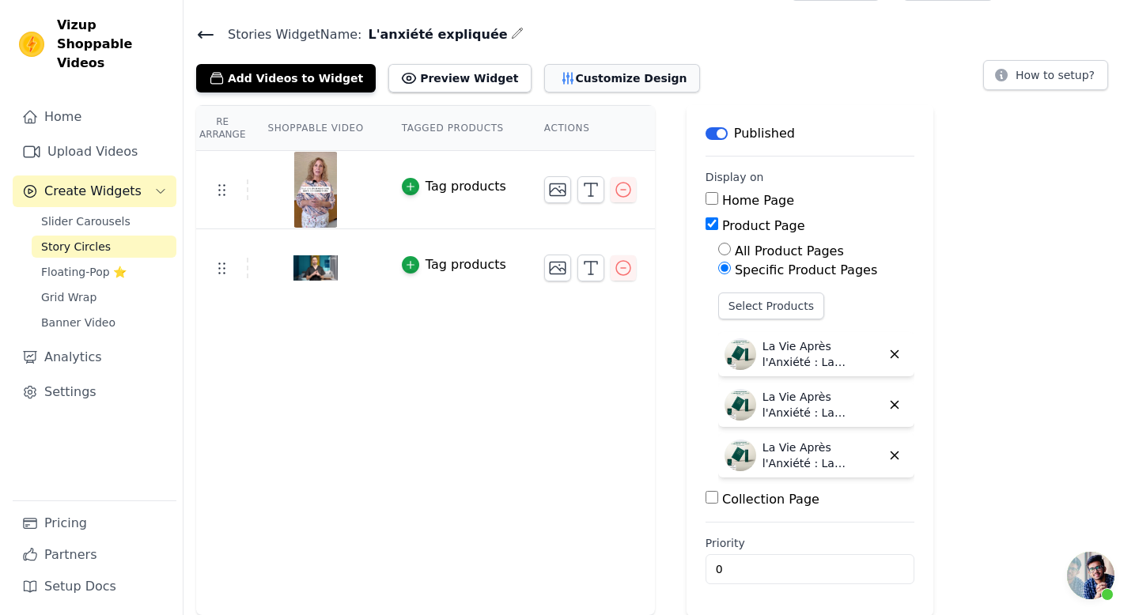
scroll to position [0, 0]
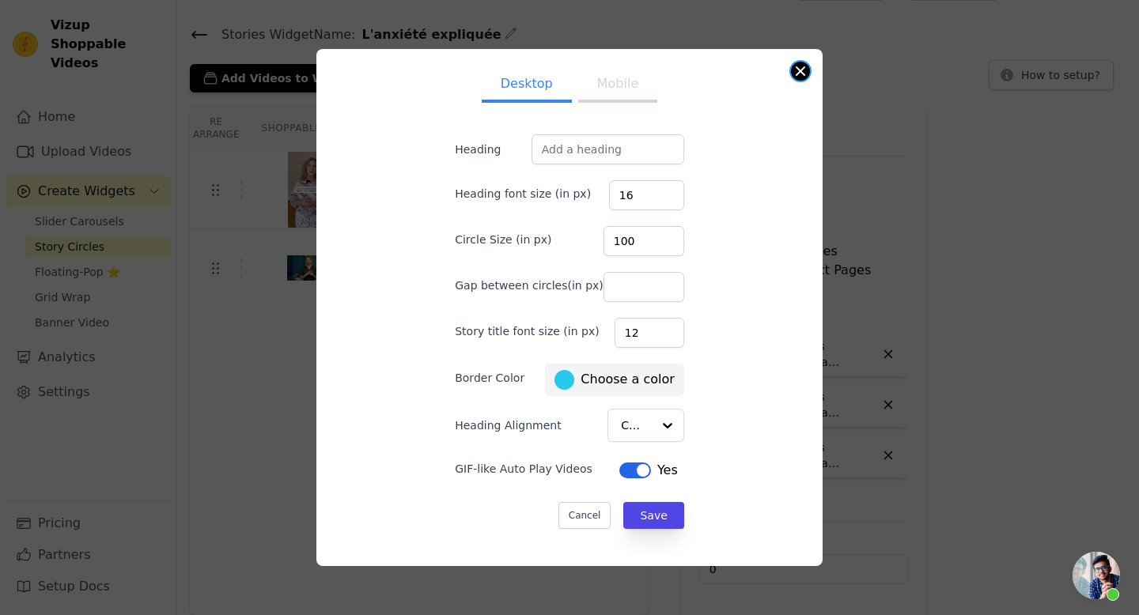
click at [792, 73] on button "Close modal" at bounding box center [800, 71] width 19 height 19
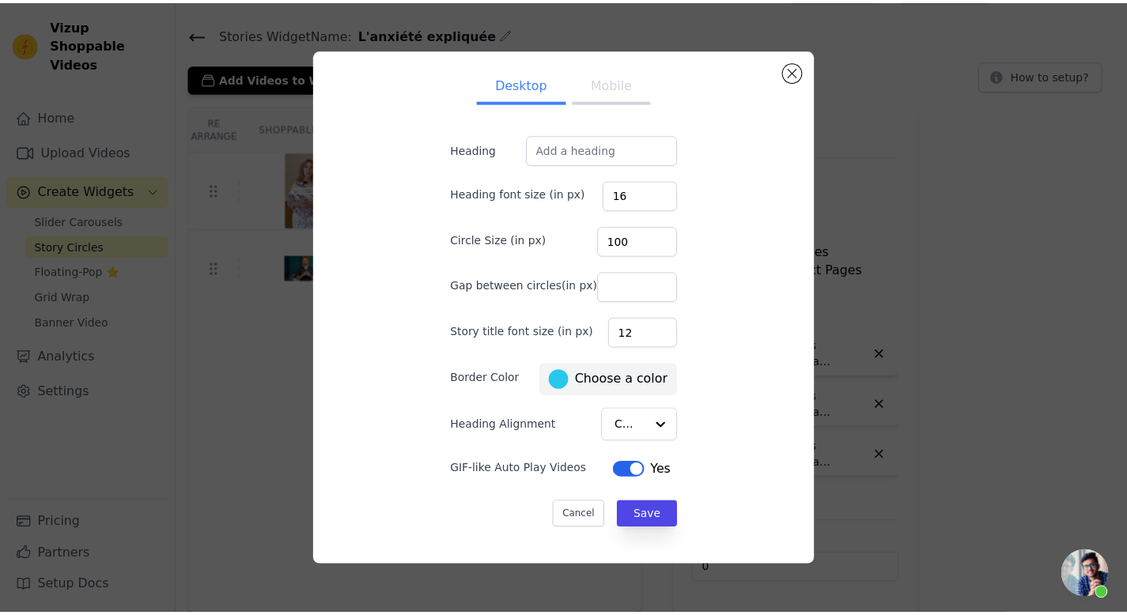
scroll to position [40, 0]
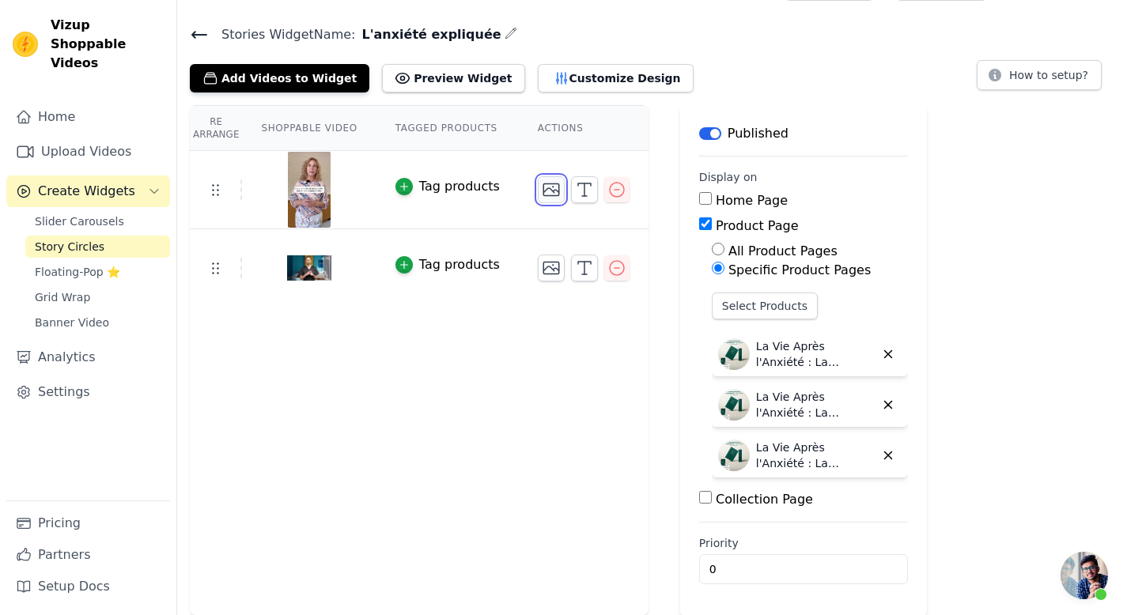
click at [544, 190] on icon "button" at bounding box center [551, 189] width 19 height 19
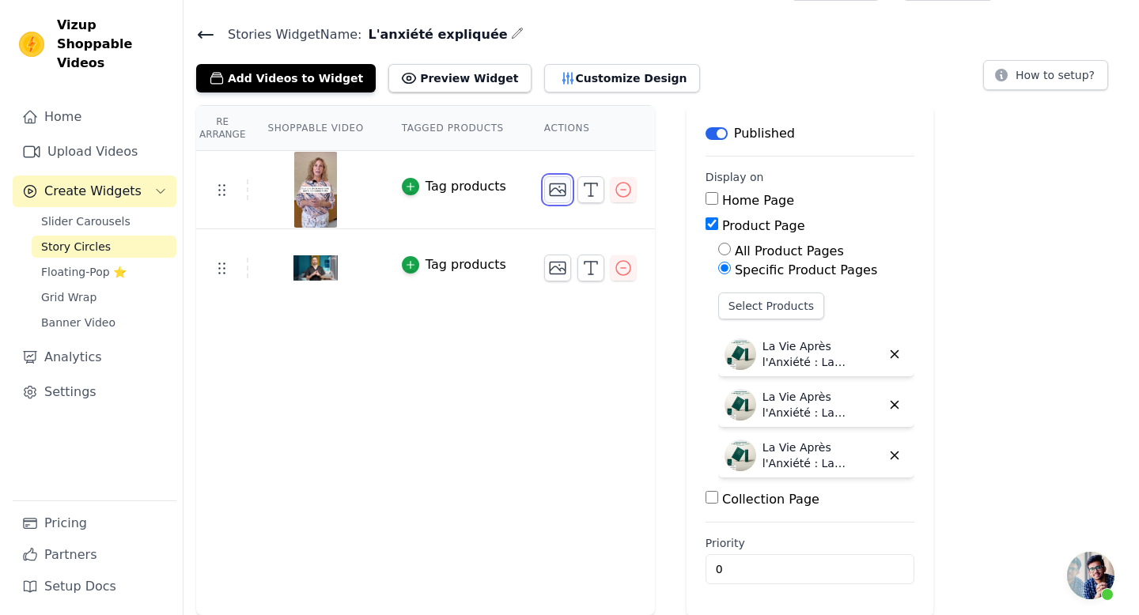
scroll to position [0, 0]
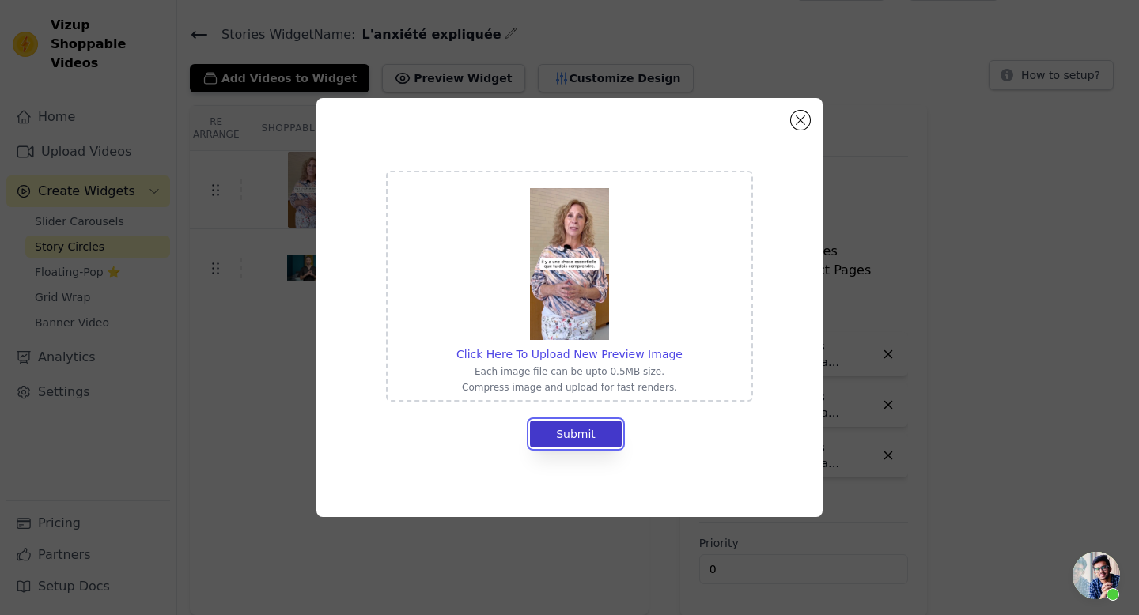
click at [587, 440] on button "Submit" at bounding box center [576, 434] width 92 height 27
click at [573, 440] on button "Submit" at bounding box center [576, 434] width 92 height 27
click at [591, 352] on span "Click Here To Upload New Preview Image" at bounding box center [569, 354] width 226 height 13
click at [682, 346] on input "Click Here To Upload New Preview Image Each image file can be upto 0.5MB size. …" at bounding box center [682, 346] width 1 height 1
type input "C:\fakepath\Screenshot 2025-08-24 at 16.32.26.png"
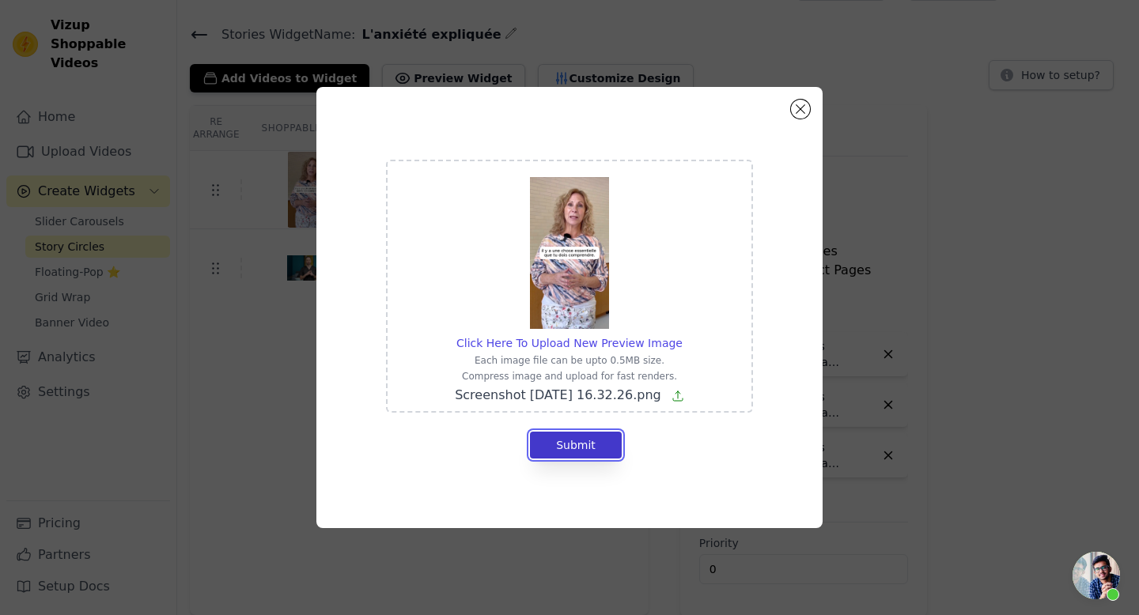
click at [584, 452] on button "Submit" at bounding box center [576, 445] width 92 height 27
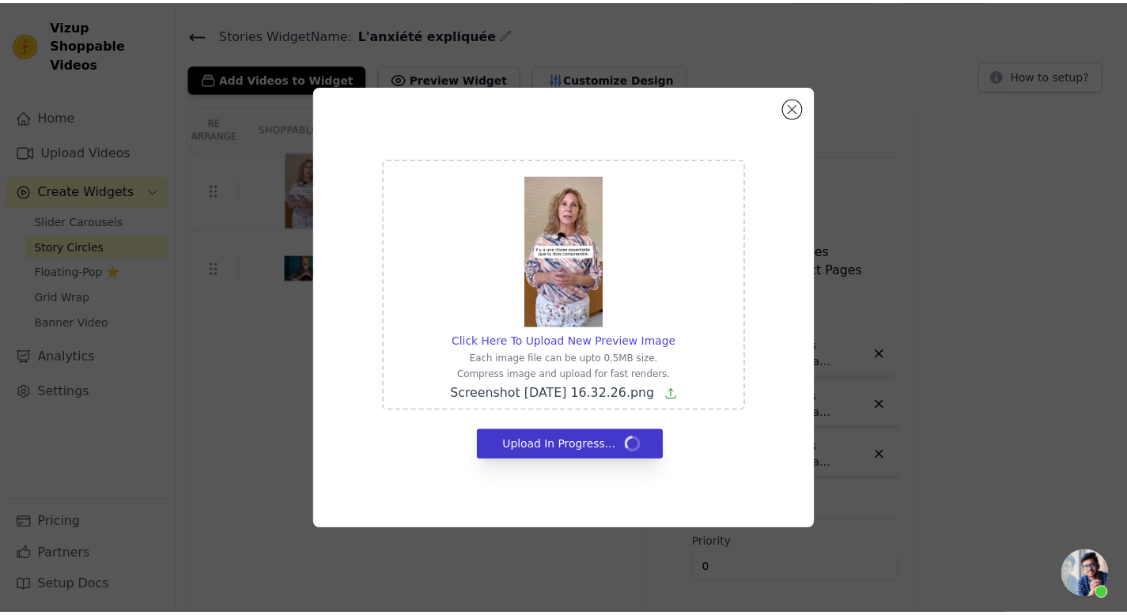
scroll to position [40, 0]
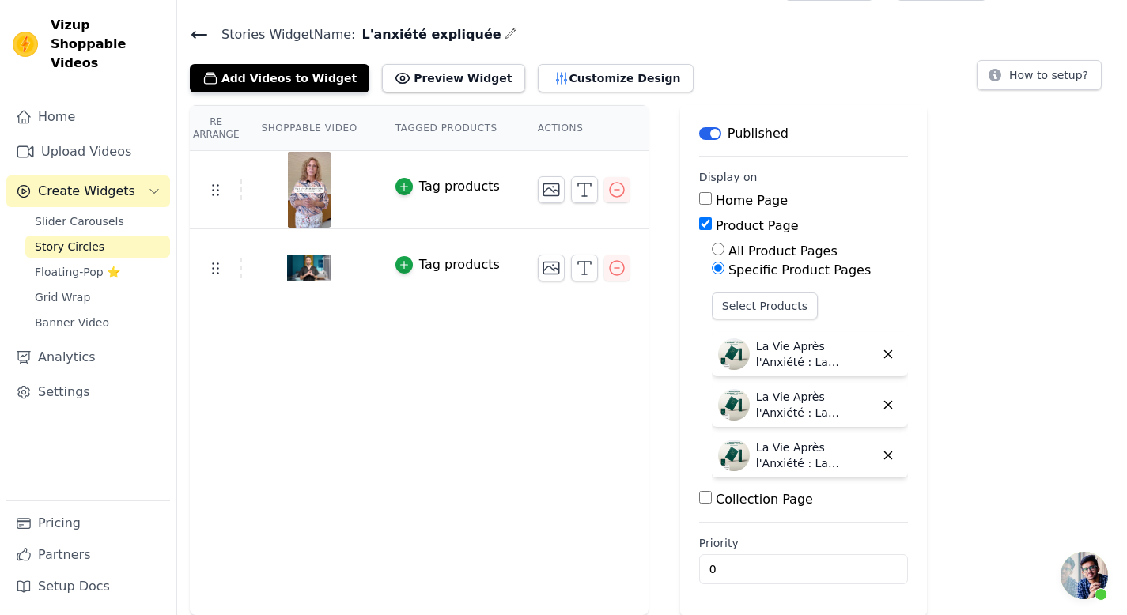
click at [1077, 579] on span "Ouvrir le chat" at bounding box center [1083, 575] width 47 height 47
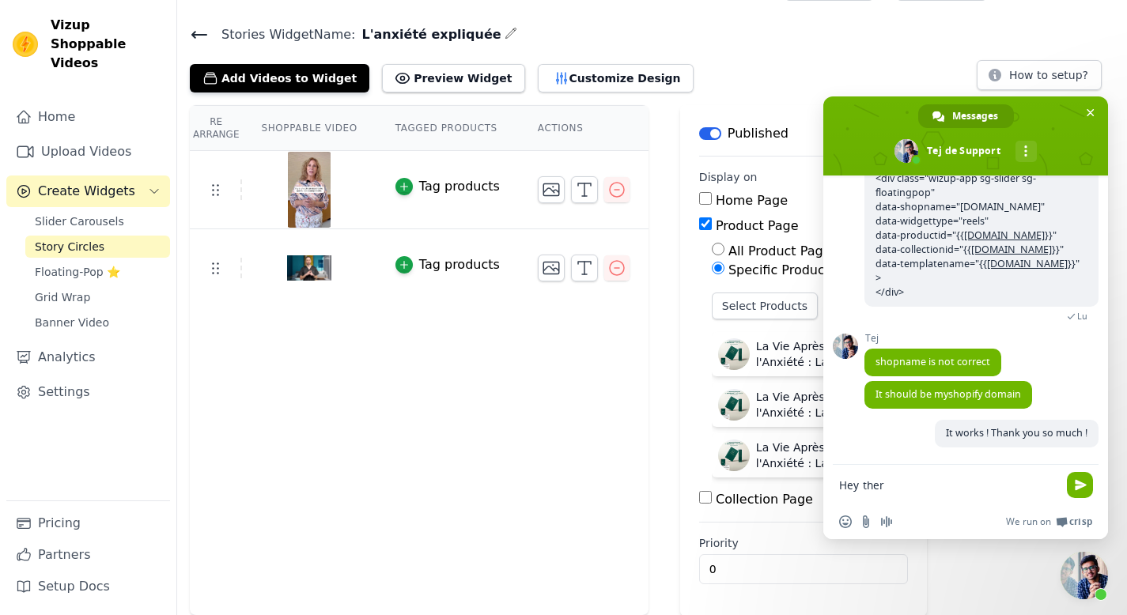
type textarea "Hey there"
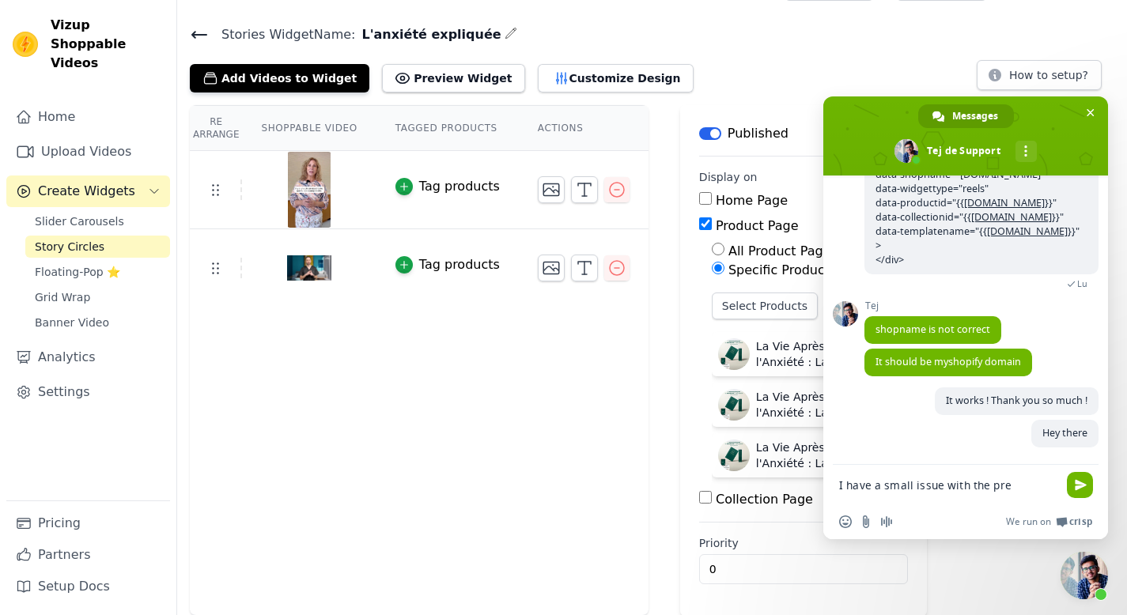
scroll to position [780, 0]
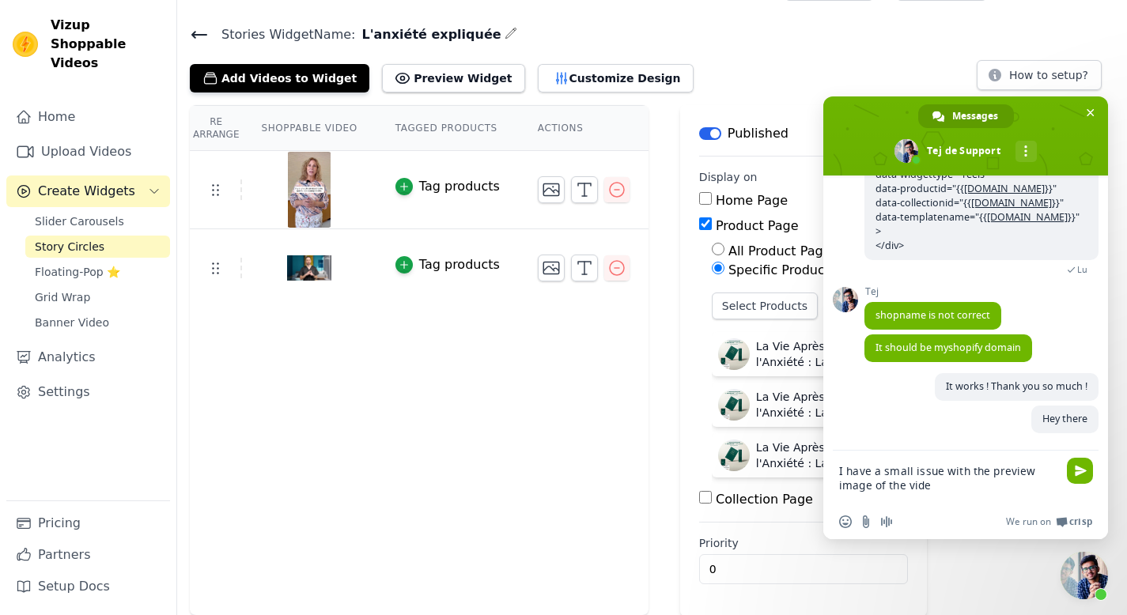
type textarea "I have a small issue with the preview image of the video"
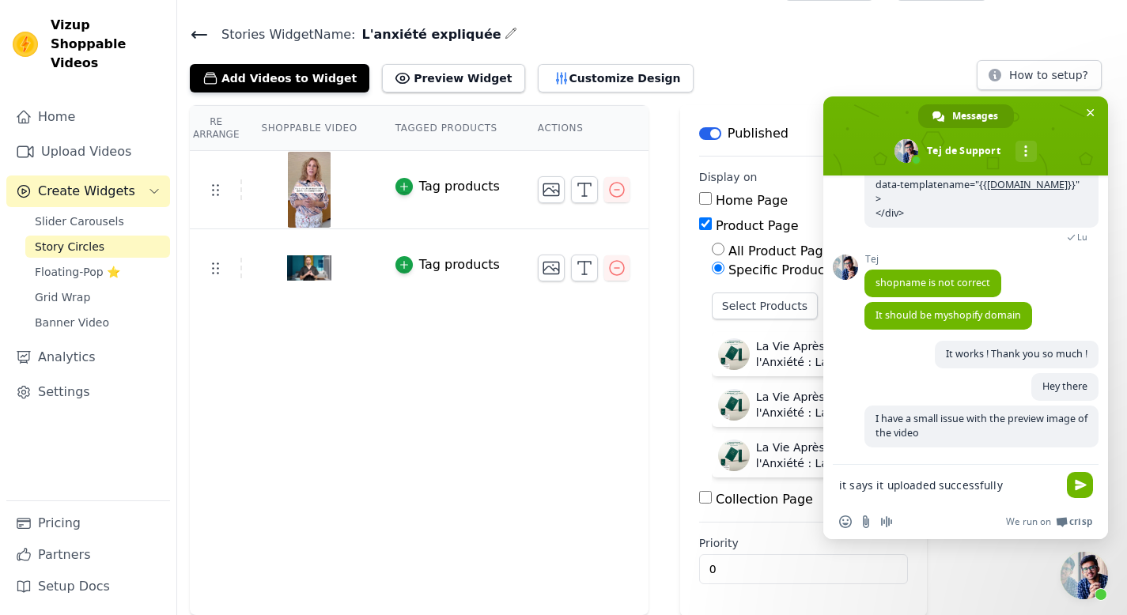
scroll to position [827, 0]
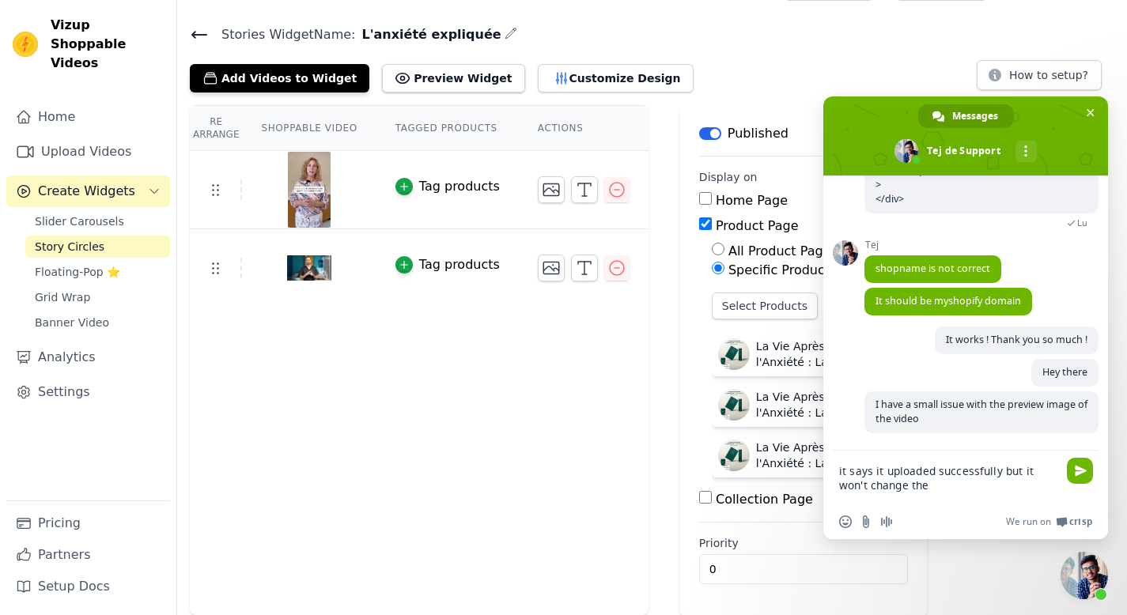
type textarea "it says it uploaded successfully but it won't change then"
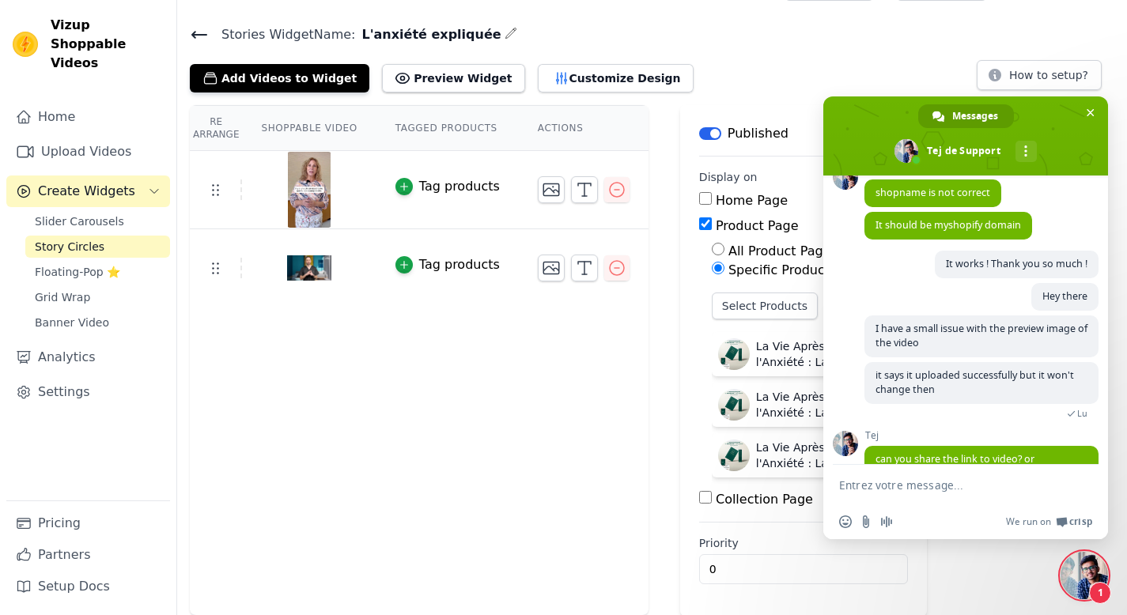
scroll to position [930, 0]
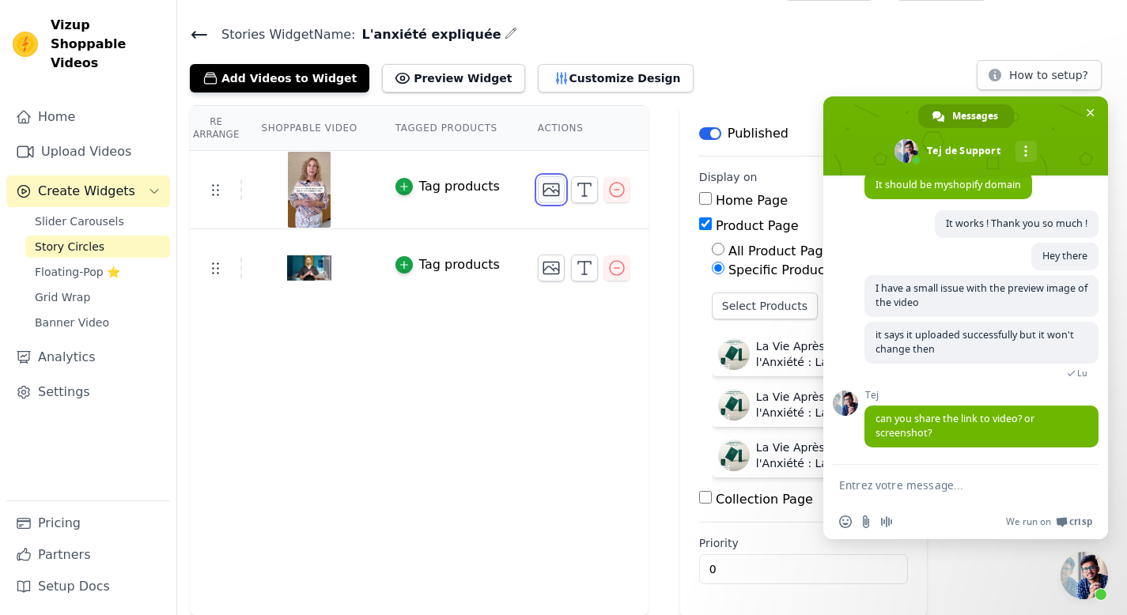
click at [545, 194] on icon "button" at bounding box center [551, 190] width 16 height 12
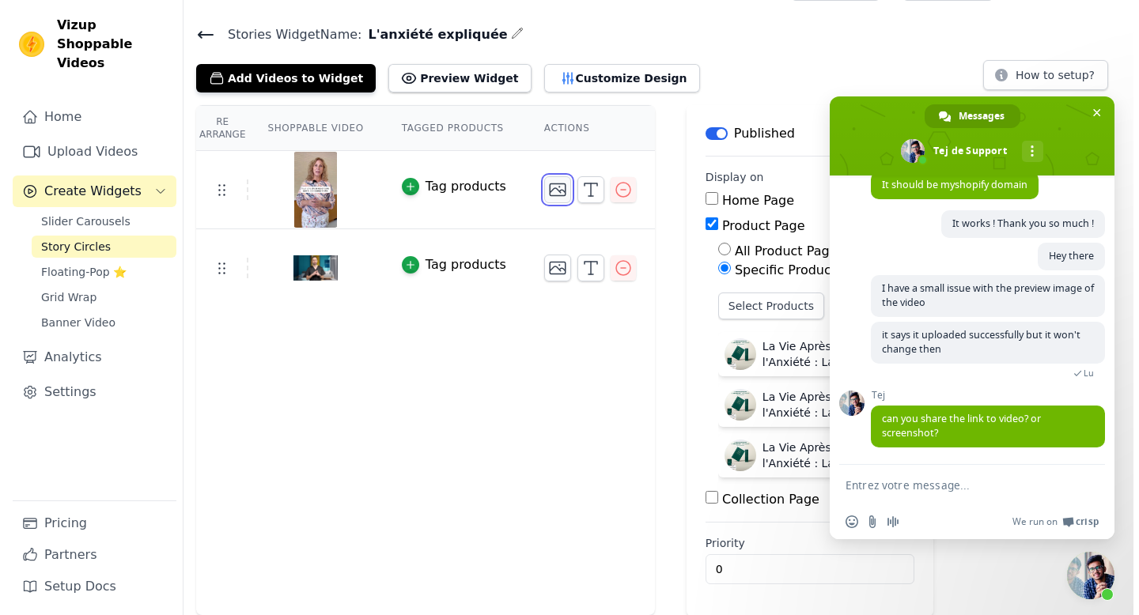
scroll to position [0, 0]
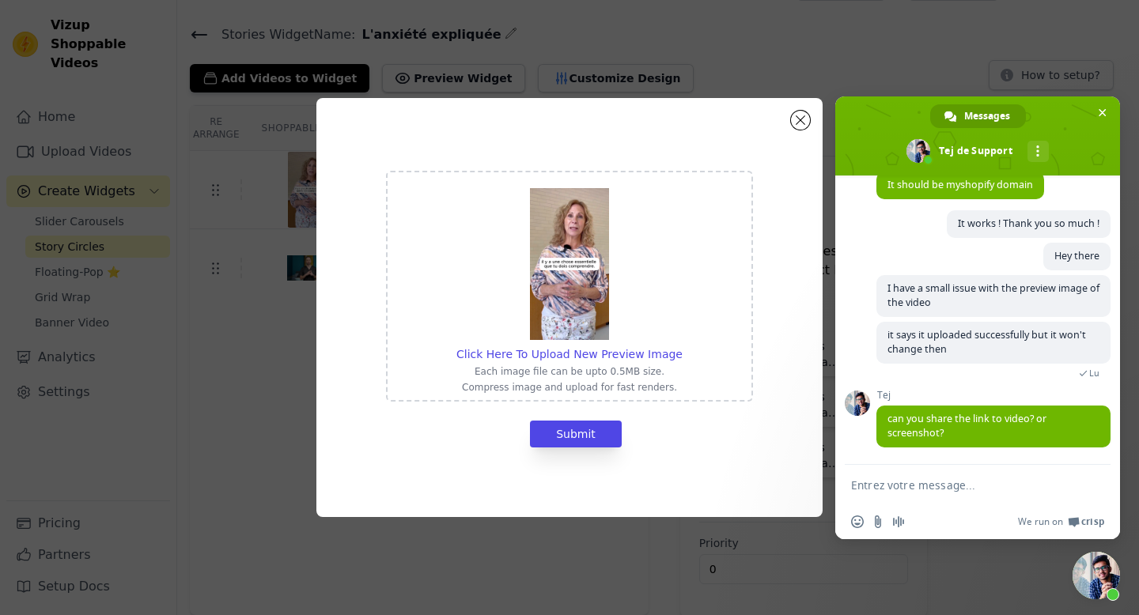
click at [577, 300] on img at bounding box center [569, 264] width 79 height 152
click at [682, 346] on input "Click Here To Upload New Preview Image Each image file can be upto 0.5MB size. …" at bounding box center [682, 346] width 1 height 1
type input "C:\fakepath\Screenshot 2025-08-24 at 16.32.26.png"
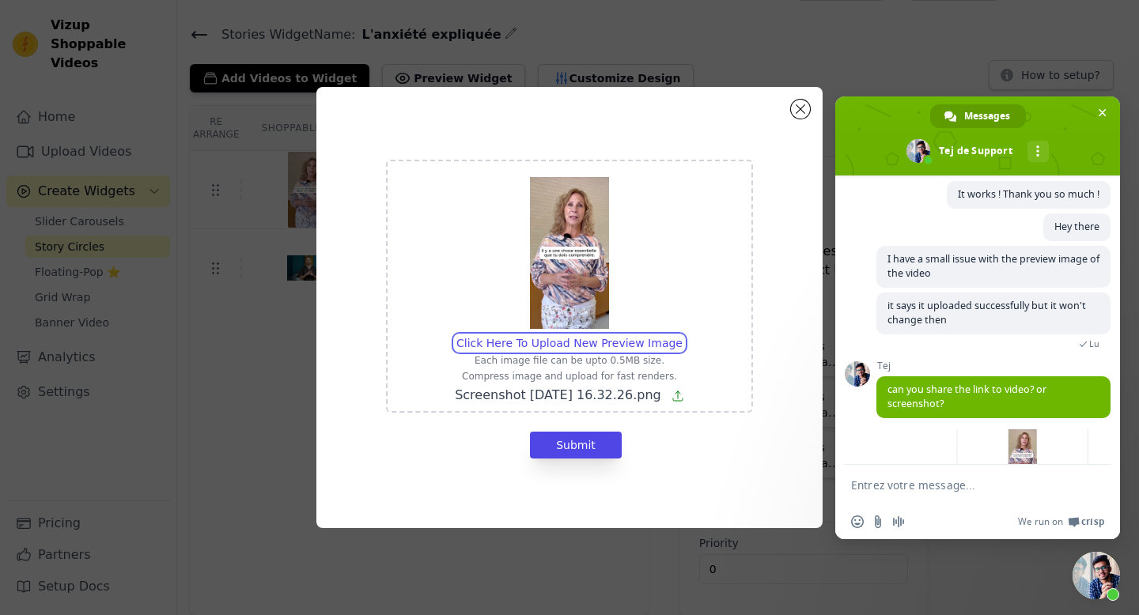
scroll to position [1036, 0]
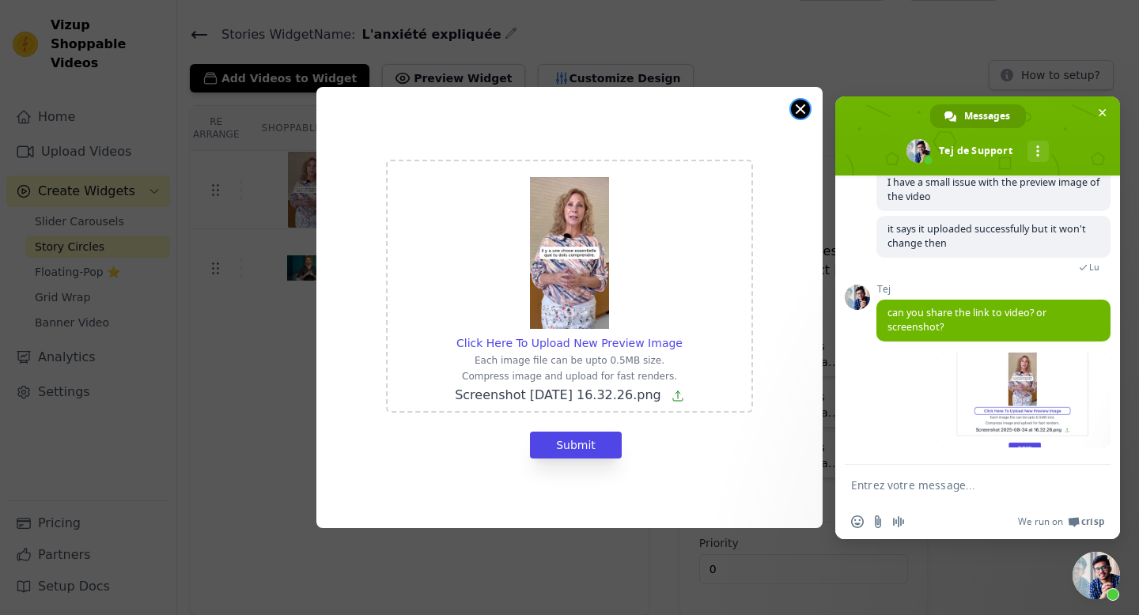
click at [796, 109] on button "Close modal" at bounding box center [800, 109] width 19 height 19
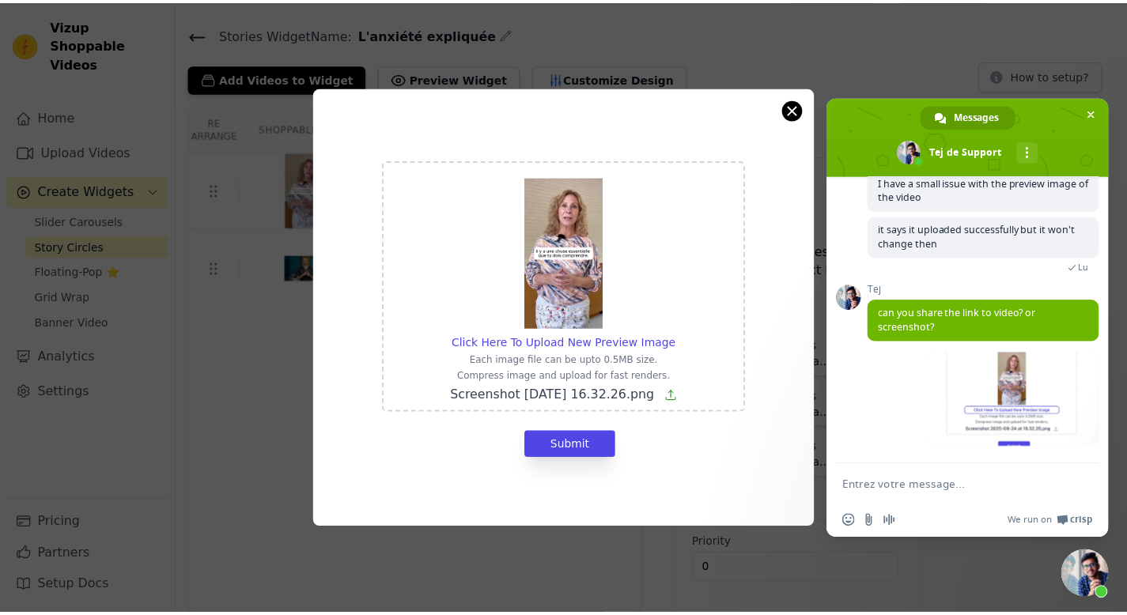
scroll to position [40, 0]
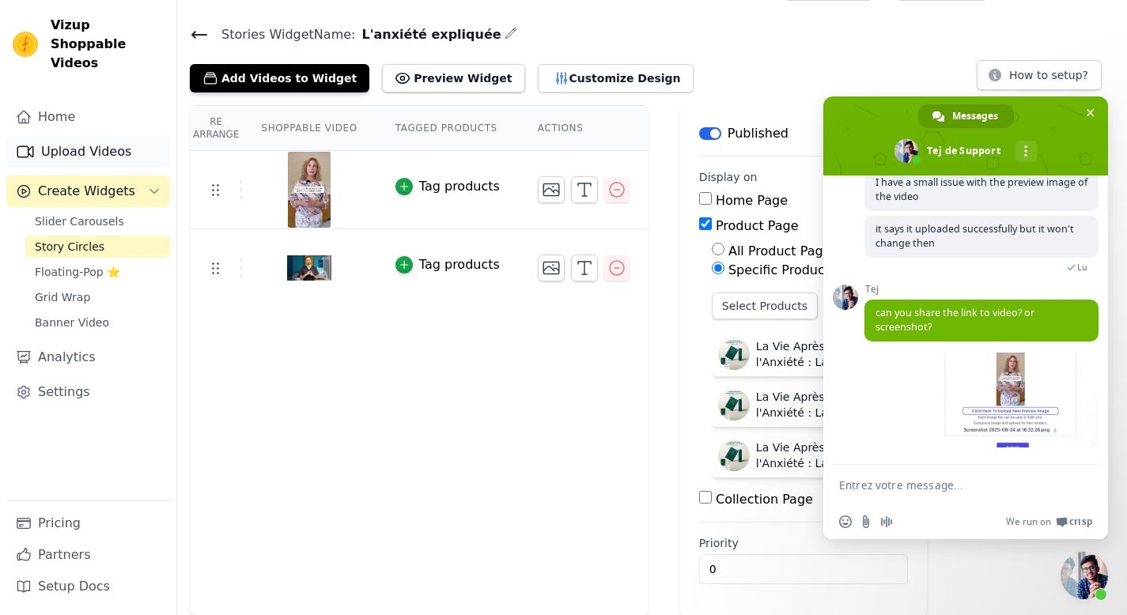
click at [104, 141] on link "Upload Videos" at bounding box center [88, 152] width 164 height 32
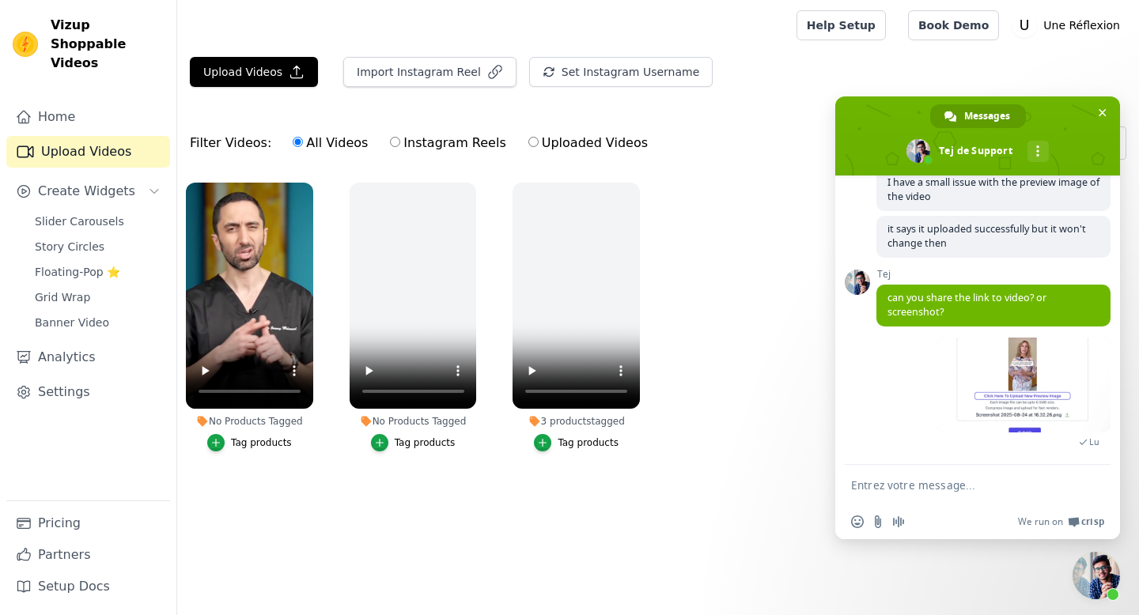
click at [937, 485] on textarea "Entrez votre message..." at bounding box center [961, 485] width 221 height 40
type textarea "O"
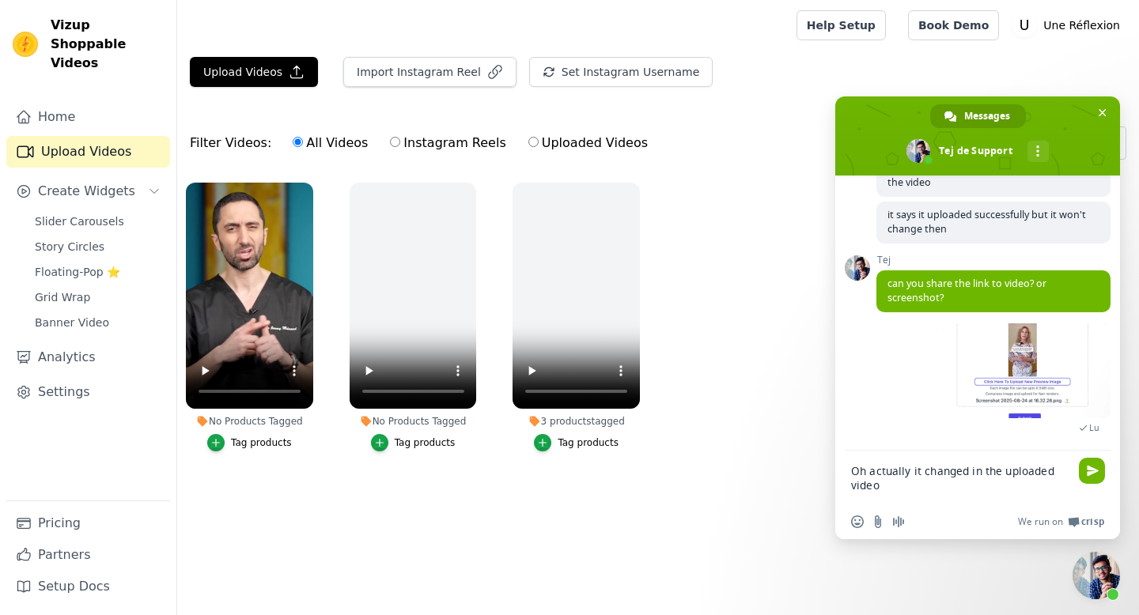
type textarea "Oh actually it changed in the uploaded videos"
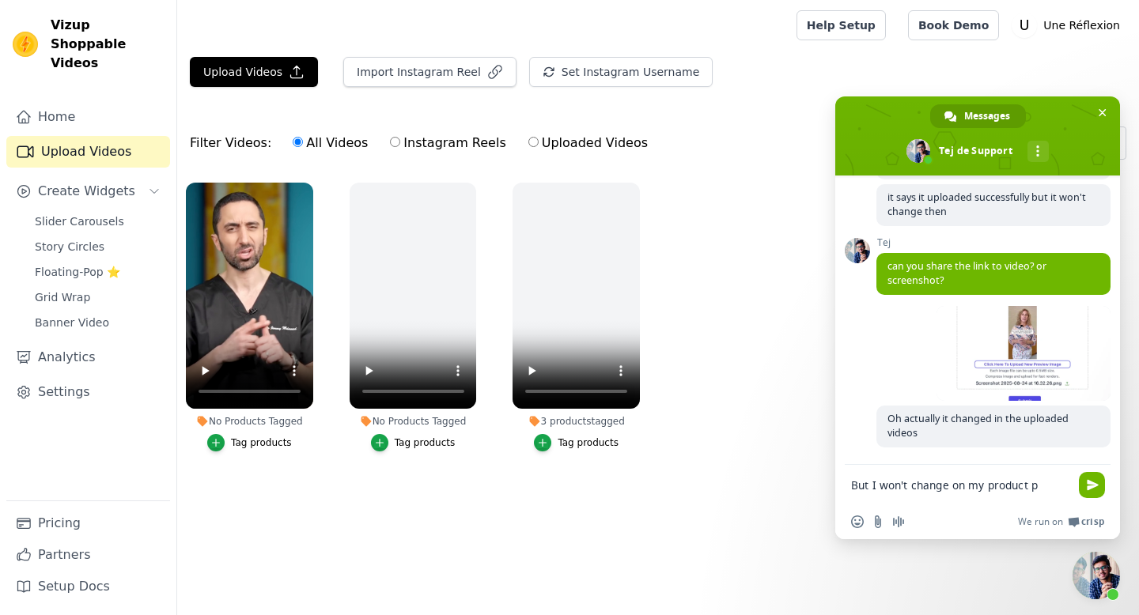
scroll to position [1082, 0]
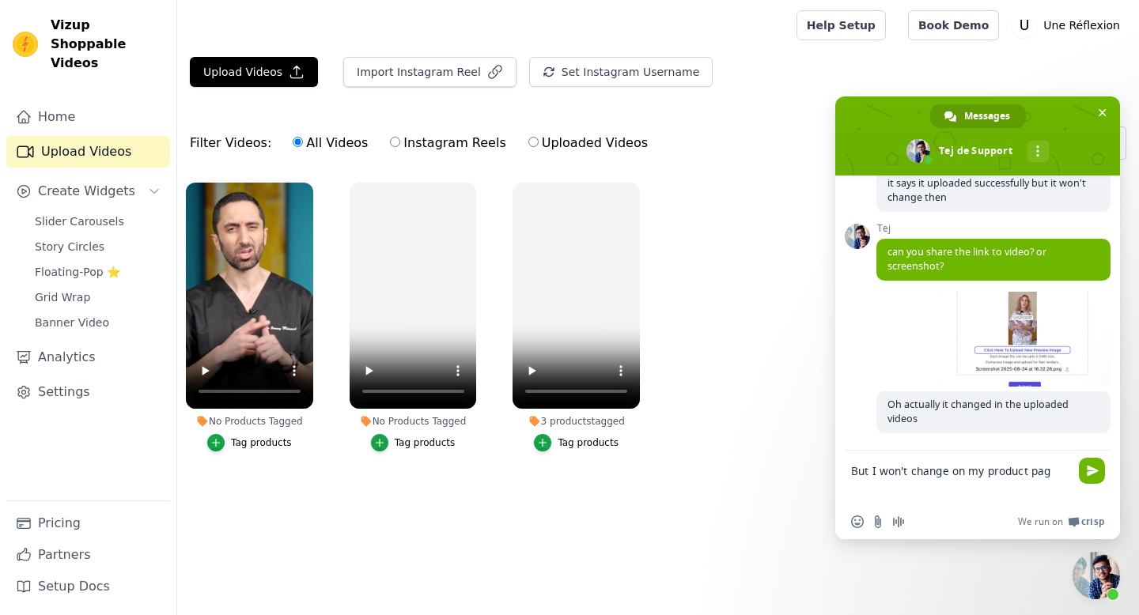
type textarea "But I won't change on my product page"
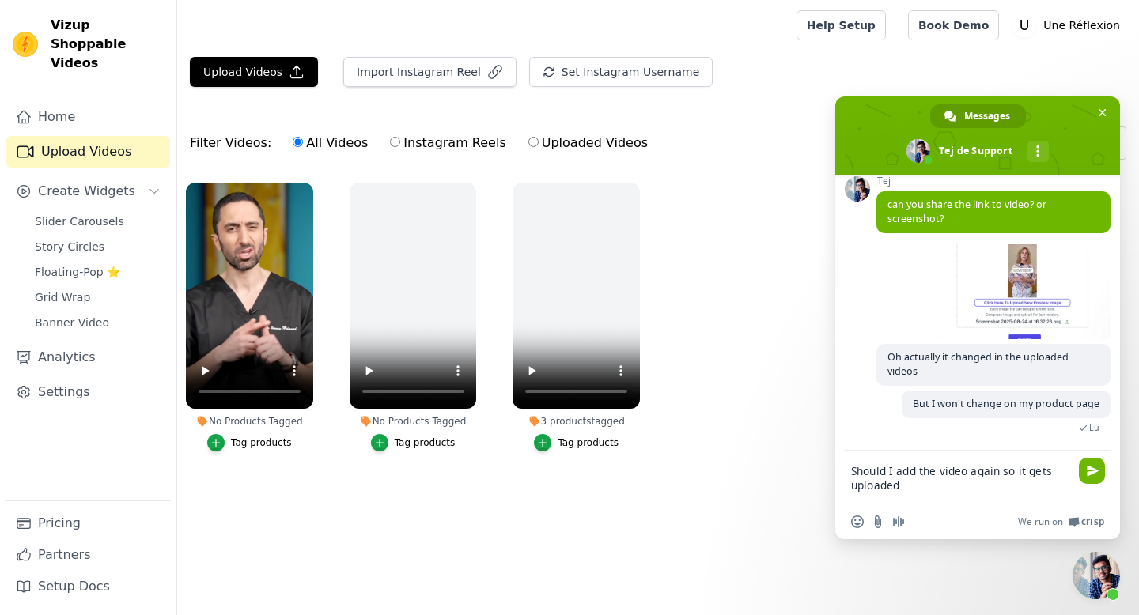
scroll to position [1161, 0]
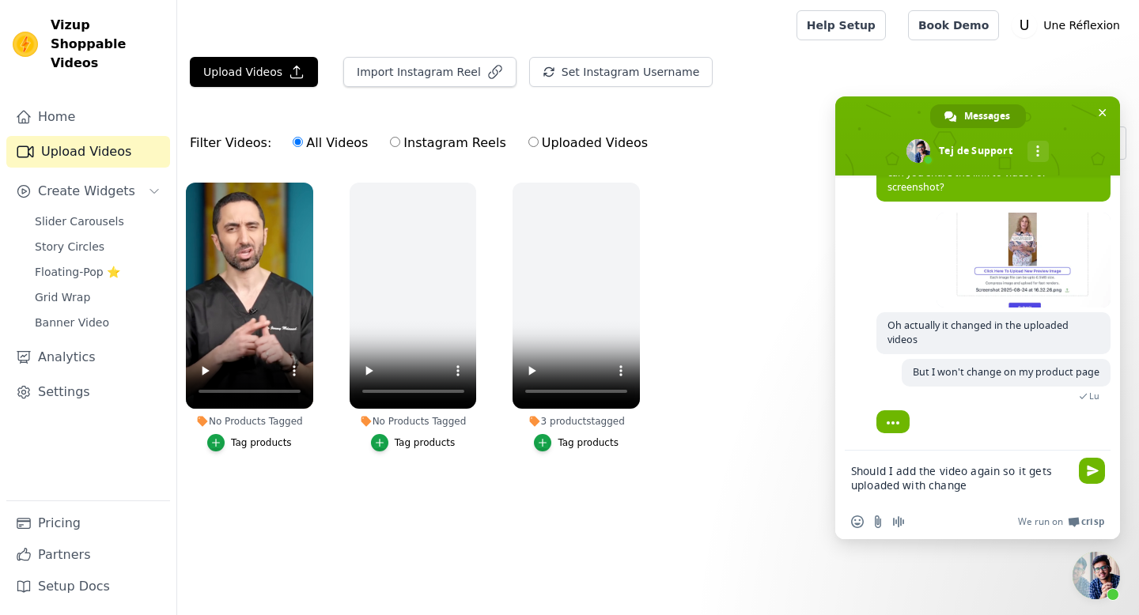
type textarea "Should I add the video again so it gets uploaded with changes"
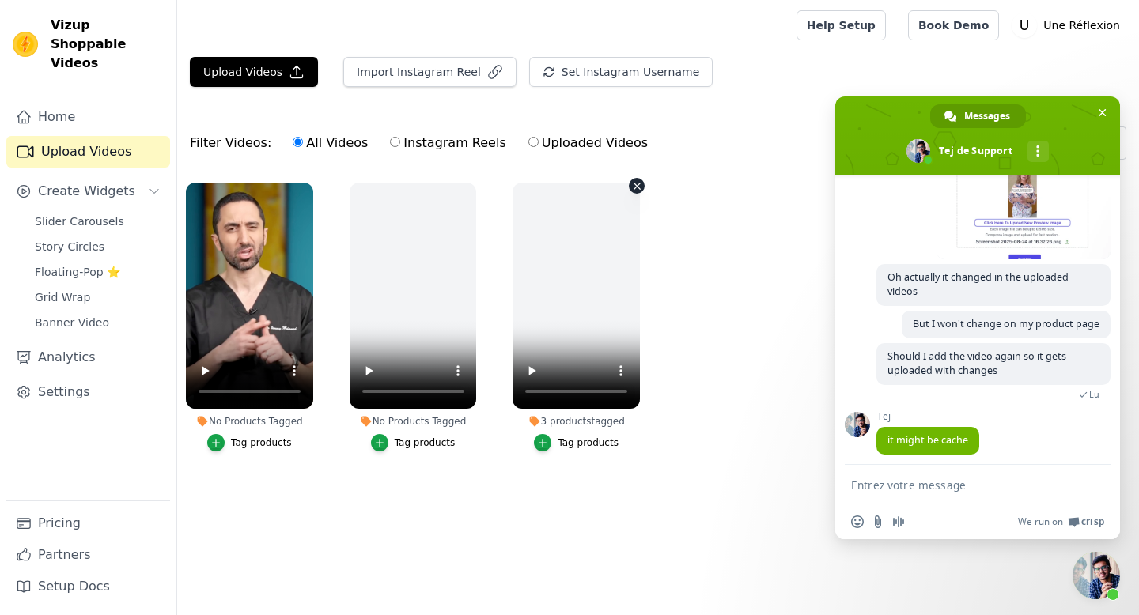
scroll to position [1218, 0]
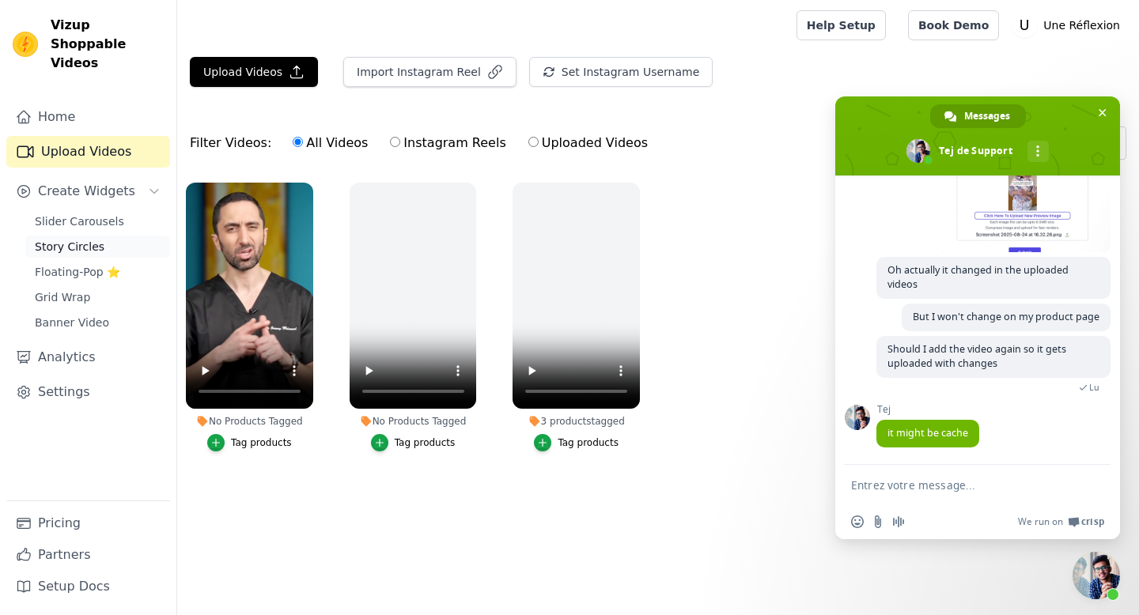
click at [111, 236] on link "Story Circles" at bounding box center [97, 247] width 145 height 22
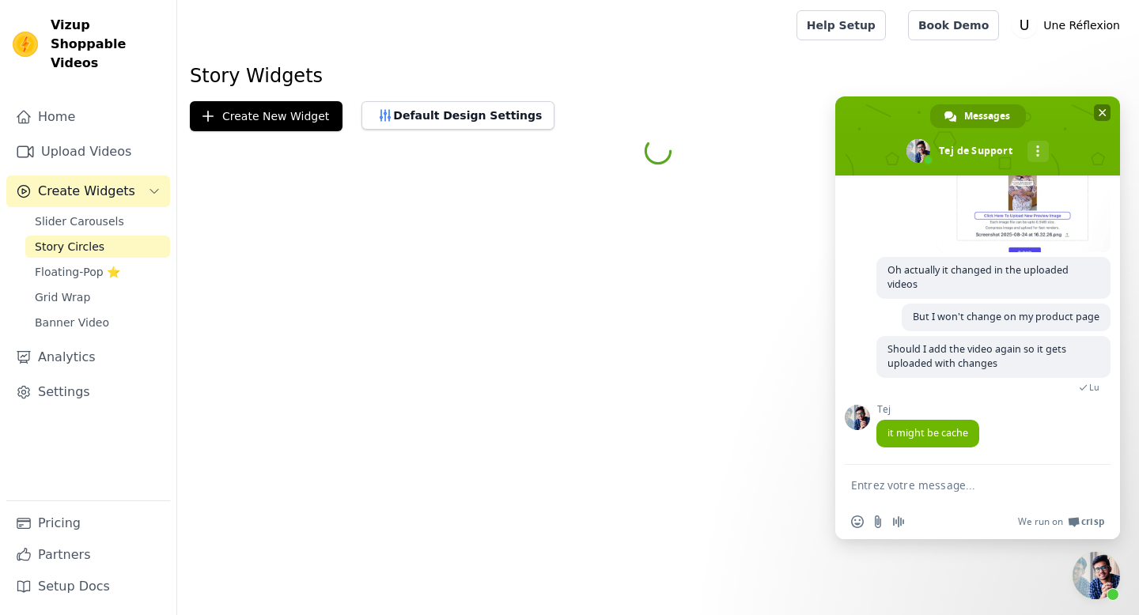
click at [1107, 111] on span "Fermer le chat" at bounding box center [1101, 112] width 17 height 17
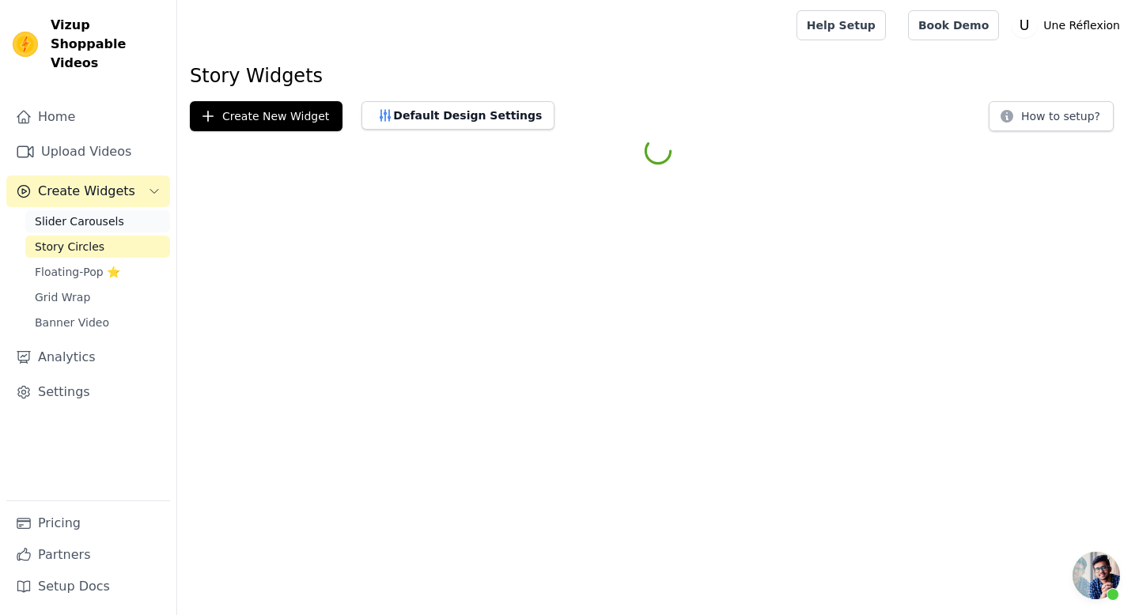
click at [113, 213] on span "Slider Carousels" at bounding box center [79, 221] width 89 height 16
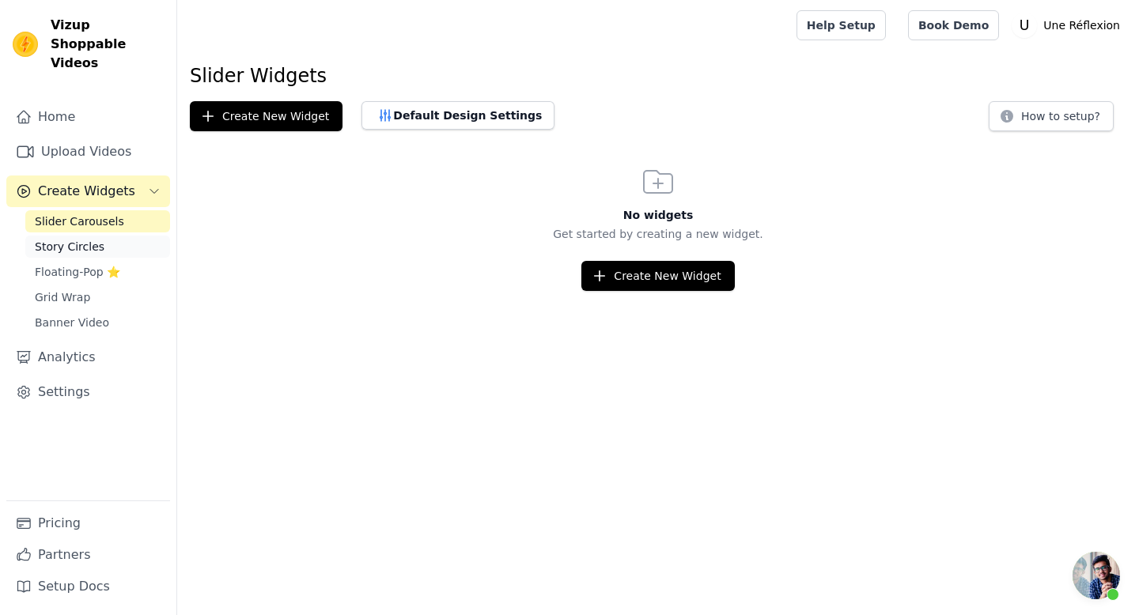
click at [100, 236] on link "Story Circles" at bounding box center [97, 247] width 145 height 22
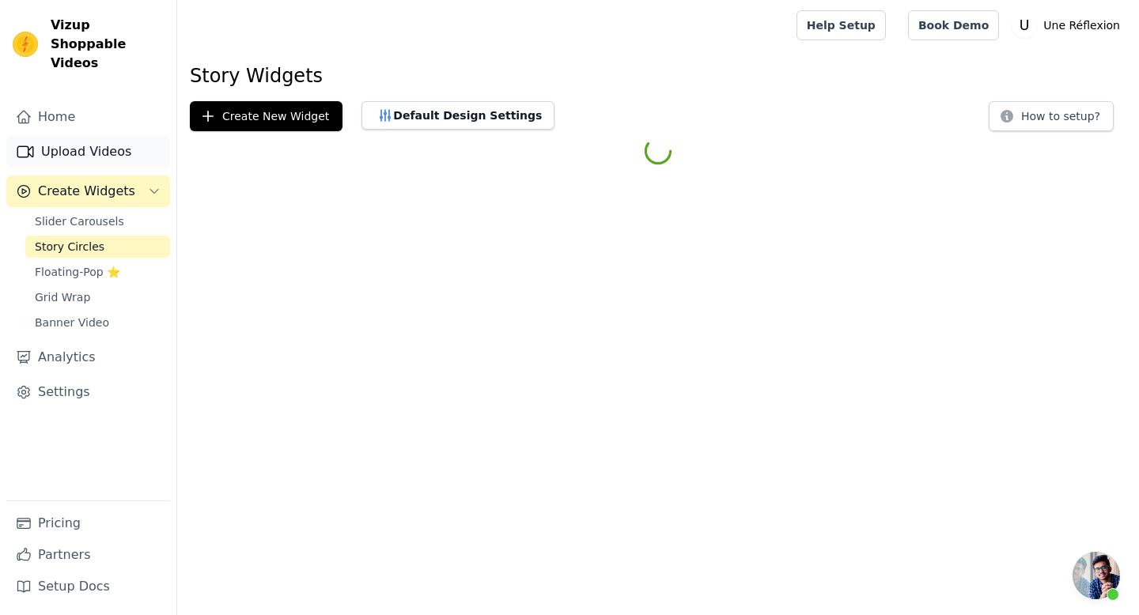
click at [121, 136] on link "Upload Videos" at bounding box center [88, 152] width 164 height 32
